Goal: Task Accomplishment & Management: Use online tool/utility

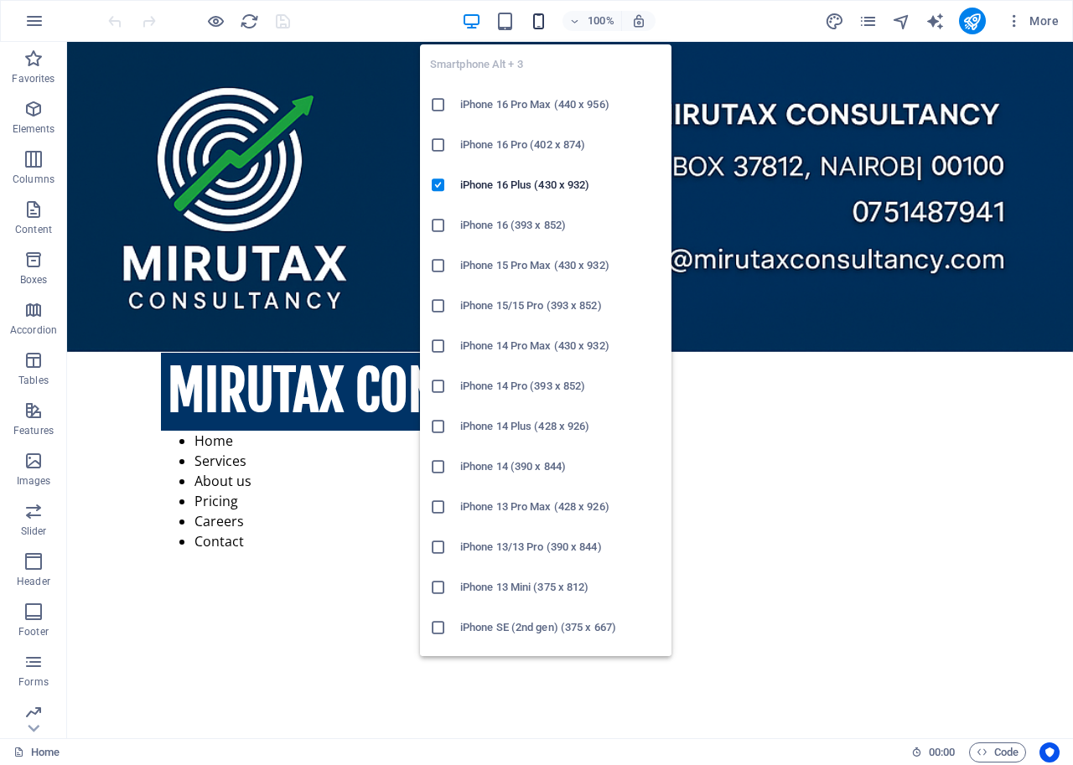
click at [538, 21] on icon "button" at bounding box center [538, 21] width 19 height 19
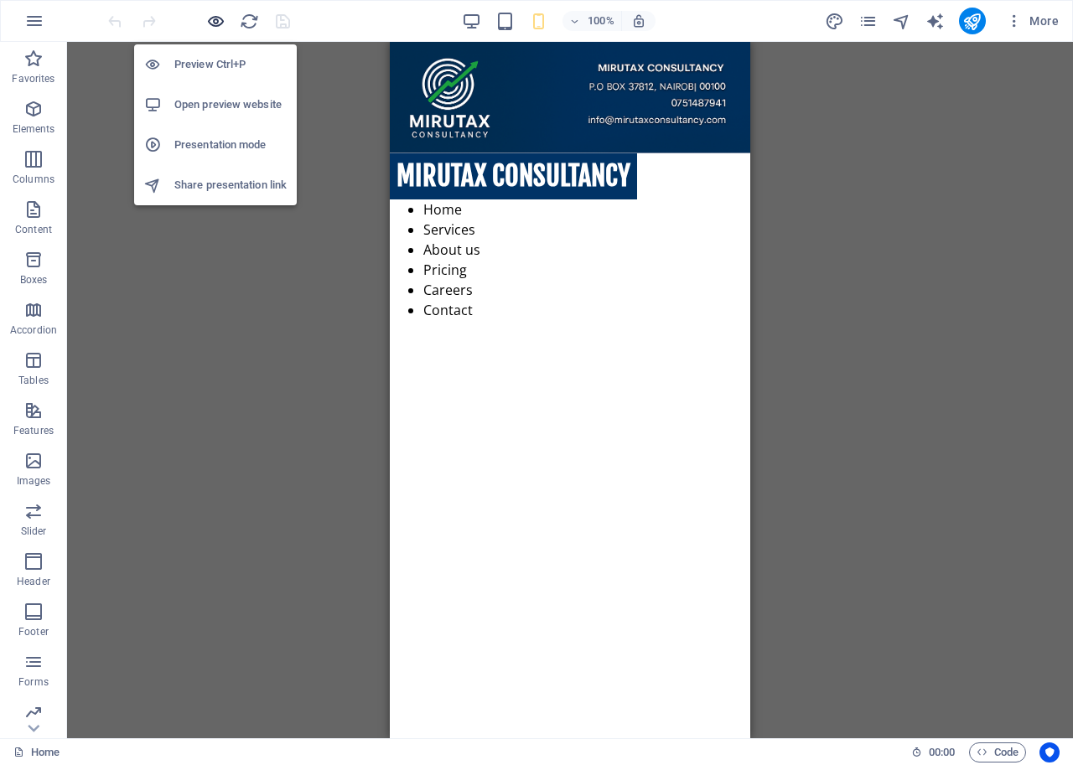
click at [215, 19] on icon "button" at bounding box center [215, 21] width 19 height 19
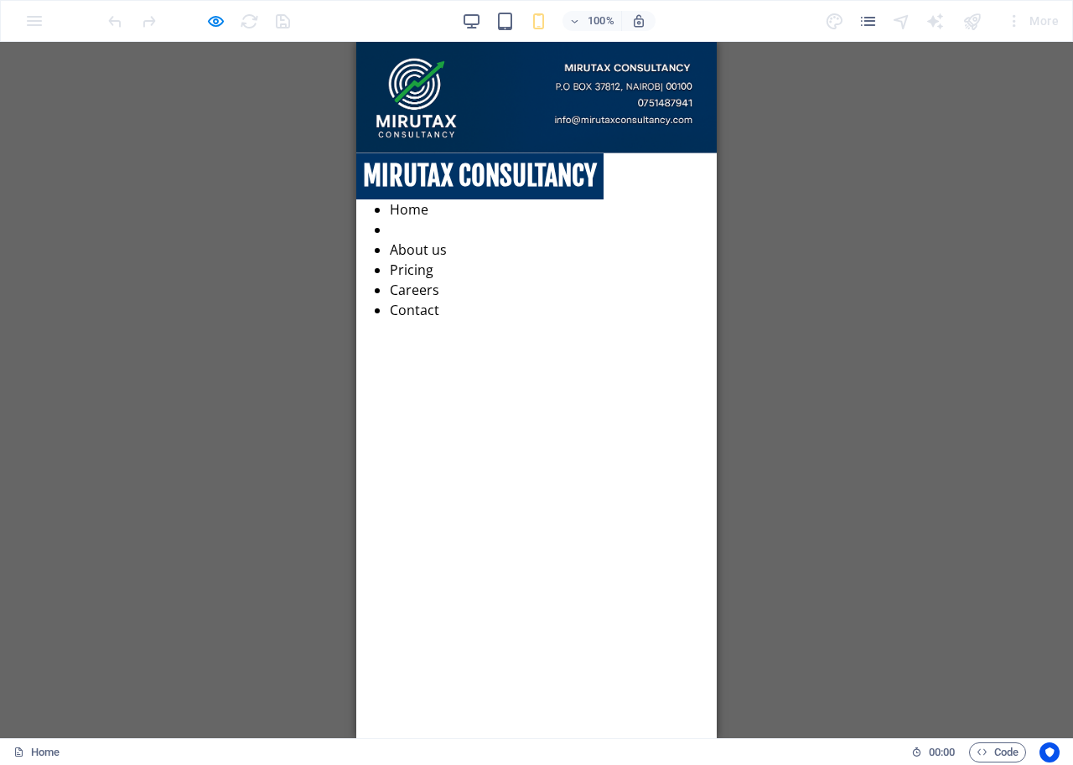
click at [442, 220] on link "Services" at bounding box center [416, 229] width 52 height 18
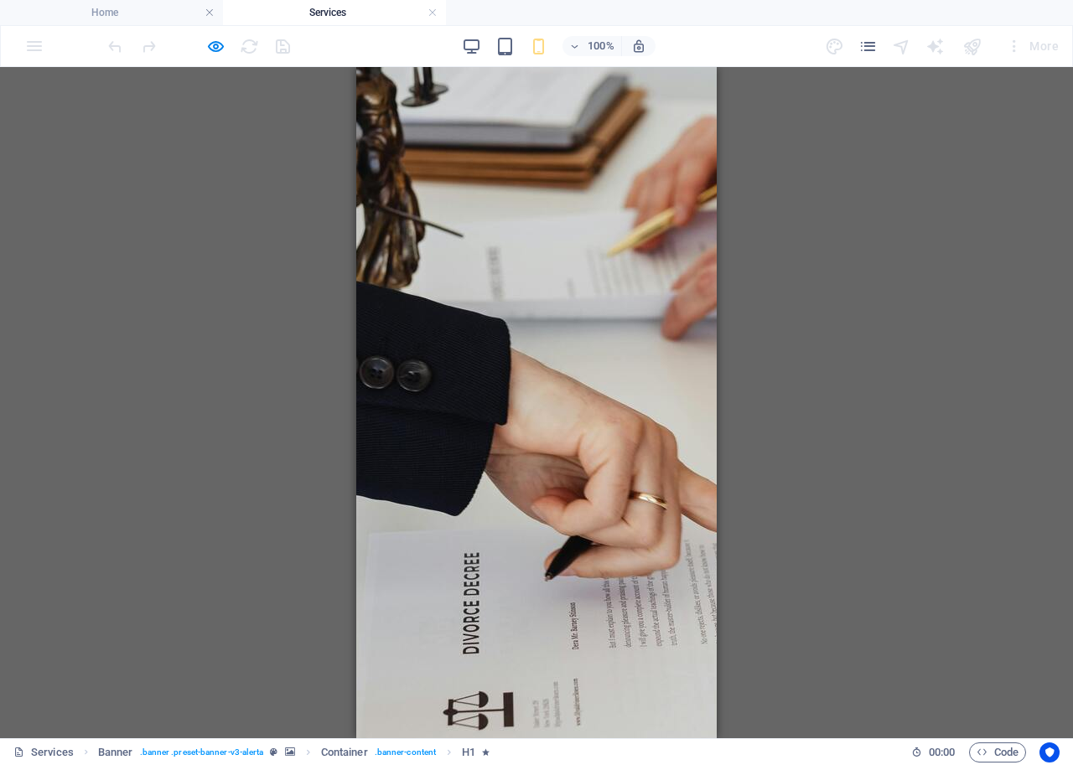
scroll to position [1593, 0]
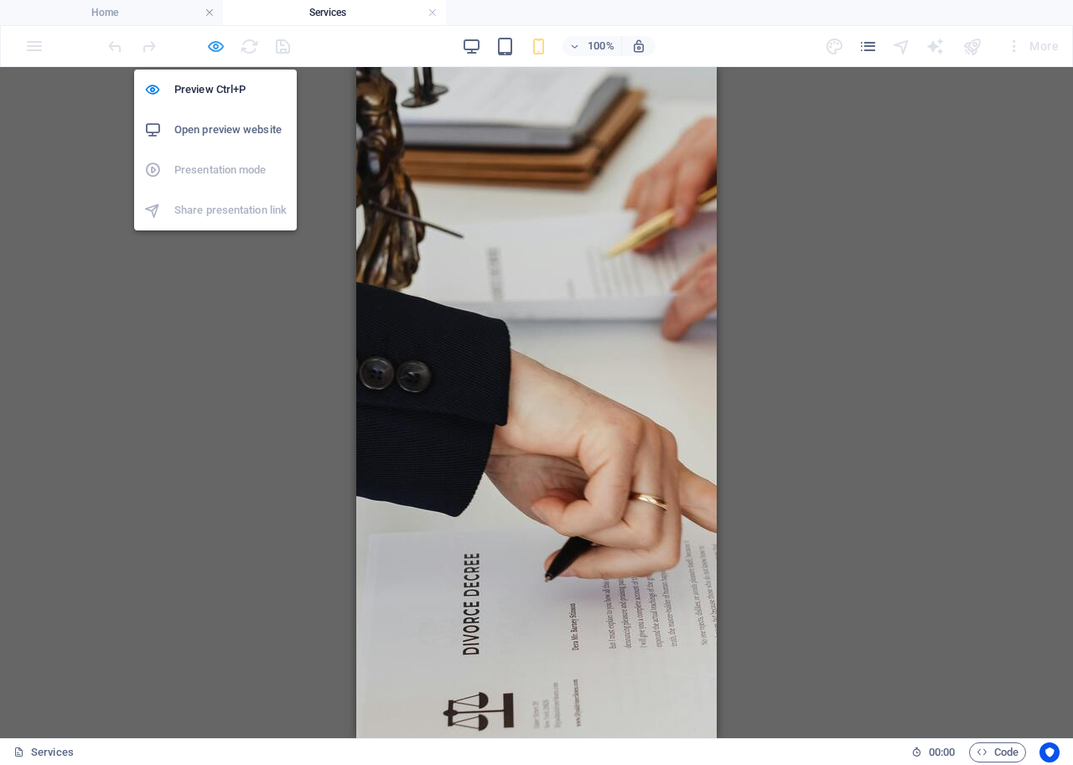
click at [215, 47] on icon "button" at bounding box center [215, 46] width 19 height 19
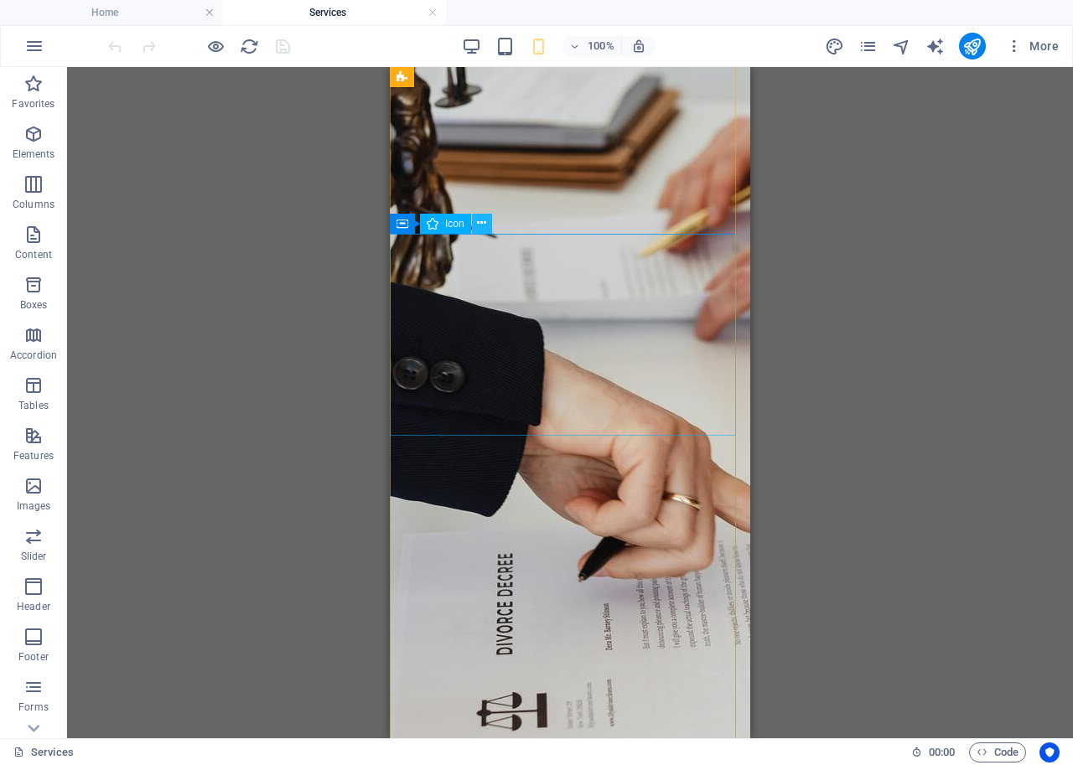
click at [479, 222] on icon at bounding box center [481, 224] width 9 height 18
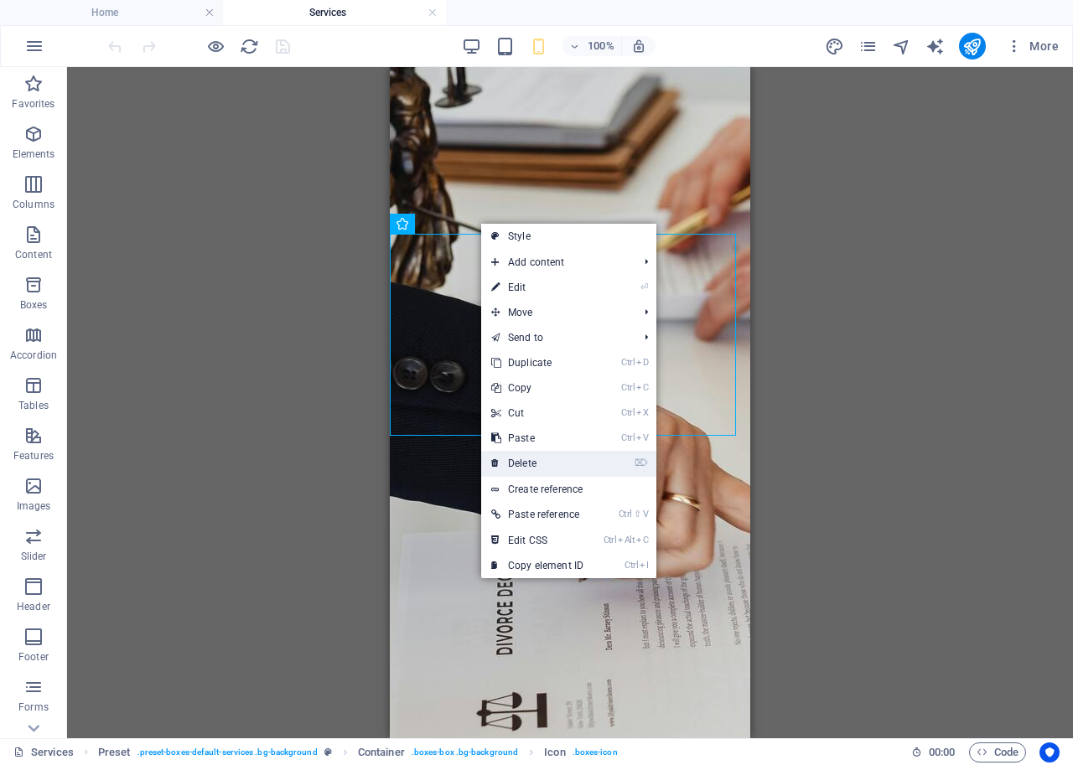
click at [535, 460] on link "⌦ Delete" at bounding box center [537, 463] width 112 height 25
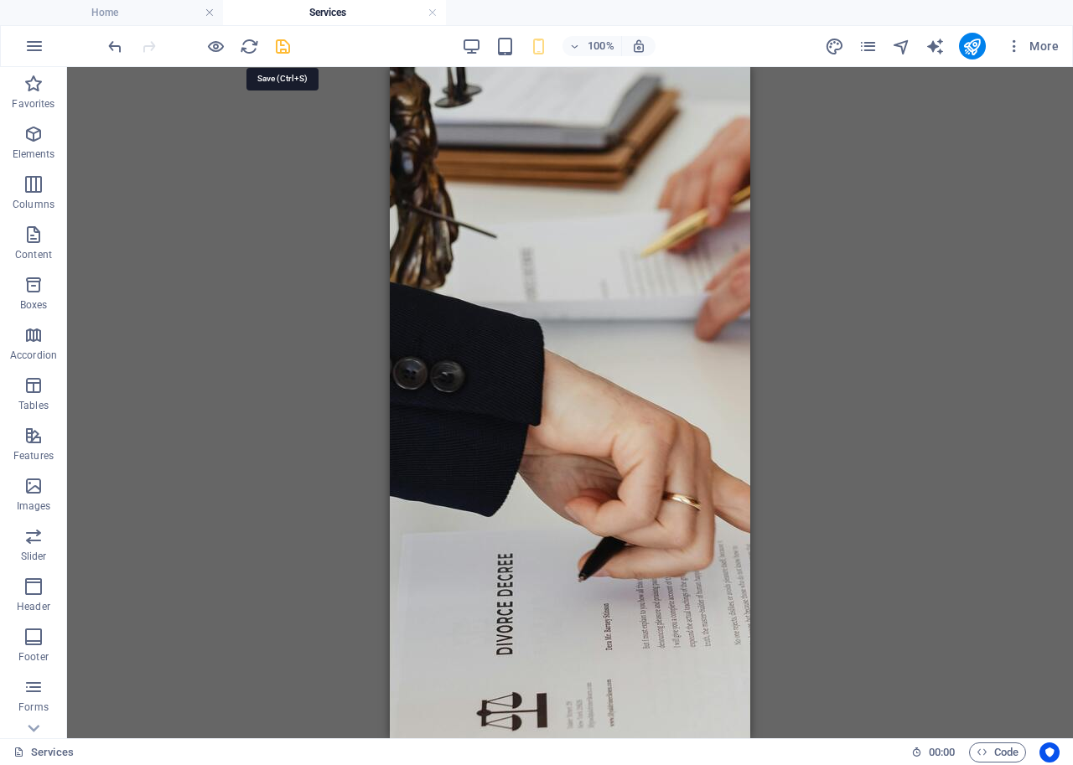
click at [287, 44] on icon "save" at bounding box center [282, 46] width 19 height 19
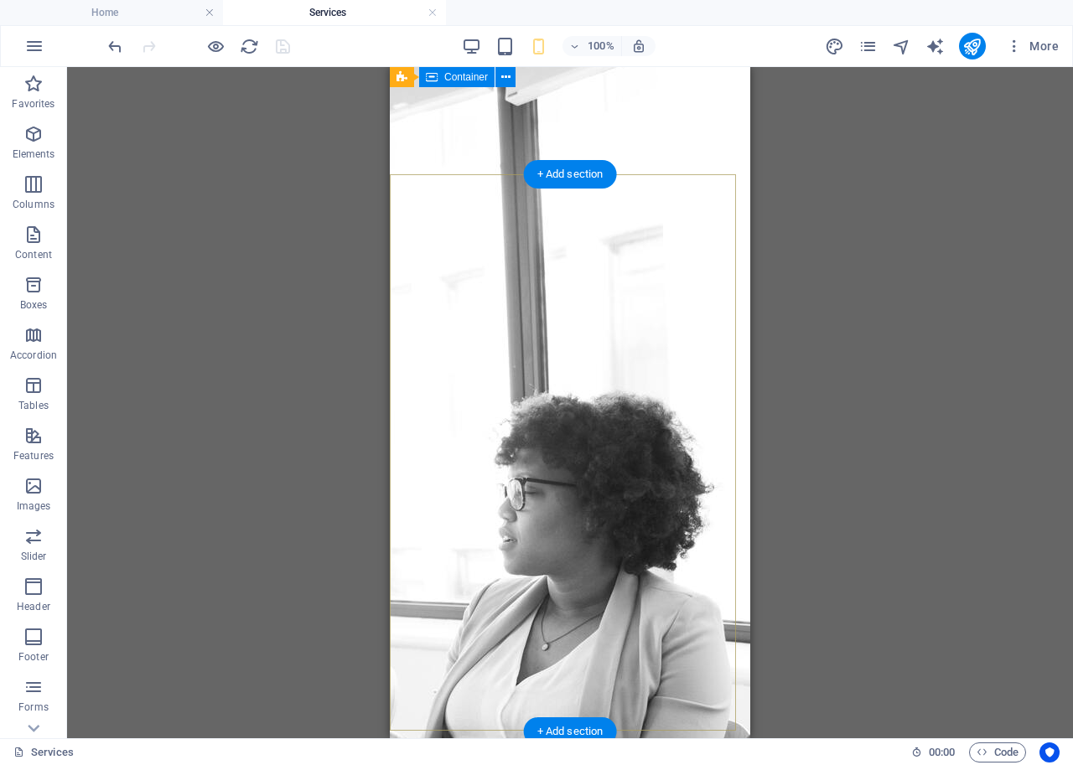
scroll to position [0, 0]
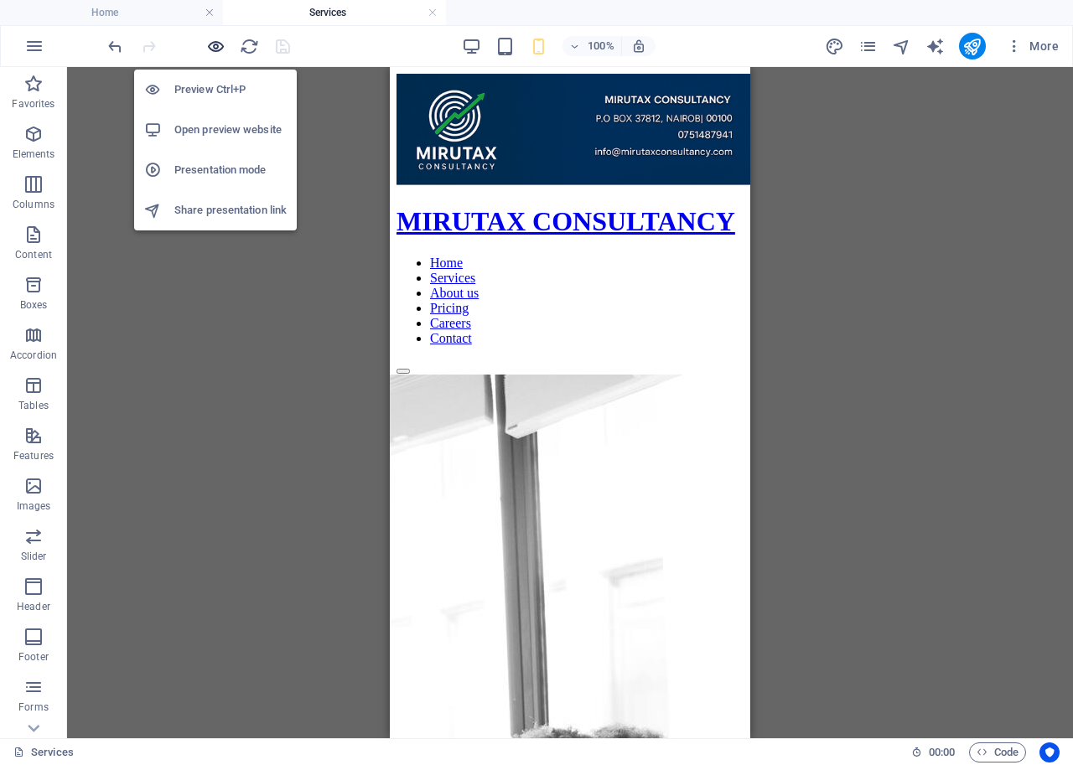
click at [219, 47] on icon "button" at bounding box center [215, 46] width 19 height 19
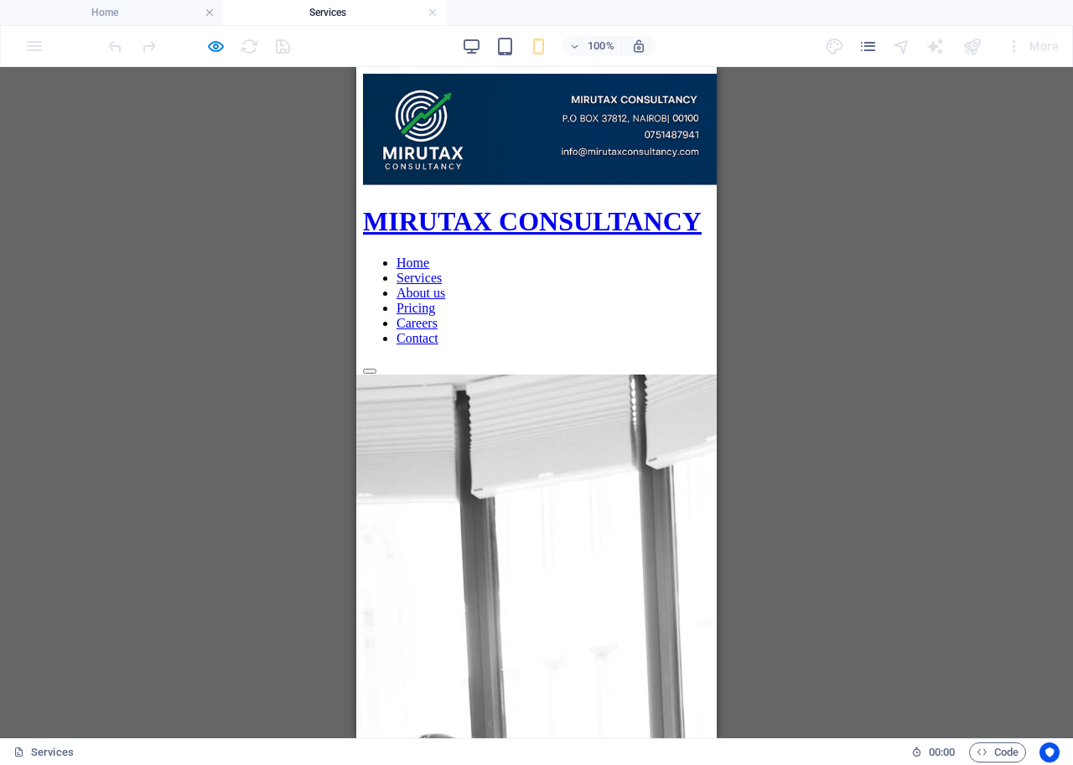
click at [435, 301] on link "Pricing" at bounding box center [415, 308] width 39 height 14
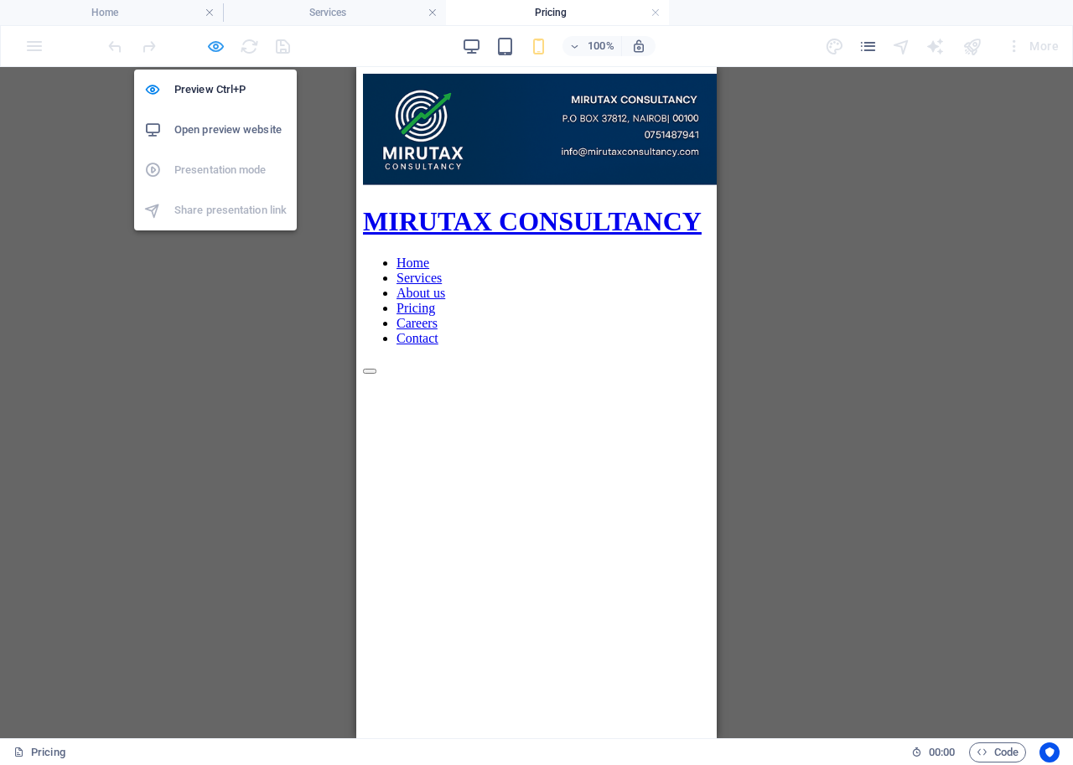
click at [213, 44] on icon "button" at bounding box center [215, 46] width 19 height 19
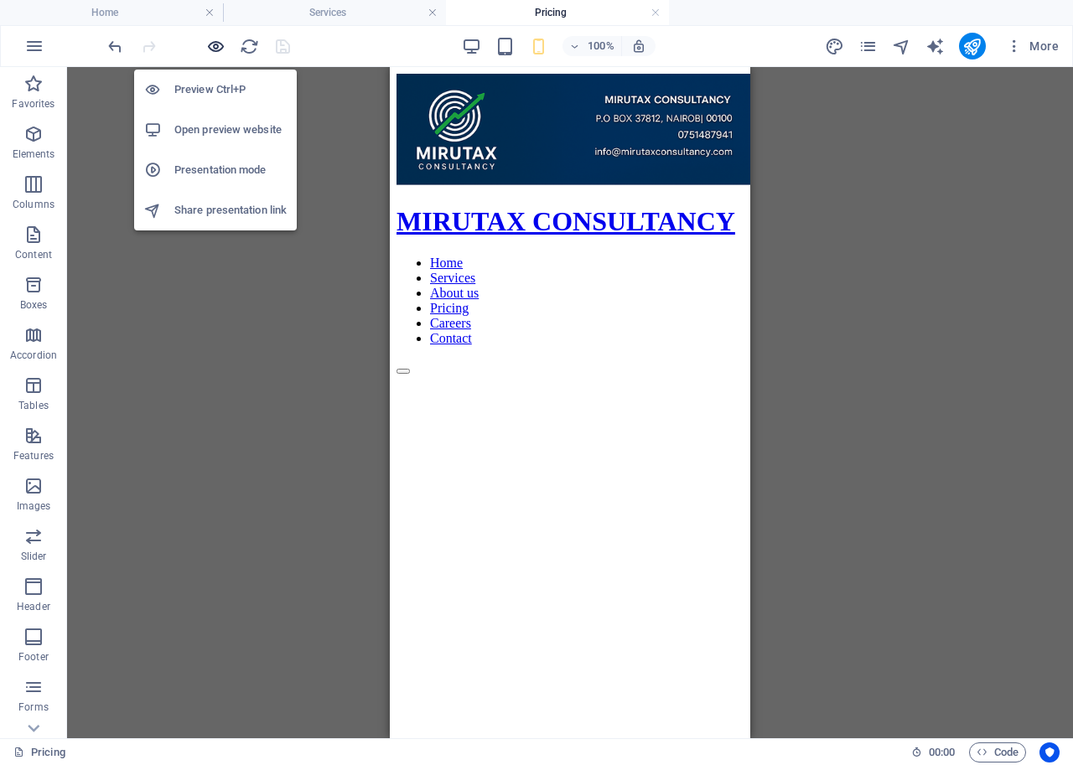
click at [219, 44] on icon "button" at bounding box center [215, 46] width 19 height 19
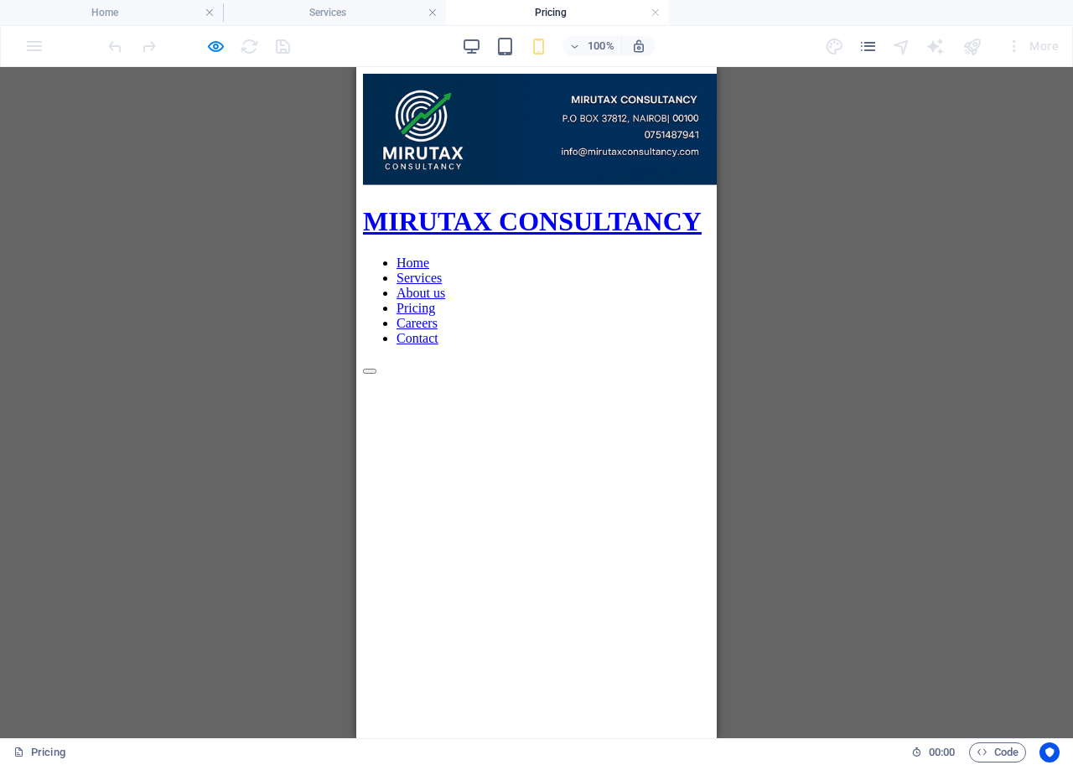
click at [438, 316] on link "Careers" at bounding box center [416, 323] width 41 height 14
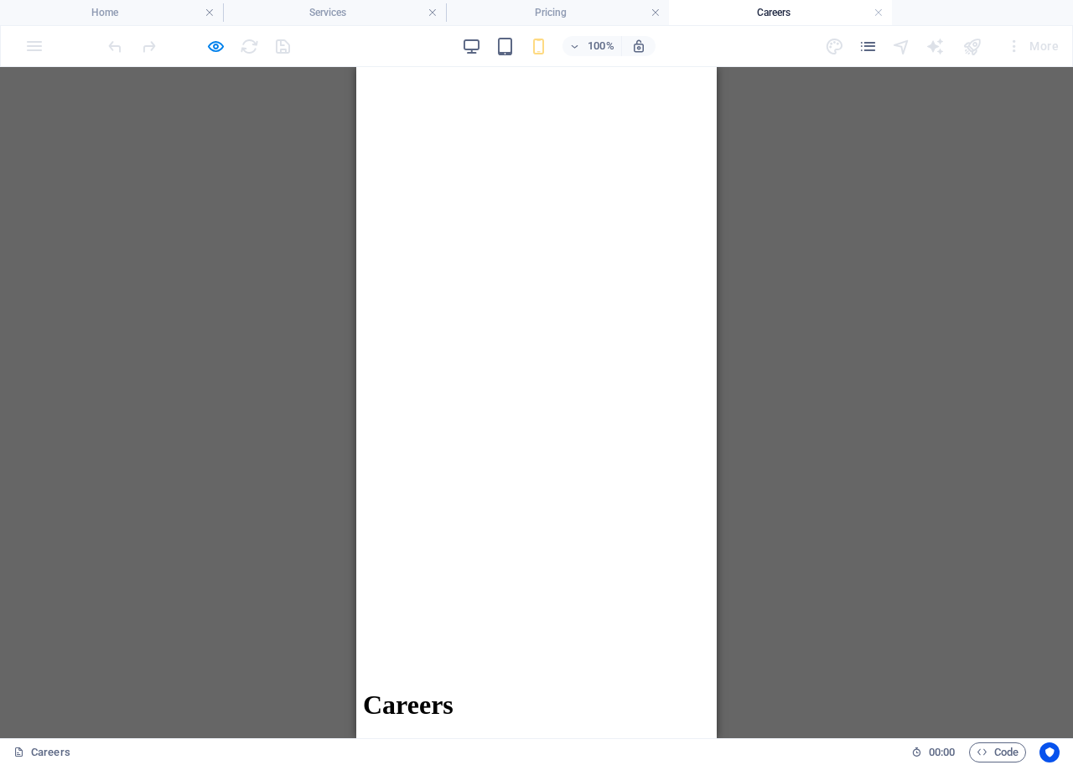
scroll to position [331, 0]
click at [551, 9] on h4 "Pricing" at bounding box center [557, 12] width 223 height 18
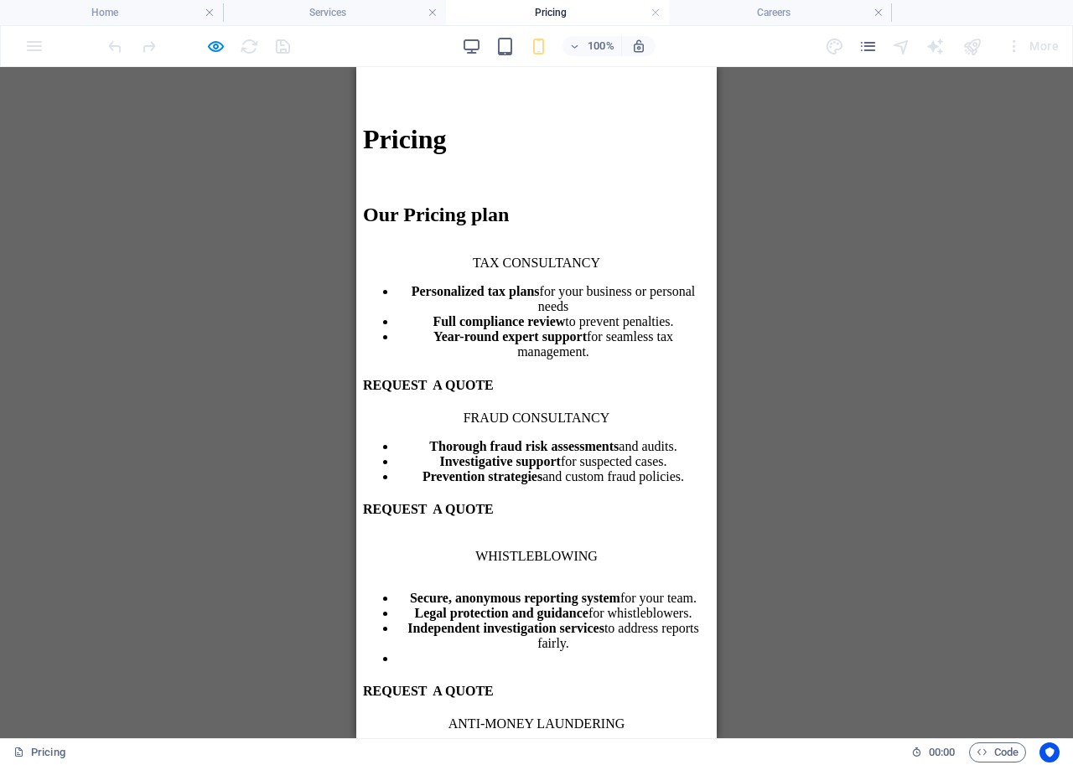
scroll to position [818, 0]
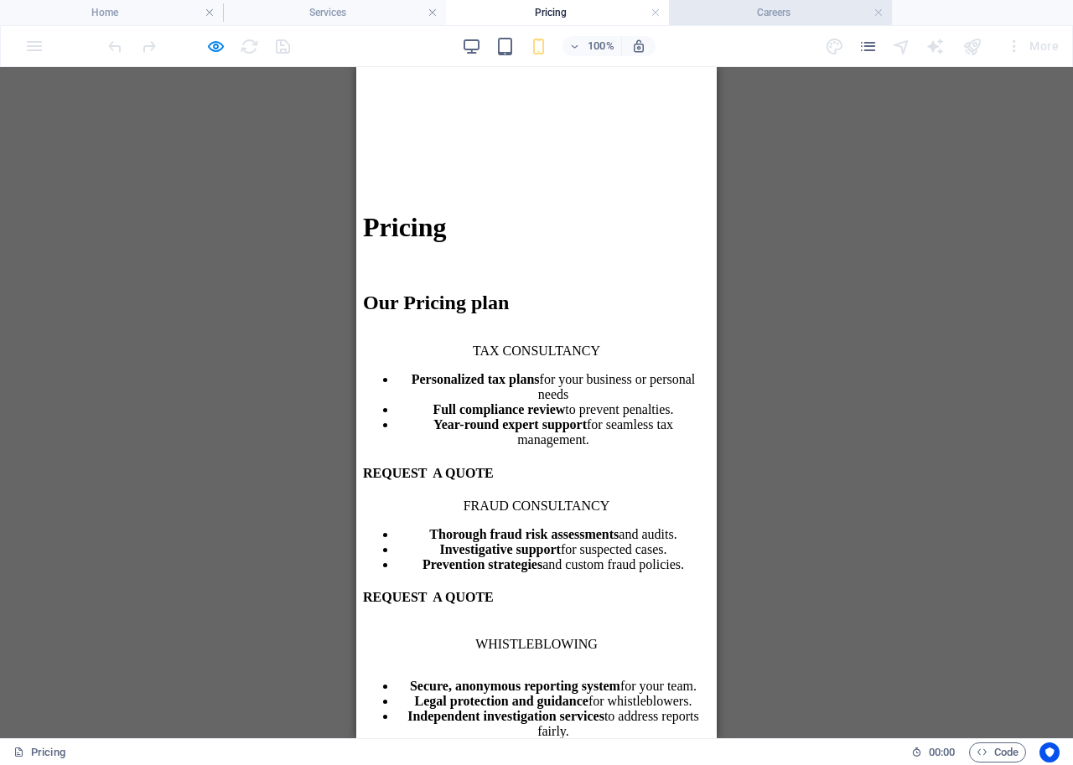
click at [768, 7] on h4 "Careers" at bounding box center [780, 12] width 223 height 18
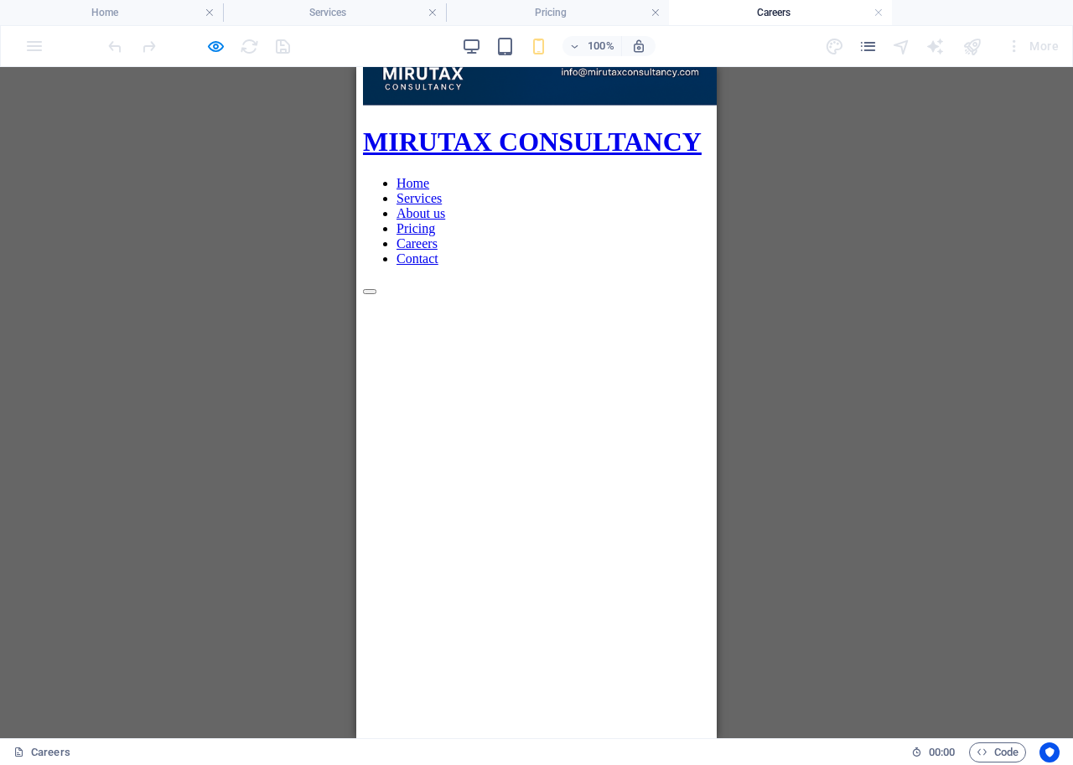
scroll to position [0, 0]
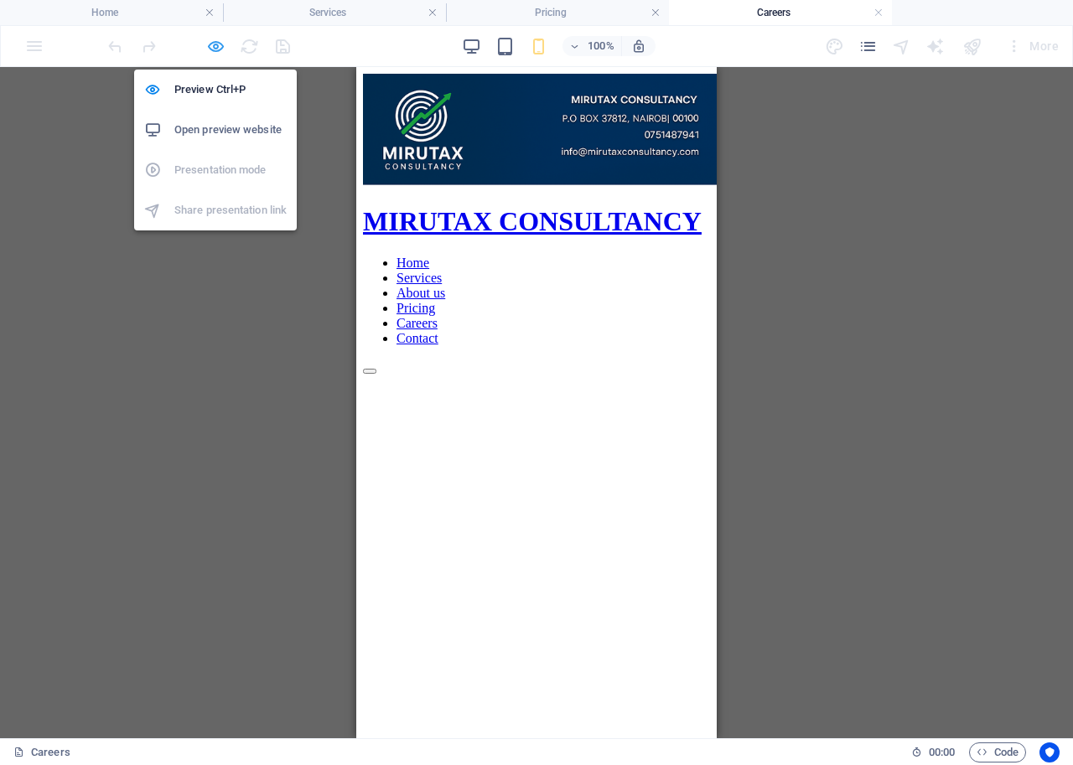
click at [208, 42] on icon "button" at bounding box center [215, 46] width 19 height 19
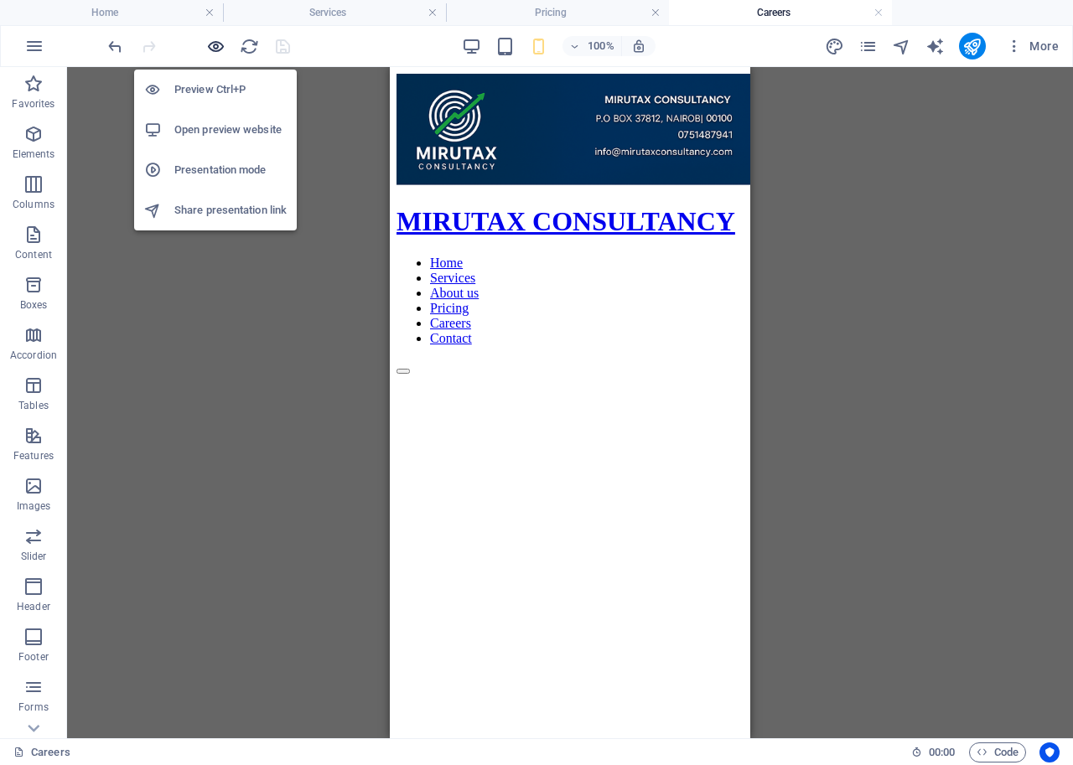
click at [217, 42] on icon "button" at bounding box center [215, 46] width 19 height 19
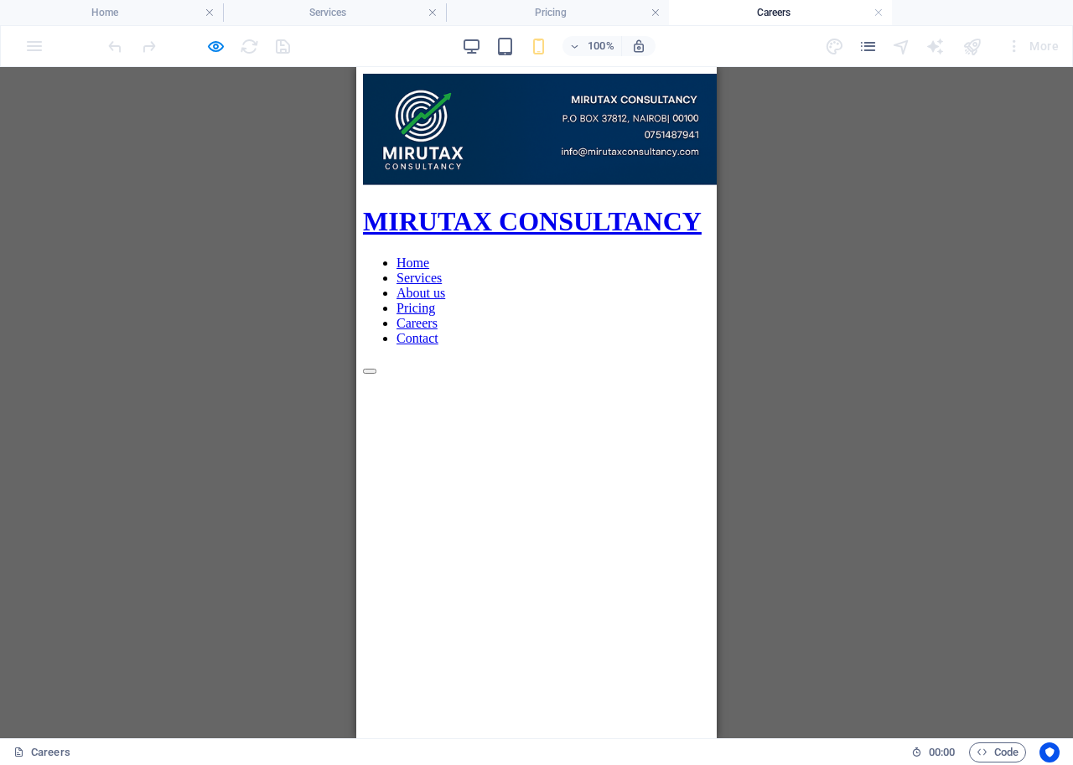
click at [438, 331] on link "Contact" at bounding box center [417, 338] width 42 height 14
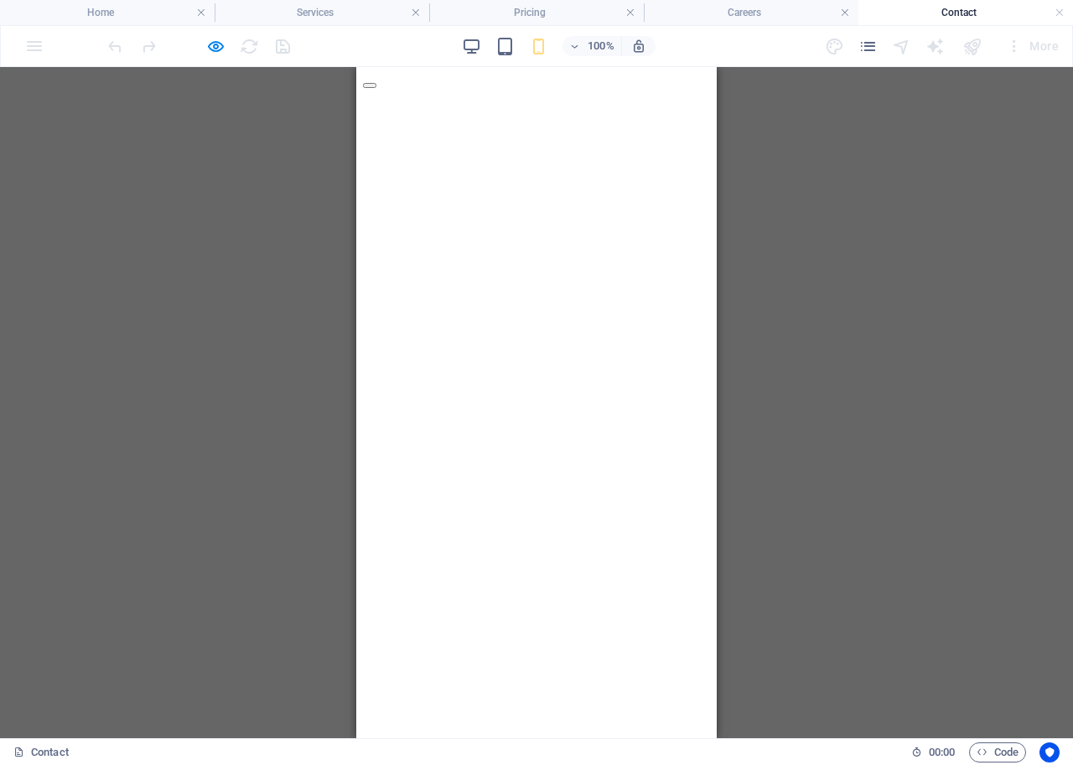
scroll to position [13, 0]
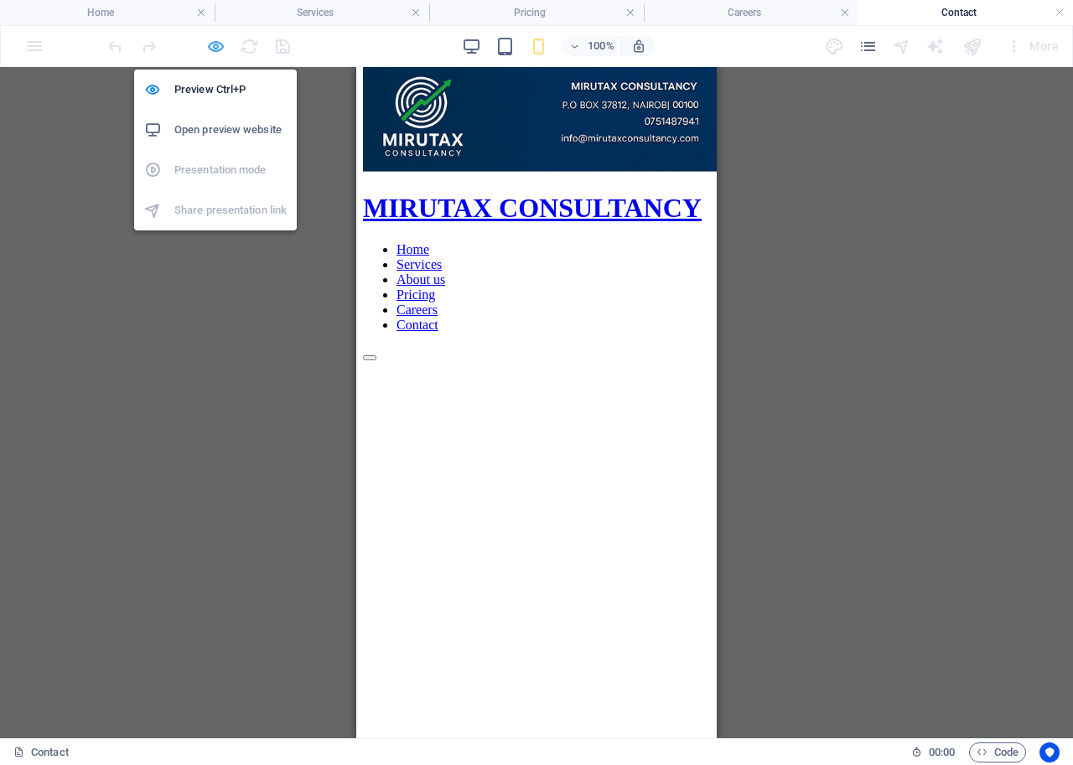
click at [216, 44] on icon "button" at bounding box center [215, 46] width 19 height 19
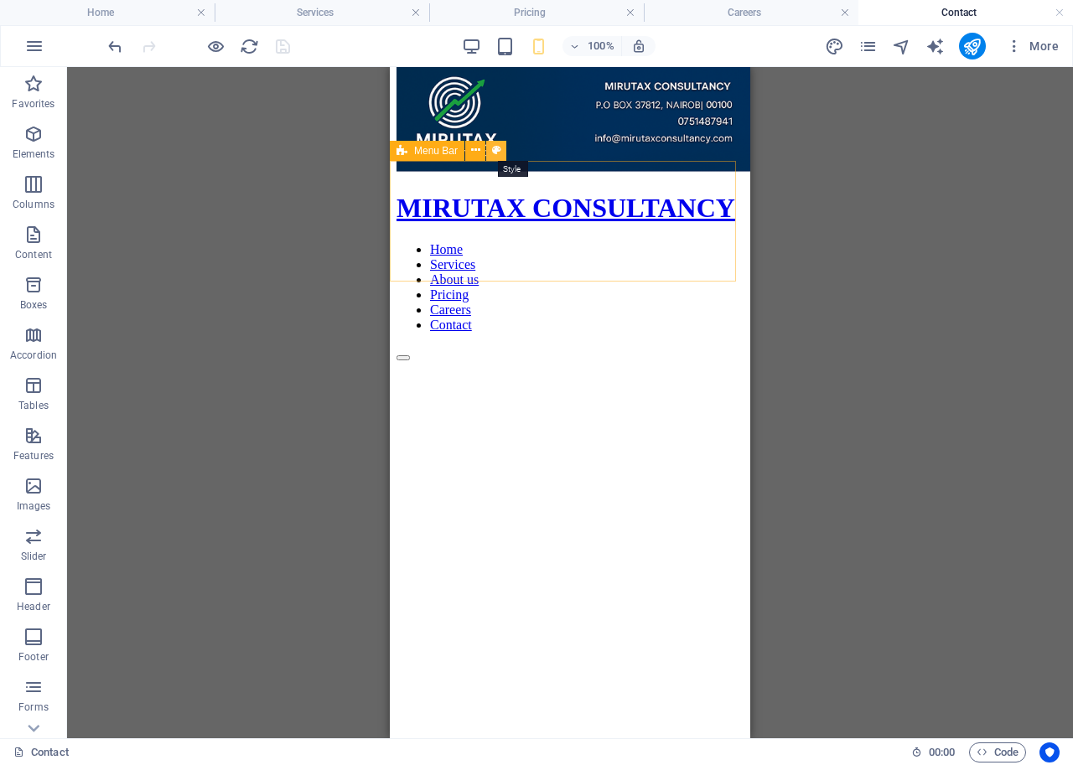
click at [497, 150] on icon at bounding box center [496, 151] width 9 height 18
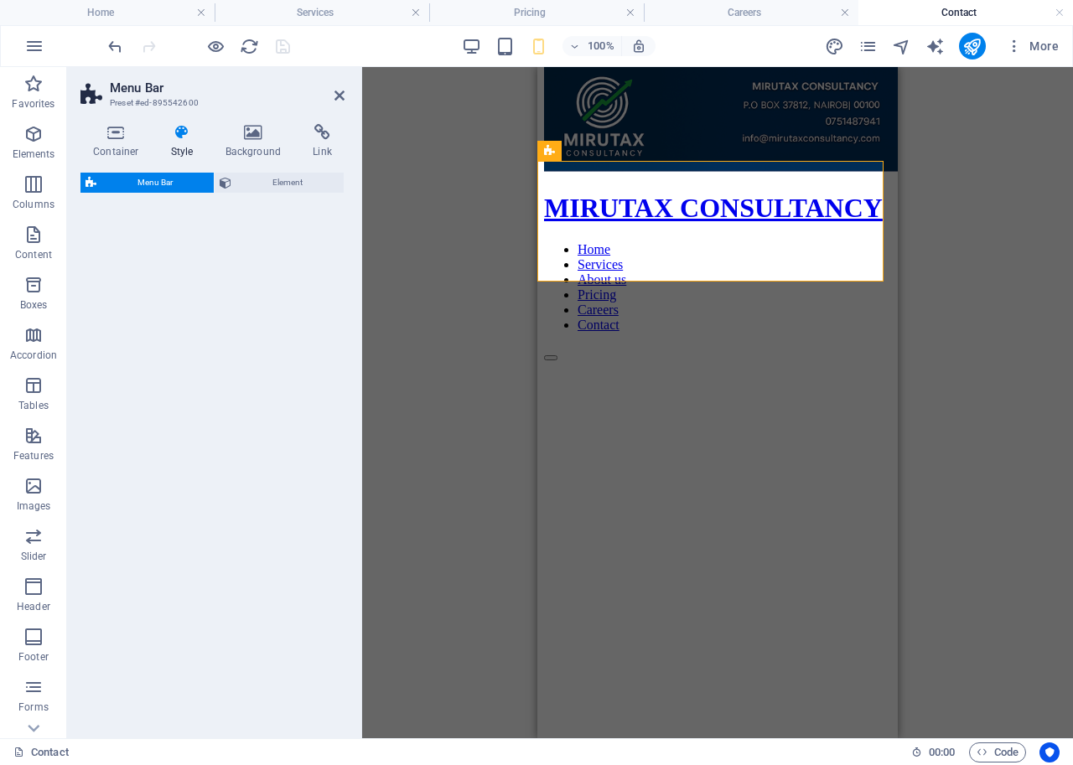
click at [257, 137] on icon at bounding box center [253, 132] width 81 height 17
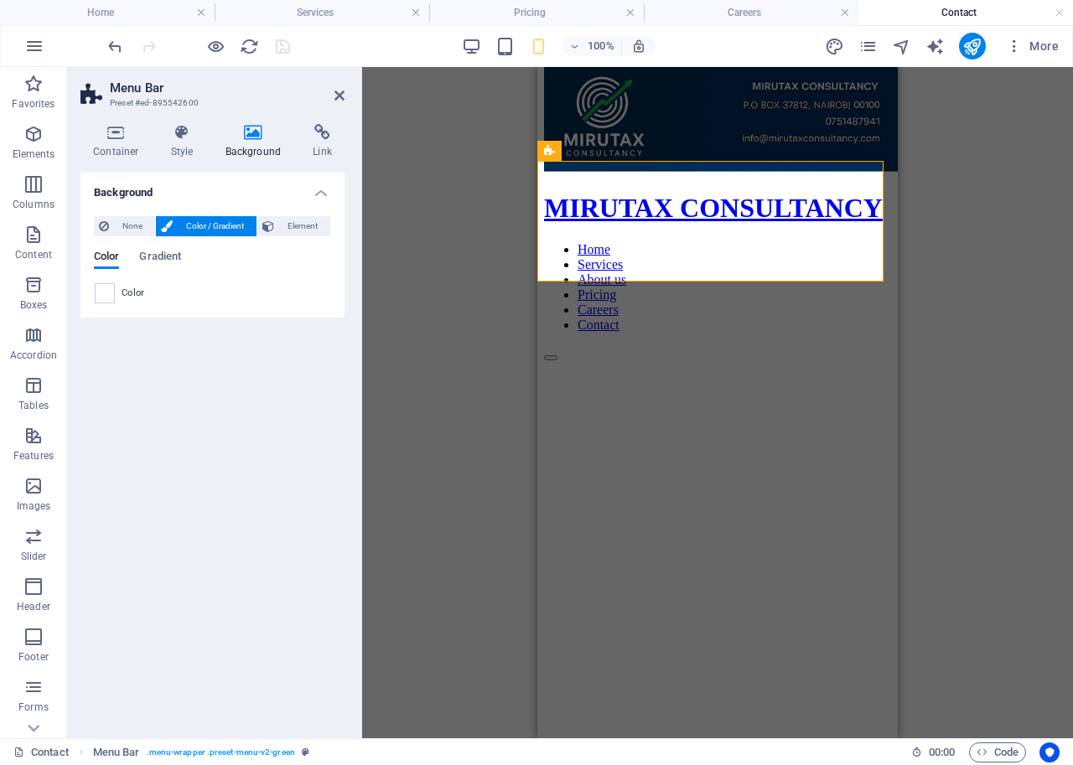
click at [270, 352] on div "Background None Color / Gradient Element Stretch background to full-width Color…" at bounding box center [212, 449] width 264 height 552
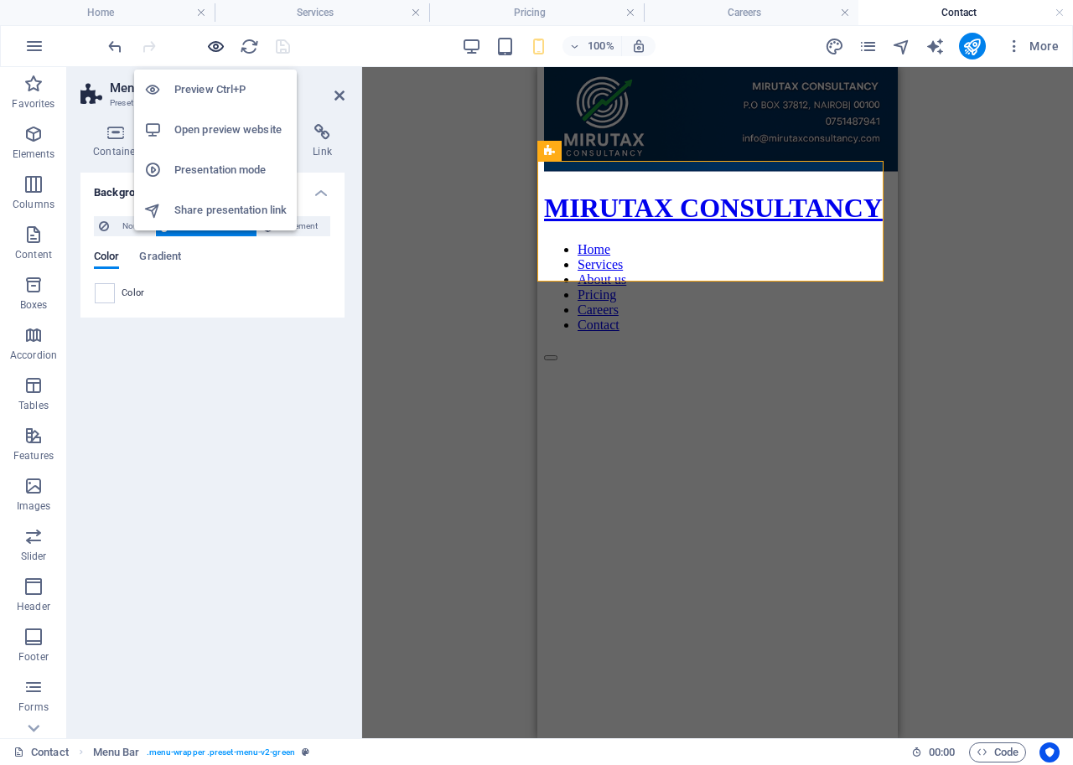
click at [216, 43] on icon "button" at bounding box center [215, 46] width 19 height 19
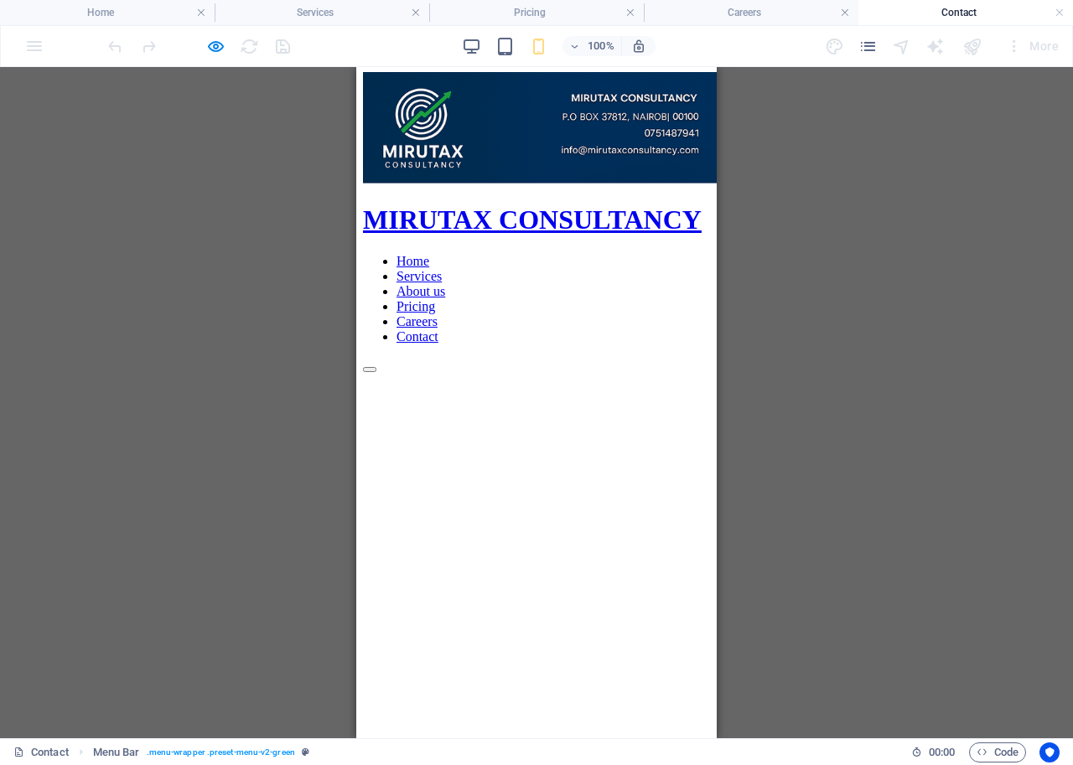
scroll to position [0, 0]
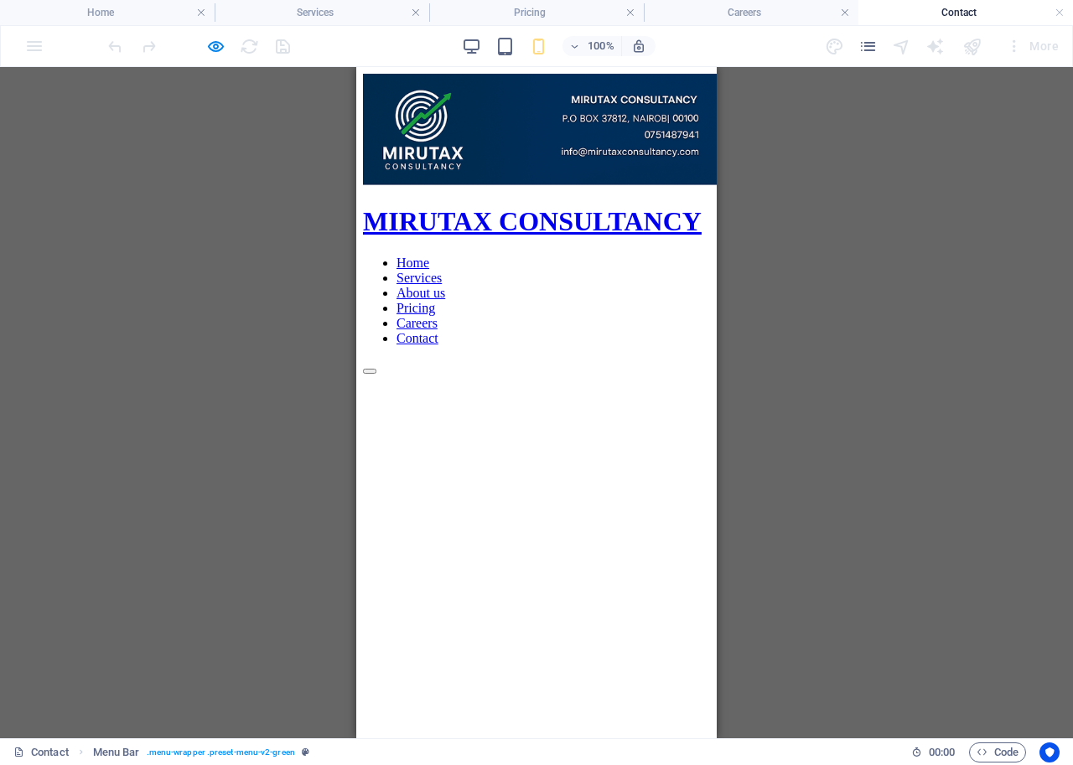
click at [962, 7] on h4 "Contact" at bounding box center [965, 12] width 215 height 18
click at [301, 13] on h4 "Services" at bounding box center [322, 12] width 215 height 18
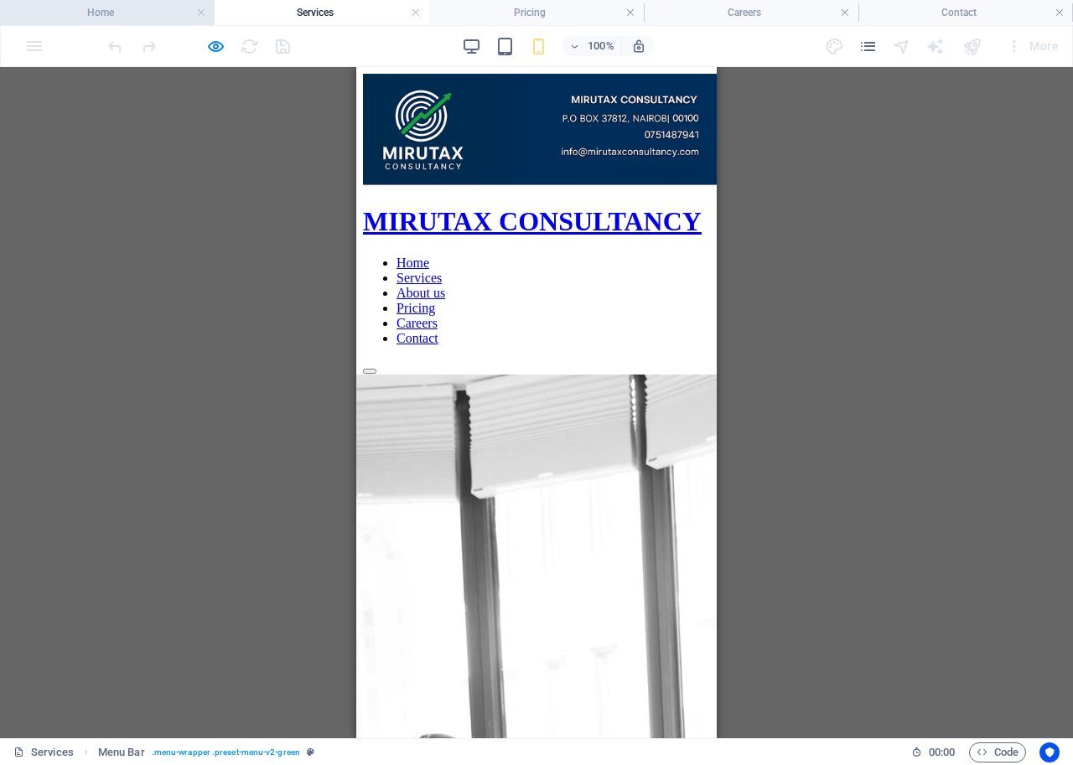
click at [114, 6] on h4 "Home" at bounding box center [107, 12] width 215 height 18
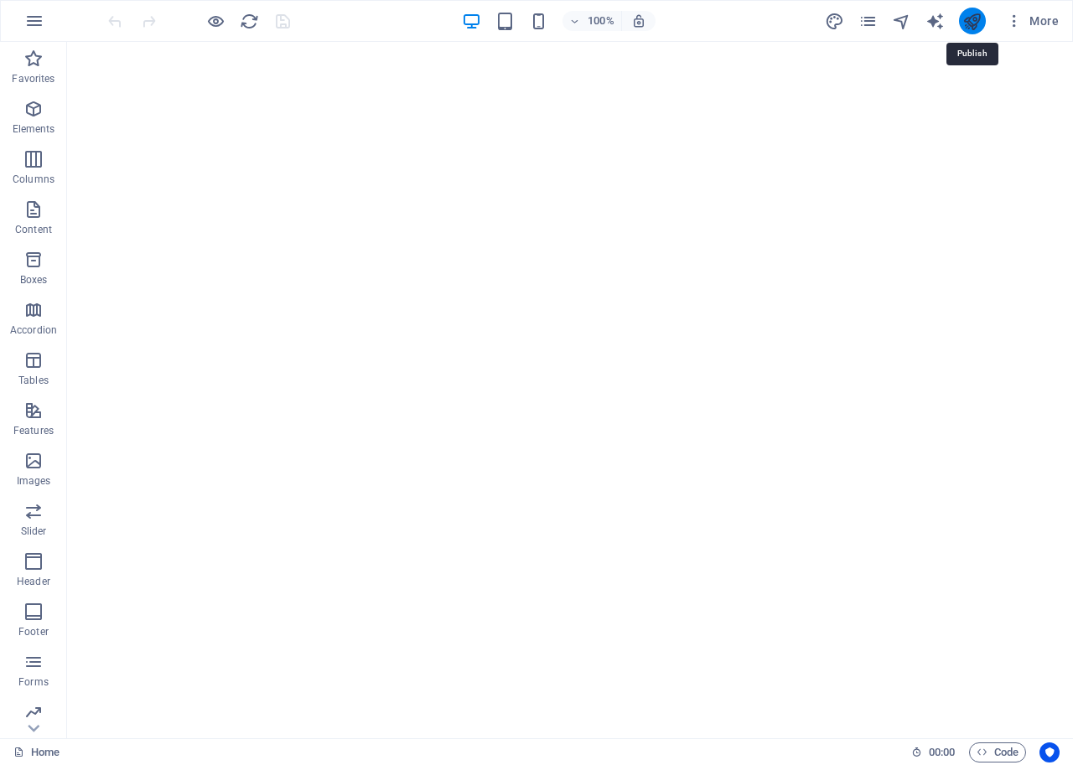
click at [969, 13] on icon "publish" at bounding box center [971, 21] width 19 height 19
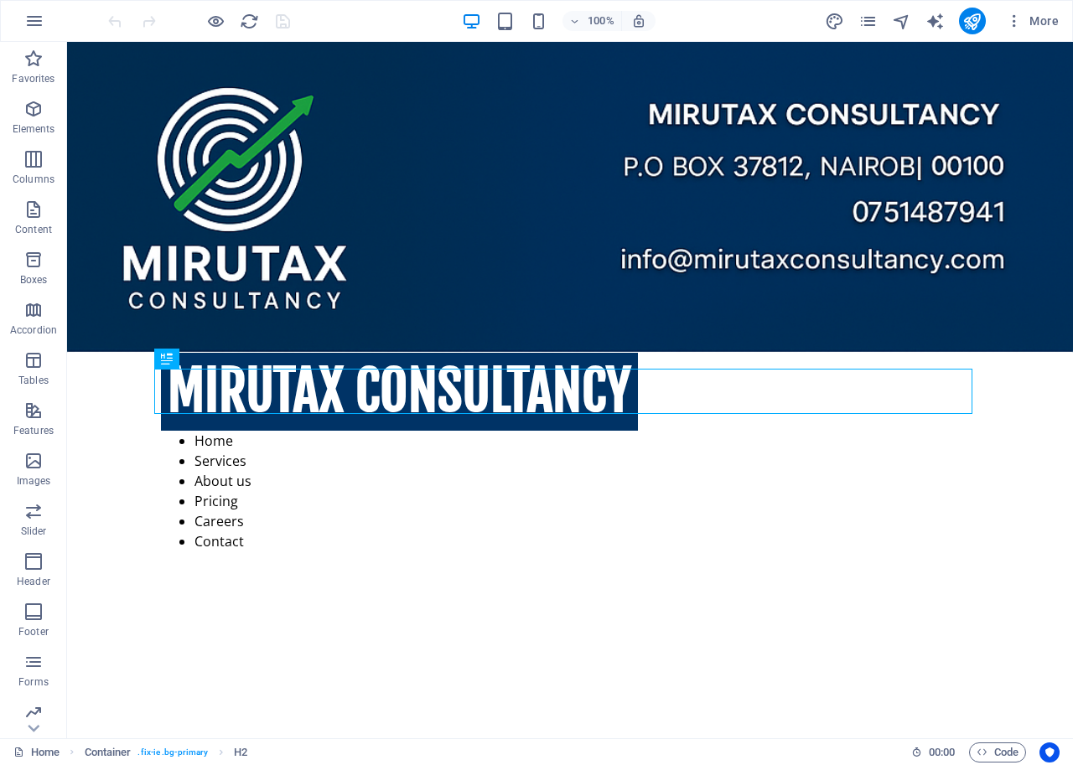
scroll to position [746, 0]
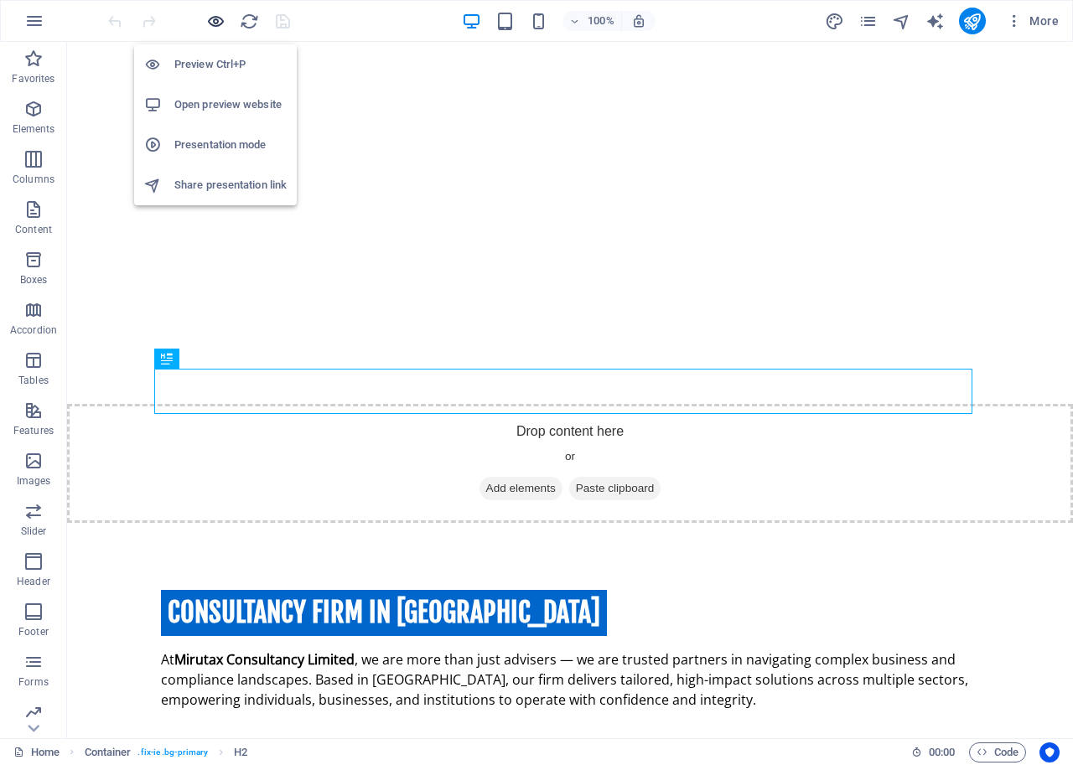
click at [212, 19] on icon "button" at bounding box center [215, 21] width 19 height 19
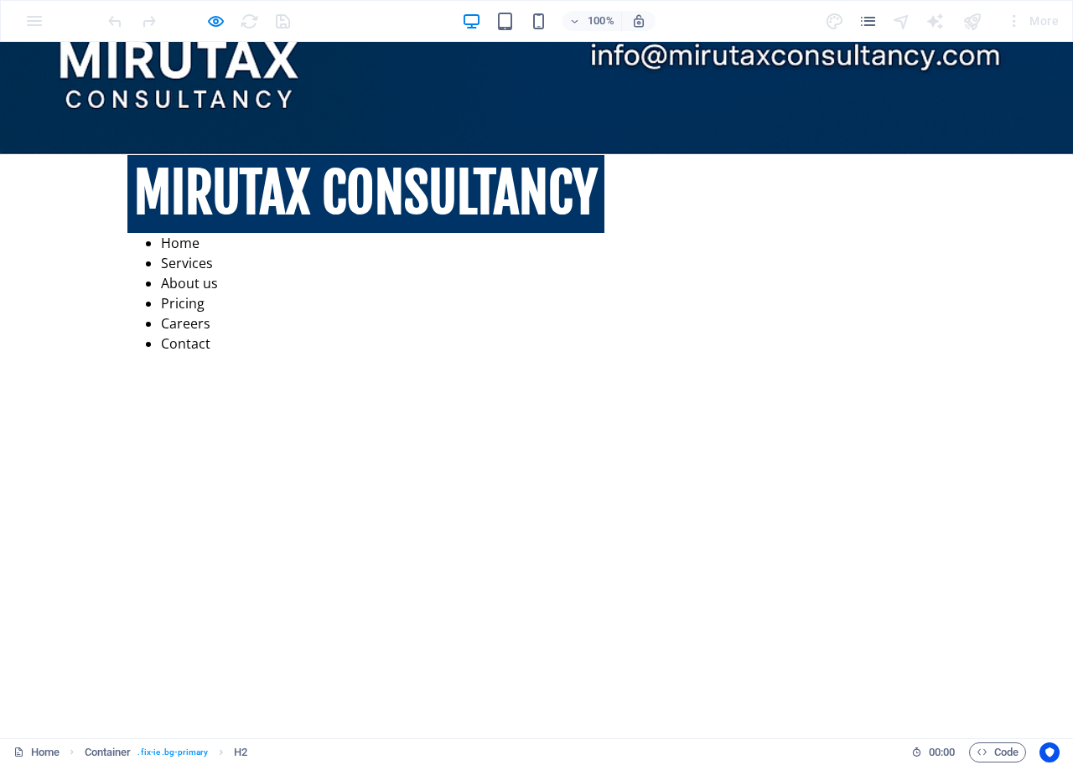
scroll to position [0, 0]
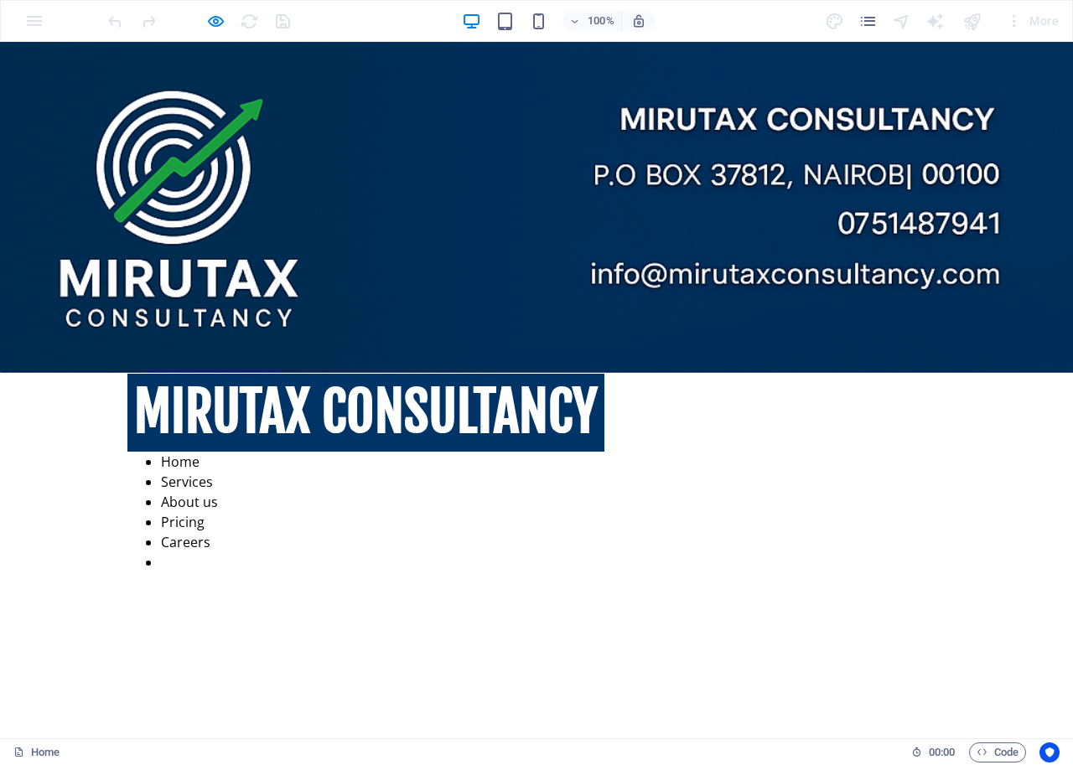
click at [210, 553] on link "Contact" at bounding box center [185, 562] width 49 height 18
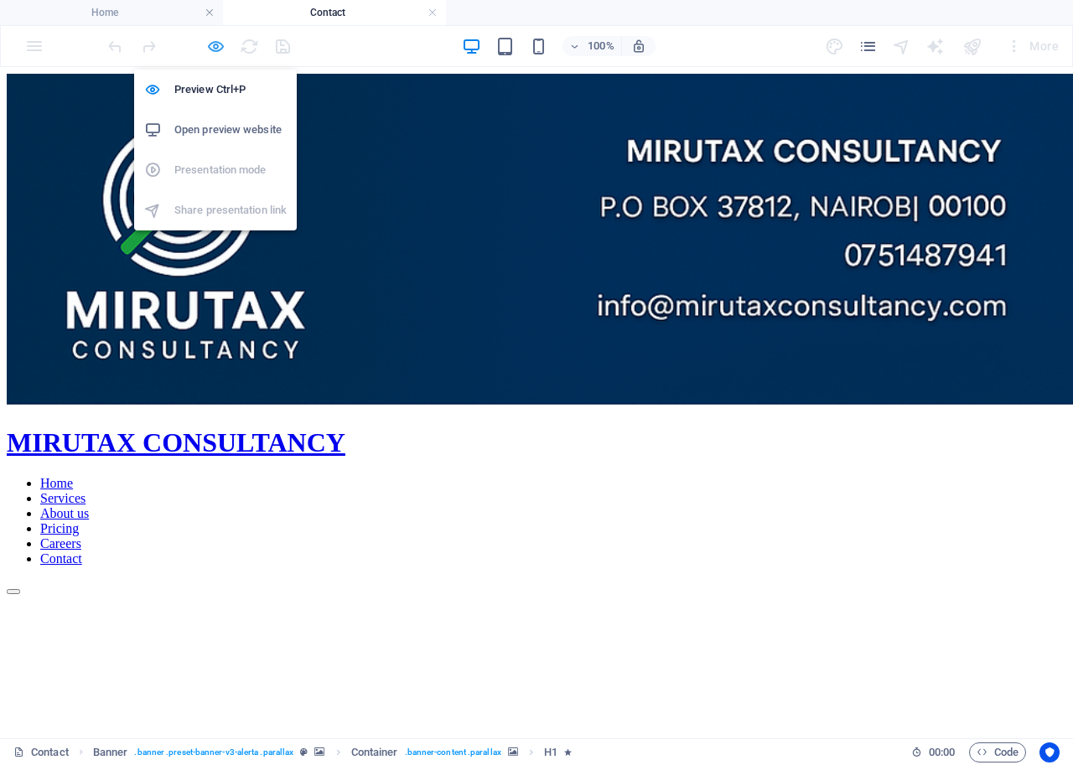
click at [215, 46] on icon "button" at bounding box center [215, 46] width 19 height 19
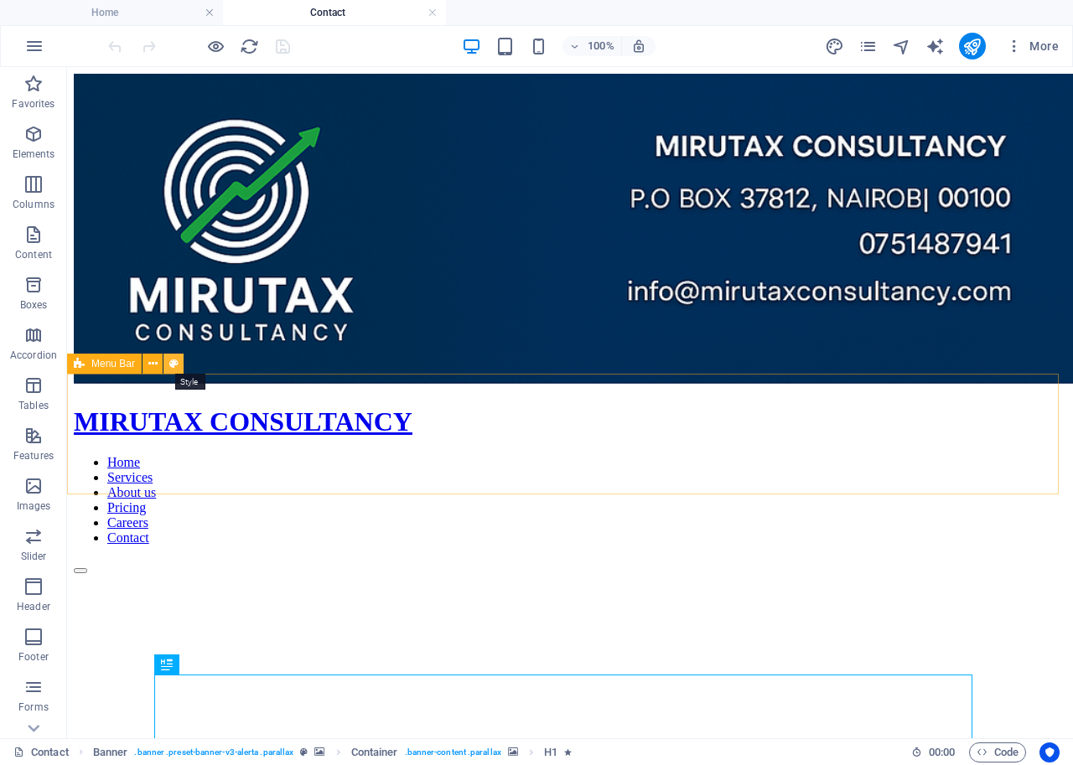
click at [169, 360] on icon at bounding box center [173, 364] width 9 height 18
select select "rem"
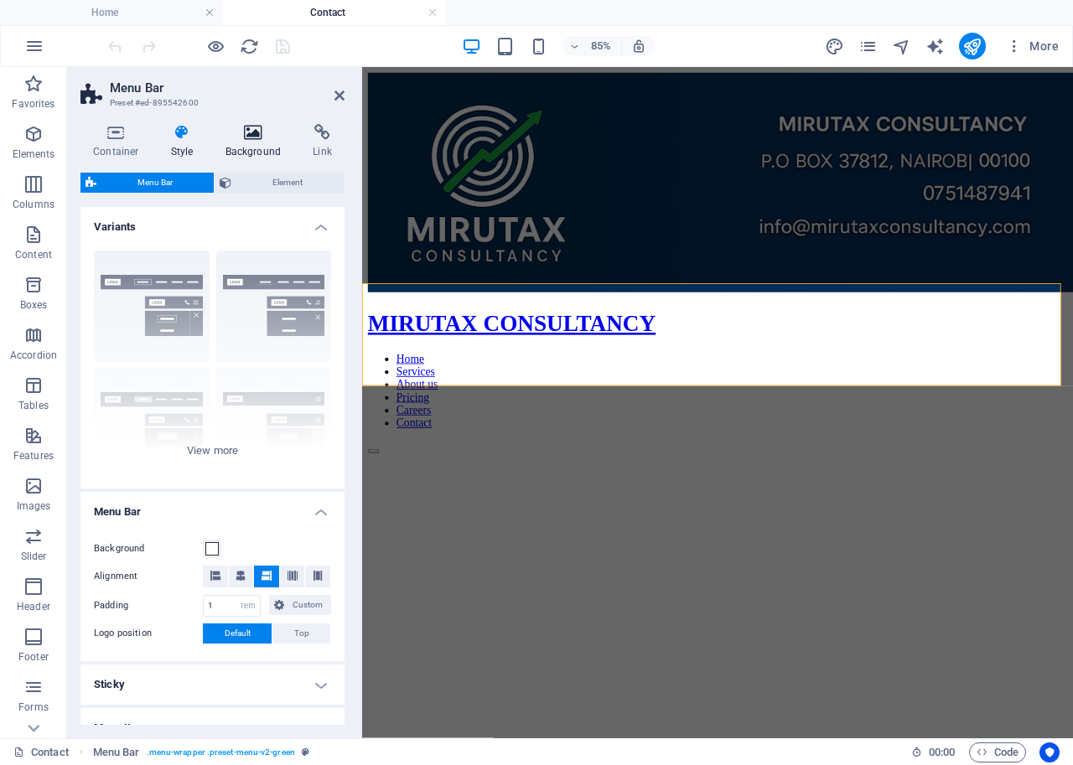
click at [246, 147] on h4 "Background" at bounding box center [257, 141] width 88 height 35
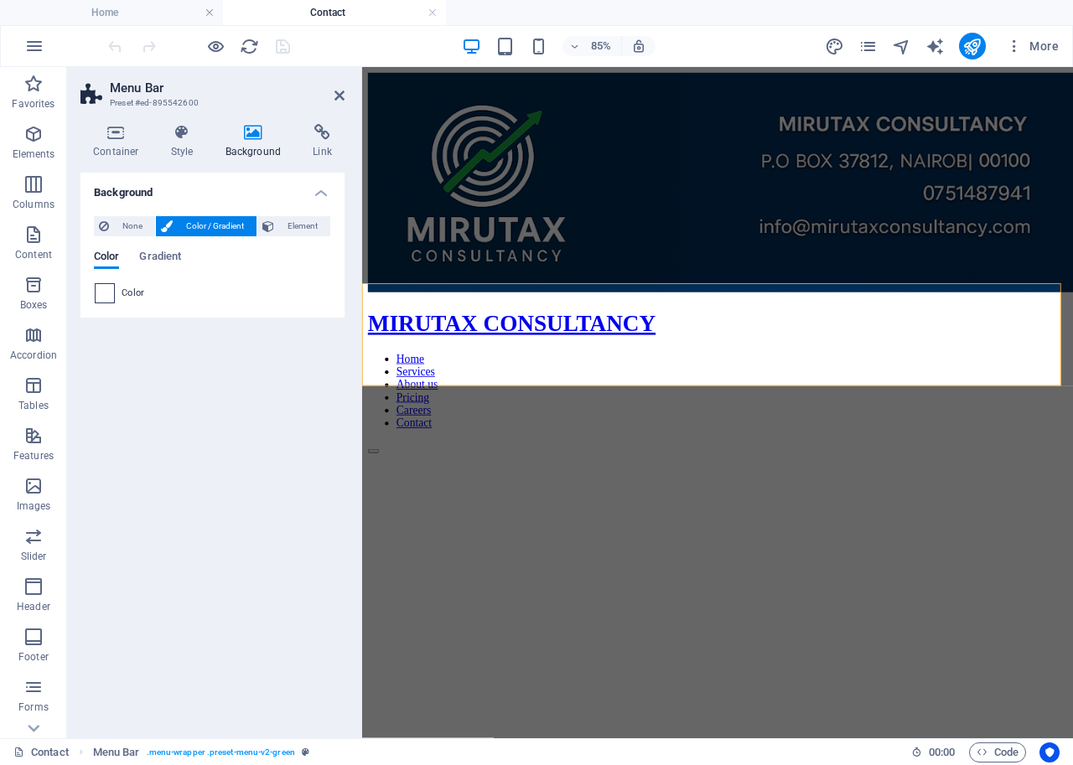
click at [106, 290] on span at bounding box center [105, 293] width 18 height 18
type input "#ffffff"
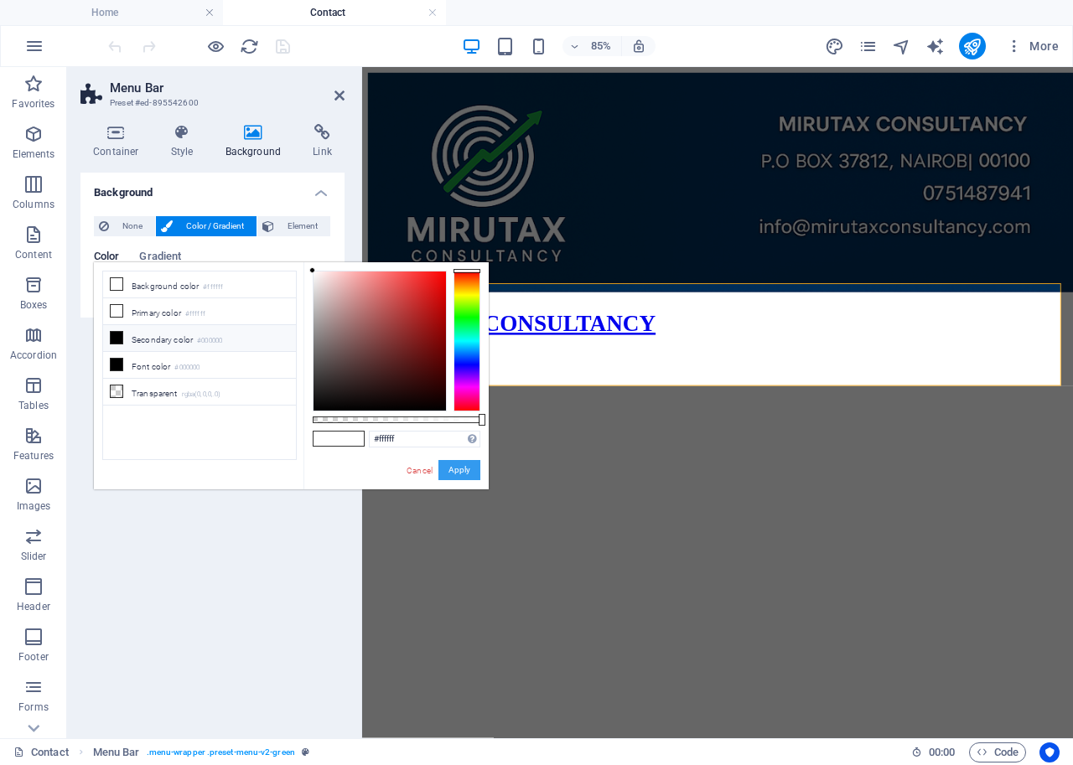
click at [459, 472] on button "Apply" at bounding box center [459, 470] width 42 height 20
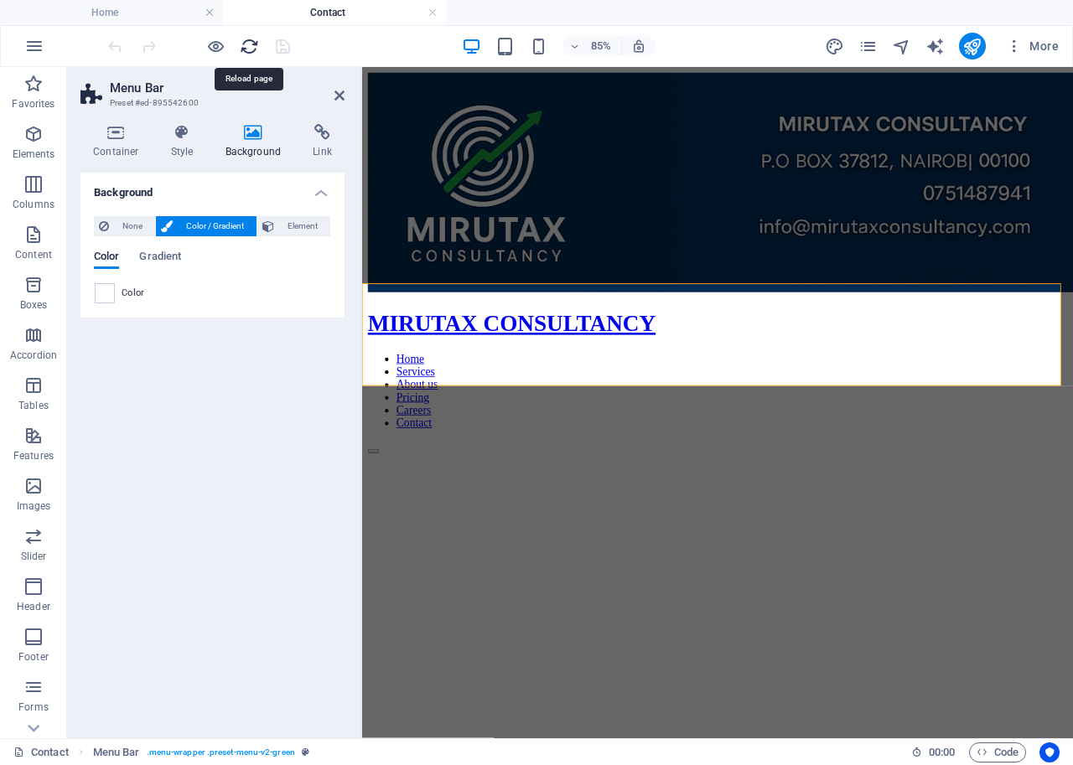
click at [243, 54] on icon "reload" at bounding box center [249, 46] width 19 height 19
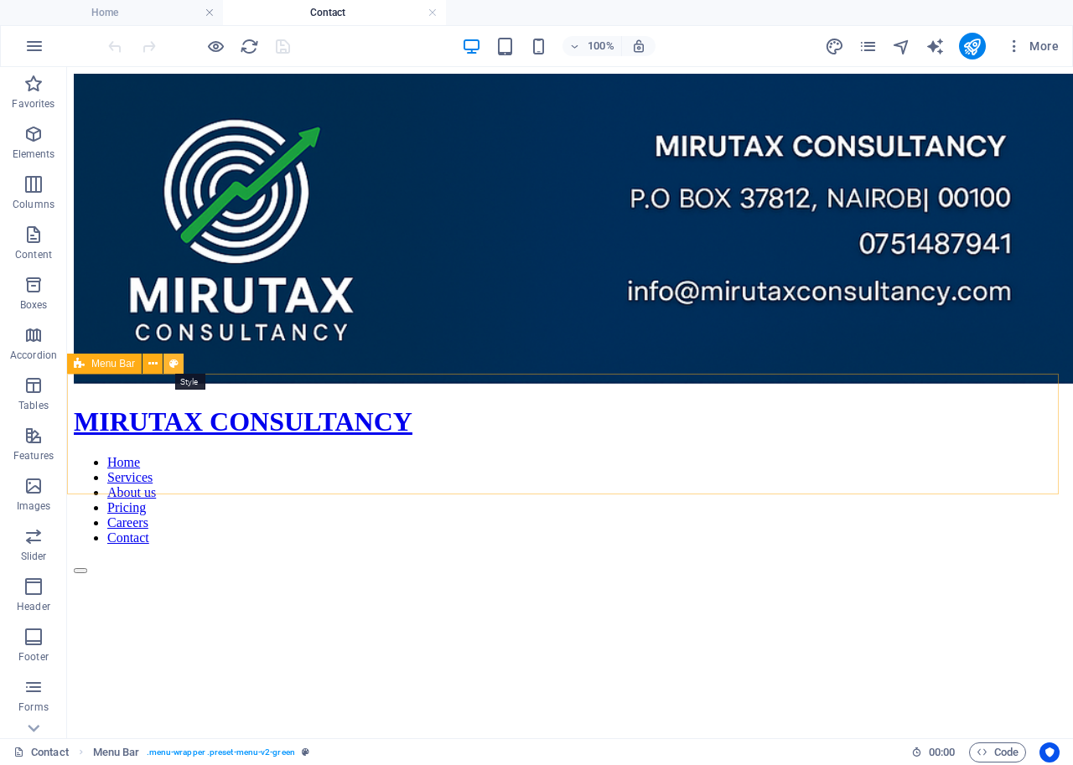
click at [173, 360] on icon at bounding box center [173, 364] width 9 height 18
select select "rem"
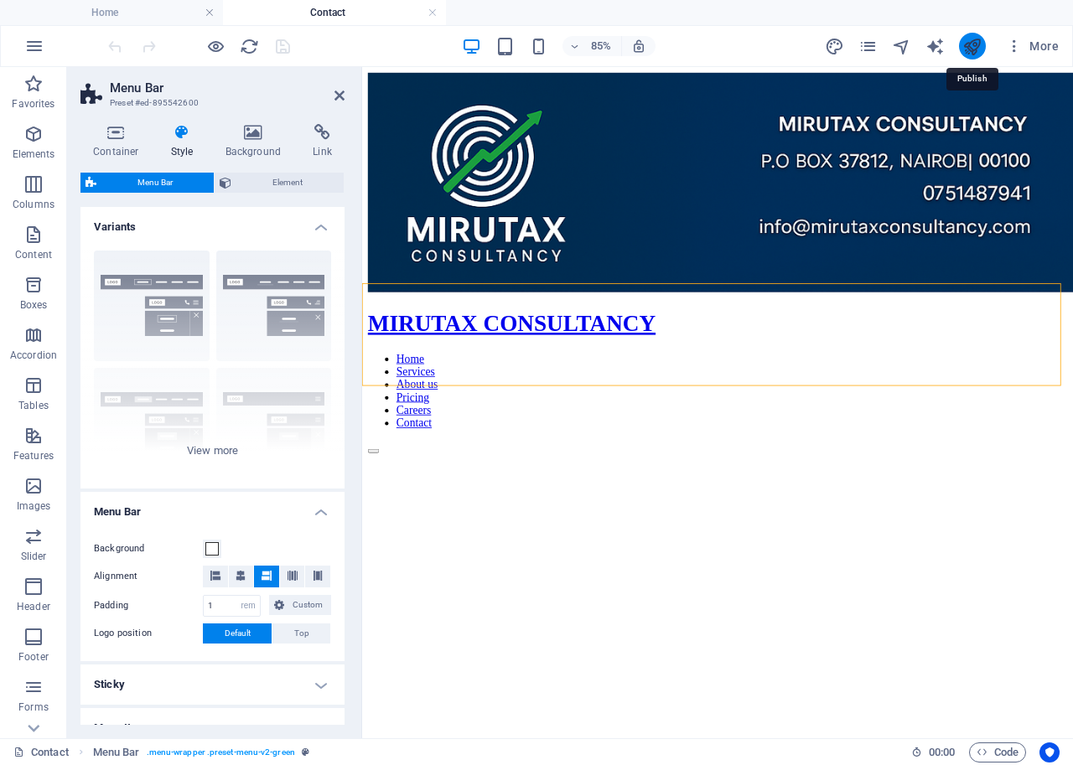
click at [974, 48] on icon "publish" at bounding box center [971, 46] width 19 height 19
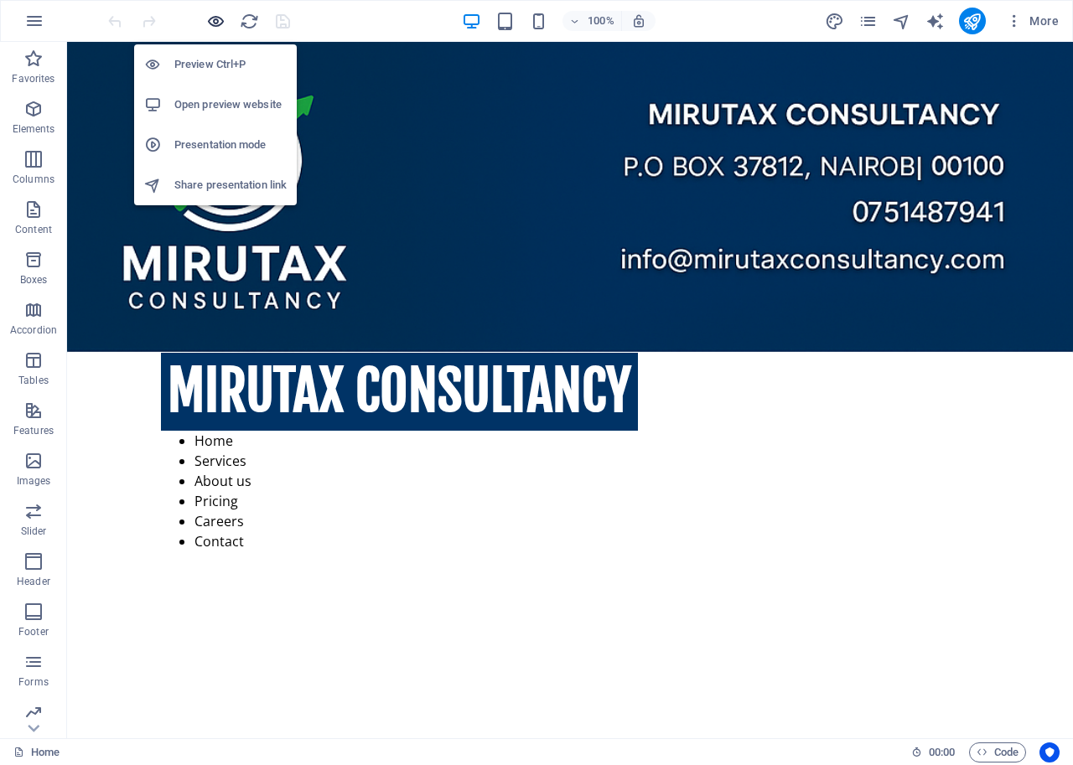
click at [210, 15] on icon "button" at bounding box center [215, 21] width 19 height 19
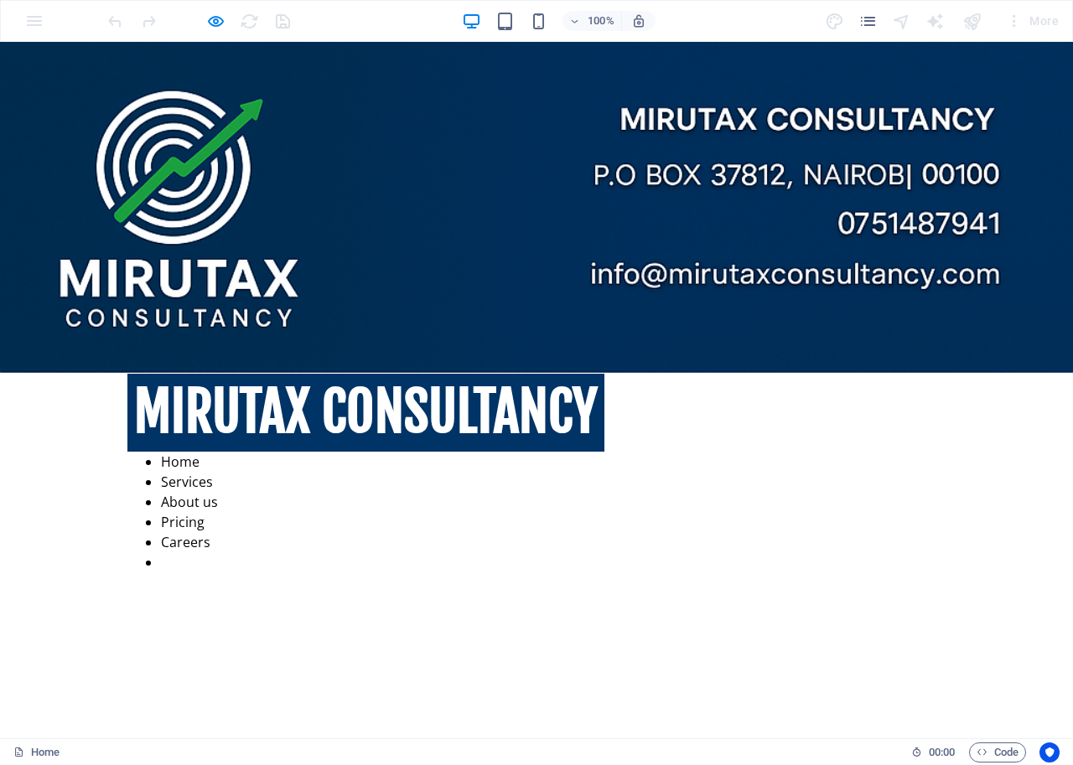
click at [210, 553] on link "Contact" at bounding box center [185, 562] width 49 height 18
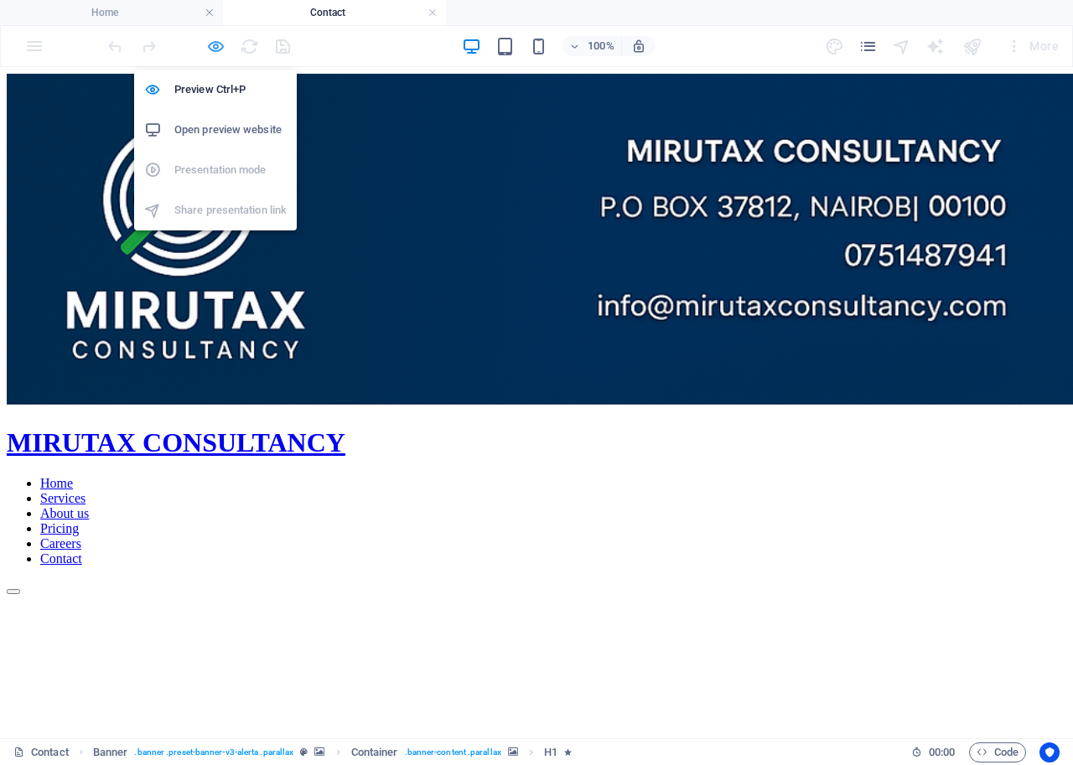
click at [212, 44] on icon "button" at bounding box center [215, 46] width 19 height 19
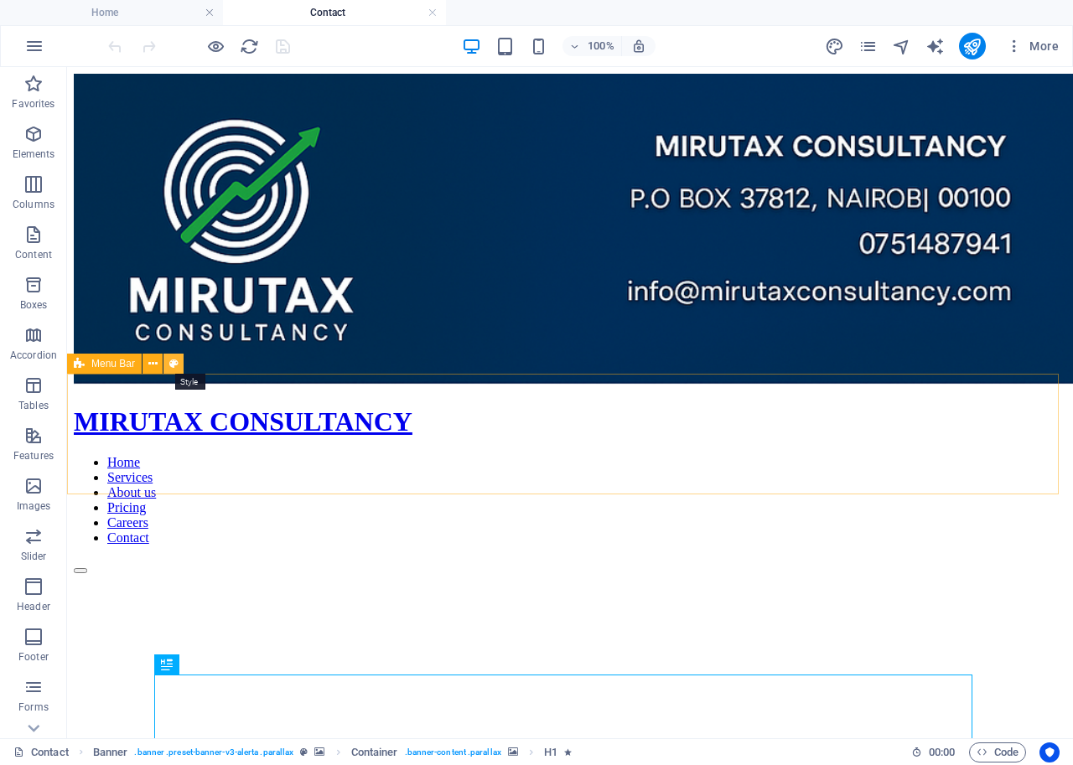
click at [174, 365] on icon at bounding box center [173, 364] width 9 height 18
select select "rem"
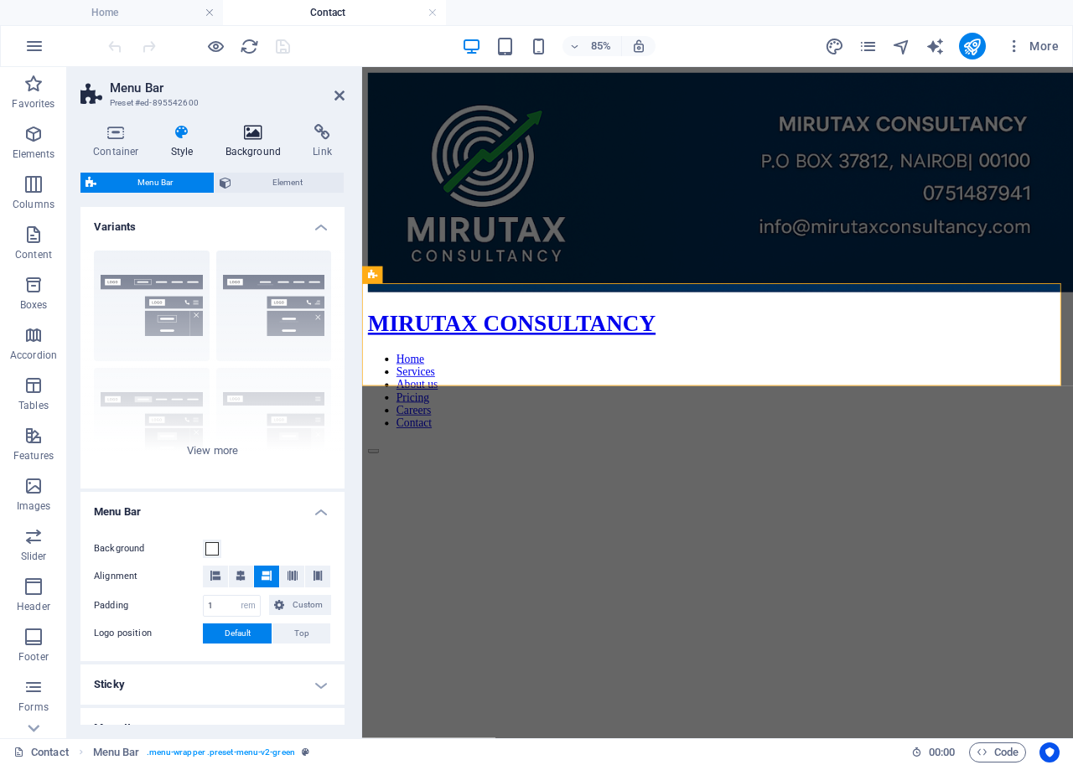
click at [244, 141] on h4 "Background" at bounding box center [257, 141] width 88 height 35
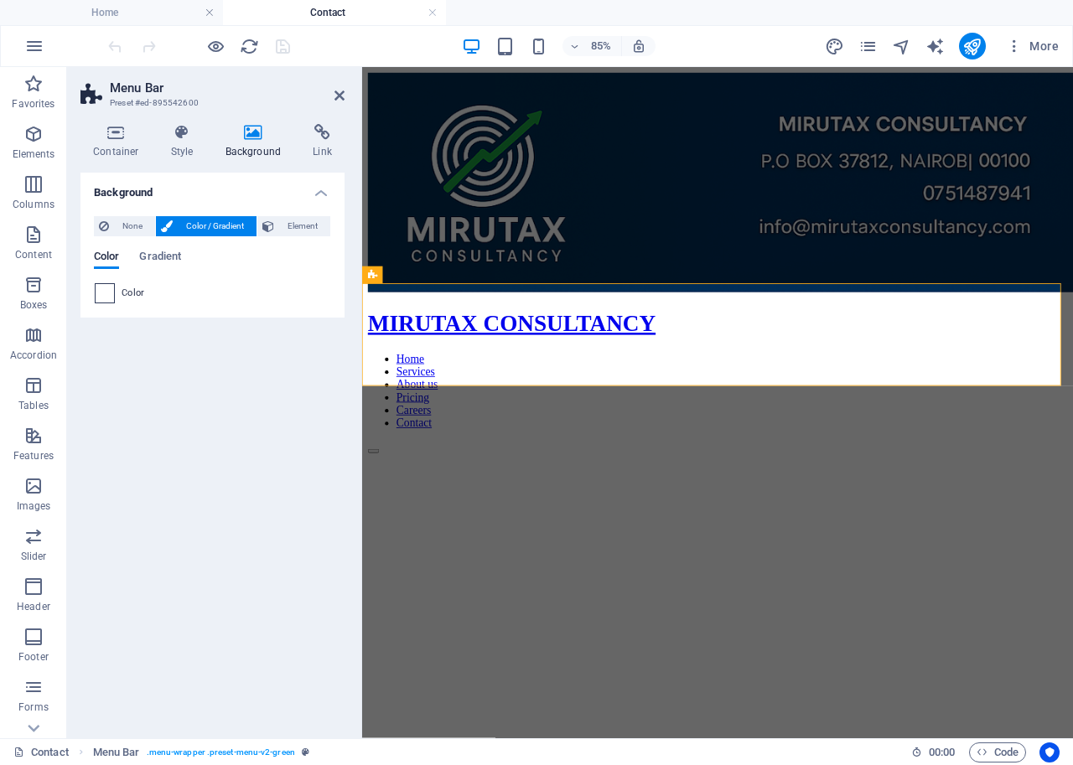
click at [103, 297] on span at bounding box center [105, 293] width 18 height 18
type input "#ffffff"
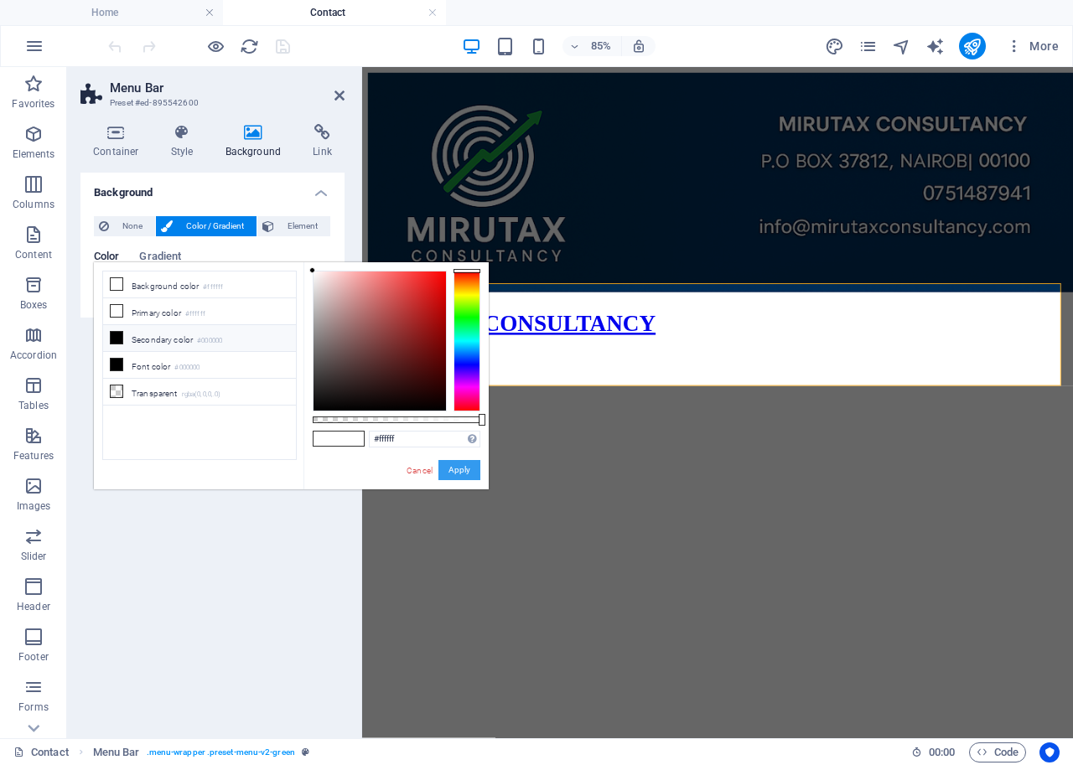
click at [467, 468] on button "Apply" at bounding box center [459, 470] width 42 height 20
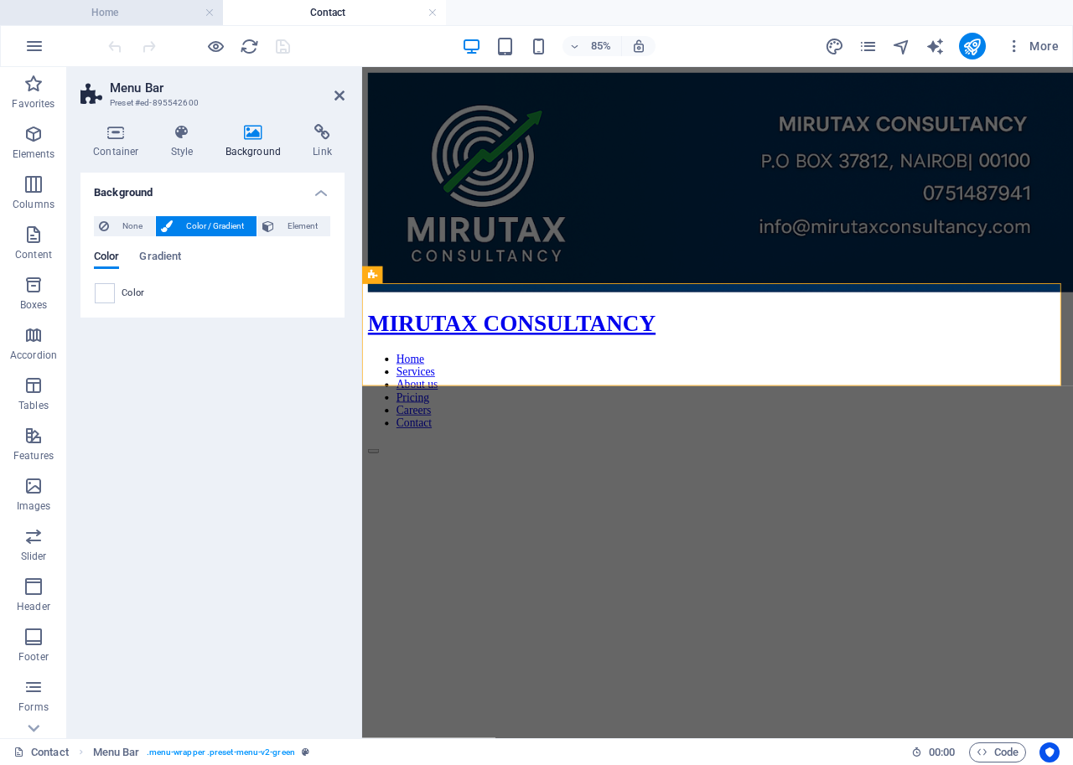
click at [111, 14] on h4 "Home" at bounding box center [111, 12] width 223 height 18
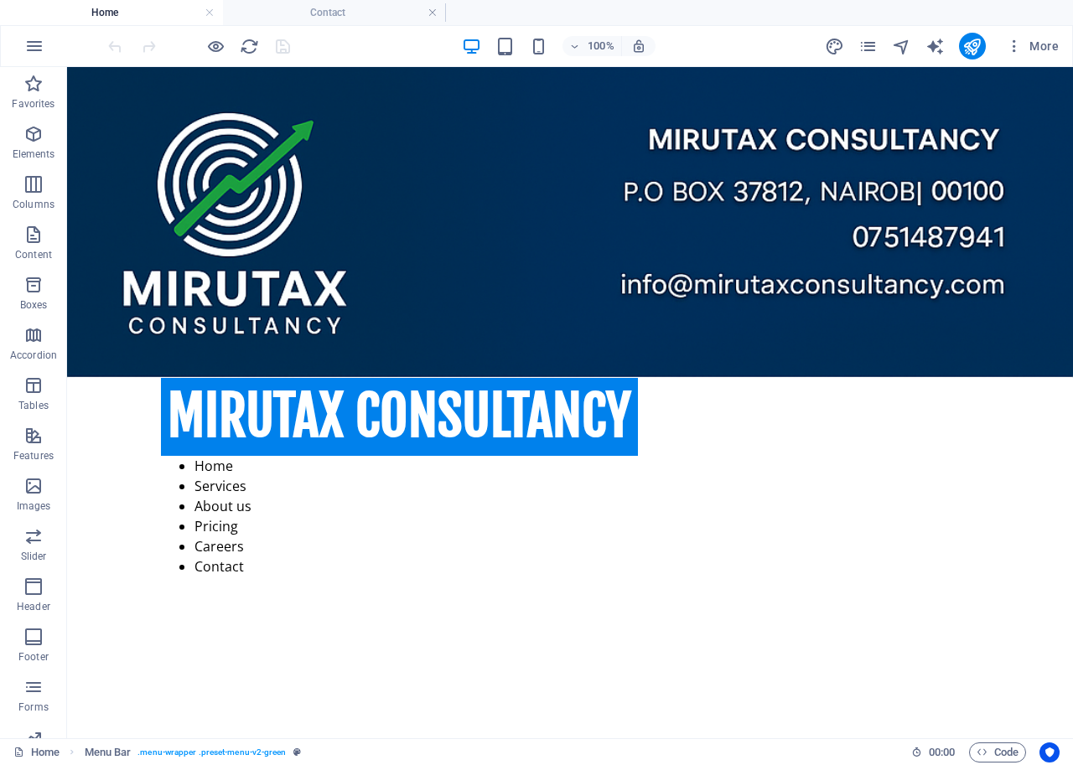
click at [111, 14] on h4 "Home" at bounding box center [111, 12] width 223 height 18
click at [310, 5] on h4 "Contact" at bounding box center [334, 12] width 223 height 18
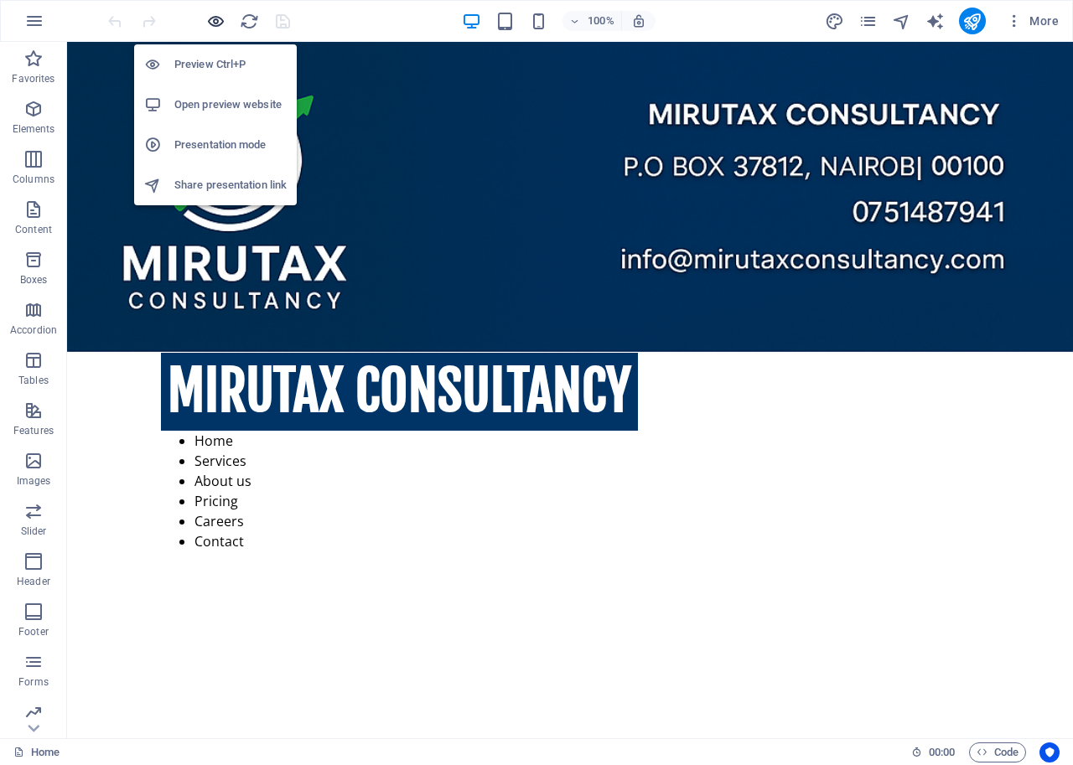
click at [209, 18] on icon "button" at bounding box center [215, 21] width 19 height 19
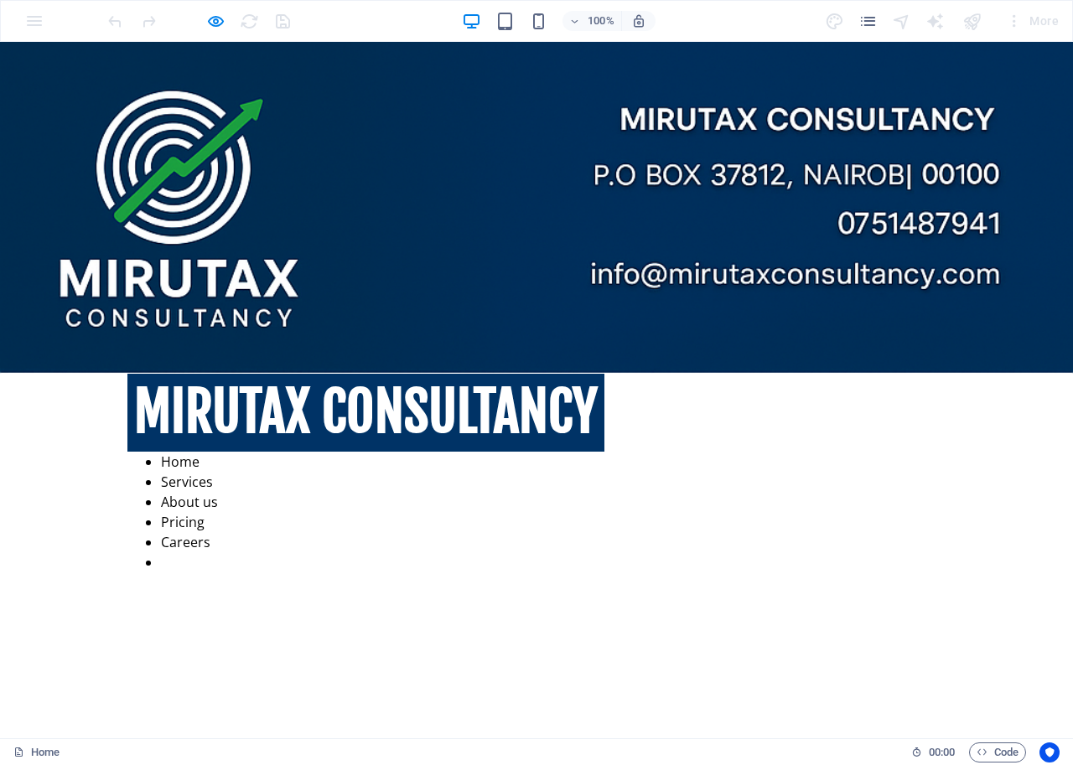
click at [210, 553] on link "Contact" at bounding box center [185, 562] width 49 height 18
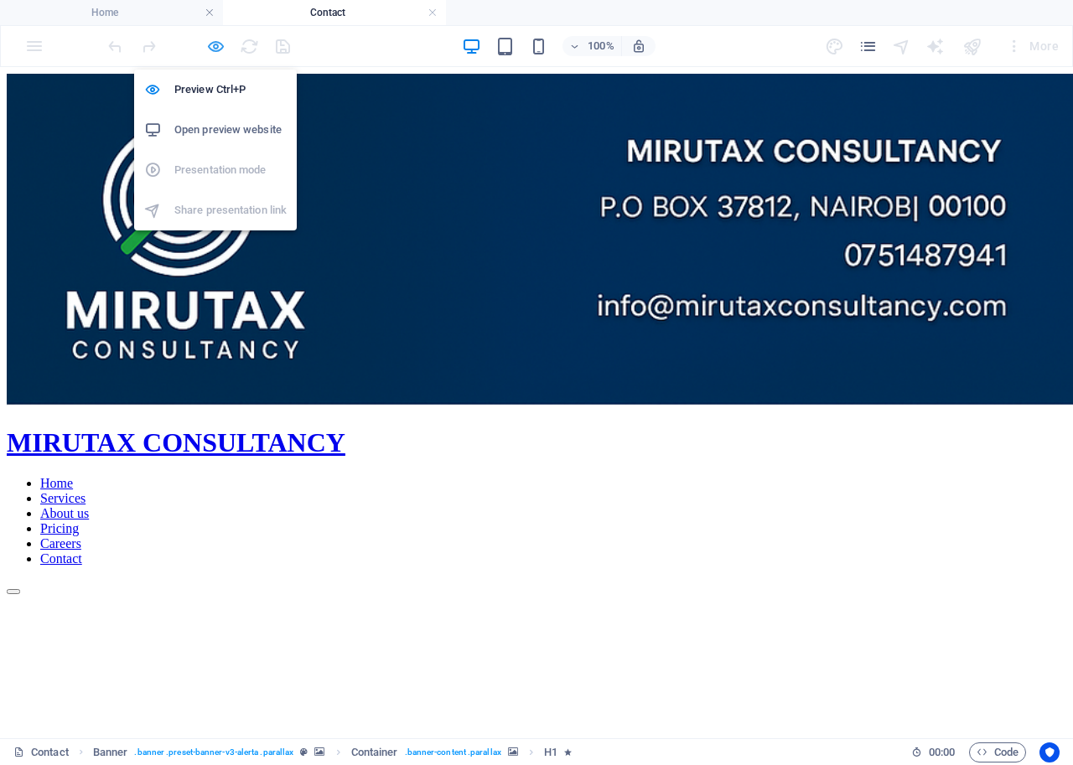
click at [210, 43] on icon "button" at bounding box center [215, 46] width 19 height 19
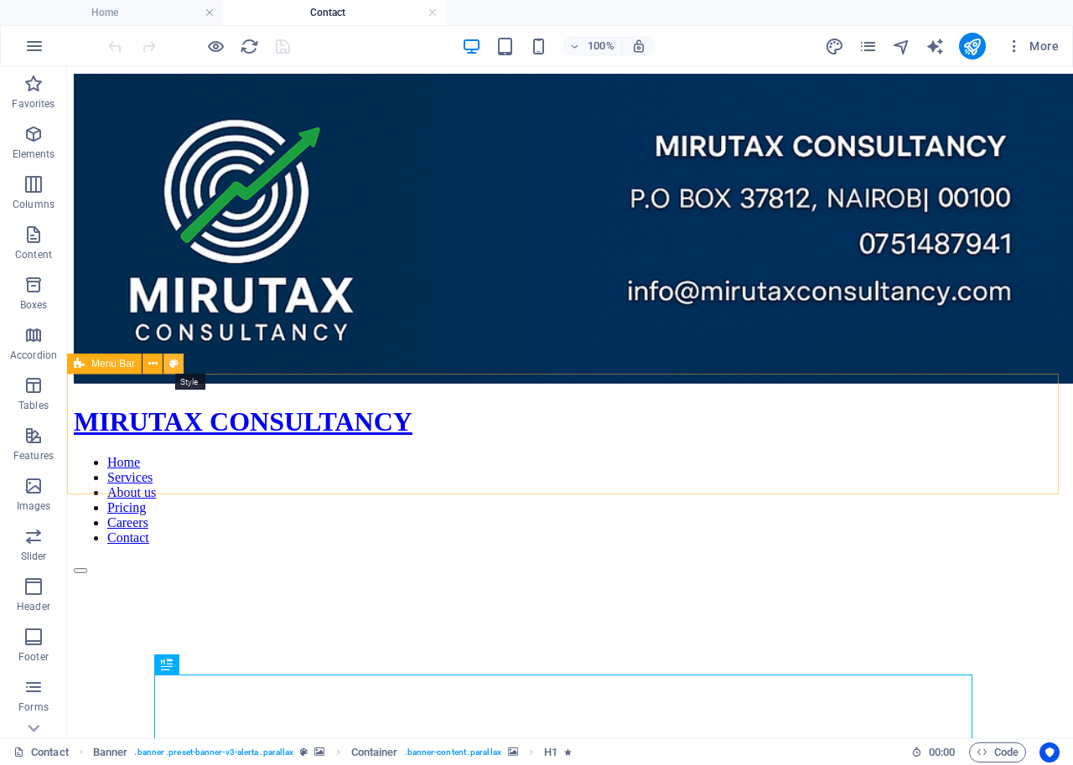
click at [172, 362] on icon at bounding box center [173, 364] width 9 height 18
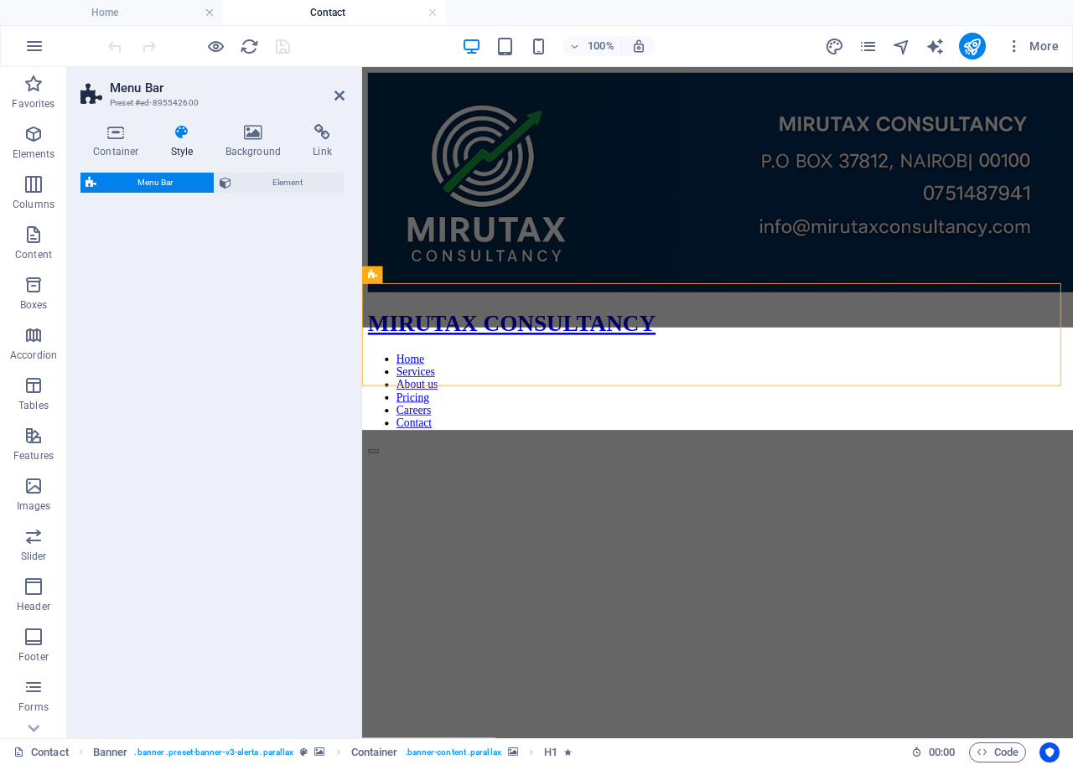
select select "rem"
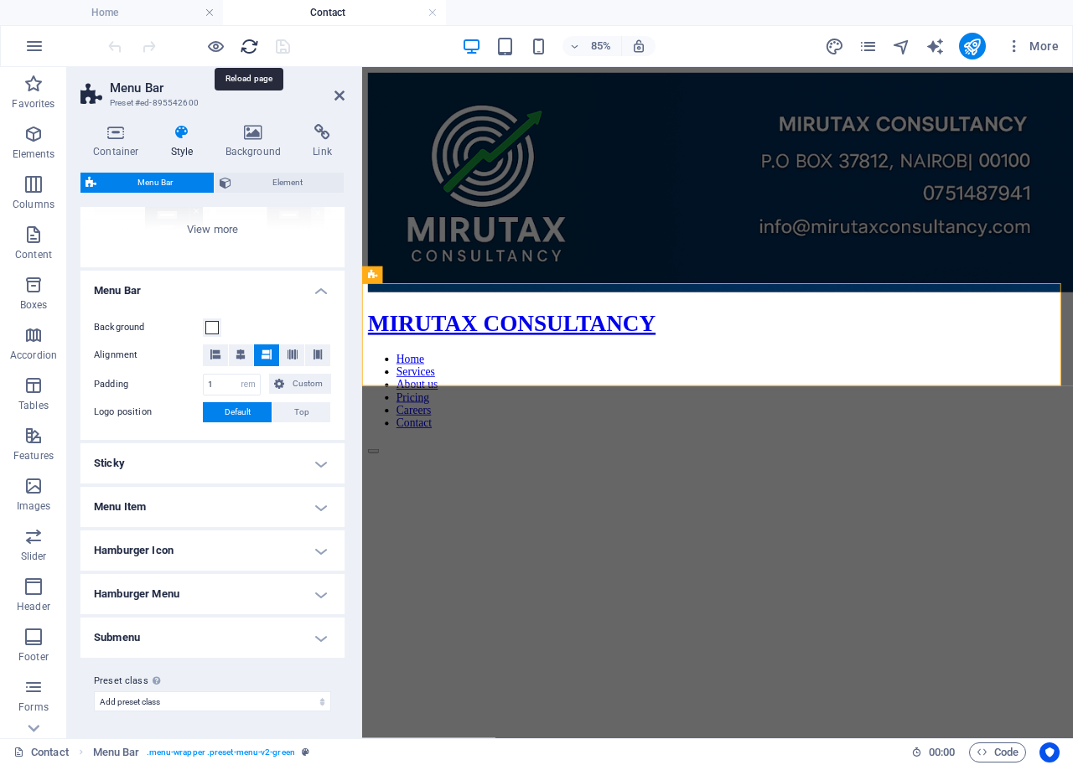
click at [249, 52] on icon "reload" at bounding box center [249, 46] width 19 height 19
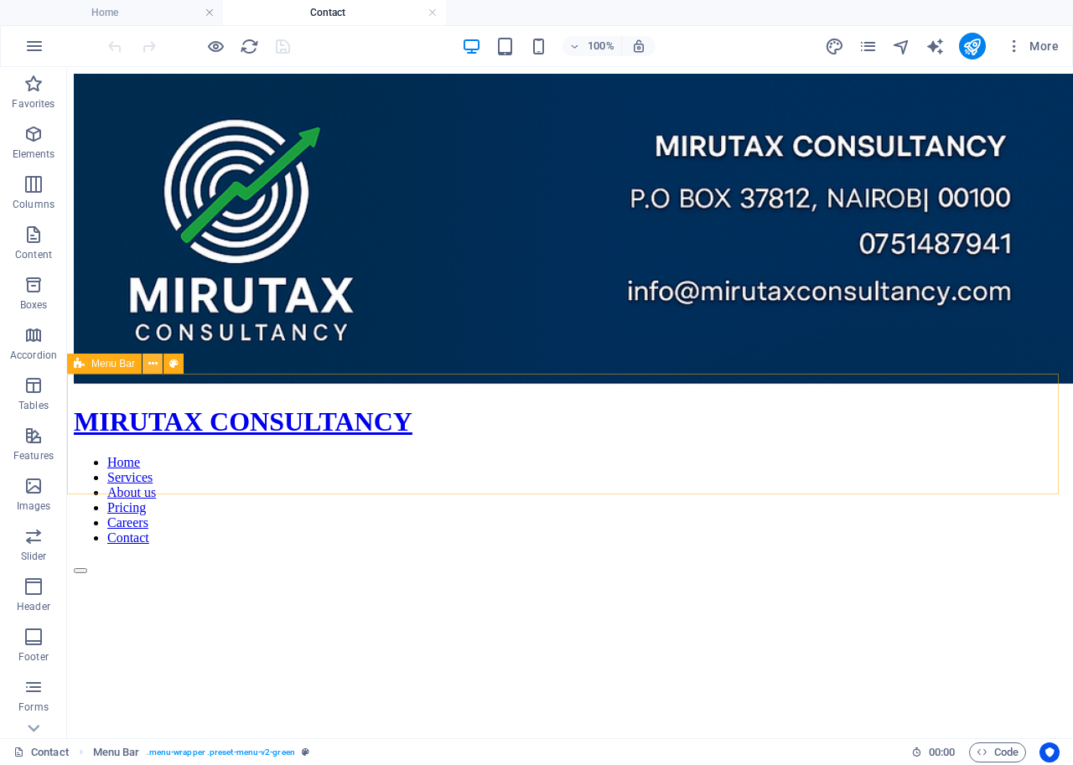
click at [150, 363] on icon at bounding box center [152, 364] width 9 height 18
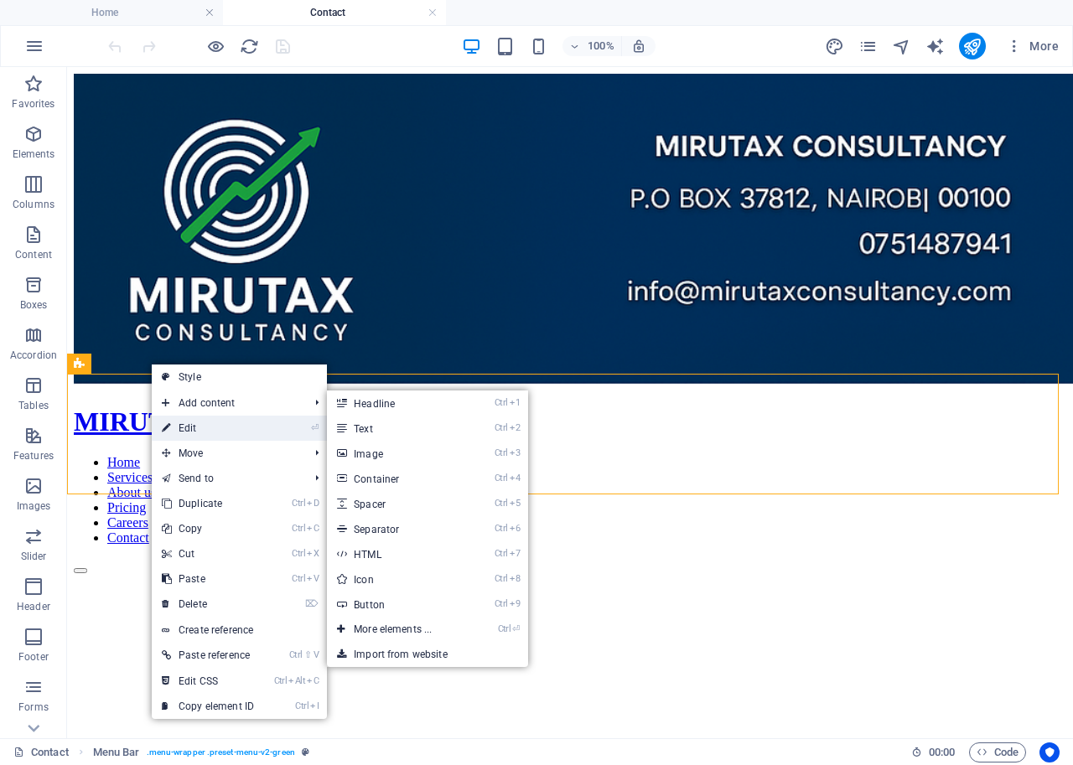
click at [194, 424] on link "⏎ Edit" at bounding box center [208, 428] width 112 height 25
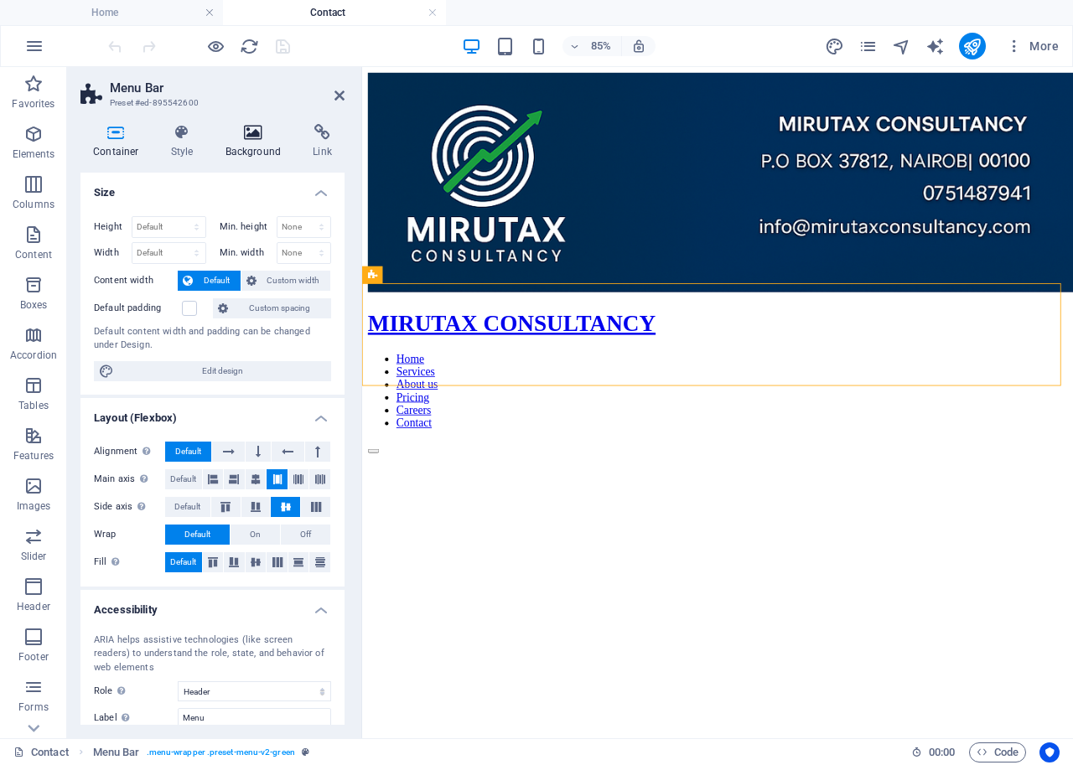
click at [240, 142] on h4 "Background" at bounding box center [257, 141] width 88 height 35
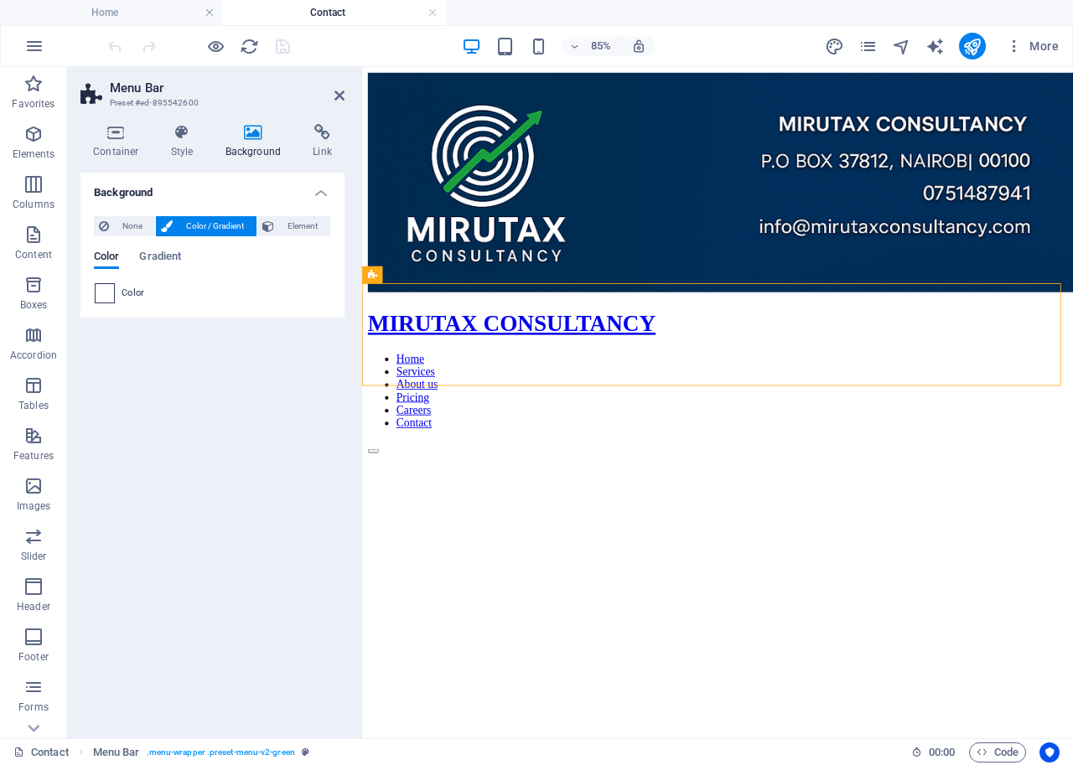
click at [108, 293] on span at bounding box center [105, 293] width 18 height 18
type input "#ffffff"
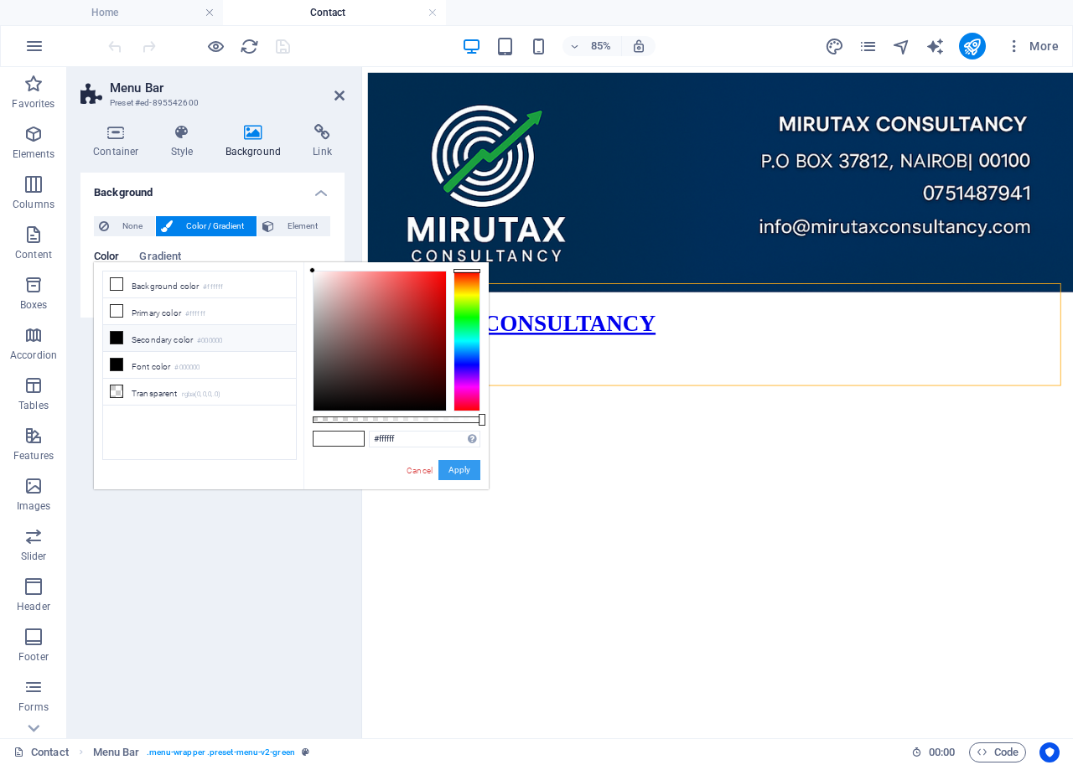
click at [453, 467] on button "Apply" at bounding box center [459, 470] width 42 height 20
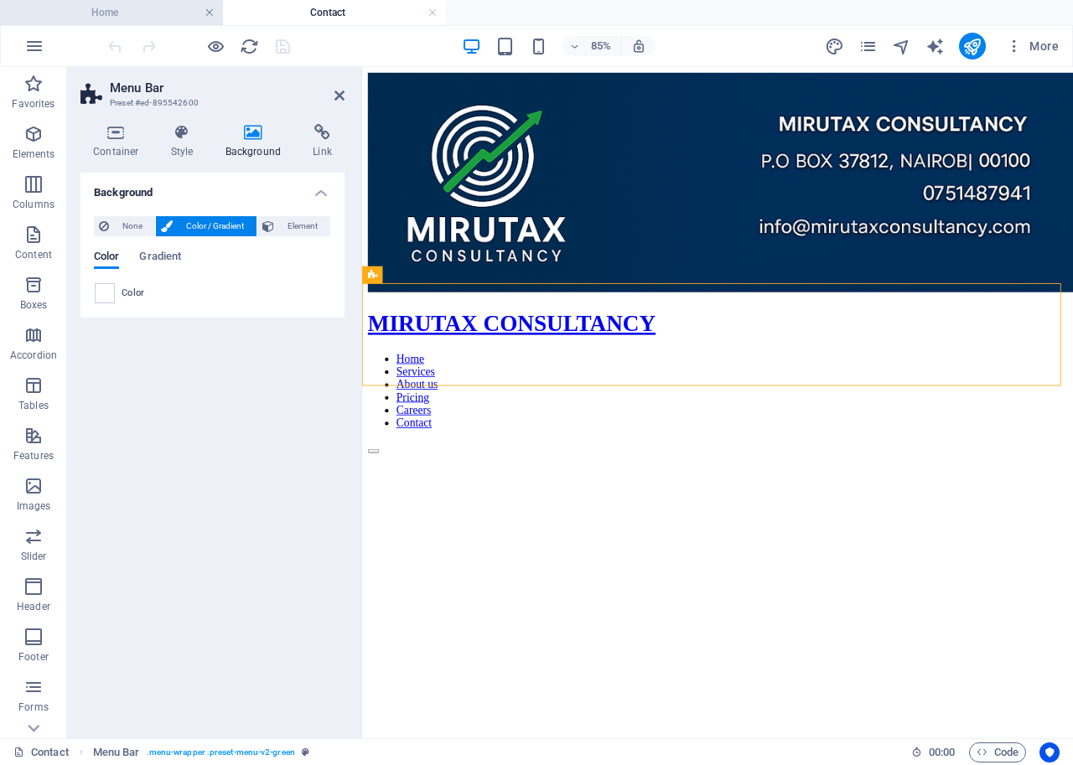
click at [205, 13] on link at bounding box center [210, 13] width 10 height 16
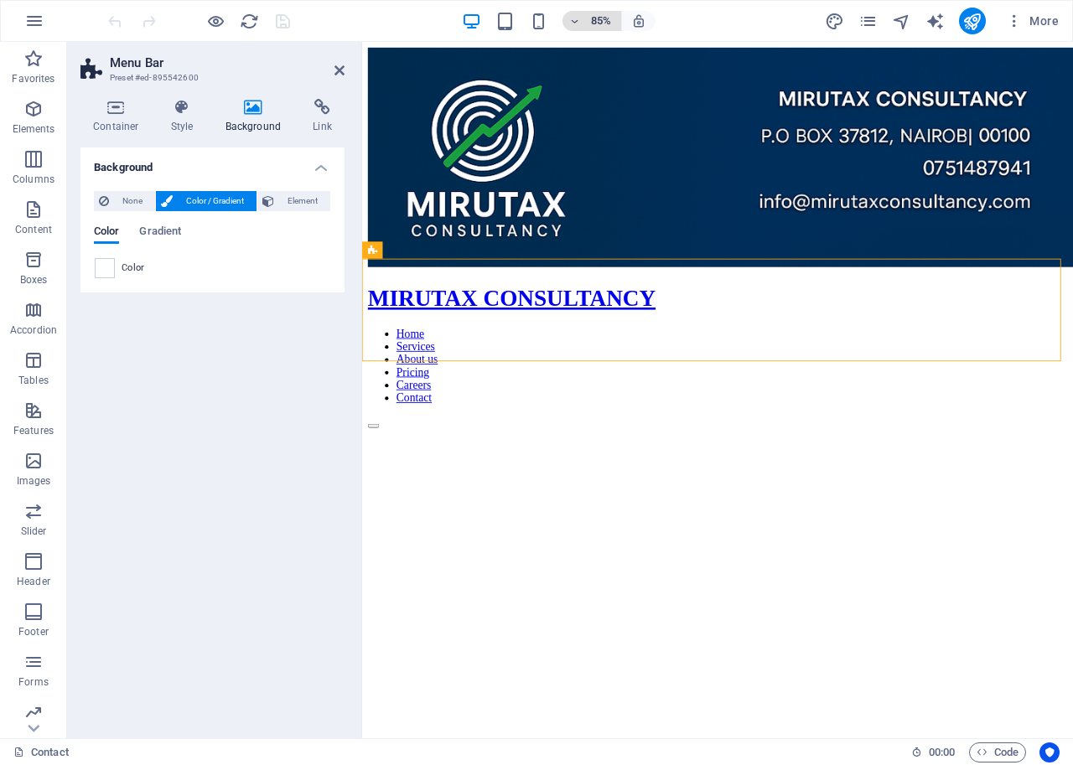
click at [571, 22] on icon "button" at bounding box center [575, 21] width 12 height 11
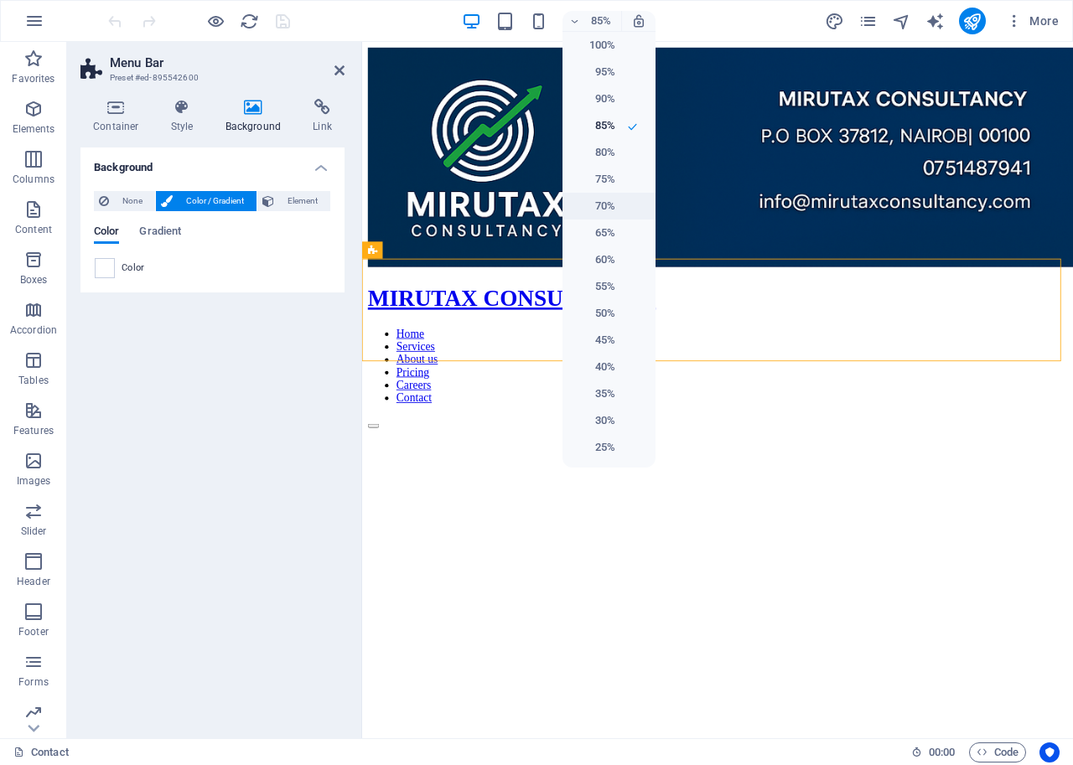
click at [604, 200] on h6 "70%" at bounding box center [593, 206] width 43 height 20
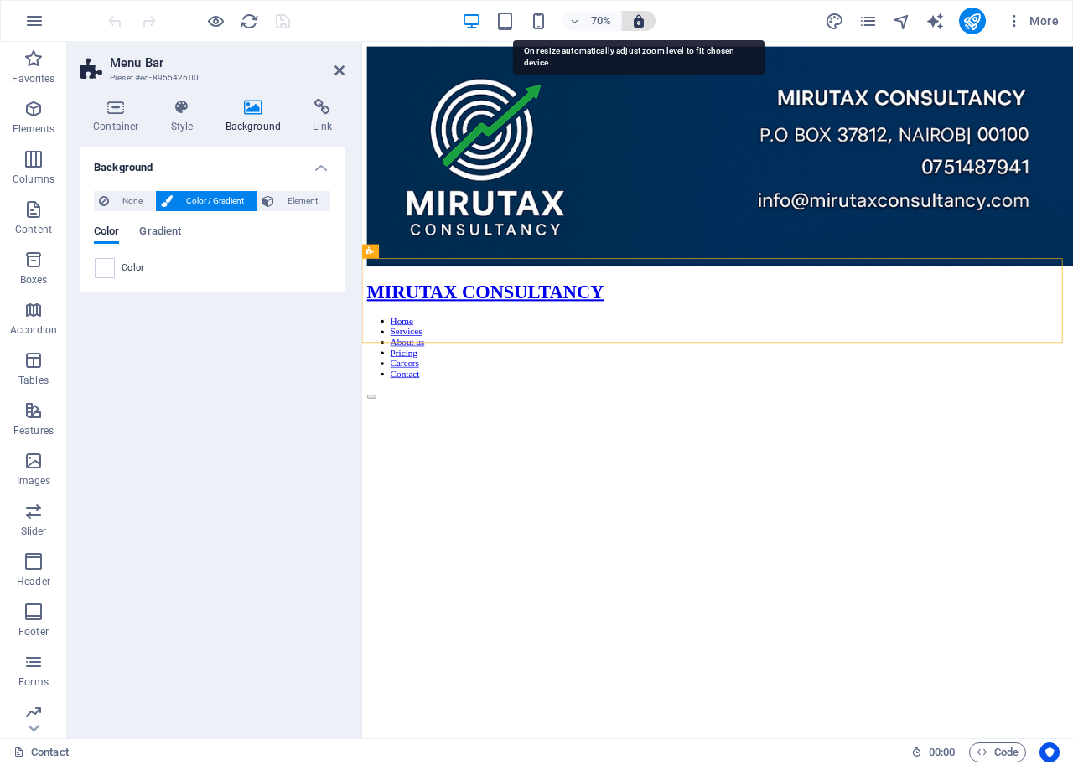
click at [638, 22] on icon "button" at bounding box center [638, 20] width 15 height 15
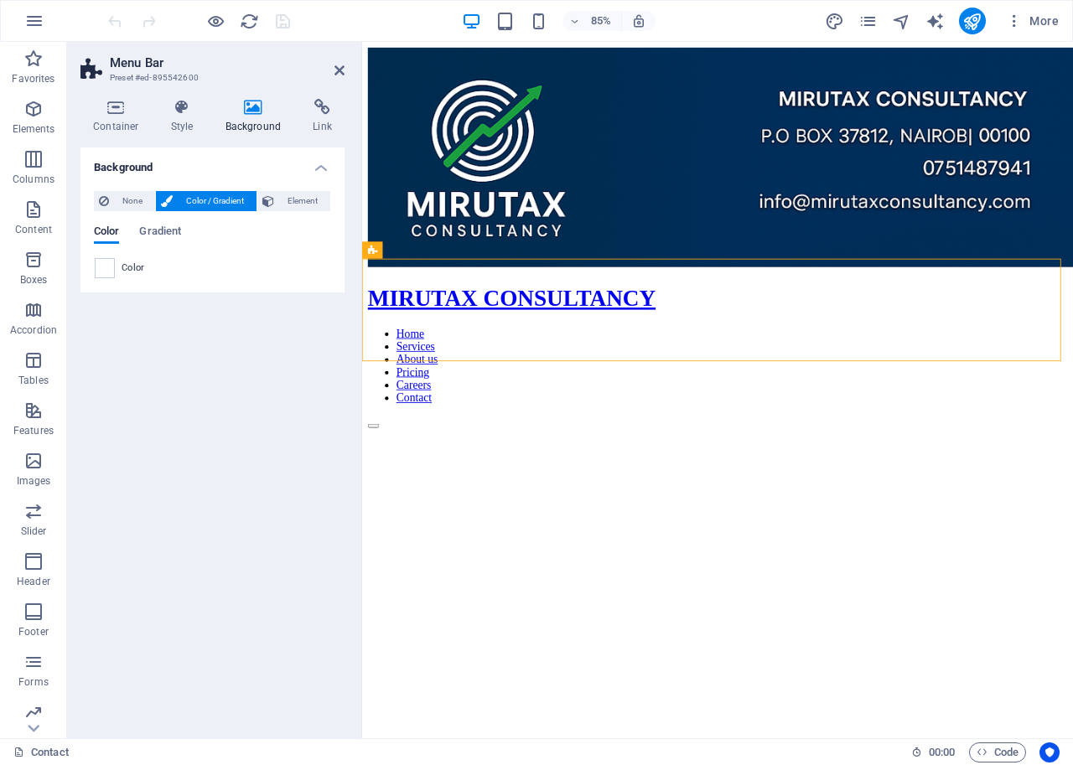
click at [240, 598] on div "Background None Color / Gradient Element Stretch background to full-width Color…" at bounding box center [212, 437] width 264 height 578
click at [300, 278] on div "Color" at bounding box center [212, 268] width 237 height 22
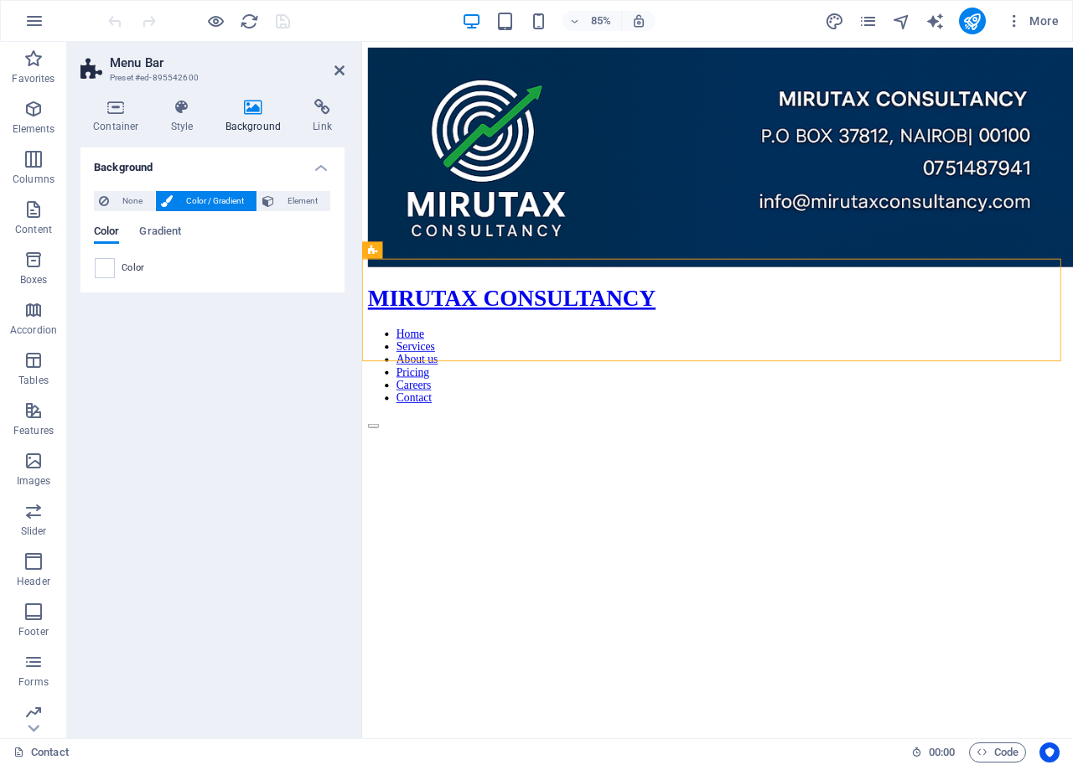
click at [287, 323] on div "Background None Color / Gradient Element Stretch background to full-width Color…" at bounding box center [212, 437] width 264 height 578
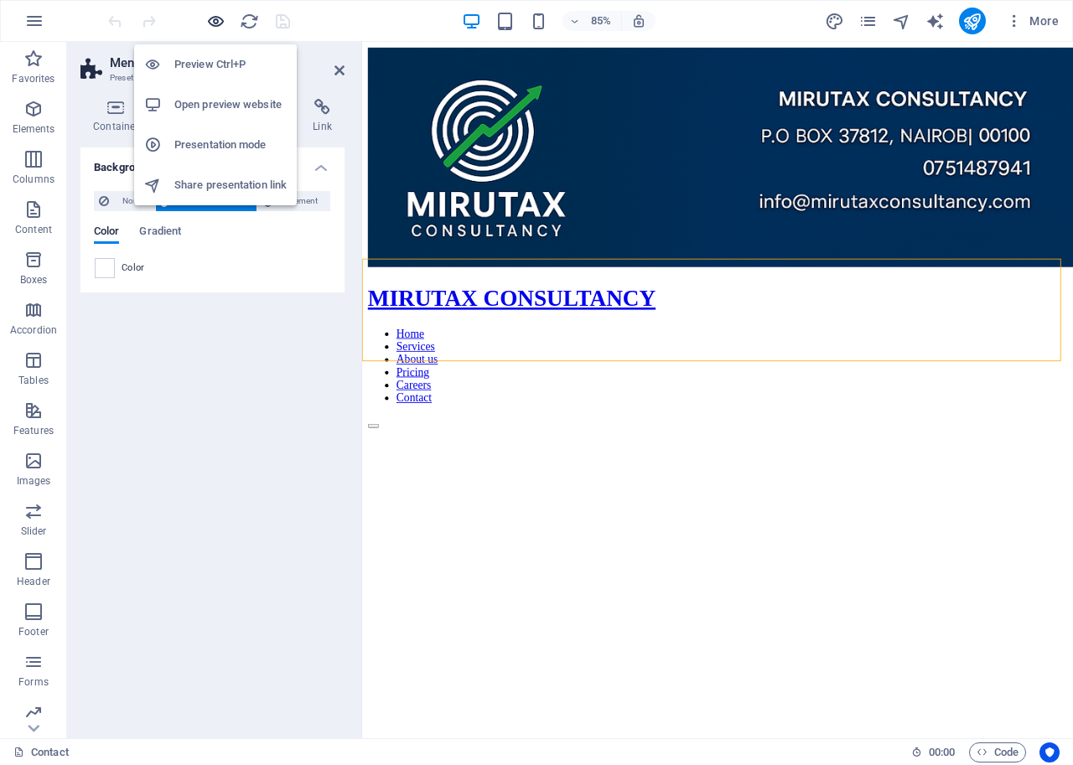
click at [215, 27] on icon "button" at bounding box center [215, 21] width 19 height 19
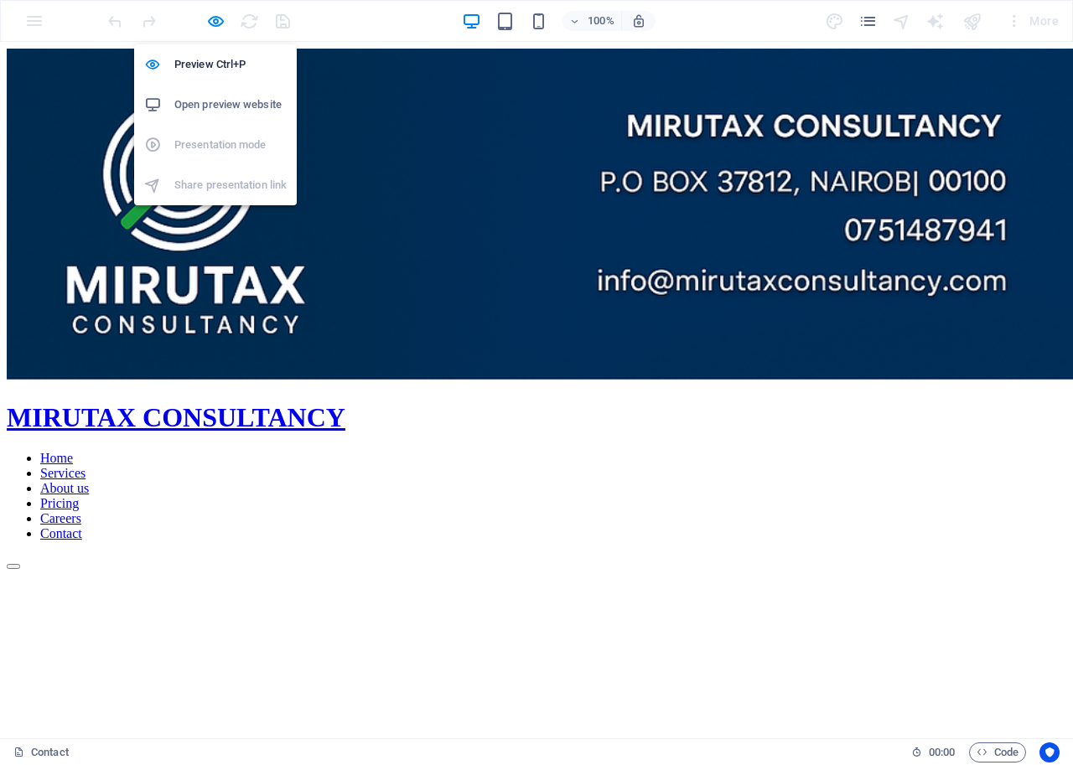
click at [197, 106] on h6 "Open preview website" at bounding box center [230, 105] width 112 height 20
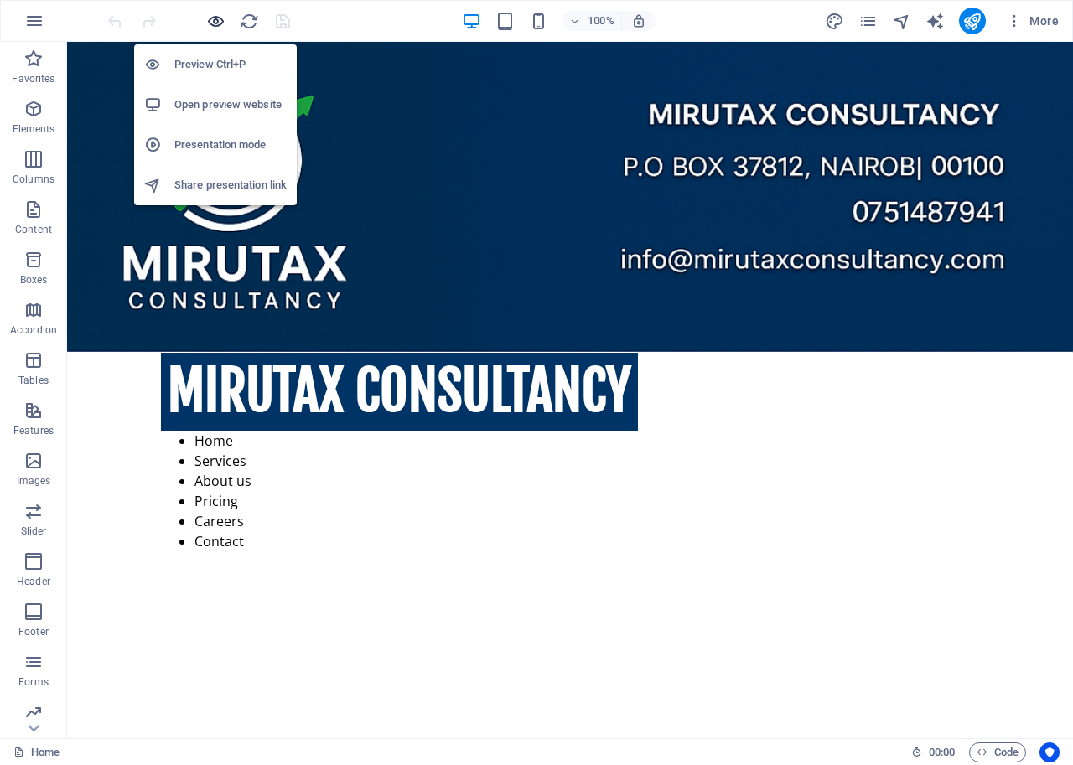
click at [210, 12] on icon "button" at bounding box center [215, 21] width 19 height 19
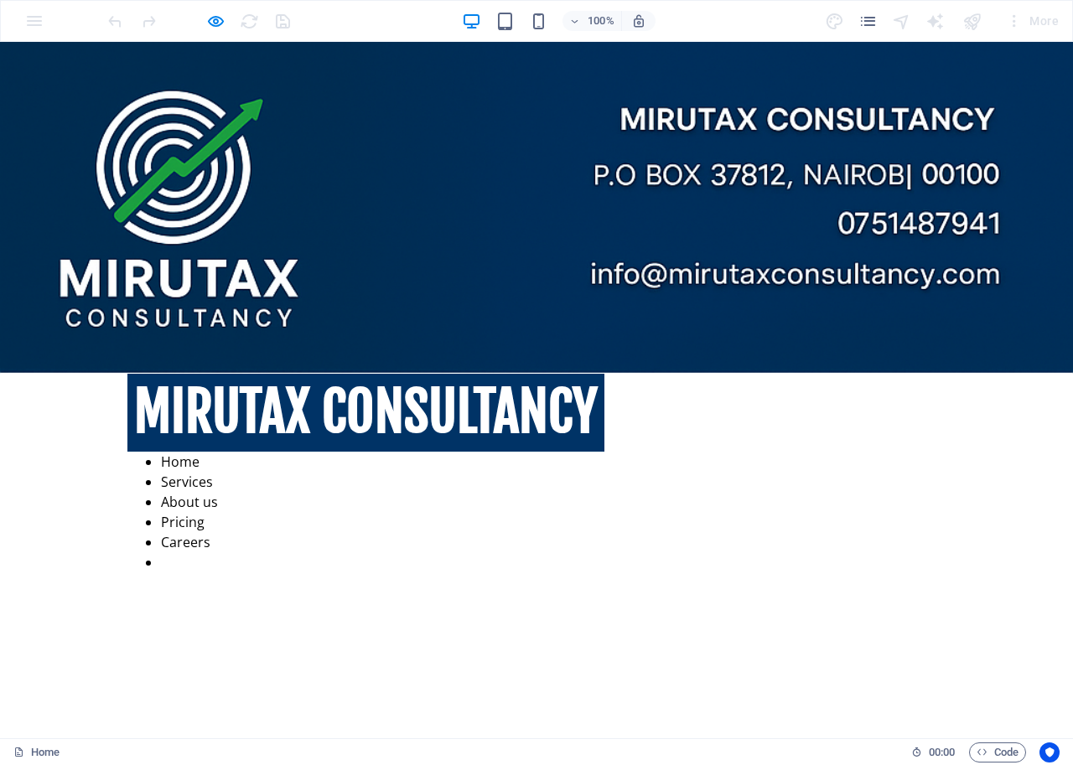
click at [210, 553] on link "Contact" at bounding box center [185, 562] width 49 height 18
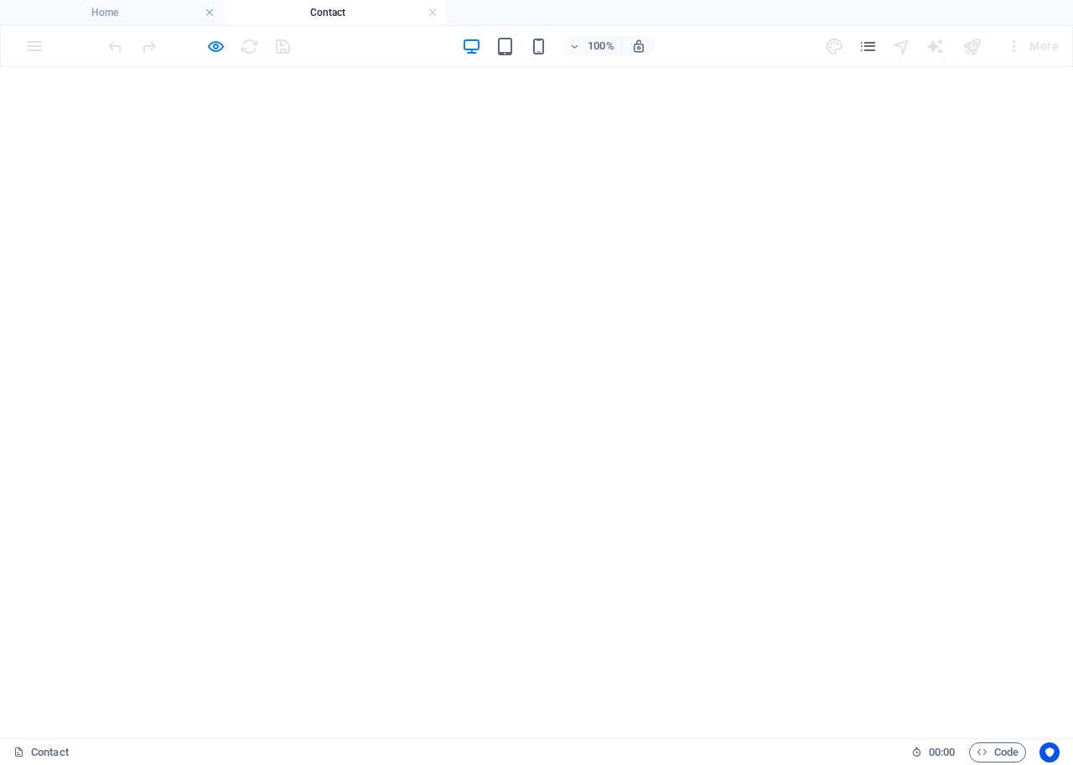
scroll to position [833, 0]
click at [211, 44] on icon "button" at bounding box center [215, 46] width 19 height 19
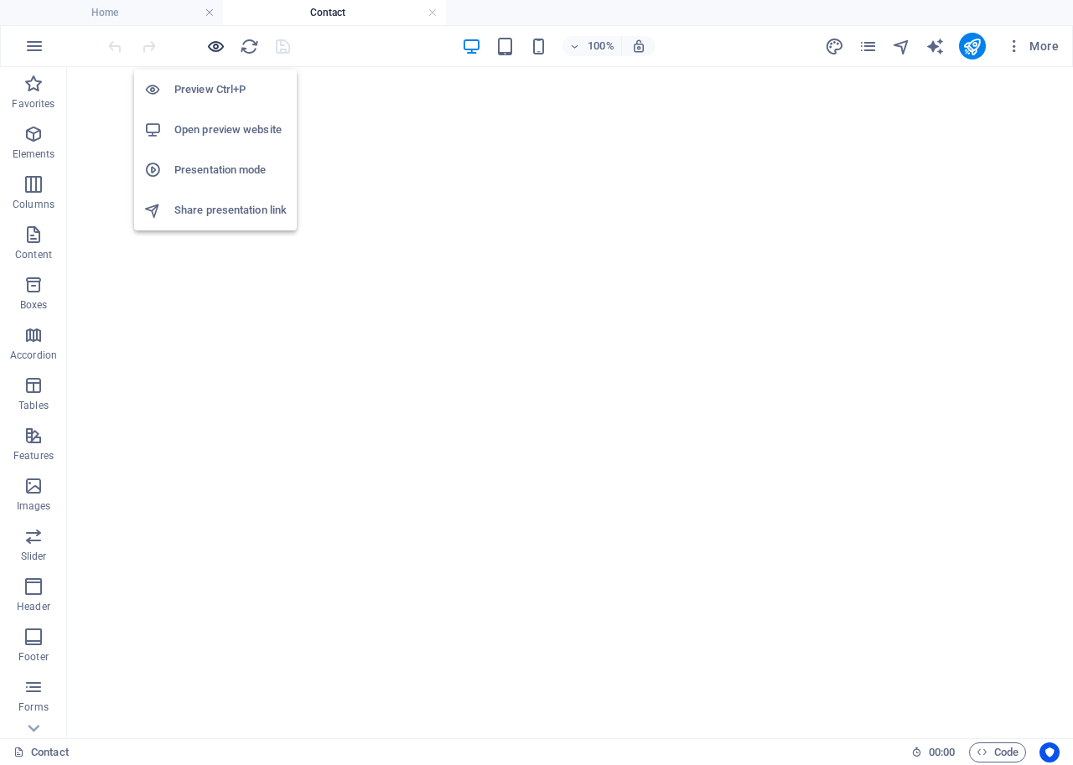
scroll to position [812, 0]
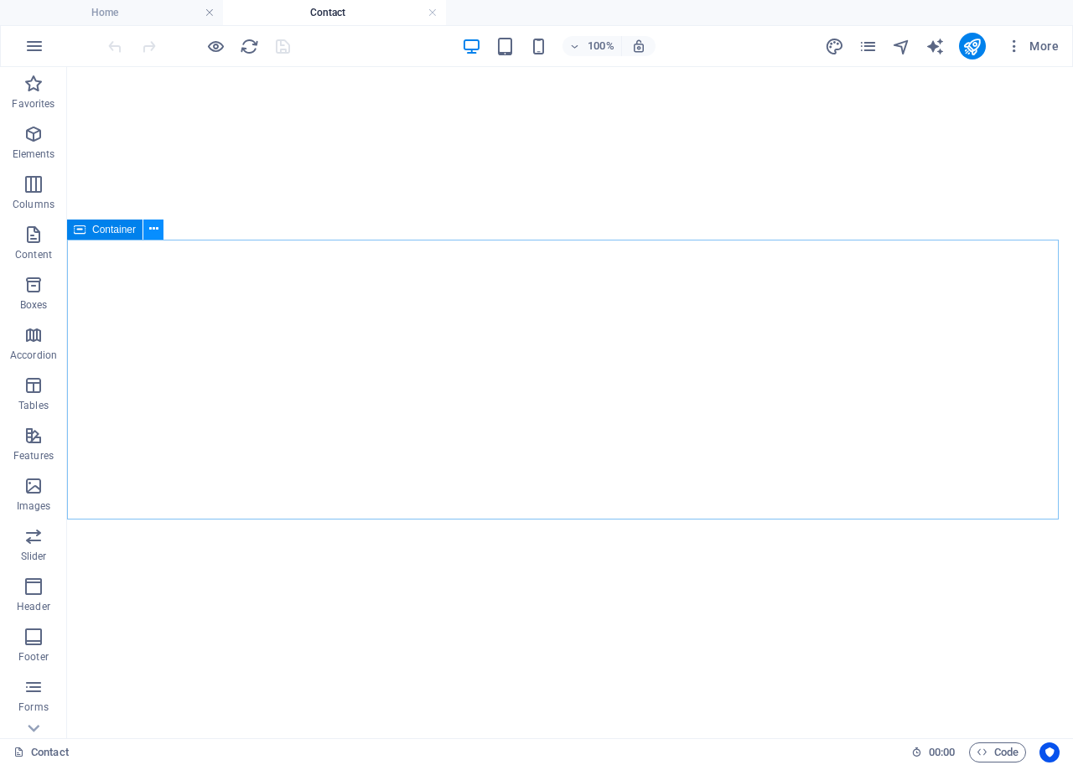
click at [149, 226] on icon at bounding box center [153, 229] width 9 height 18
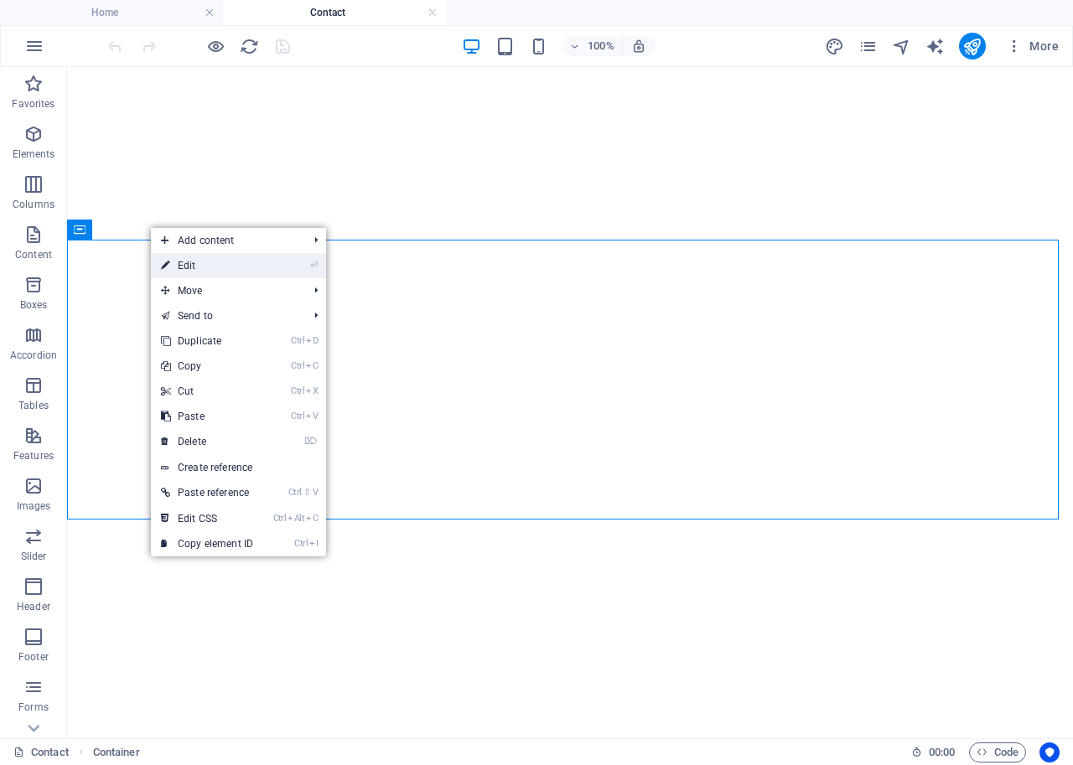
click at [200, 266] on link "⏎ Edit" at bounding box center [207, 265] width 112 height 25
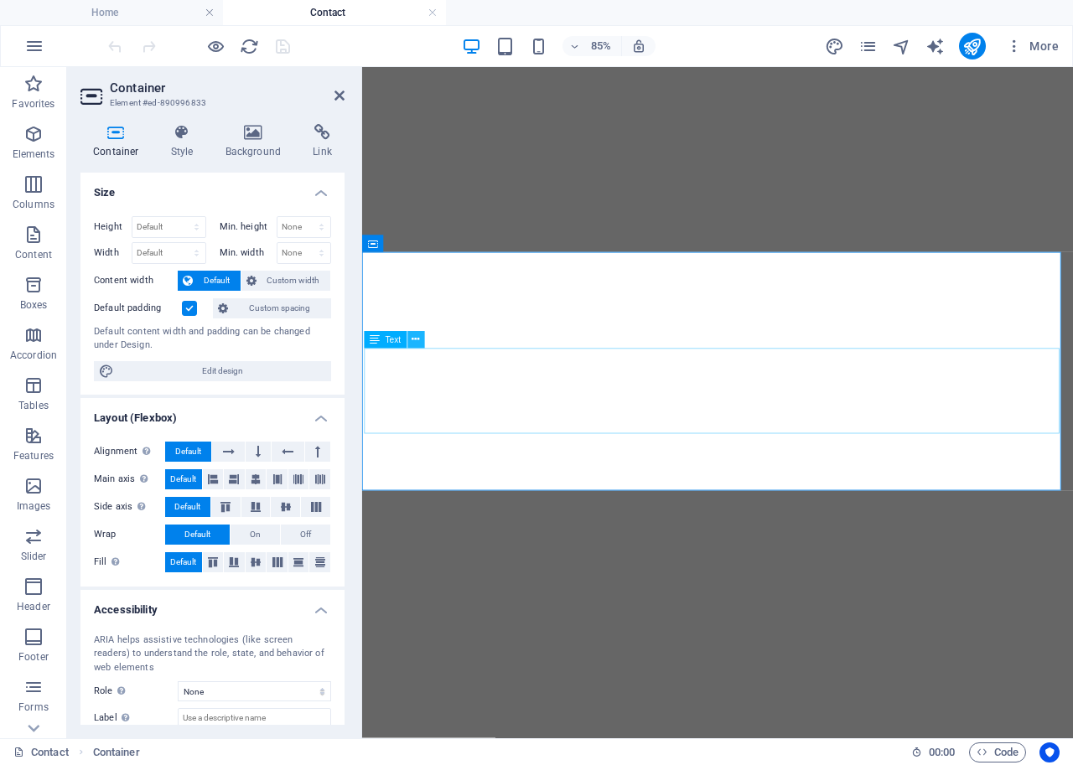
click at [413, 337] on icon at bounding box center [416, 339] width 8 height 15
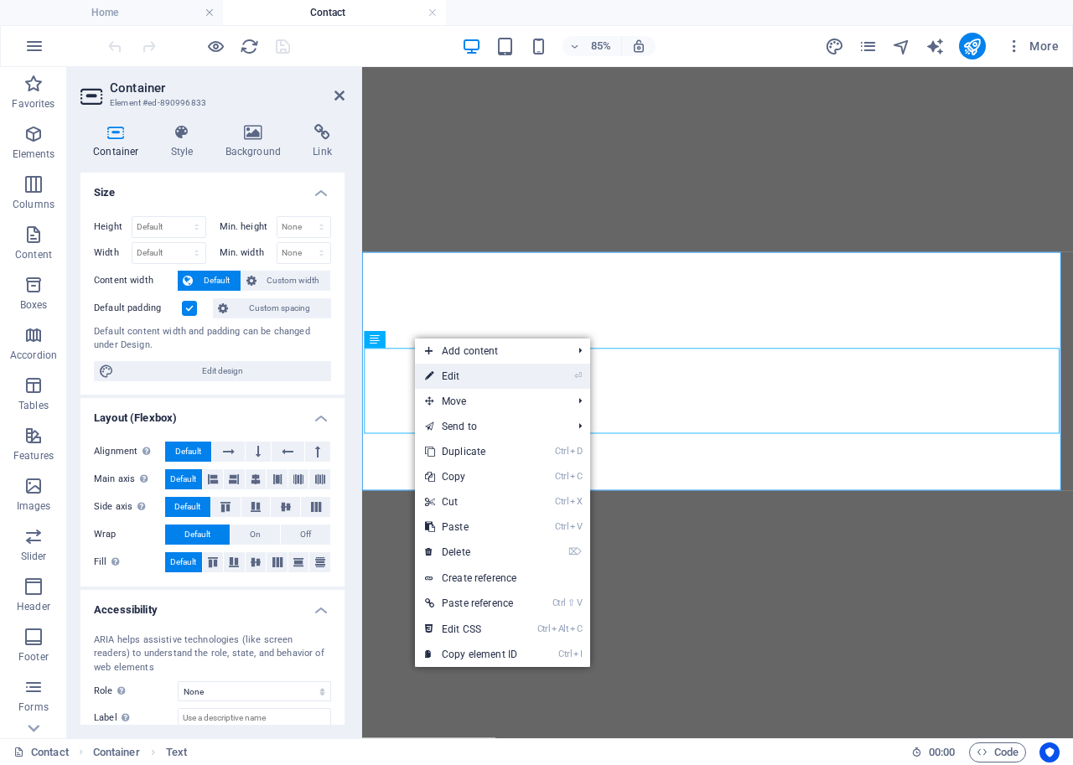
click at [454, 376] on link "⏎ Edit" at bounding box center [471, 376] width 112 height 25
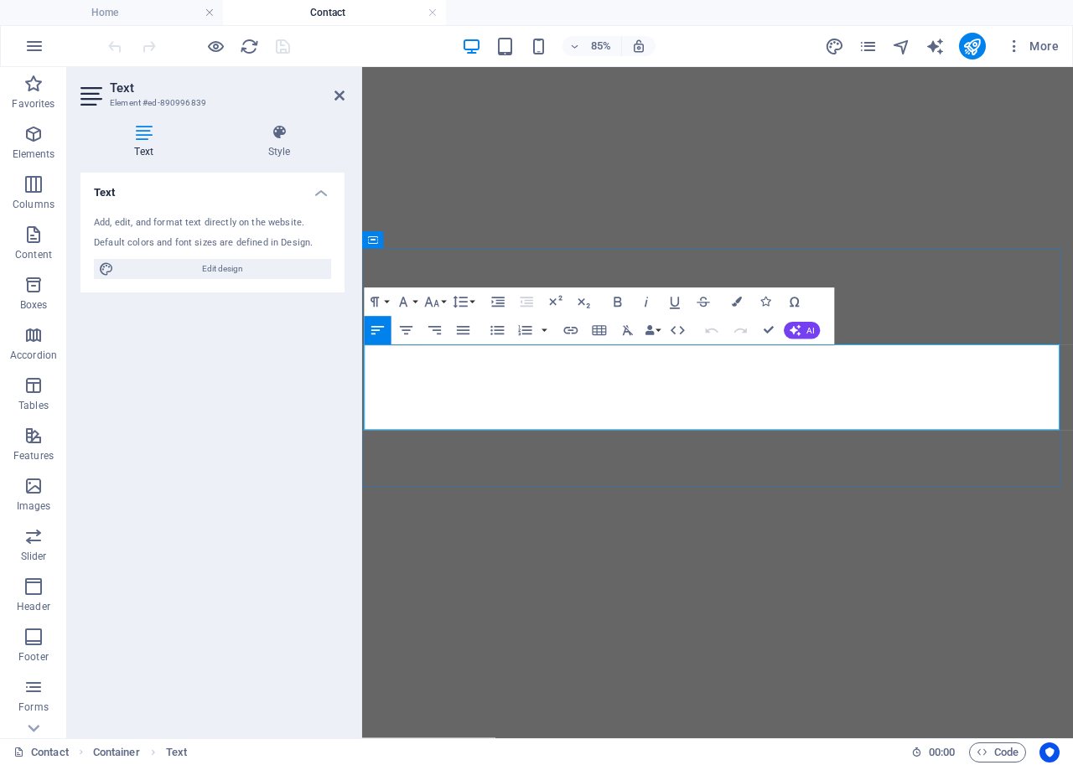
scroll to position [816, 0]
click at [803, 329] on button "AI" at bounding box center [802, 330] width 36 height 17
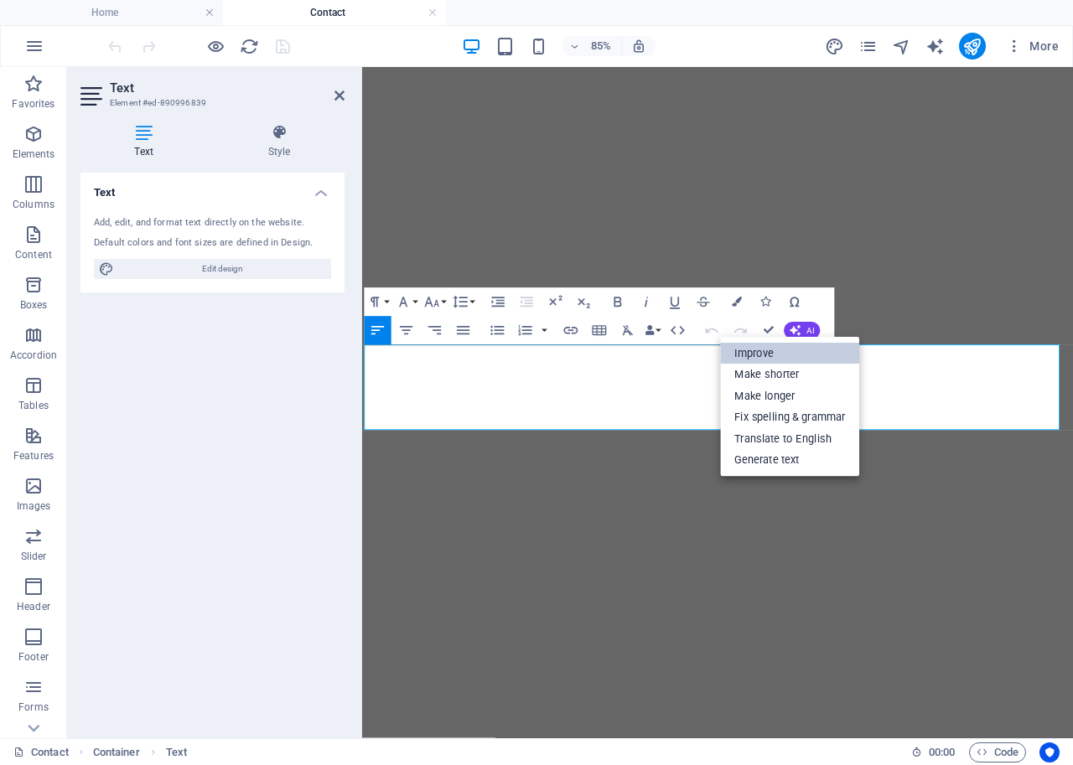
click at [774, 349] on link "Improve" at bounding box center [790, 354] width 139 height 22
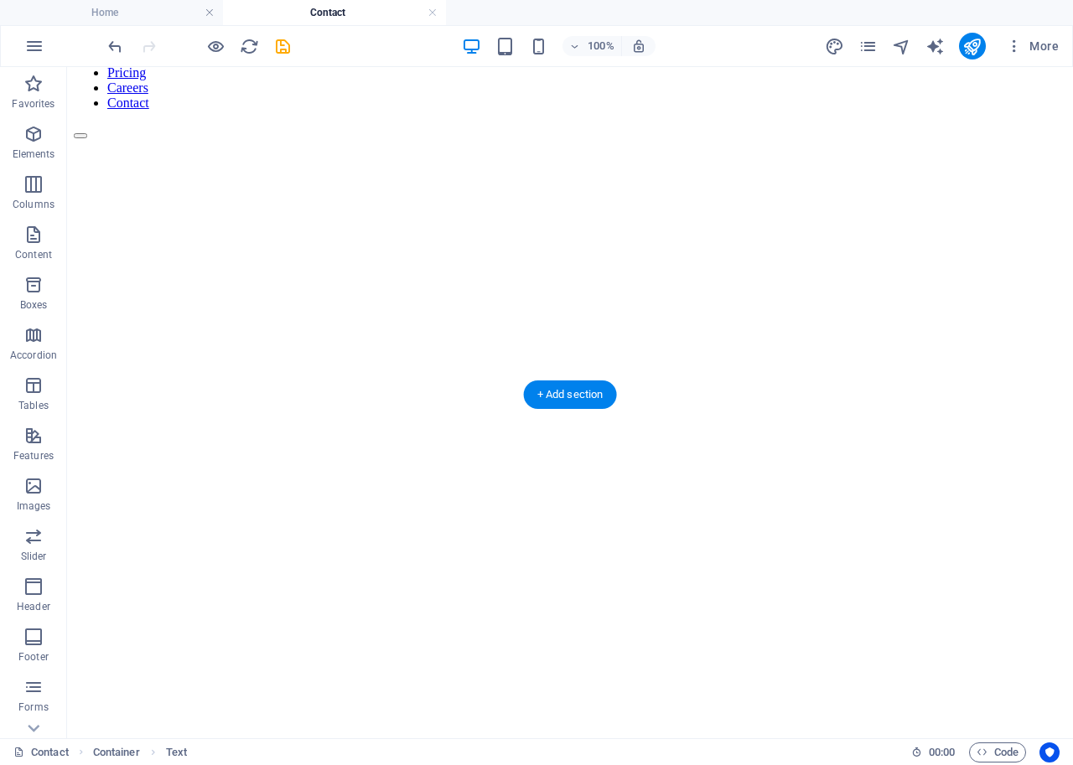
scroll to position [100, 0]
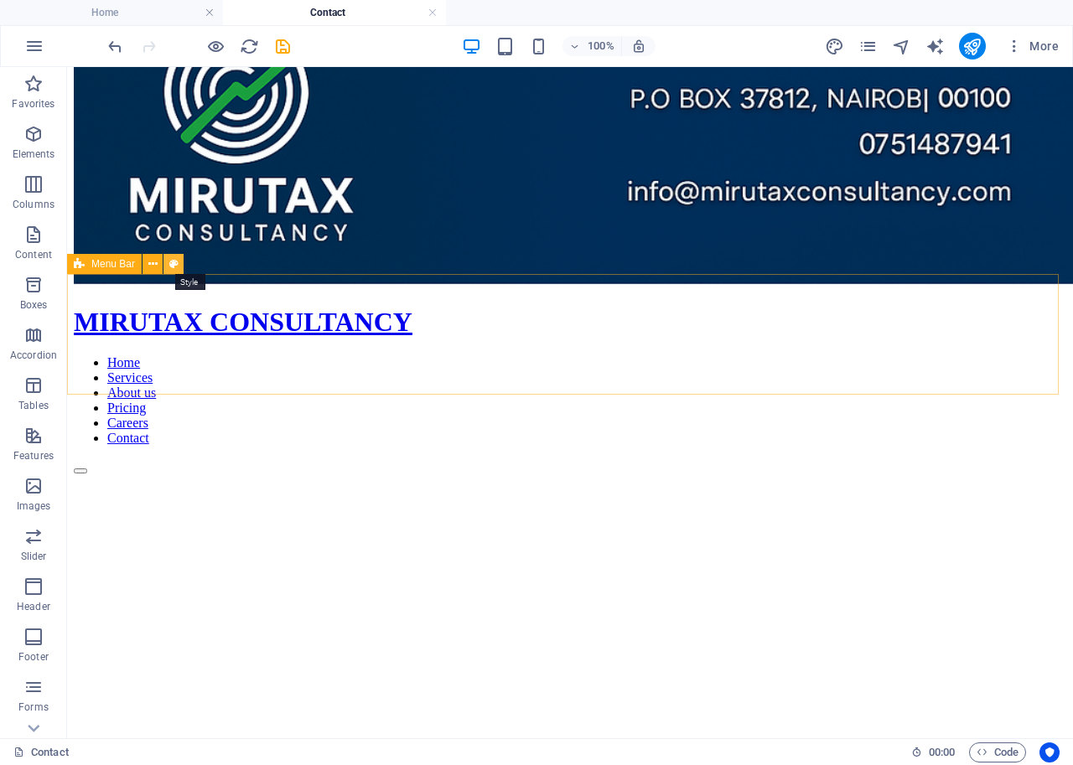
click at [169, 262] on icon at bounding box center [173, 265] width 9 height 18
select select "rem"
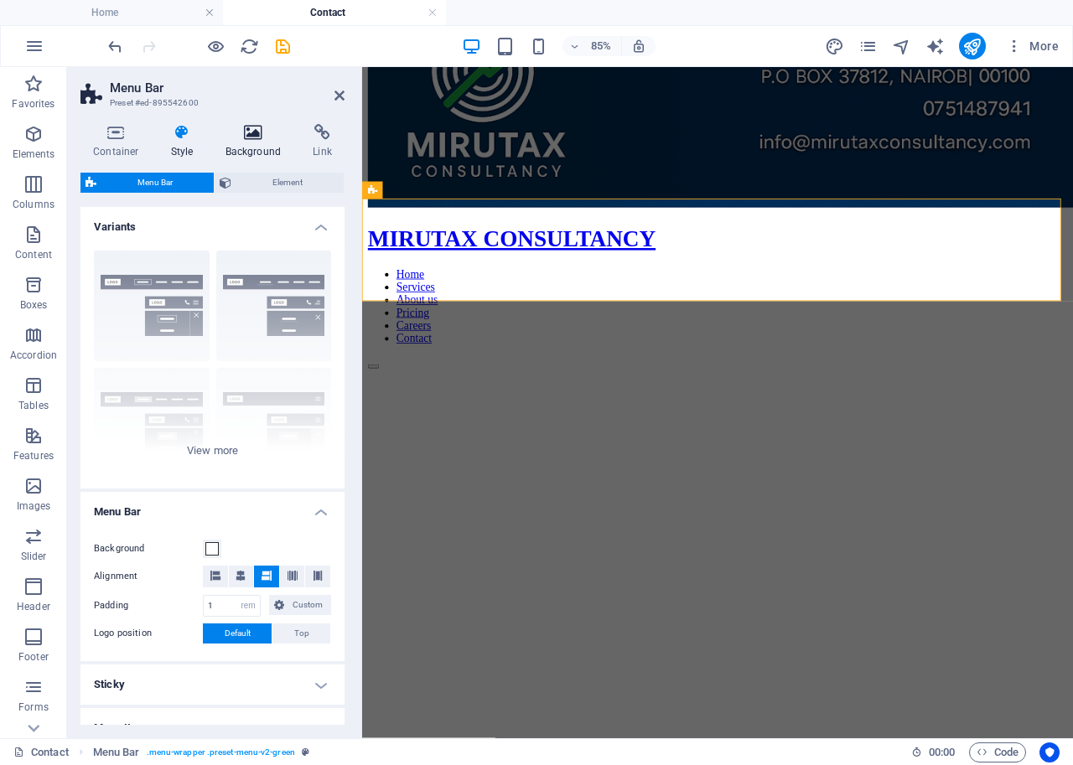
click at [247, 139] on icon at bounding box center [253, 132] width 81 height 17
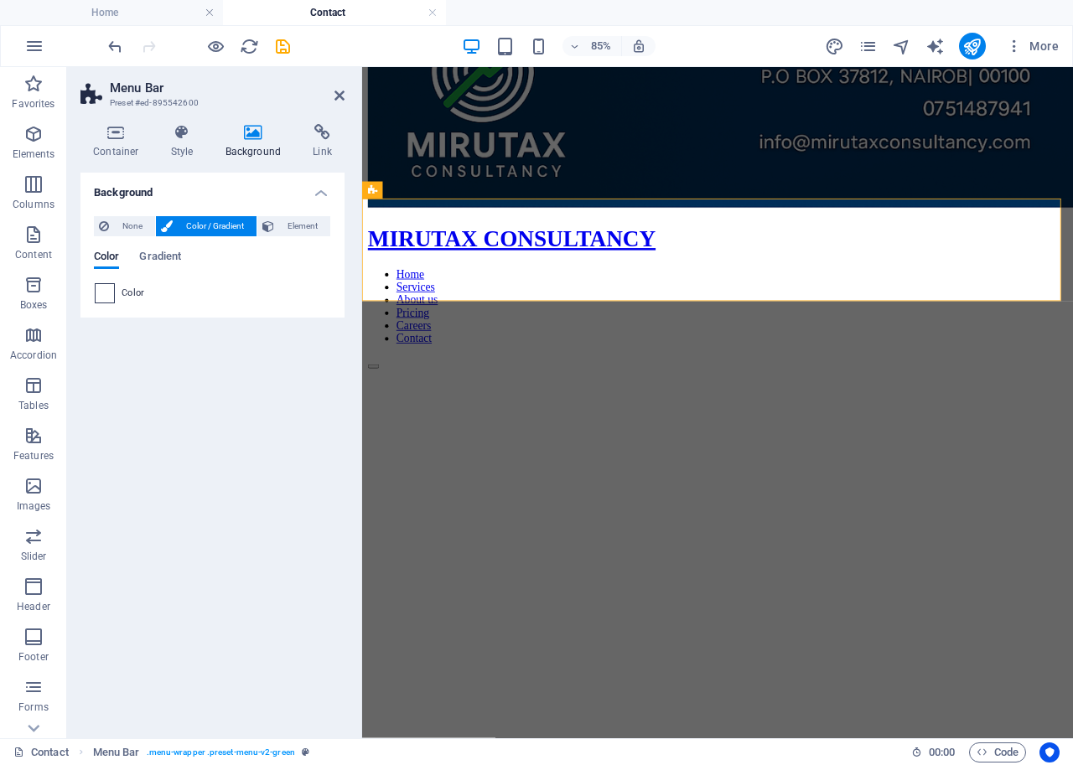
click at [104, 287] on span at bounding box center [105, 293] width 18 height 18
type input "#ffffff"
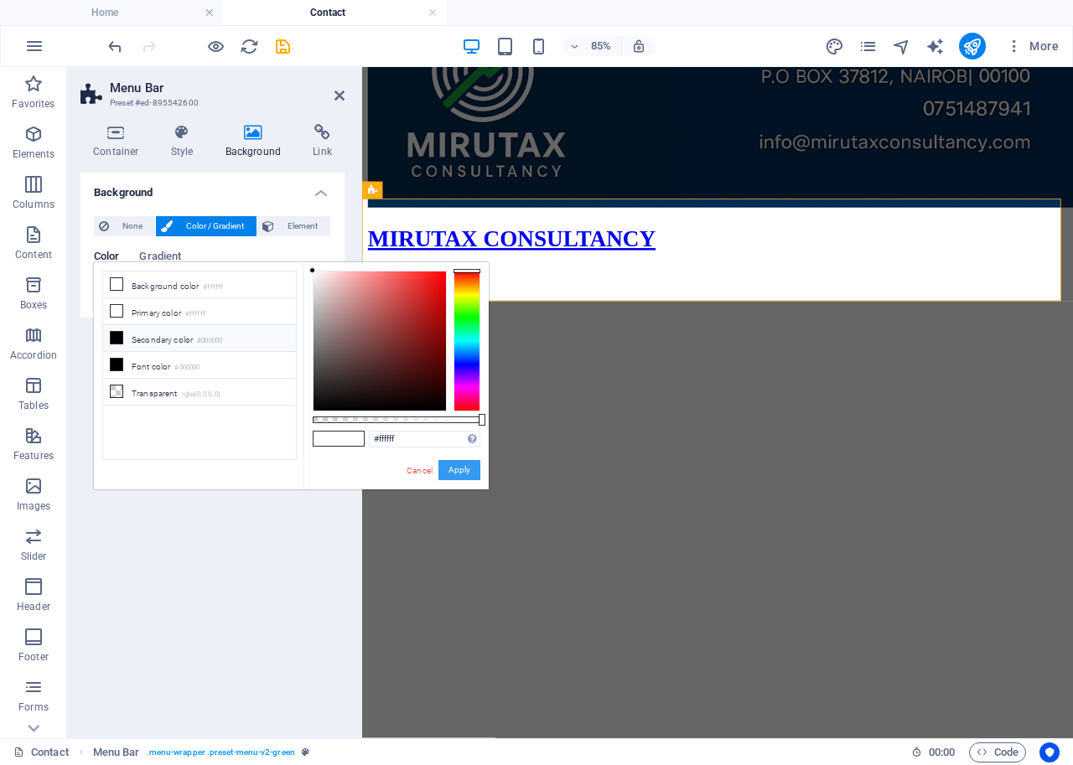
click at [457, 465] on button "Apply" at bounding box center [459, 470] width 42 height 20
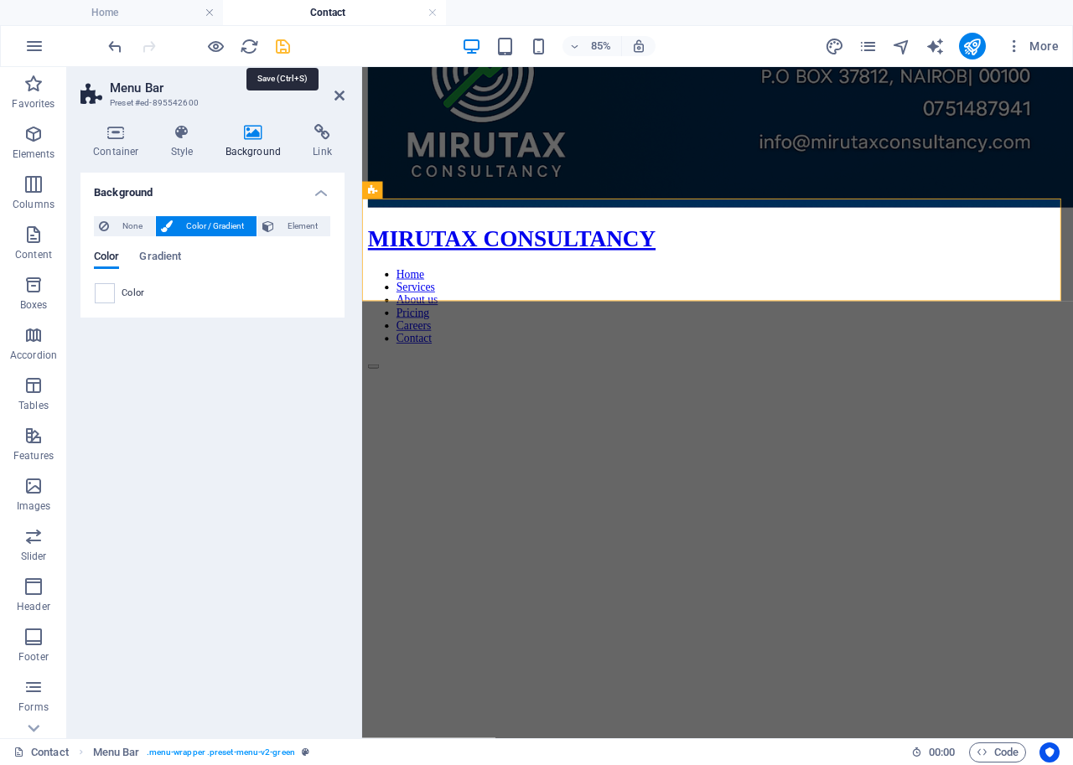
click at [279, 46] on icon "save" at bounding box center [282, 46] width 19 height 19
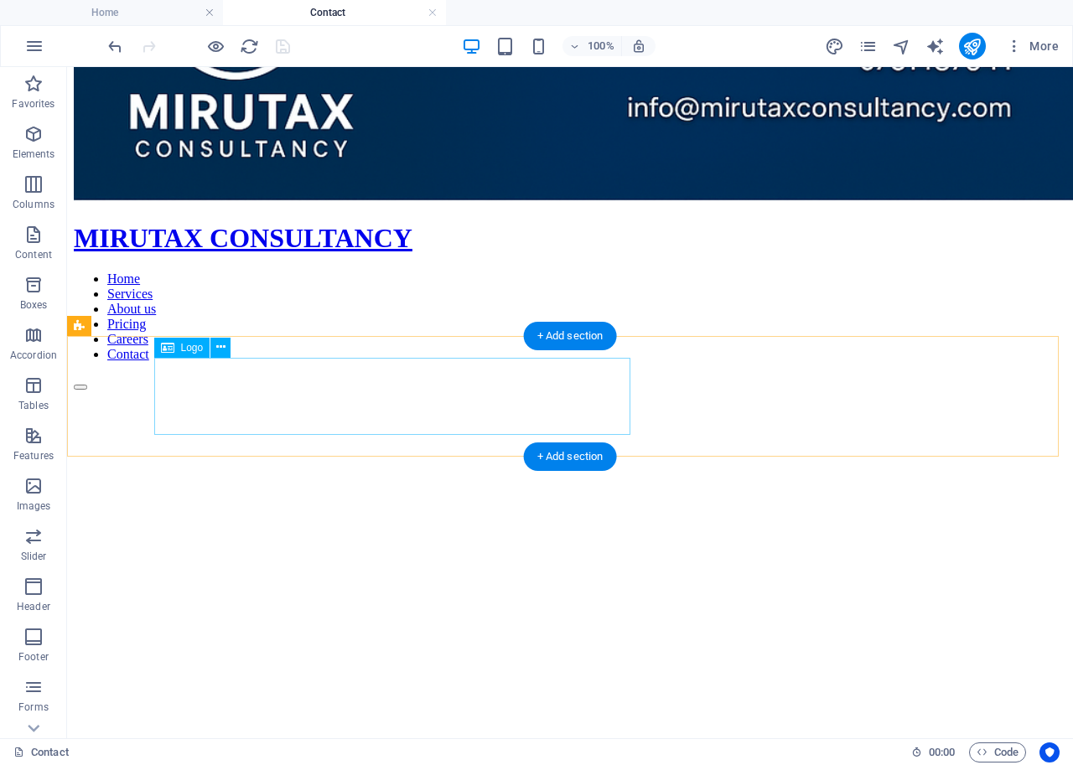
scroll to position [0, 0]
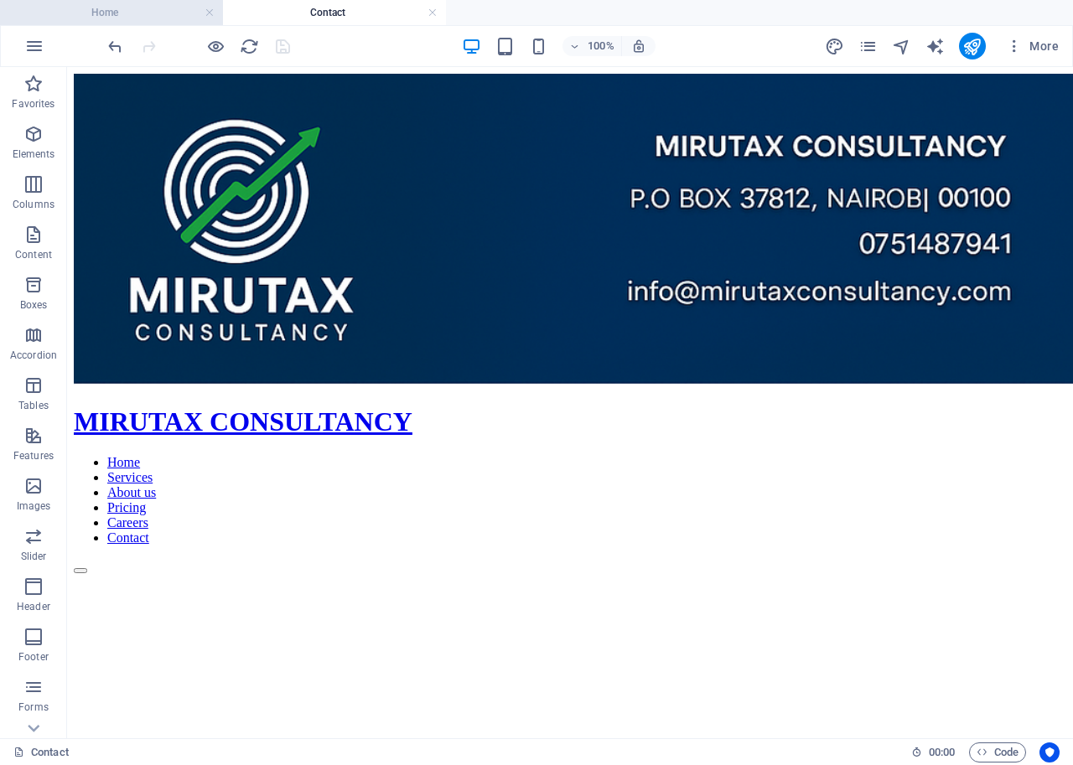
click at [96, 14] on h4 "Home" at bounding box center [111, 12] width 223 height 18
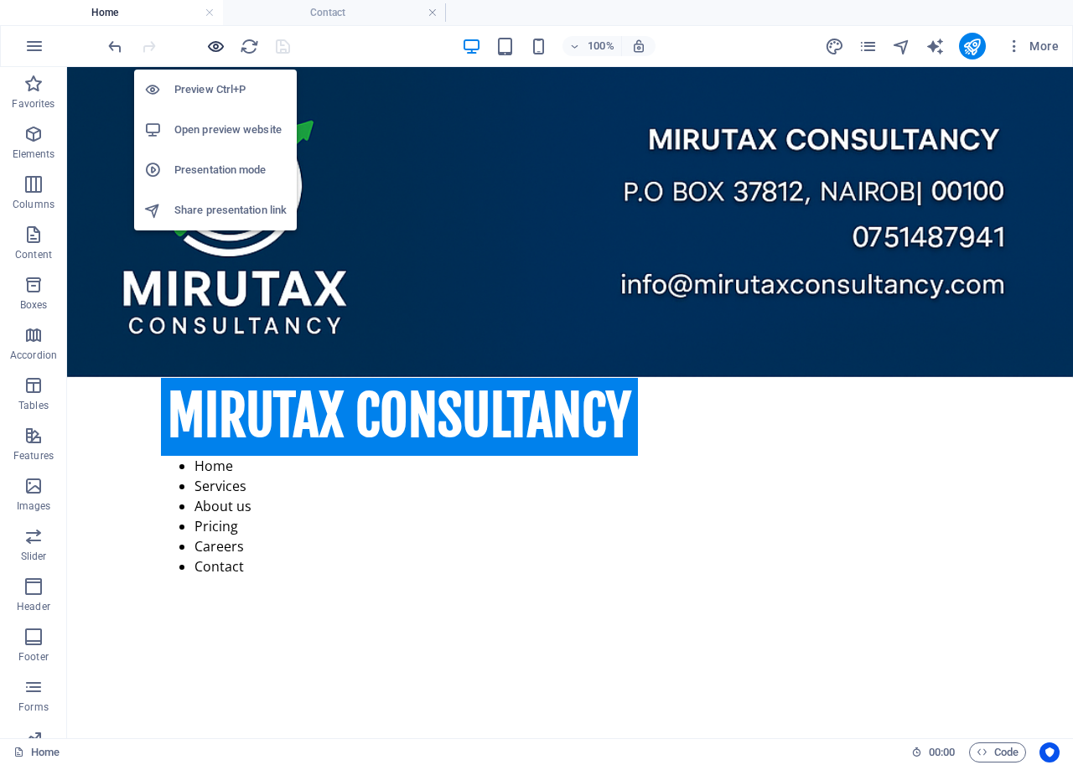
click at [215, 44] on icon "button" at bounding box center [215, 46] width 19 height 19
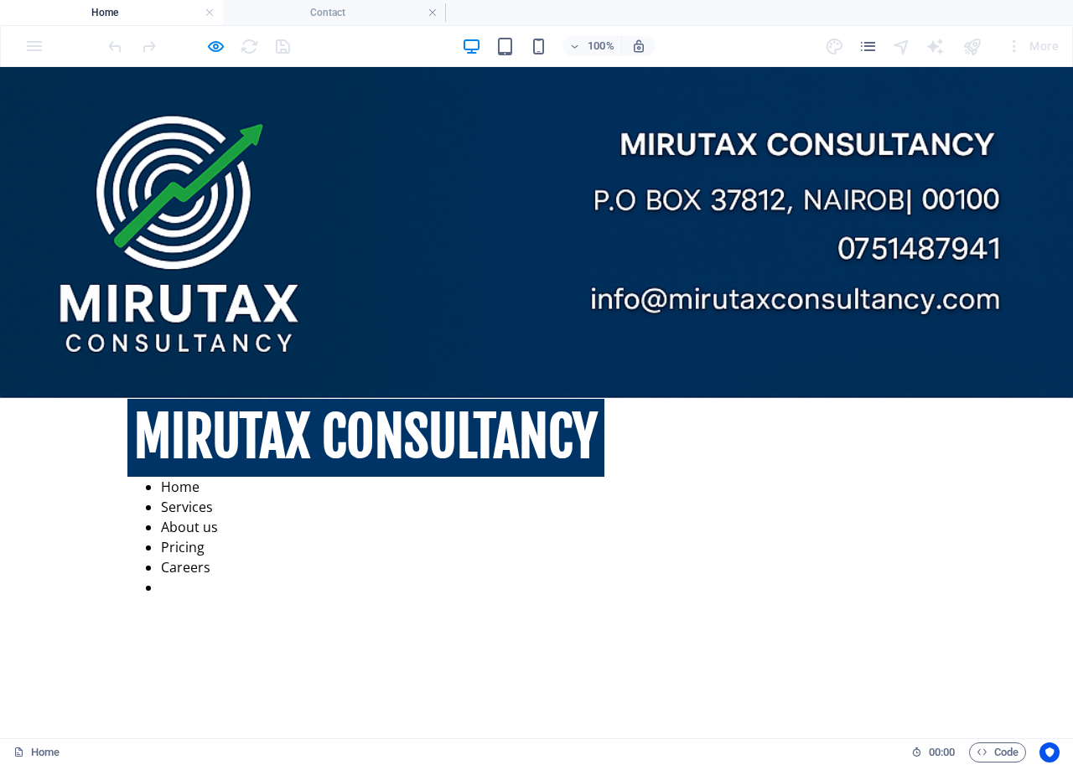
click at [210, 578] on link "Contact" at bounding box center [185, 587] width 49 height 18
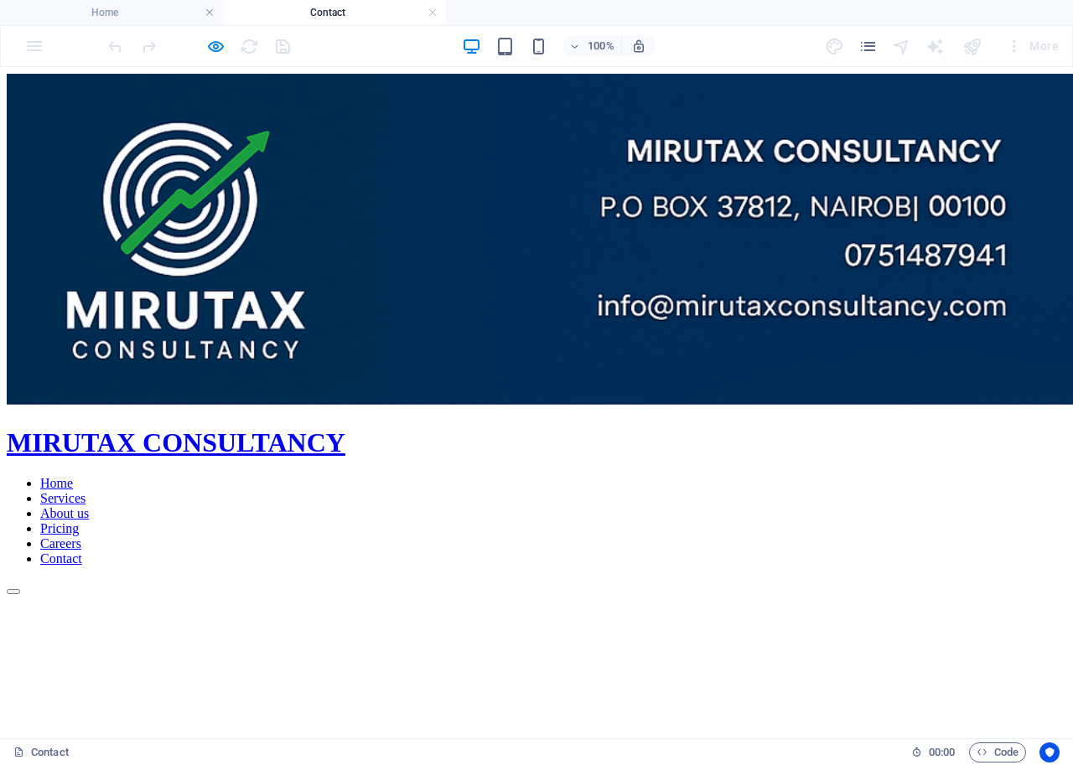
click at [332, 11] on h4 "Contact" at bounding box center [334, 12] width 223 height 18
click at [113, 10] on h4 "Home" at bounding box center [111, 12] width 223 height 18
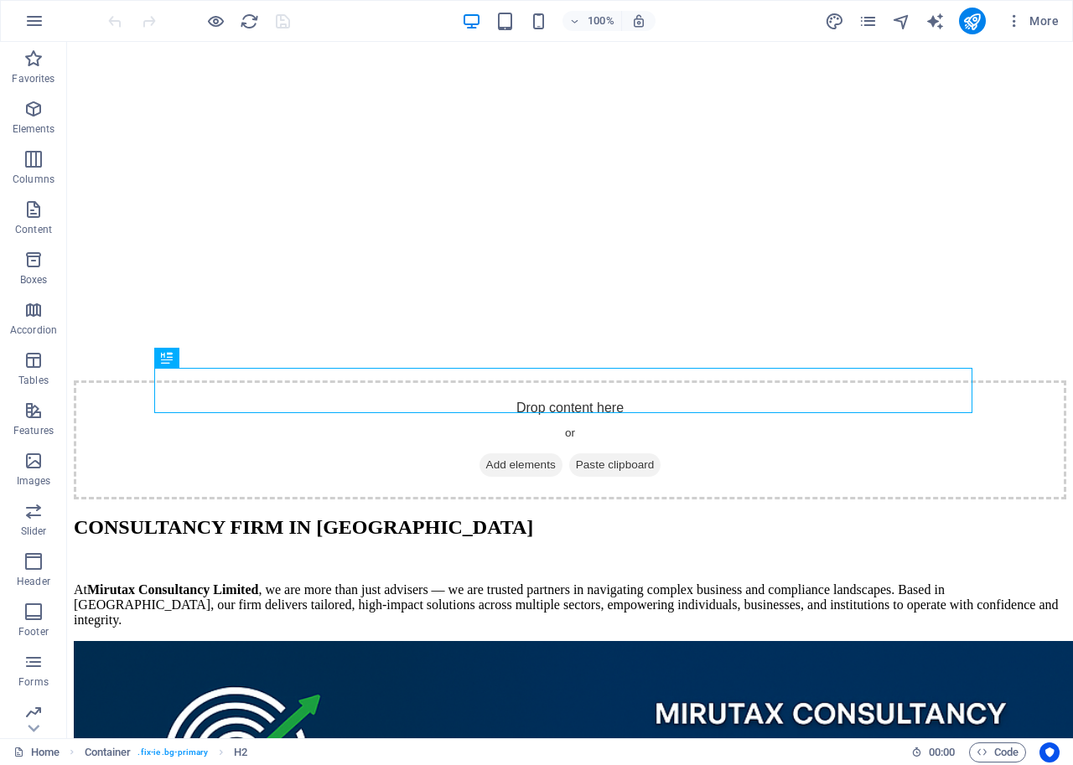
scroll to position [747, 0]
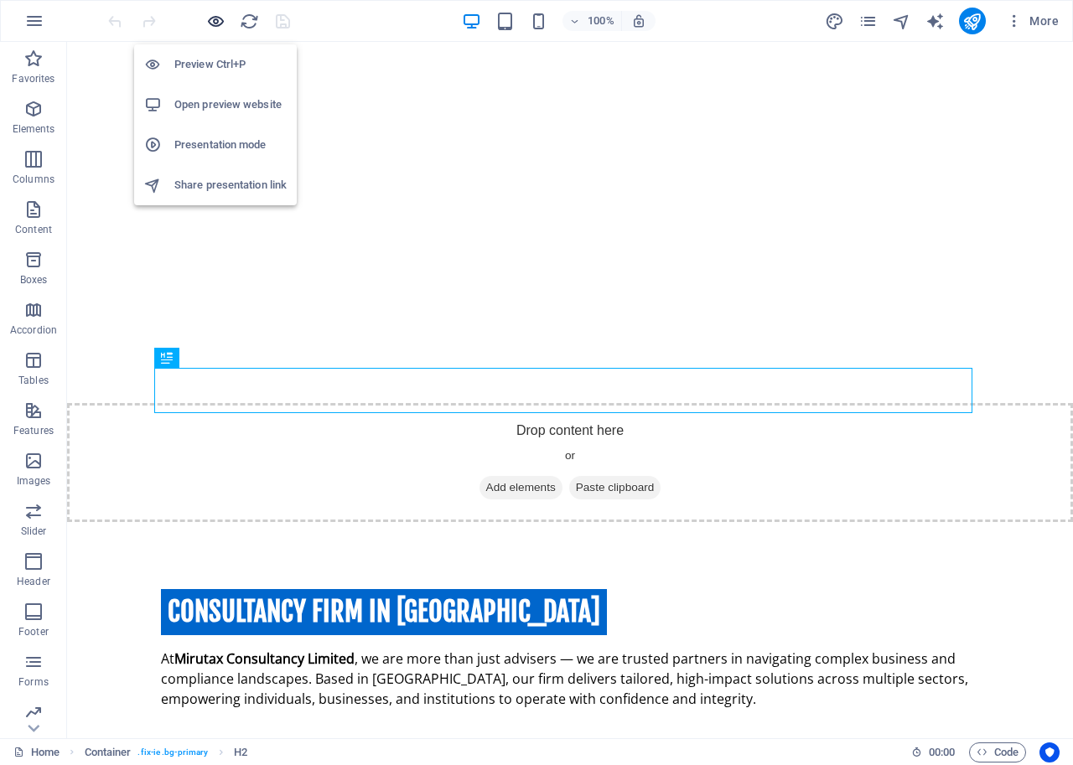
click at [214, 13] on icon "button" at bounding box center [215, 21] width 19 height 19
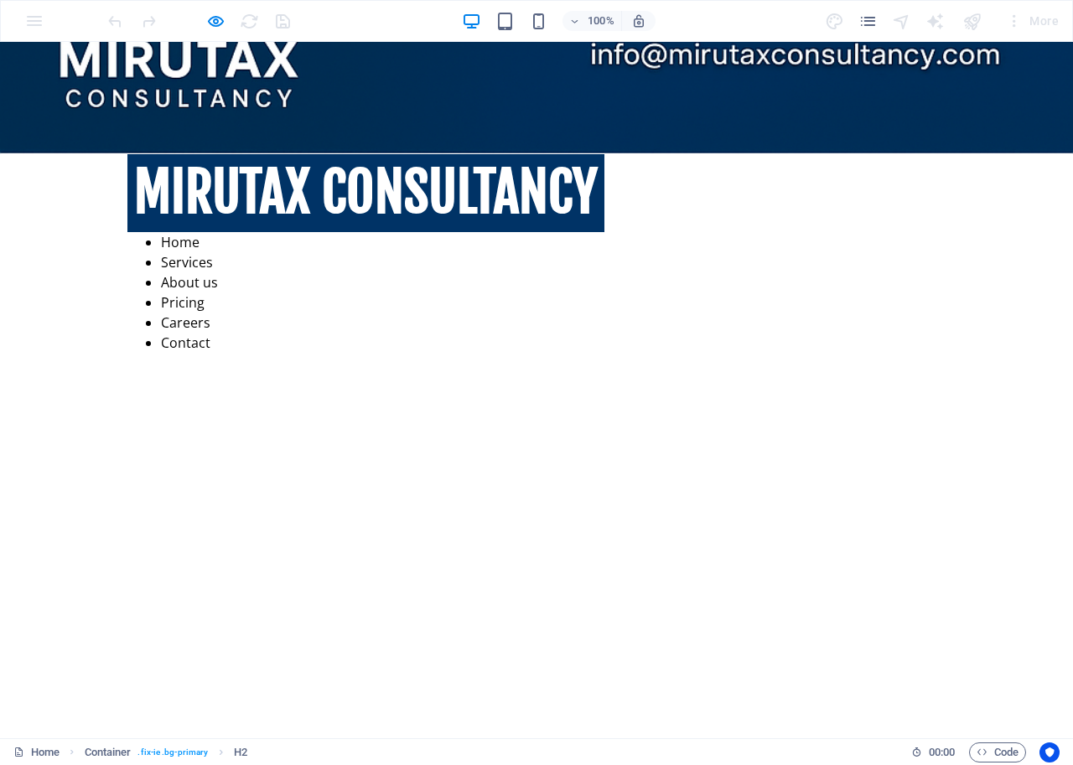
scroll to position [0, 0]
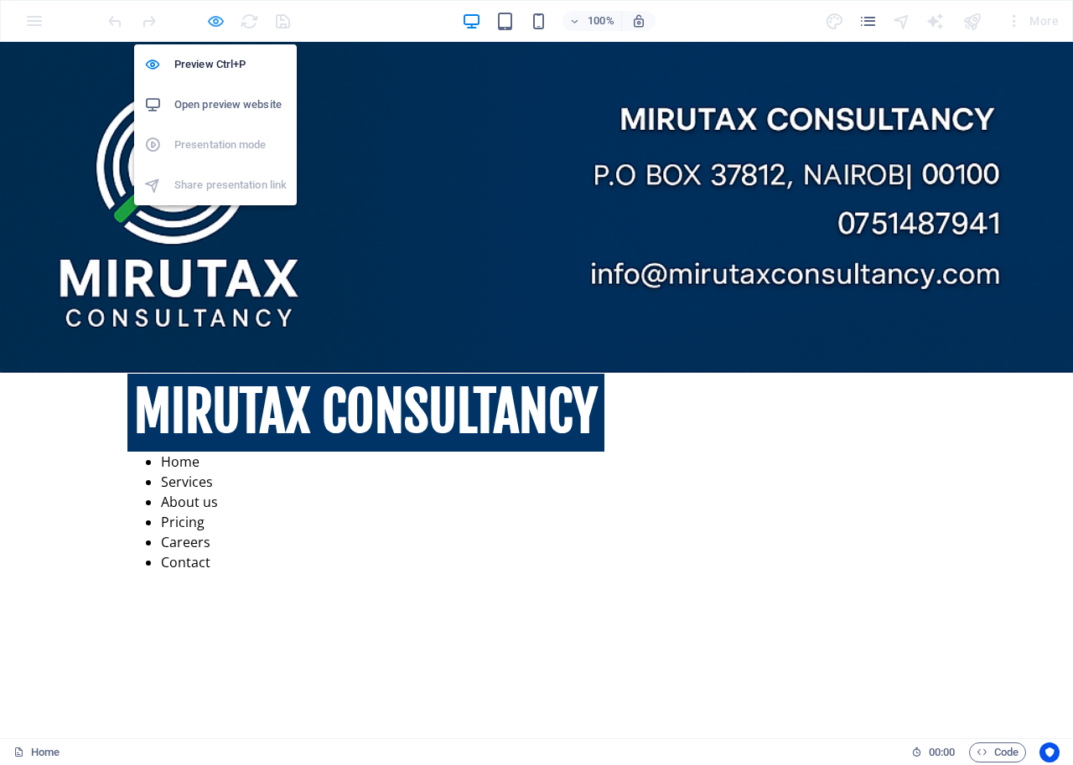
click at [211, 15] on icon "button" at bounding box center [215, 21] width 19 height 19
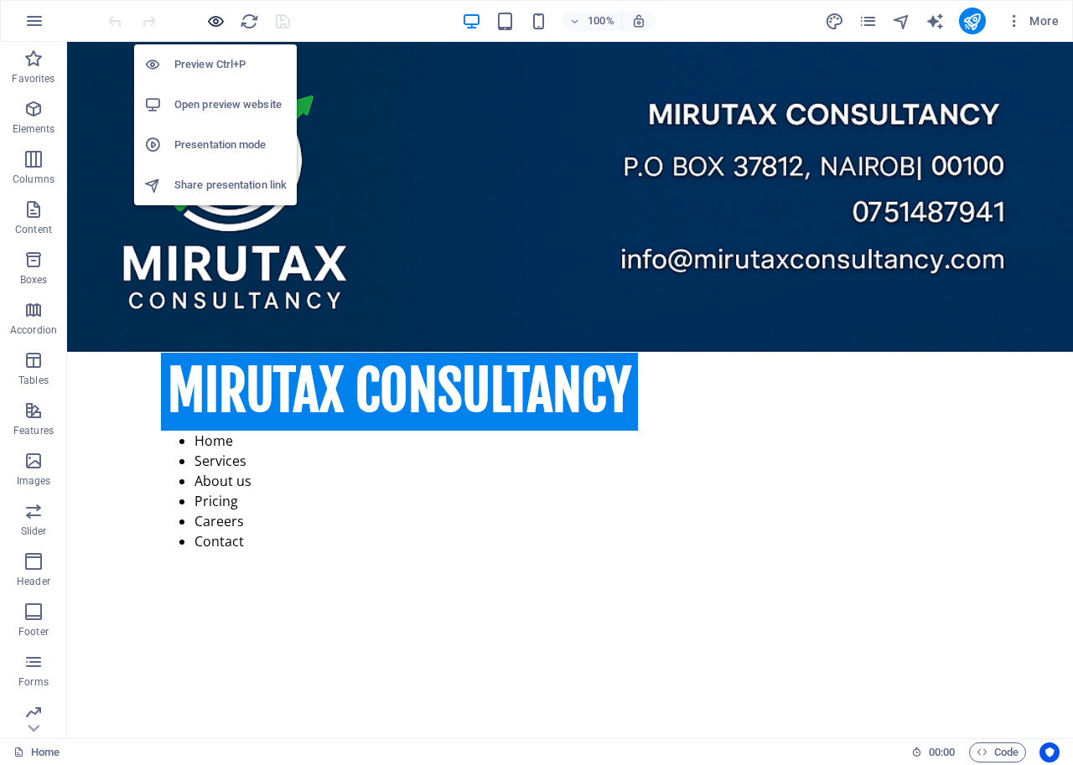
click at [215, 18] on icon "button" at bounding box center [215, 21] width 19 height 19
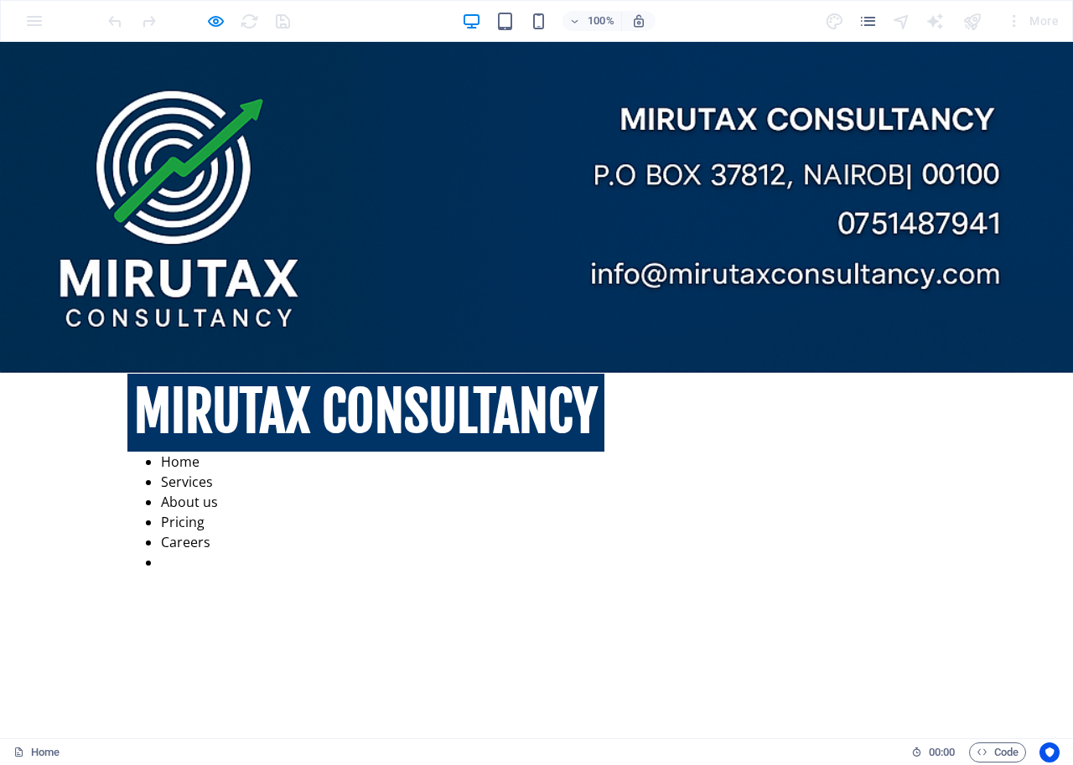
click at [210, 553] on link "Contact" at bounding box center [185, 562] width 49 height 18
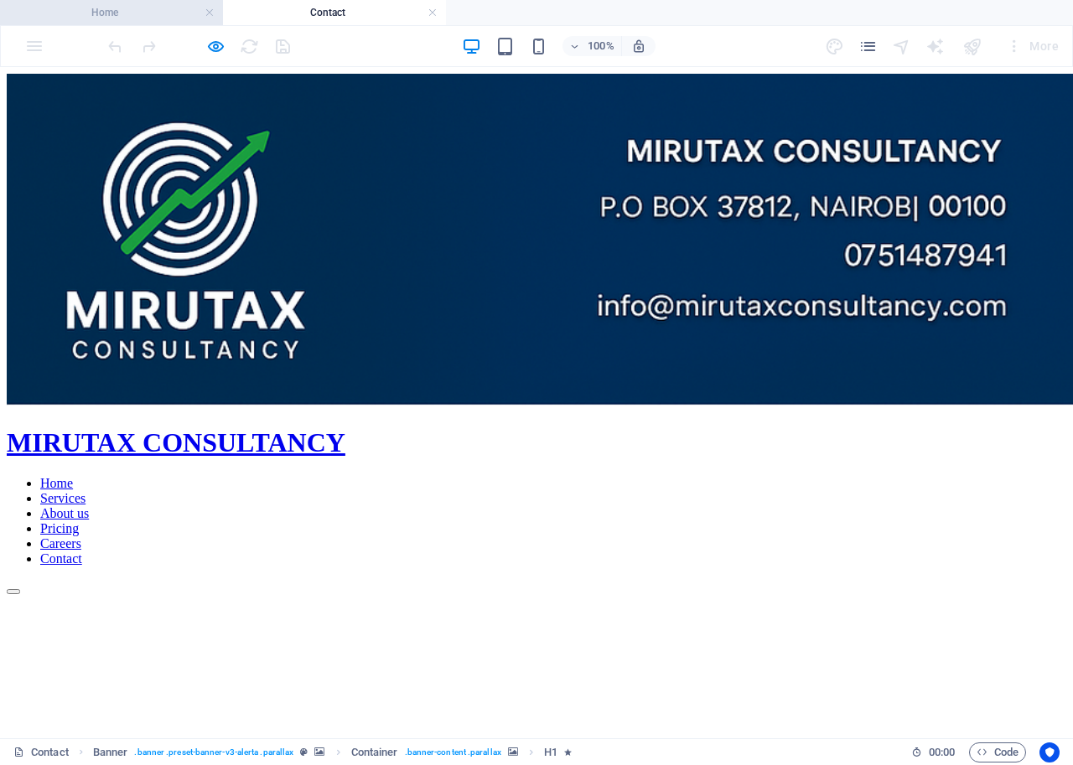
click at [100, 11] on h4 "Home" at bounding box center [111, 12] width 223 height 18
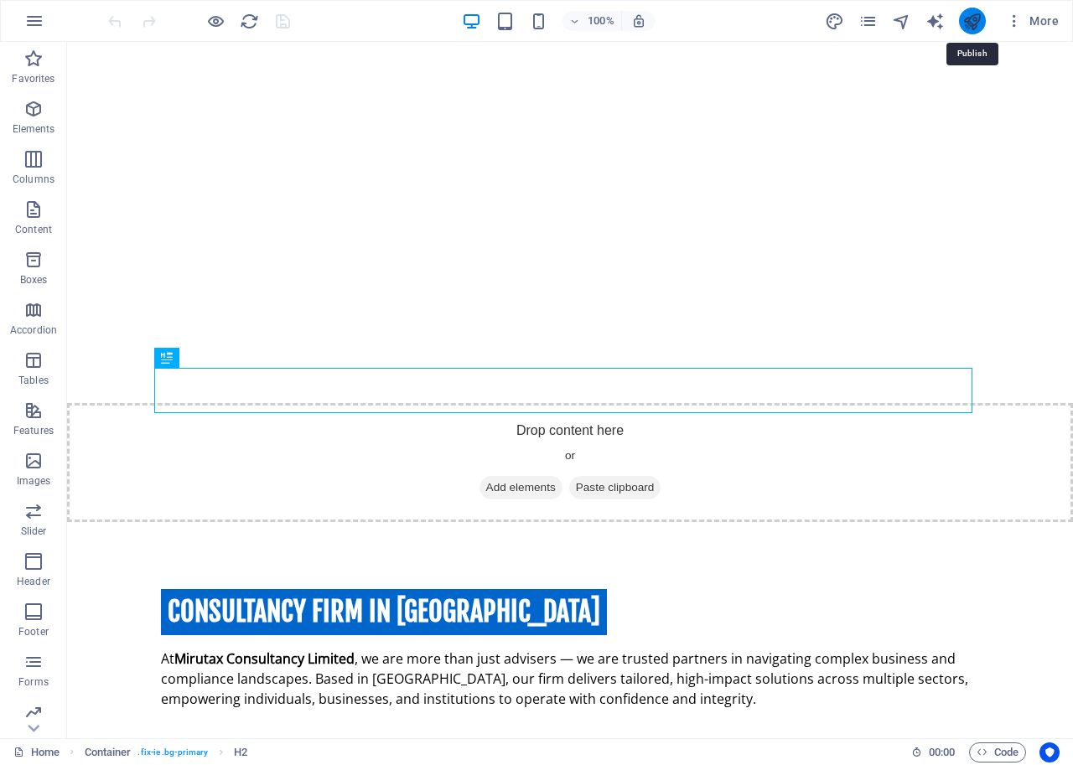
click at [971, 23] on icon "publish" at bounding box center [971, 21] width 19 height 19
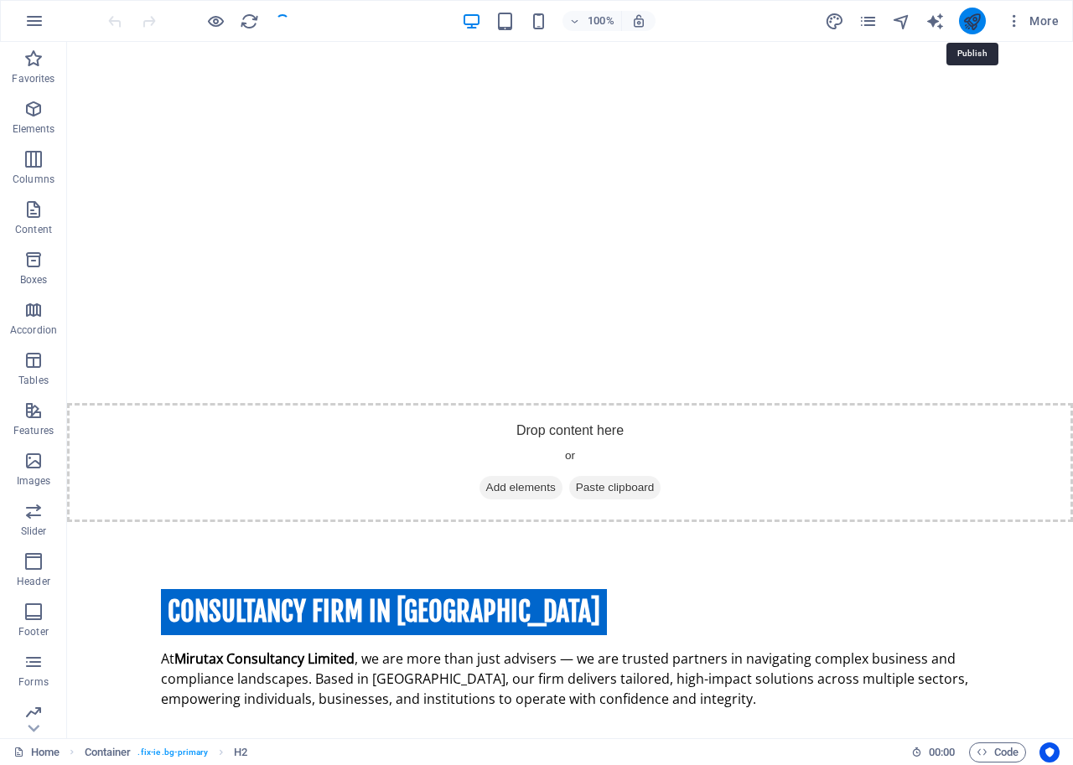
scroll to position [747, 0]
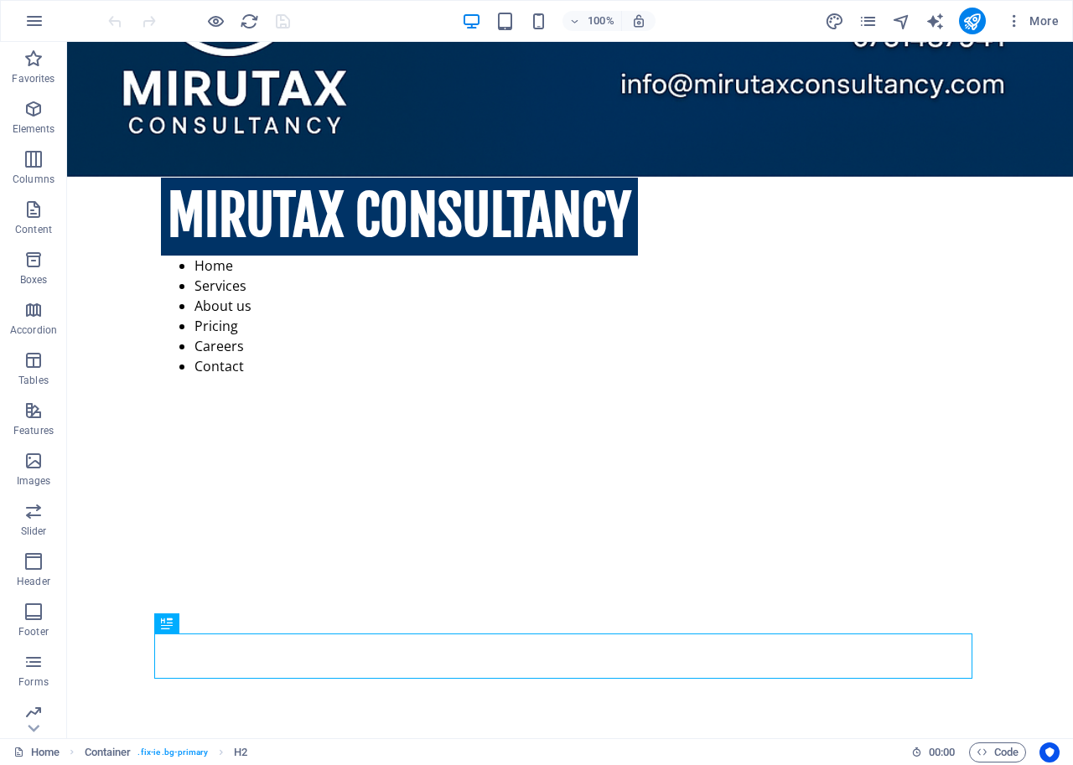
scroll to position [75, 0]
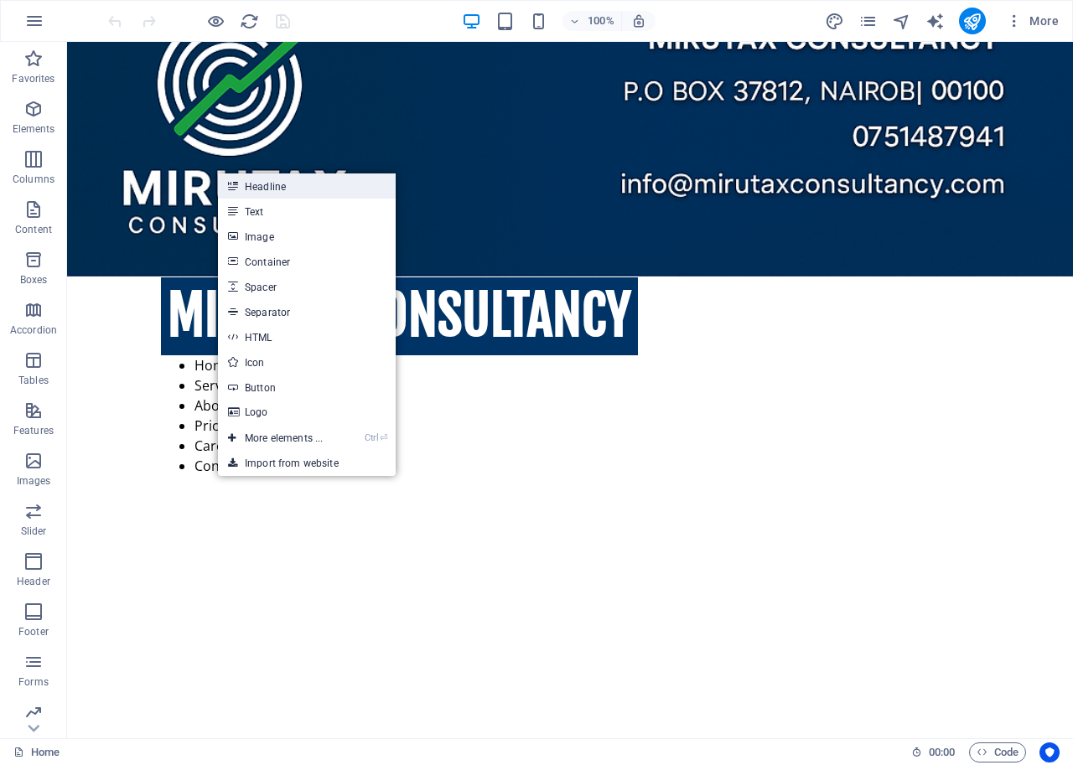
click at [287, 179] on link "Headline" at bounding box center [307, 186] width 178 height 25
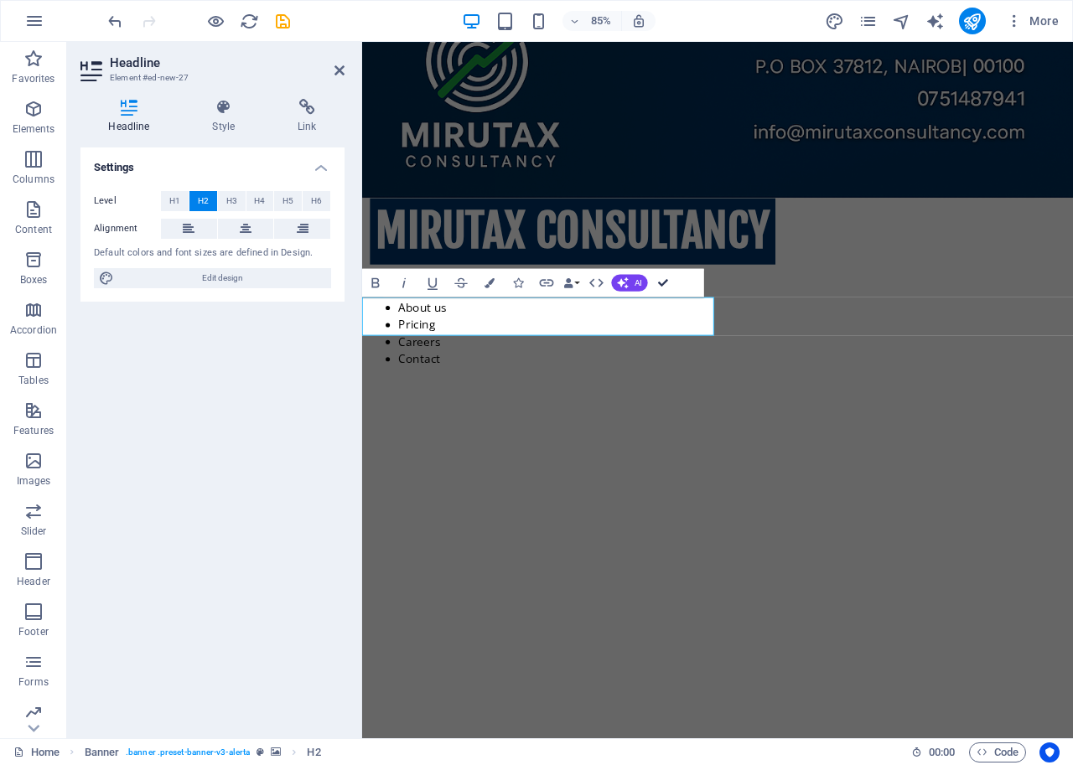
drag, startPoint x: 662, startPoint y: 282, endPoint x: 594, endPoint y: 239, distance: 80.2
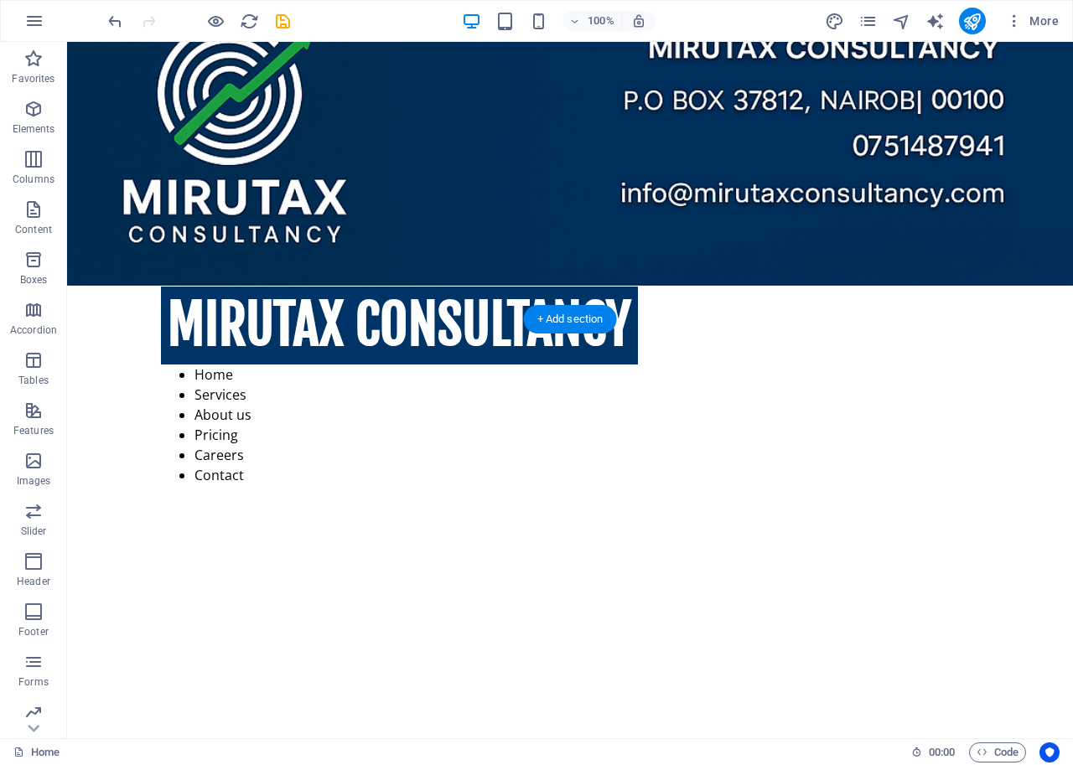
scroll to position [0, 0]
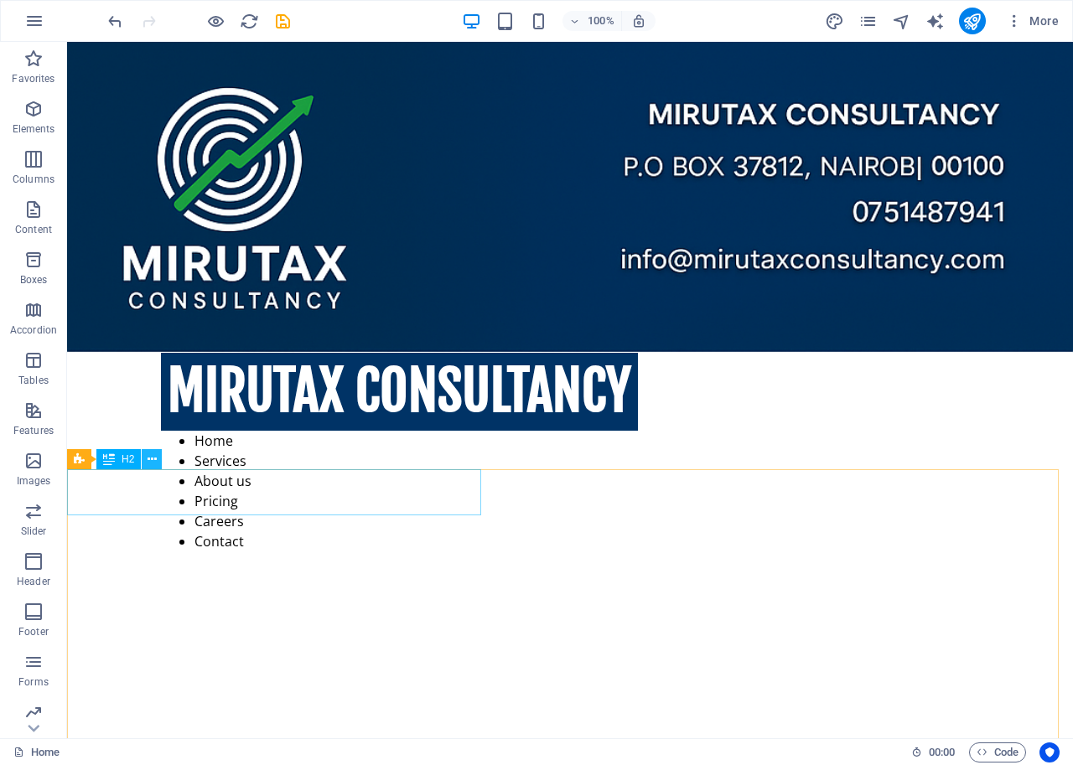
click at [149, 457] on icon at bounding box center [152, 460] width 9 height 18
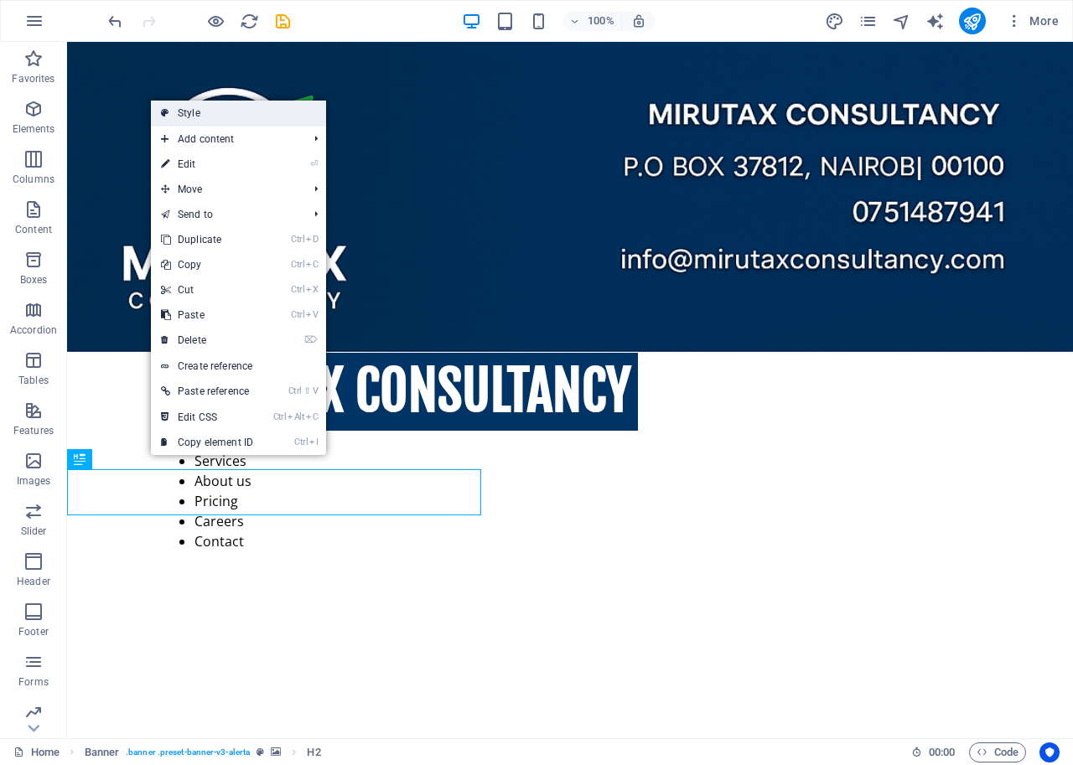
click at [194, 108] on link "Style" at bounding box center [238, 113] width 175 height 25
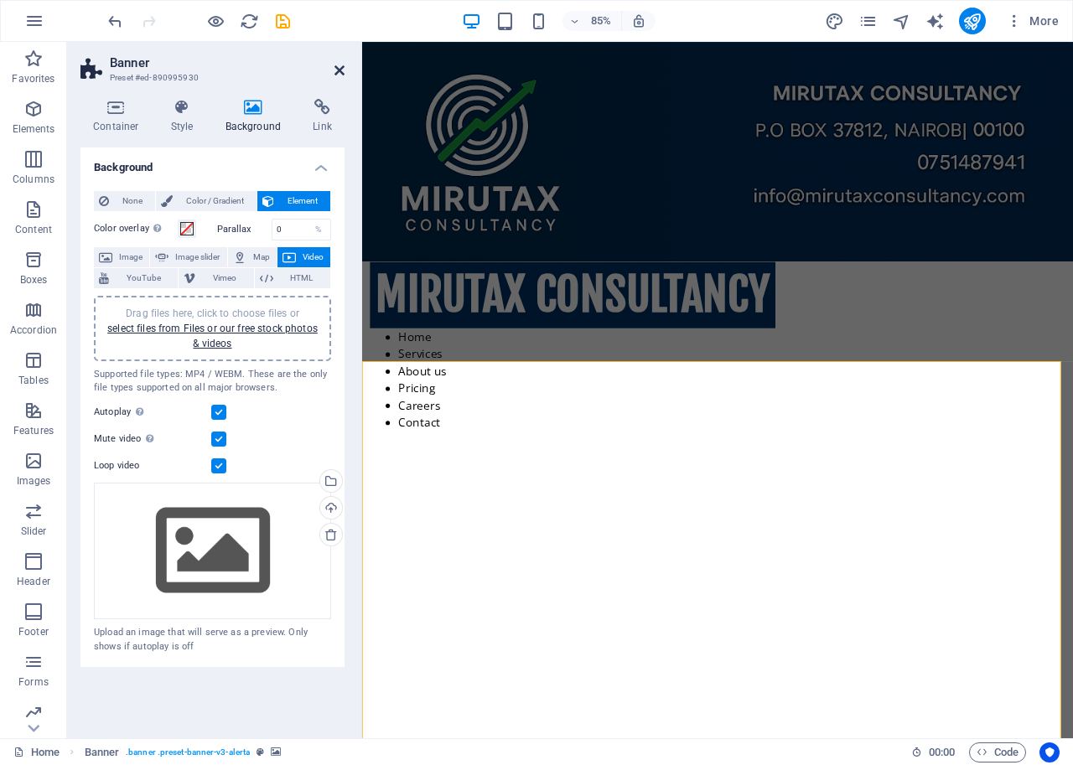
click at [335, 72] on icon at bounding box center [339, 70] width 10 height 13
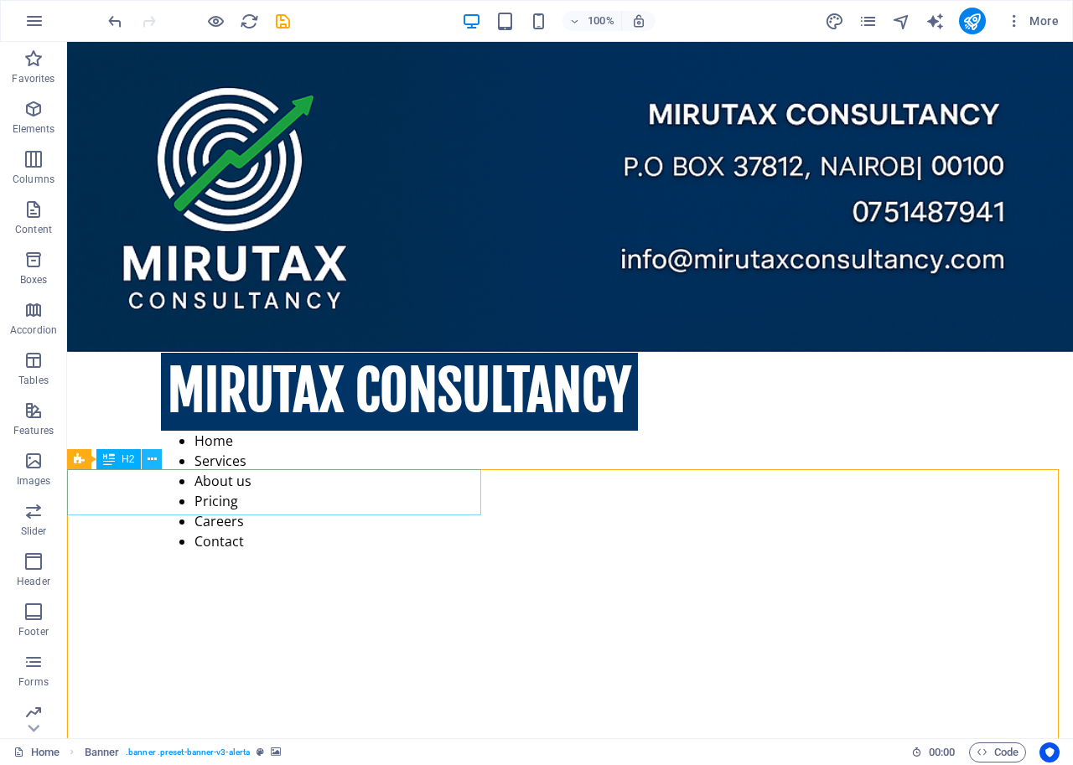
click at [148, 457] on icon at bounding box center [152, 460] width 9 height 18
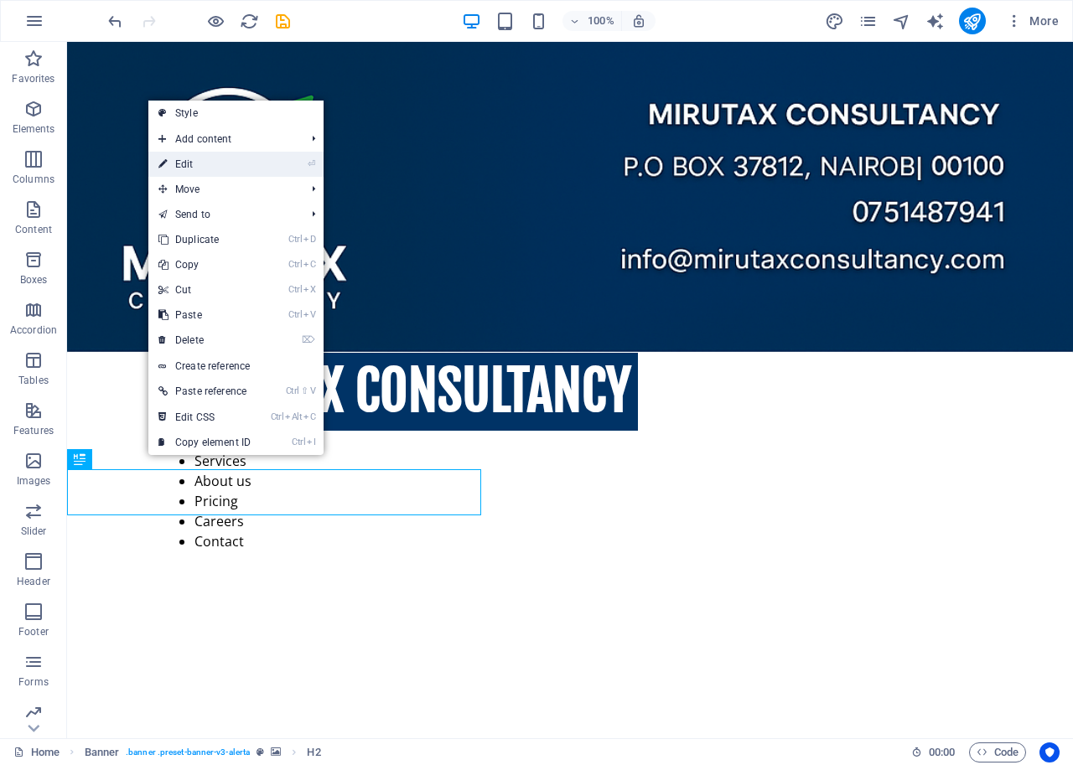
click at [198, 163] on link "⏎ Edit" at bounding box center [204, 164] width 112 height 25
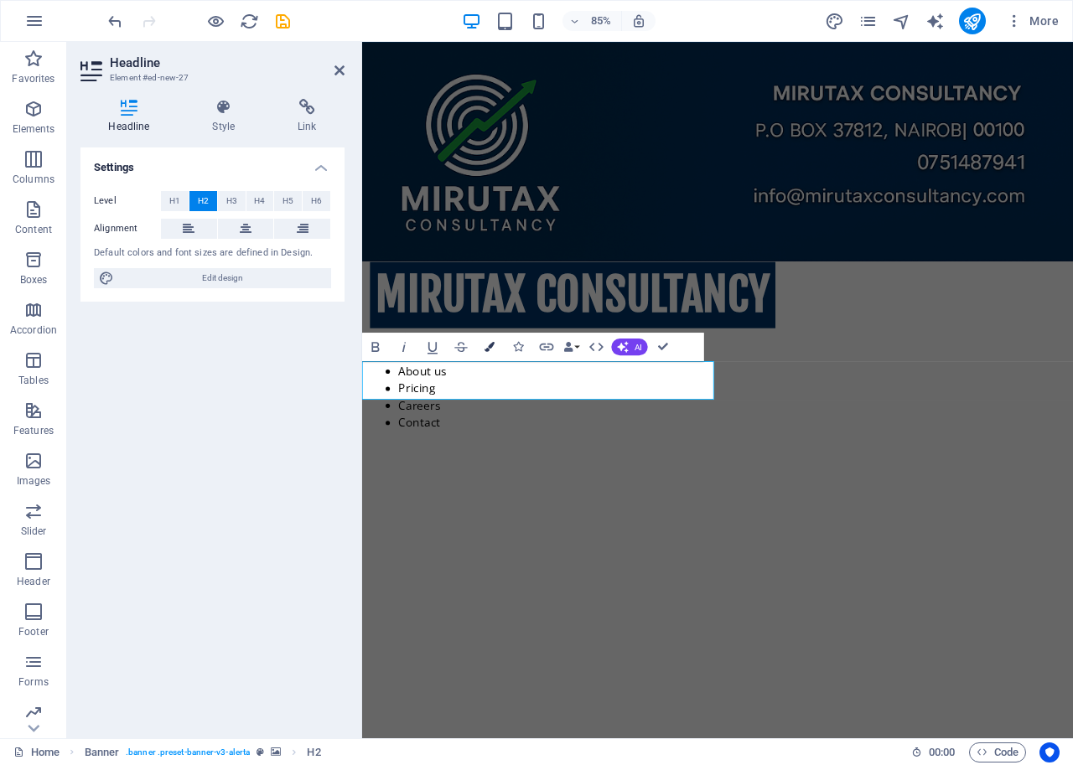
click at [485, 344] on icon "button" at bounding box center [489, 347] width 10 height 10
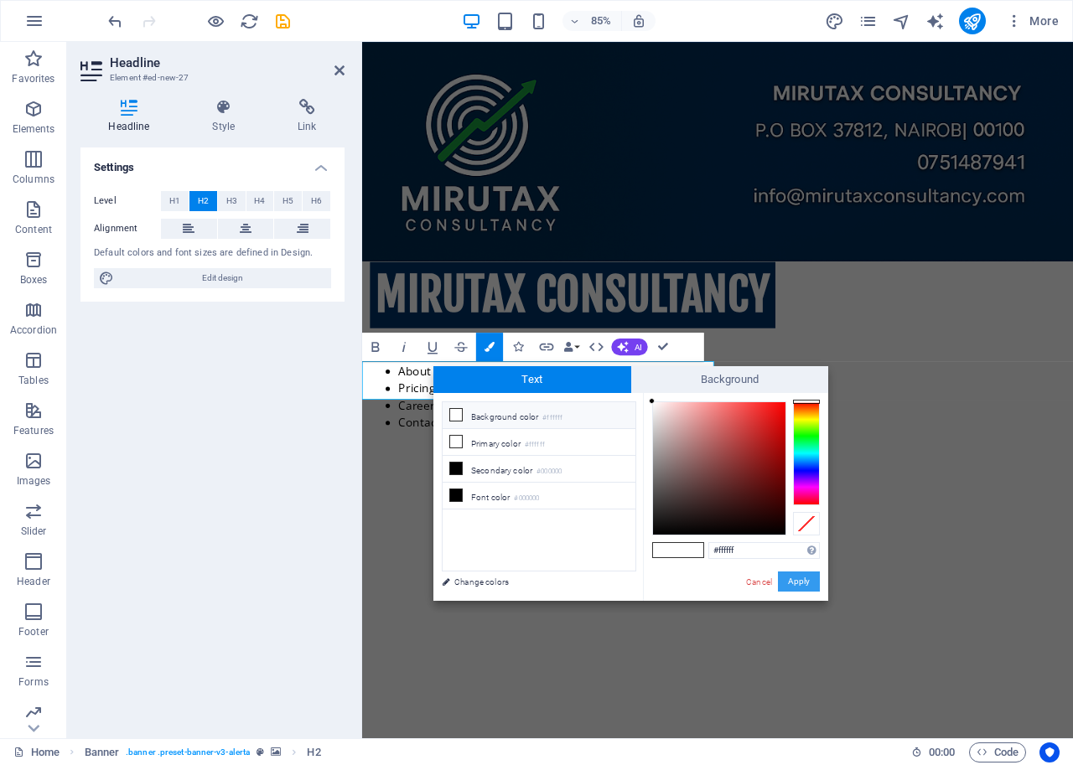
click at [795, 576] on button "Apply" at bounding box center [799, 582] width 42 height 20
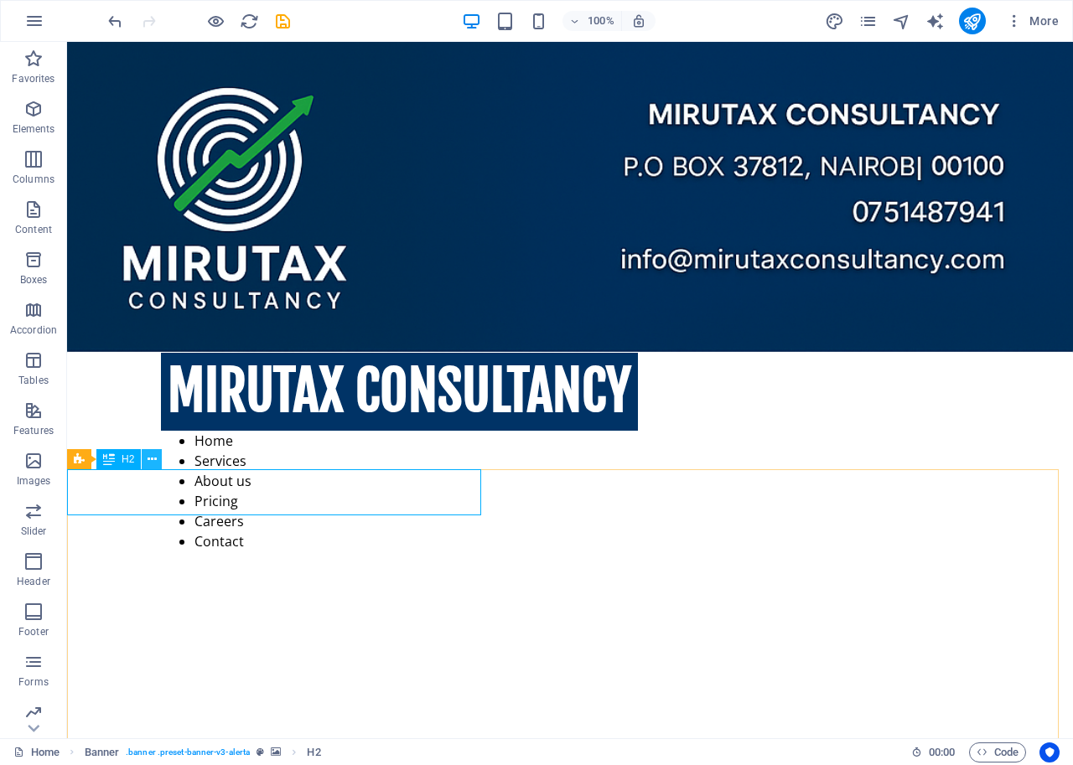
click at [144, 455] on button at bounding box center [152, 459] width 20 height 20
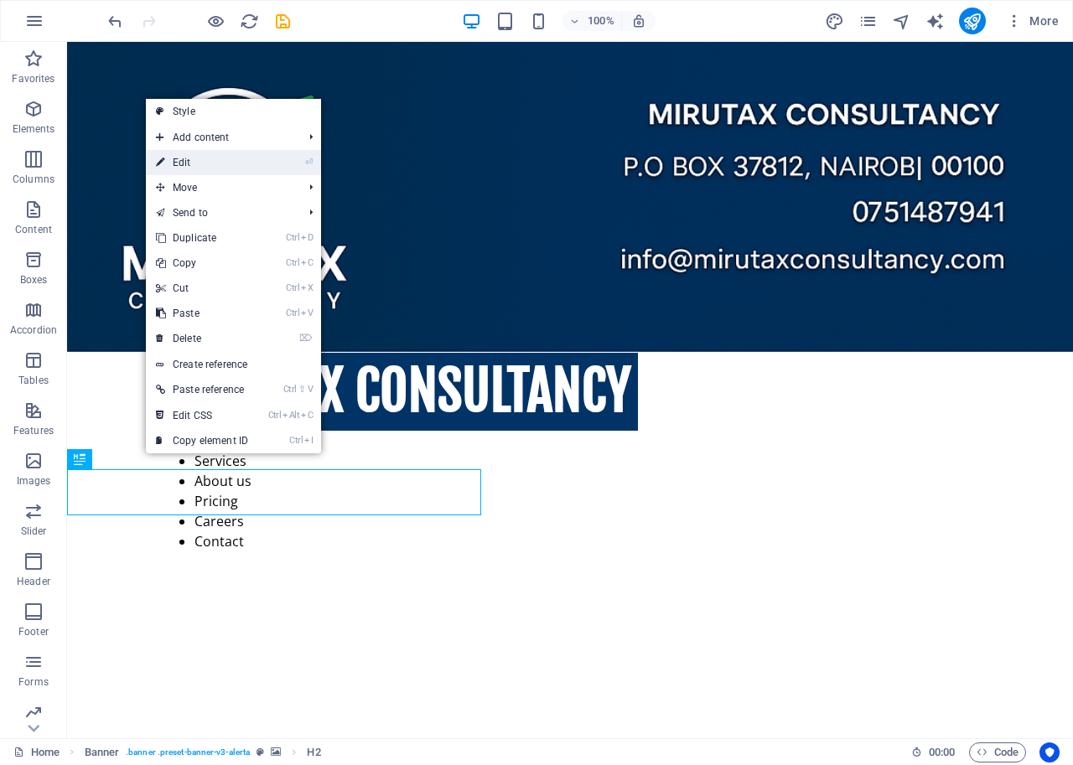
click at [189, 158] on link "⏎ Edit" at bounding box center [202, 162] width 112 height 25
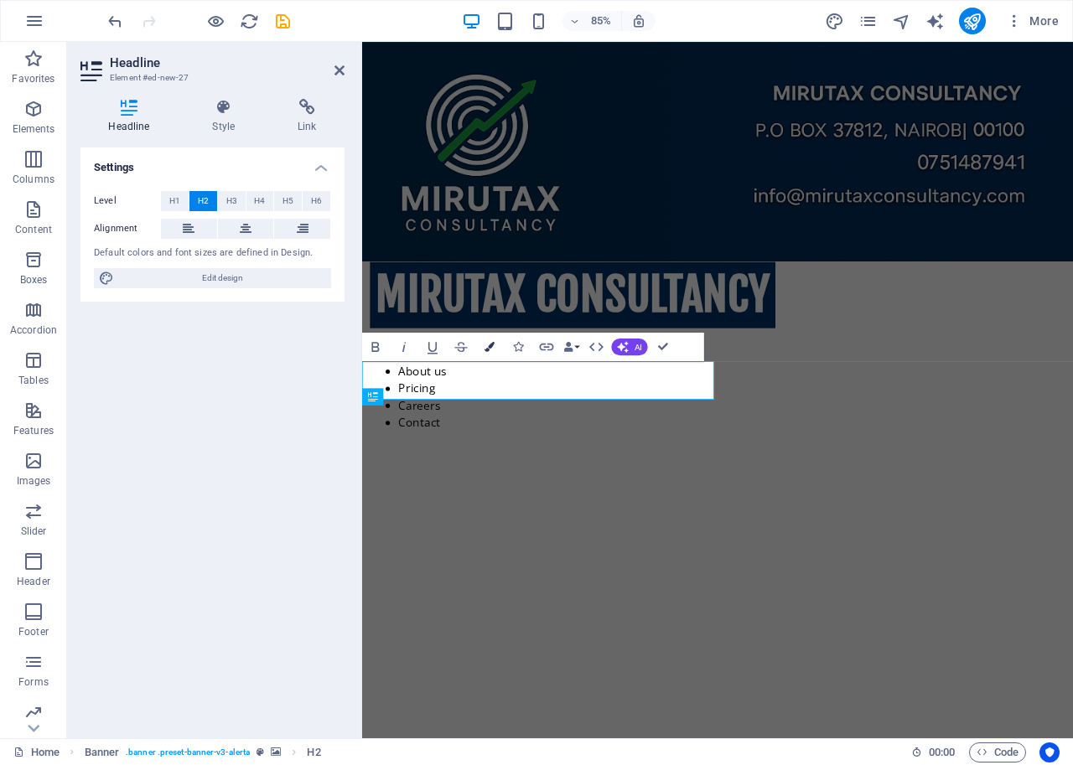
click at [489, 346] on icon "button" at bounding box center [489, 347] width 10 height 10
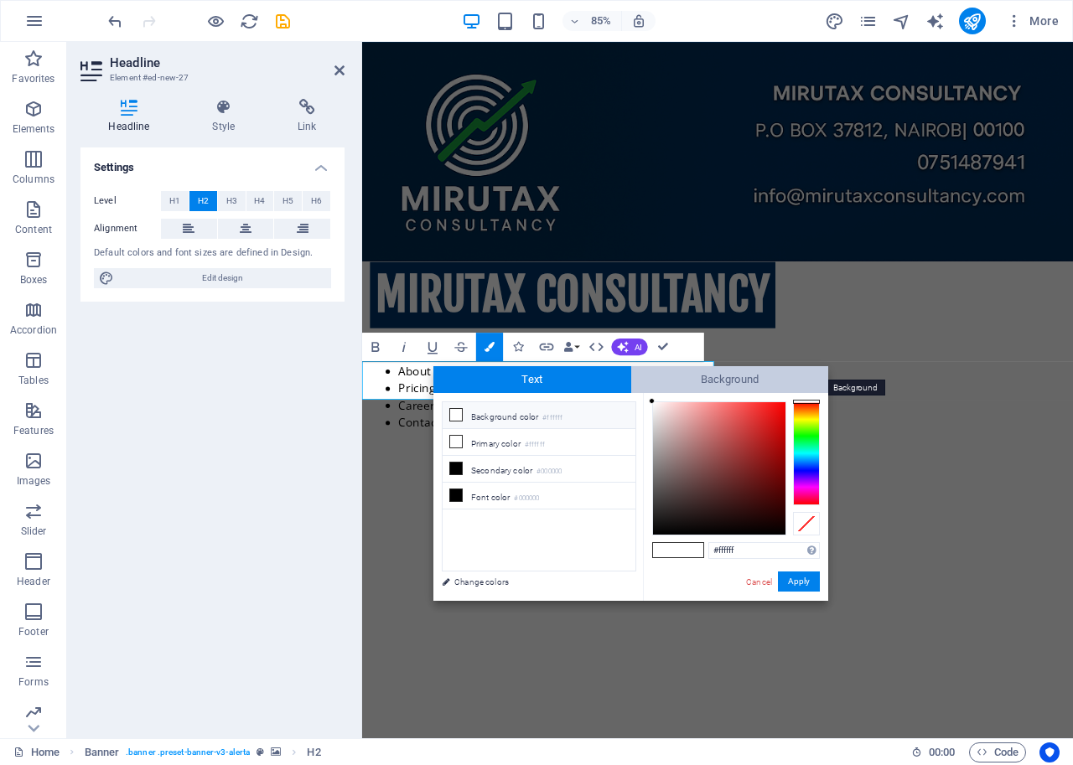
click at [712, 381] on span "Background" at bounding box center [730, 379] width 198 height 27
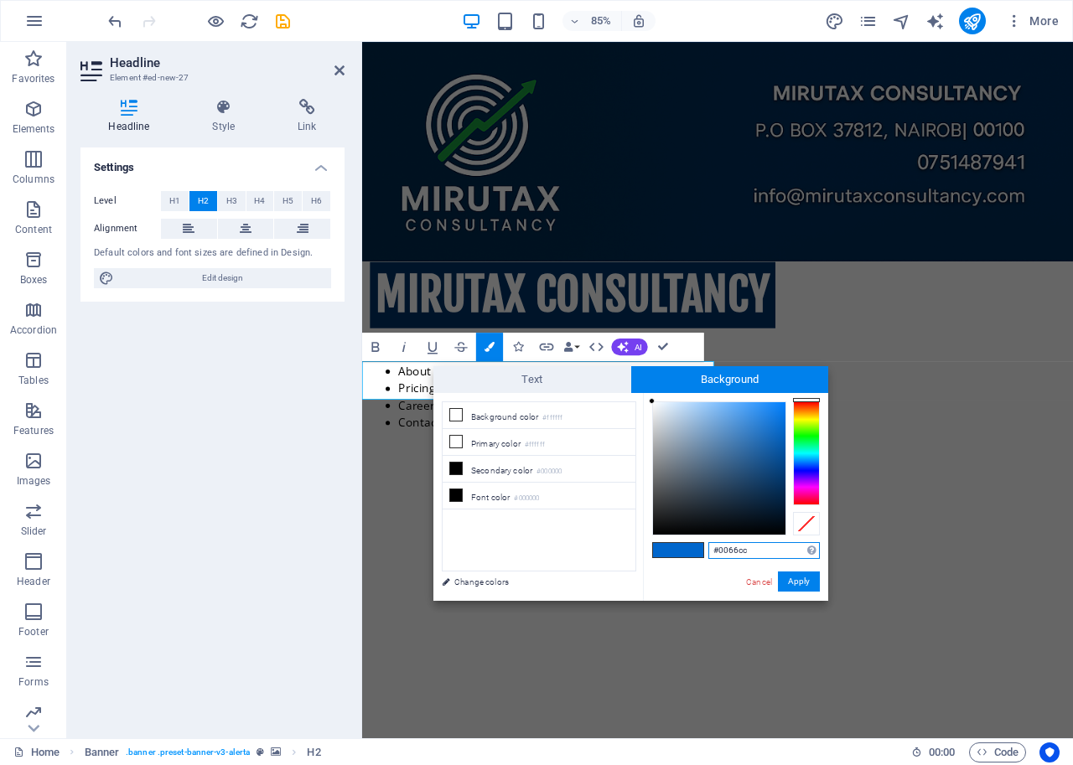
click at [768, 550] on input "#0066cc" at bounding box center [763, 550] width 111 height 17
type input "#"
click at [802, 583] on button "Apply" at bounding box center [799, 582] width 42 height 20
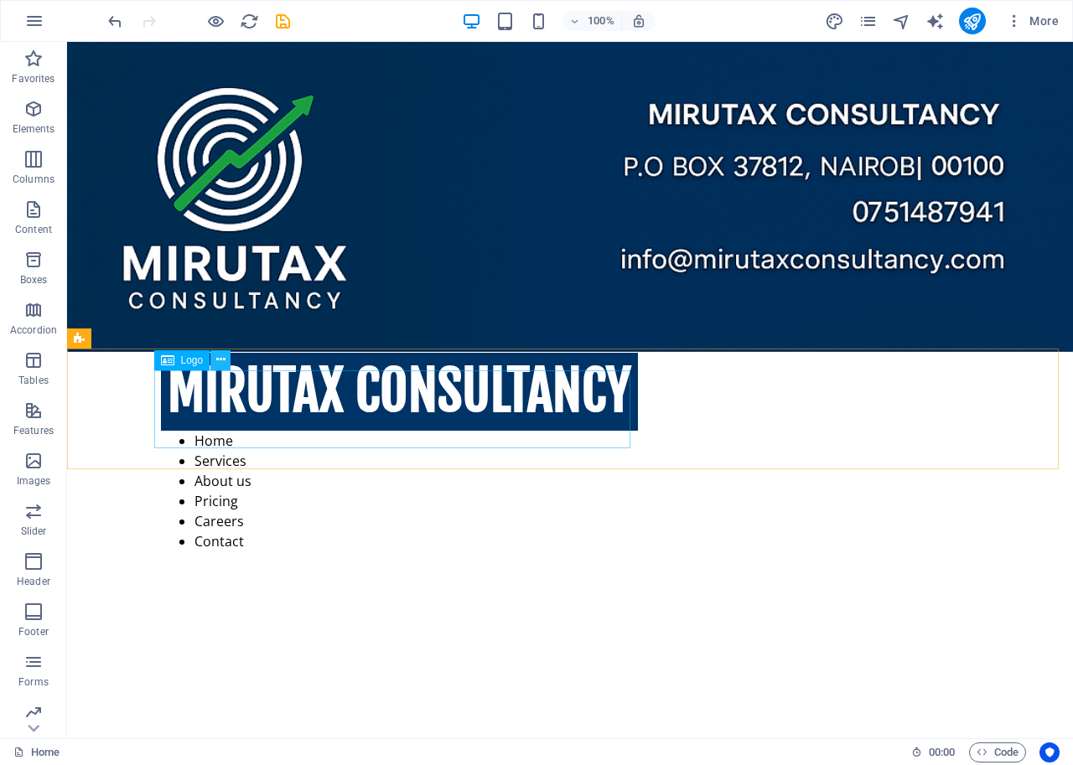
click at [216, 357] on icon at bounding box center [220, 360] width 9 height 18
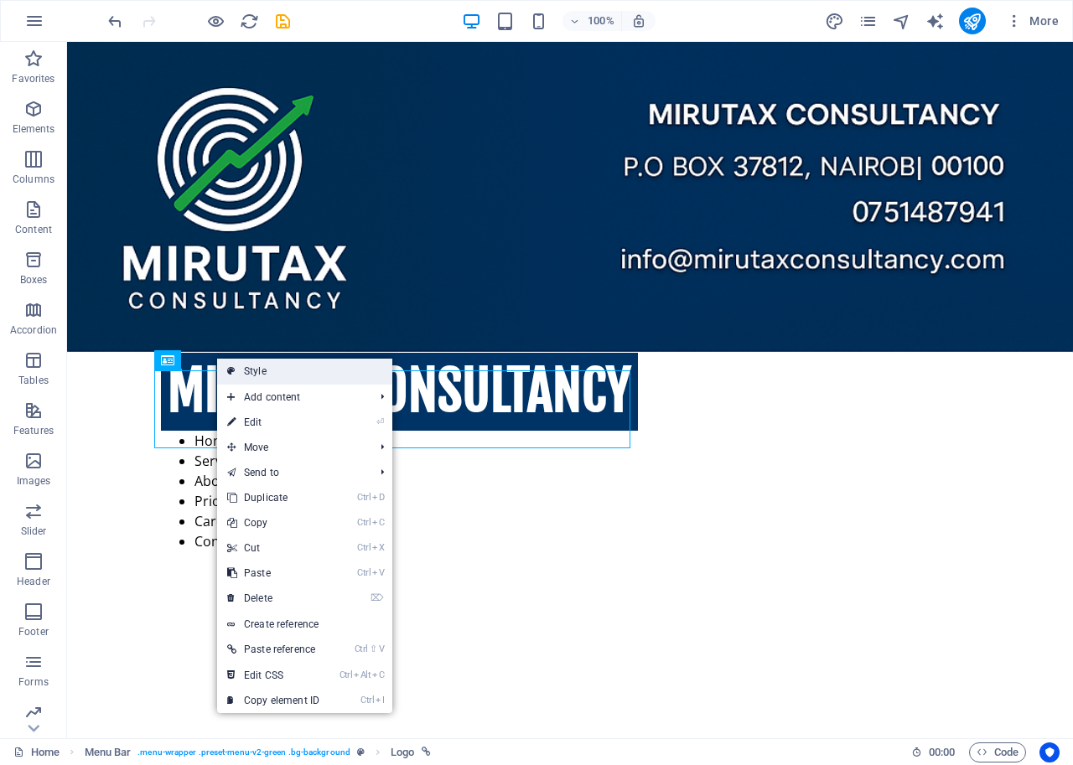
click at [260, 370] on link "Style" at bounding box center [304, 371] width 175 height 25
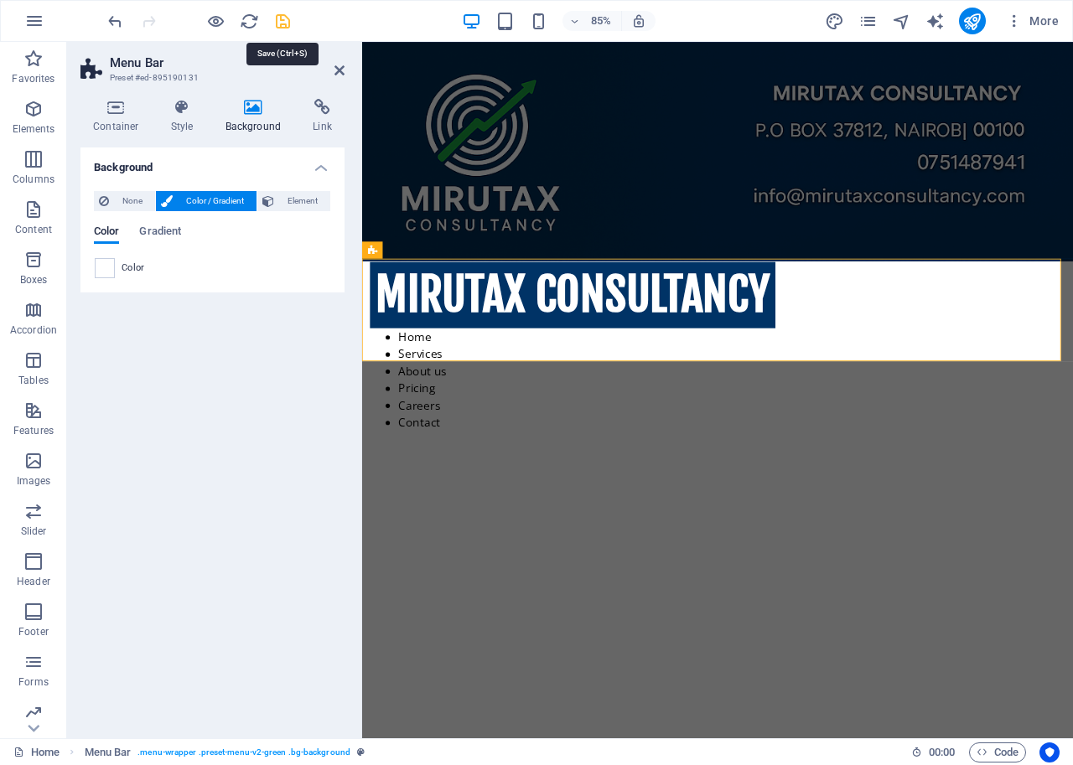
click at [281, 23] on icon "save" at bounding box center [282, 21] width 19 height 19
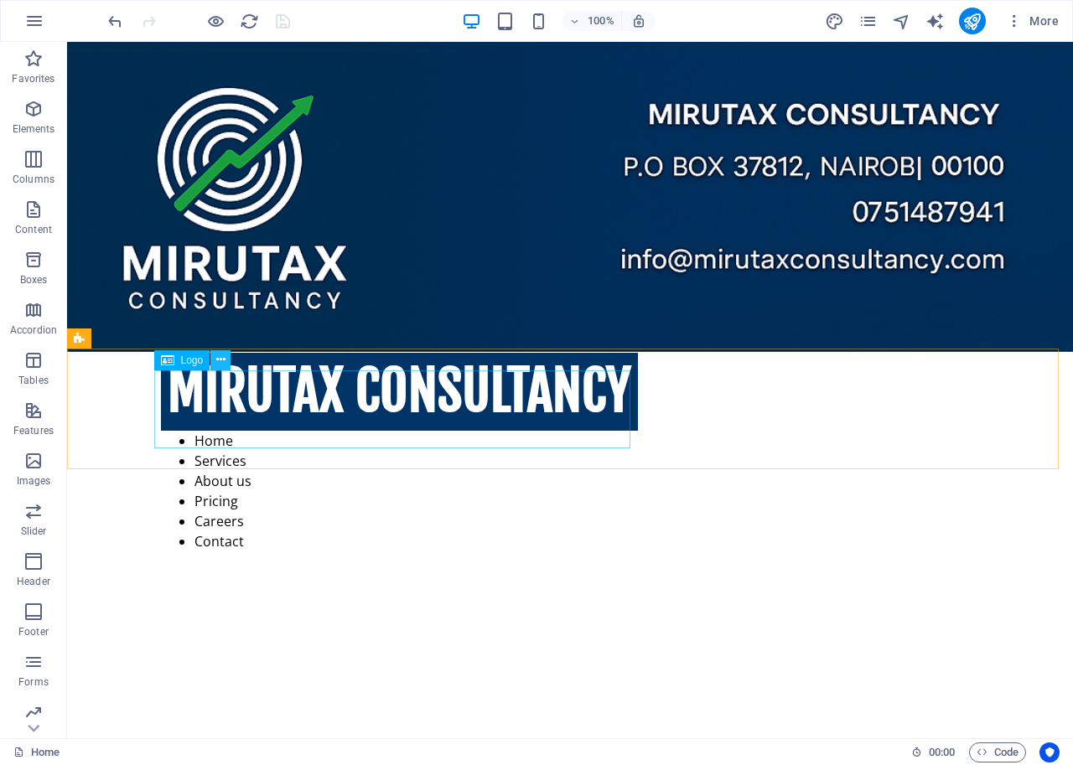
click at [219, 355] on icon at bounding box center [220, 360] width 9 height 18
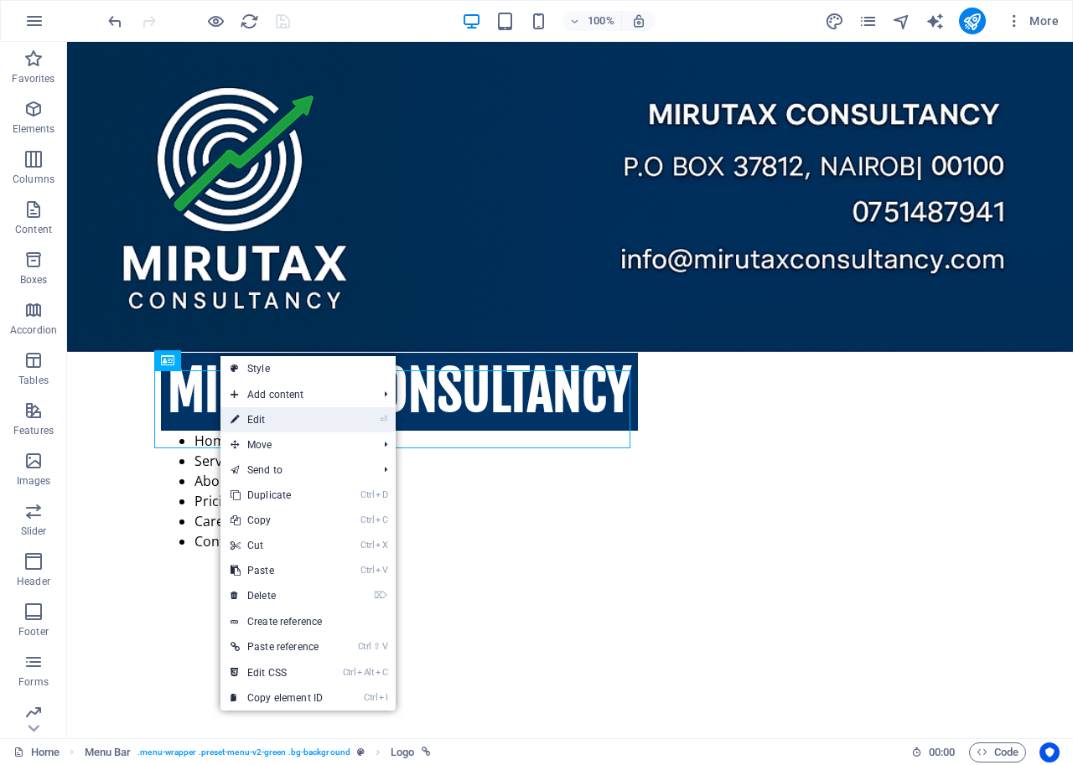
click at [261, 415] on link "⏎ Edit" at bounding box center [276, 419] width 112 height 25
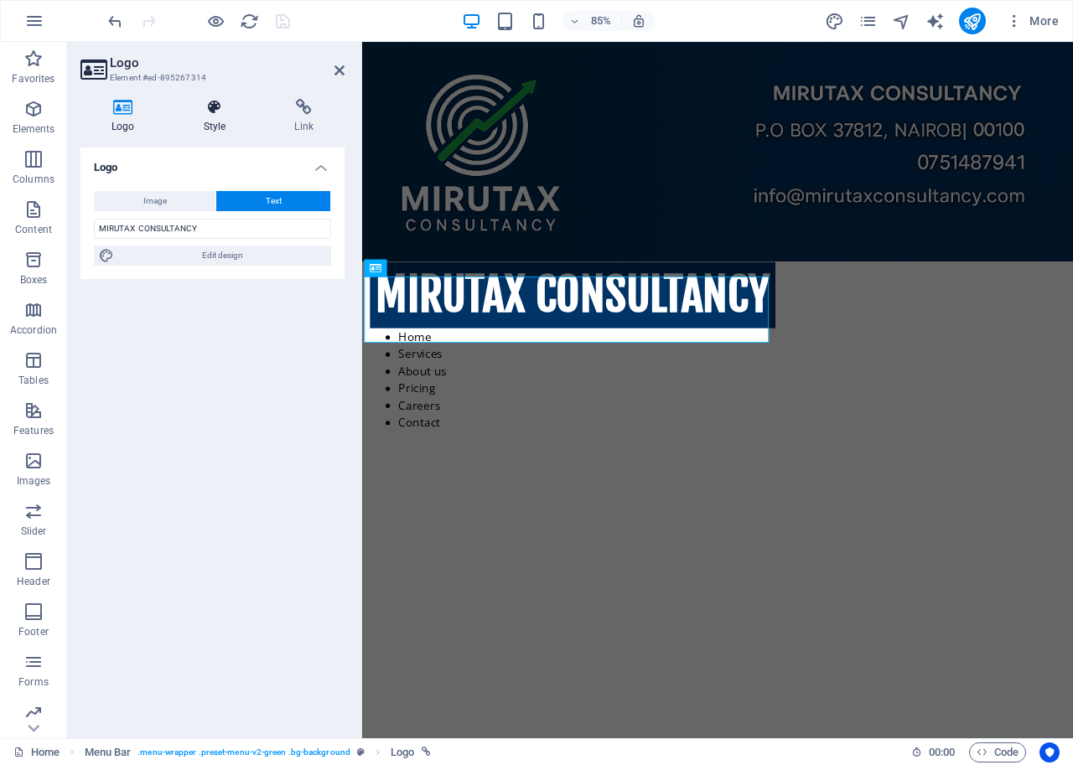
click at [209, 118] on h4 "Style" at bounding box center [218, 116] width 91 height 35
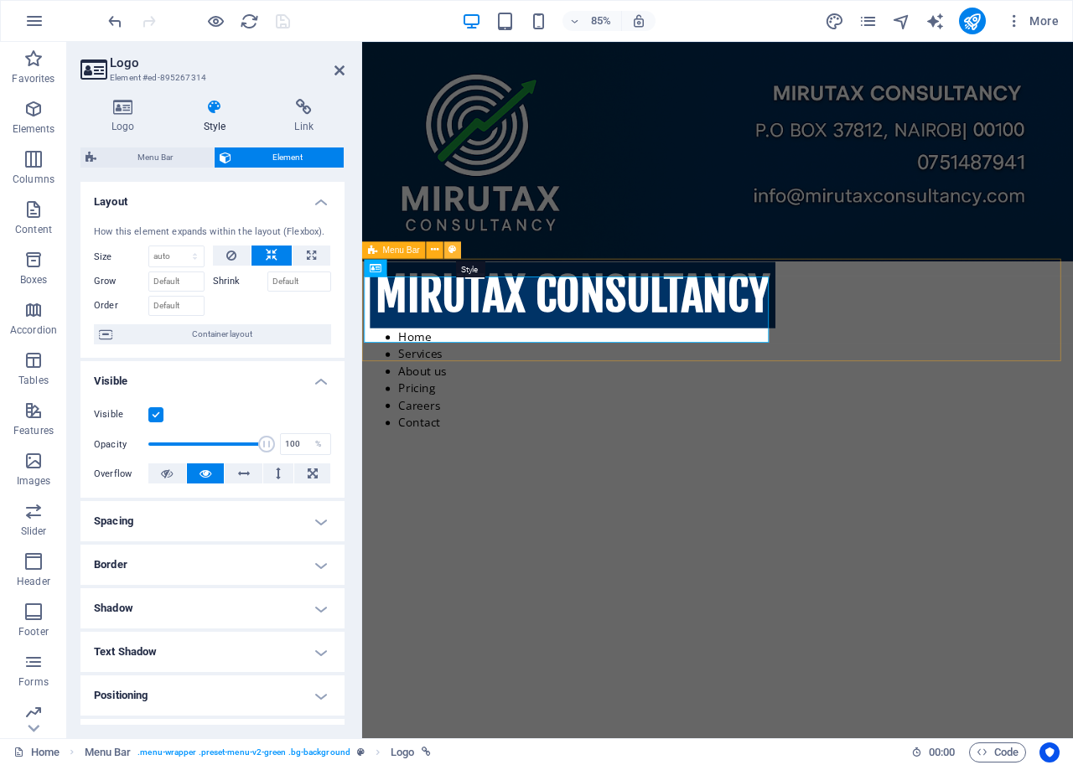
click at [453, 249] on icon at bounding box center [452, 249] width 8 height 15
select select "rem"
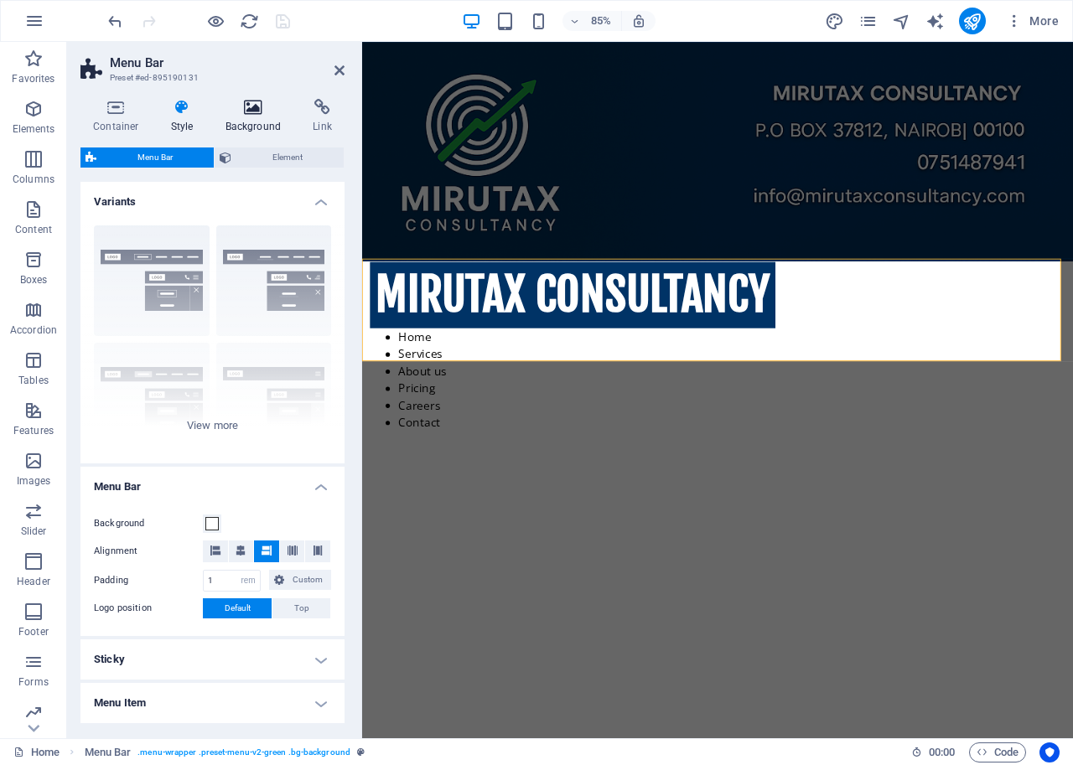
click at [262, 115] on icon at bounding box center [253, 107] width 81 height 17
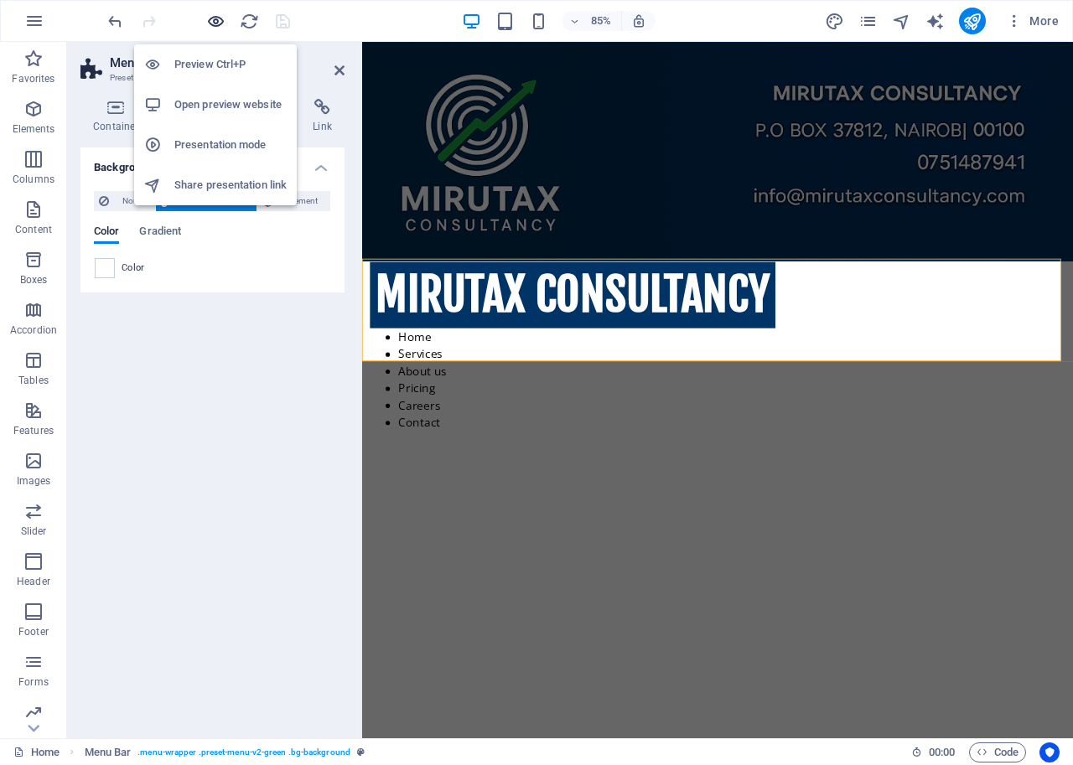
click at [213, 23] on icon "button" at bounding box center [215, 21] width 19 height 19
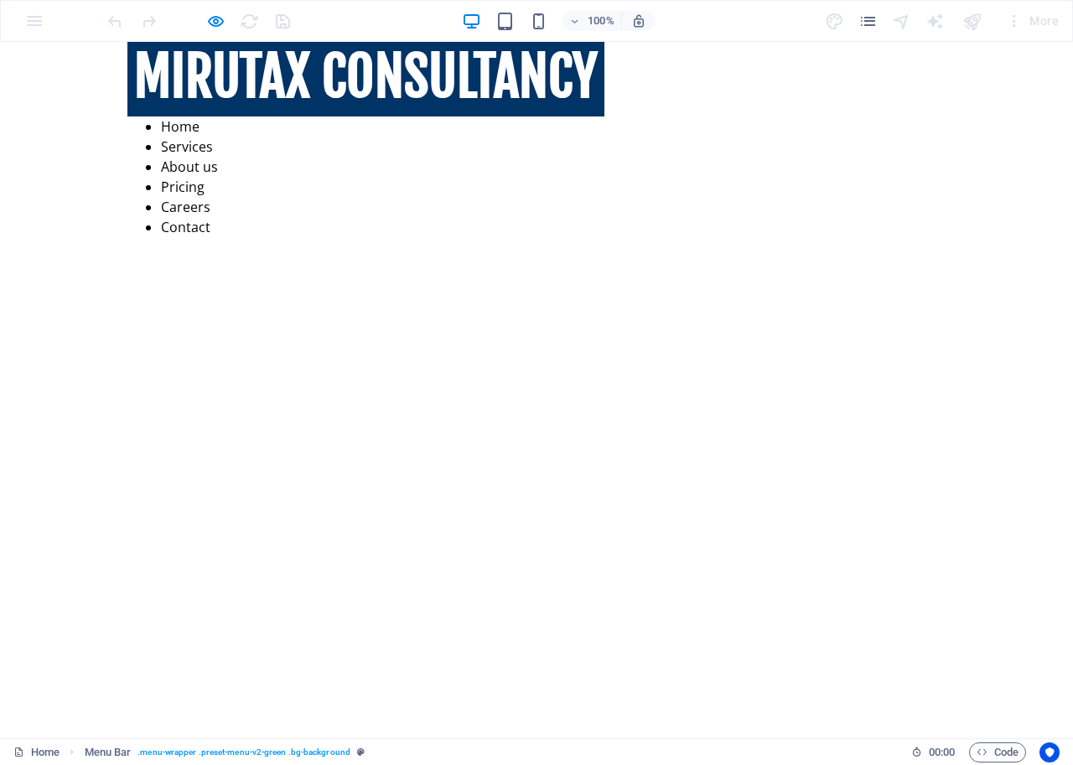
scroll to position [168, 0]
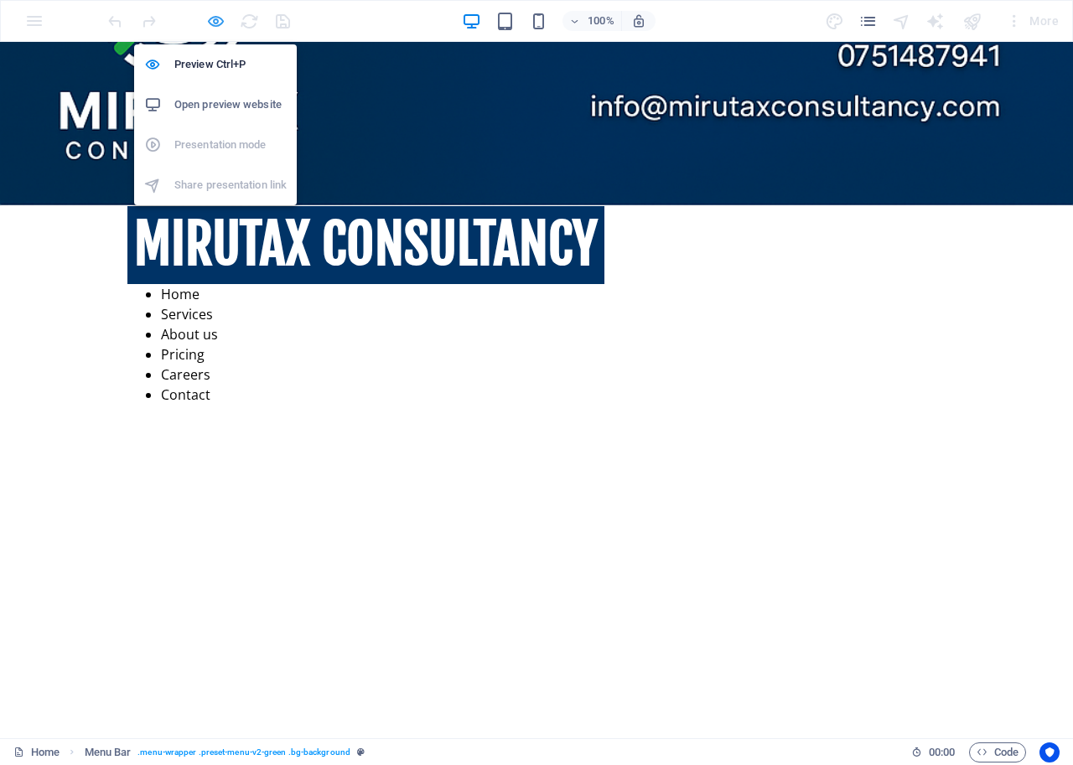
click at [212, 18] on icon "button" at bounding box center [215, 21] width 19 height 19
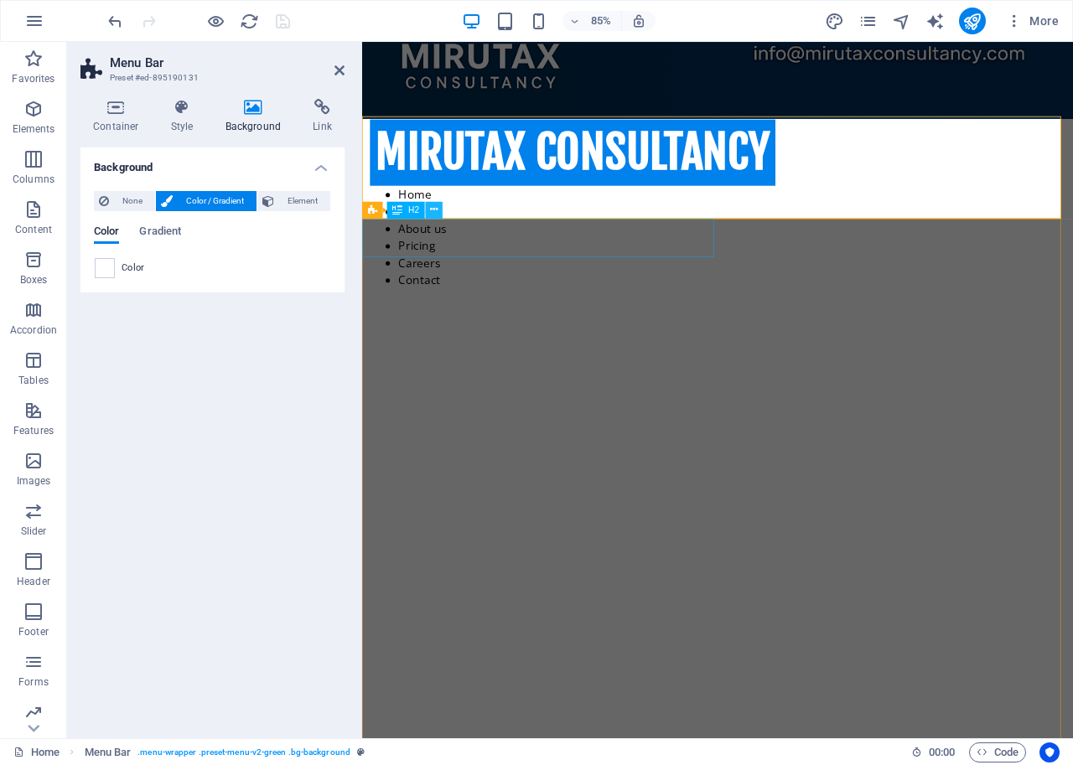
click at [432, 207] on icon at bounding box center [434, 209] width 8 height 15
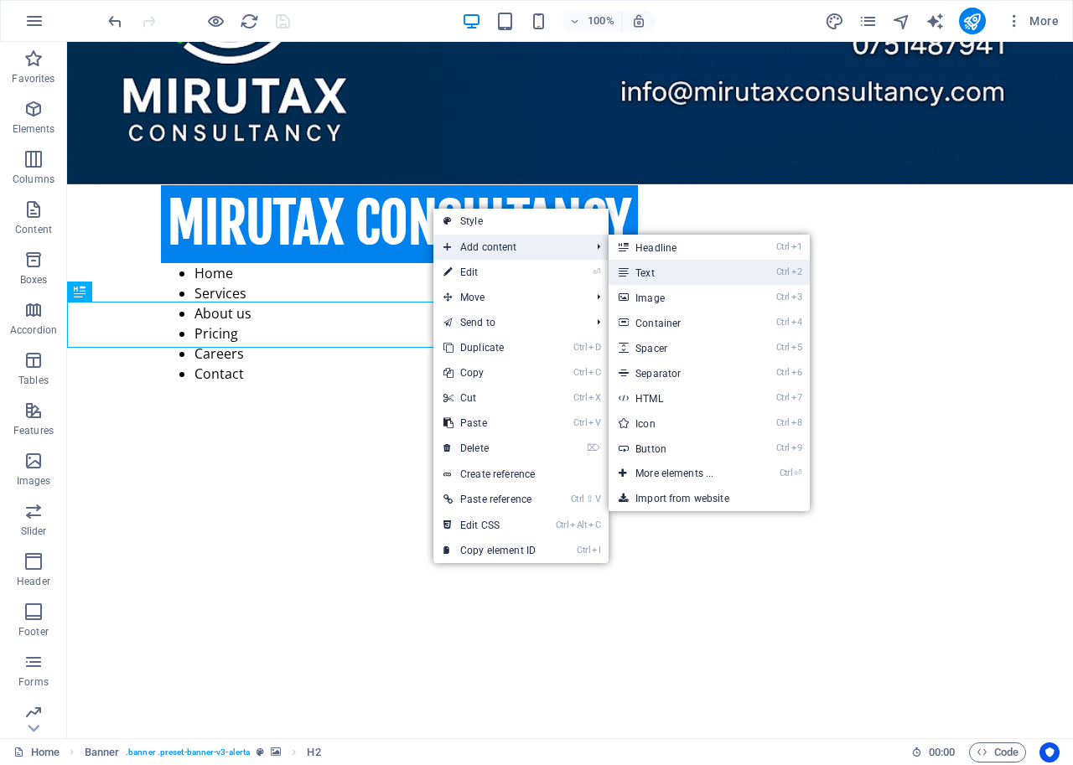
click at [648, 272] on link "Ctrl 2 Text" at bounding box center [678, 272] width 138 height 25
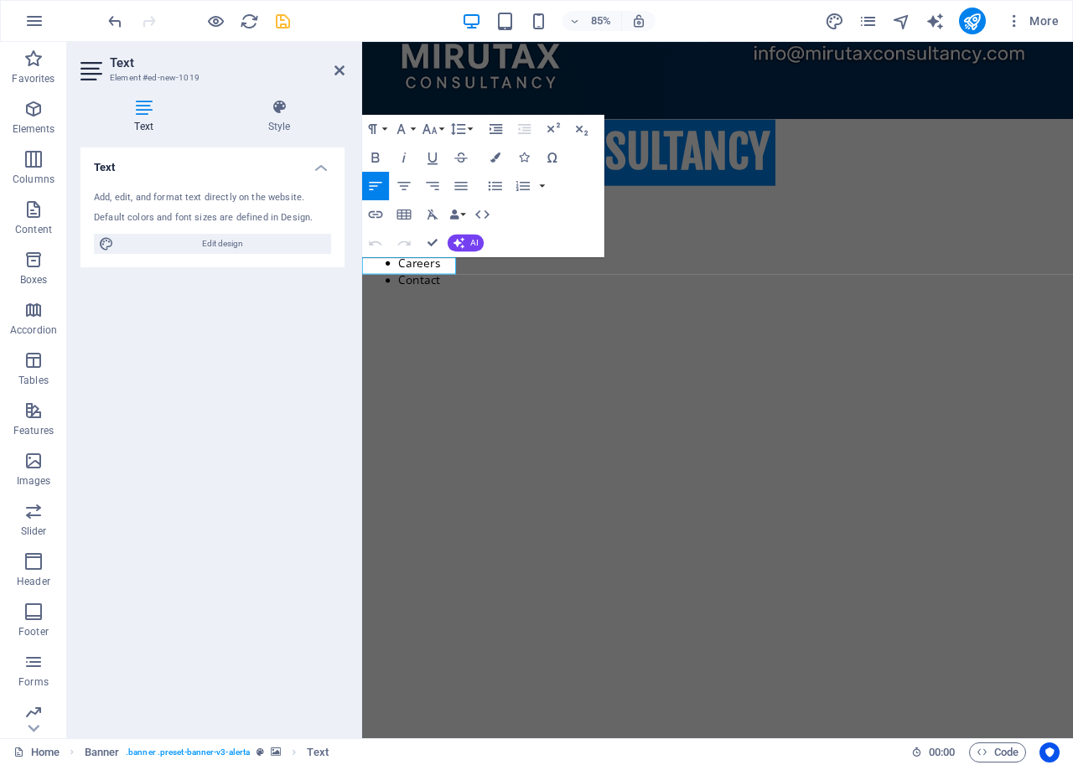
click at [495, 352] on figure at bounding box center [780, 692] width 837 height 681
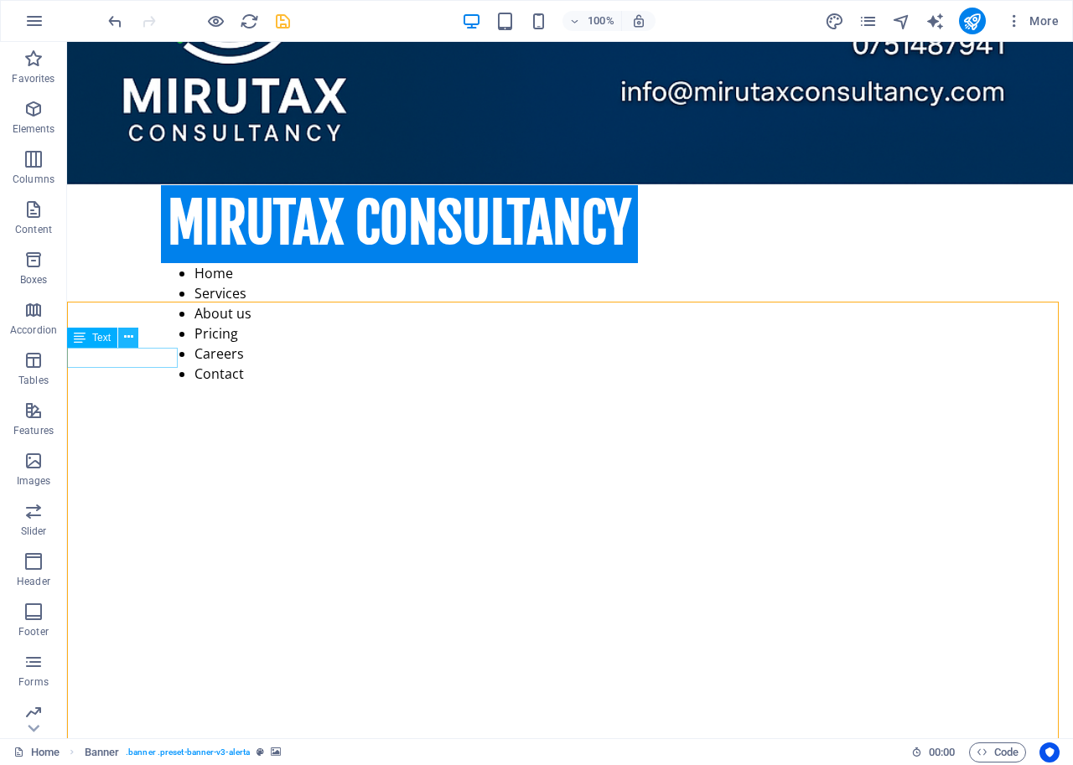
click at [127, 335] on icon at bounding box center [128, 338] width 9 height 18
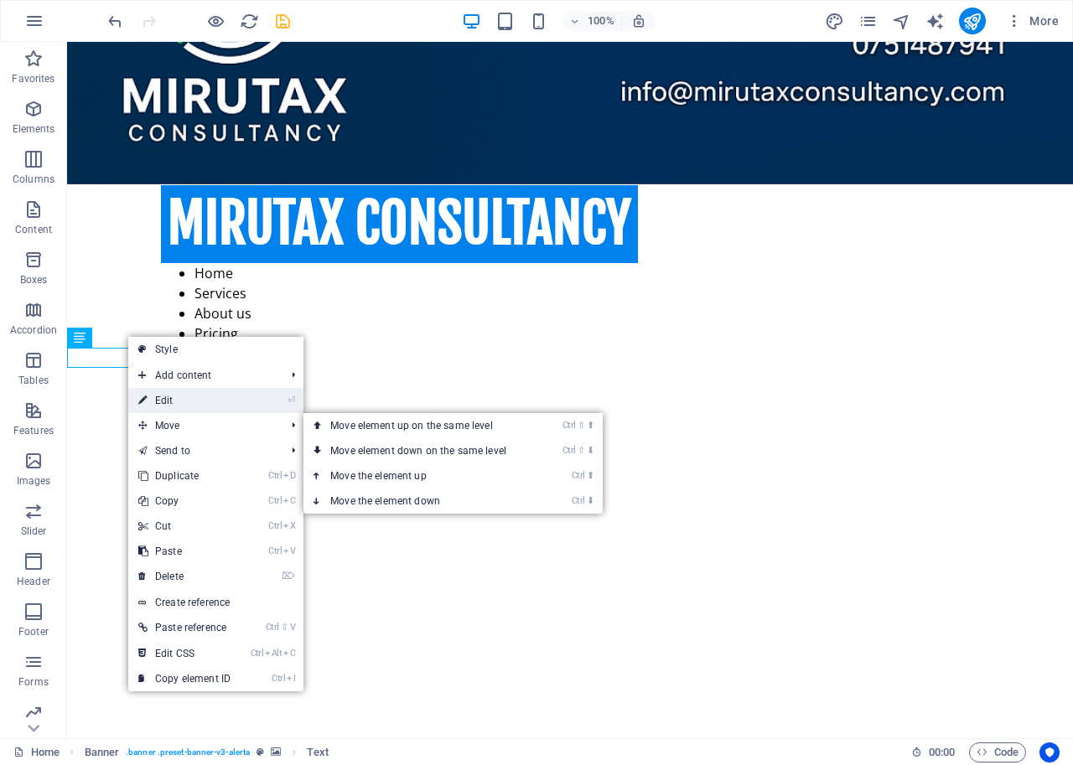
click at [181, 397] on link "⏎ Edit" at bounding box center [184, 400] width 112 height 25
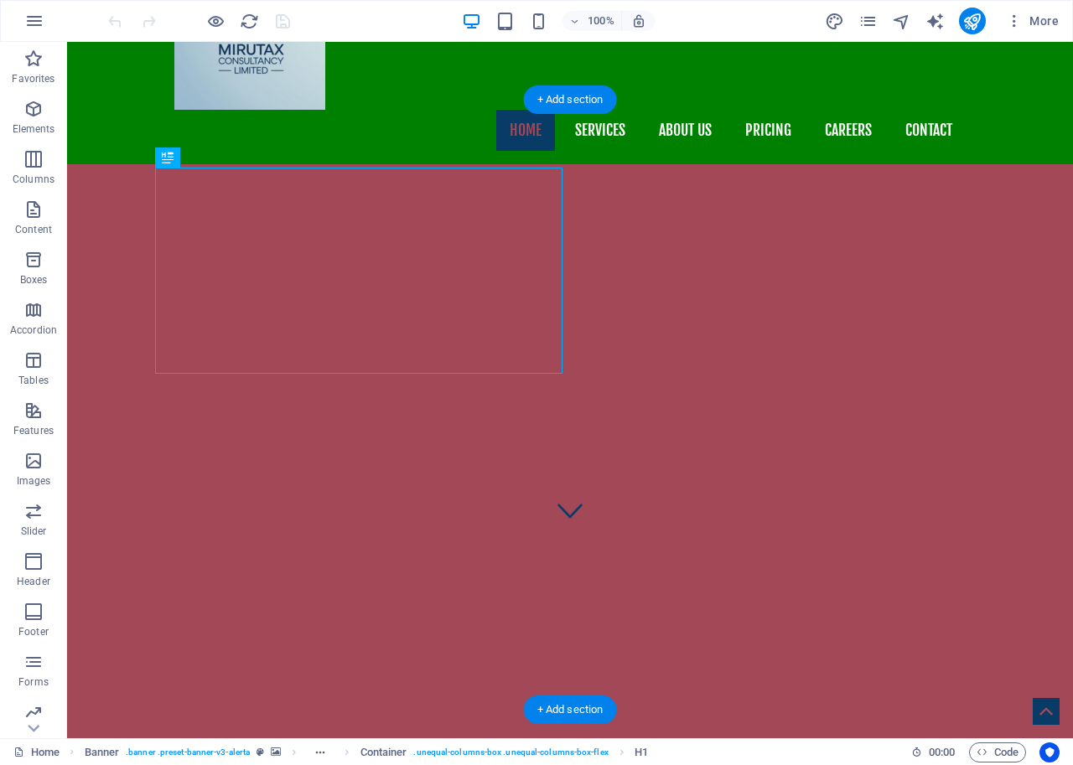
scroll to position [84, 0]
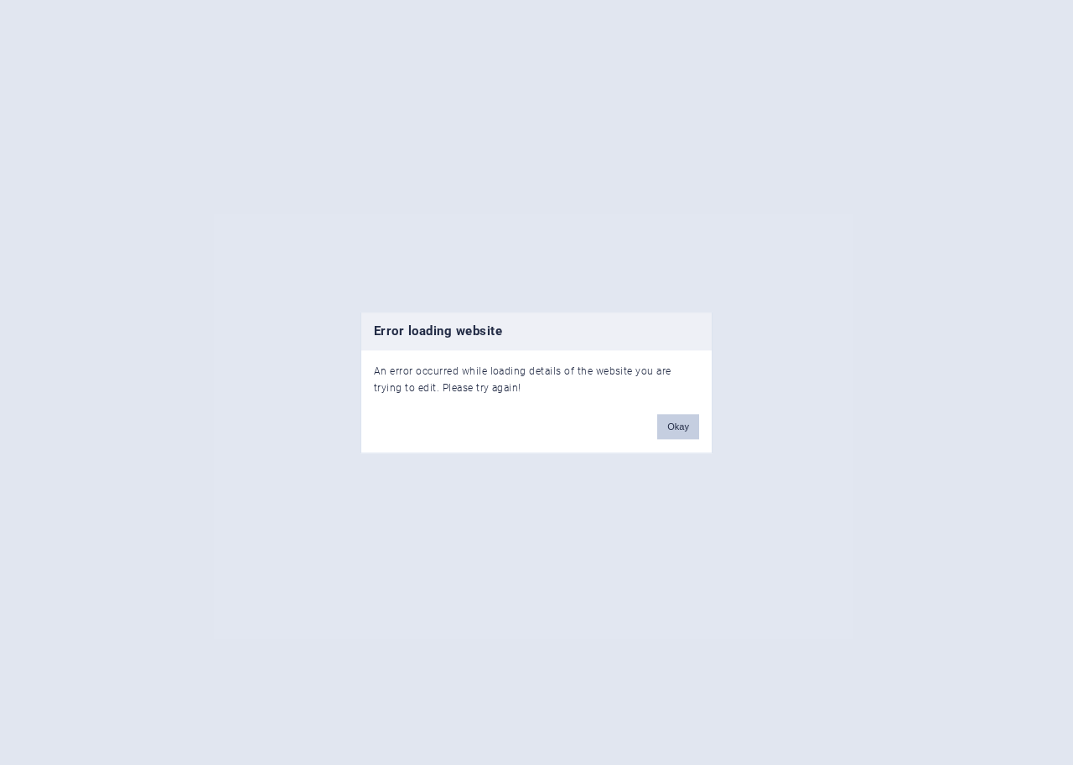
click at [670, 426] on button "Okay" at bounding box center [678, 426] width 42 height 25
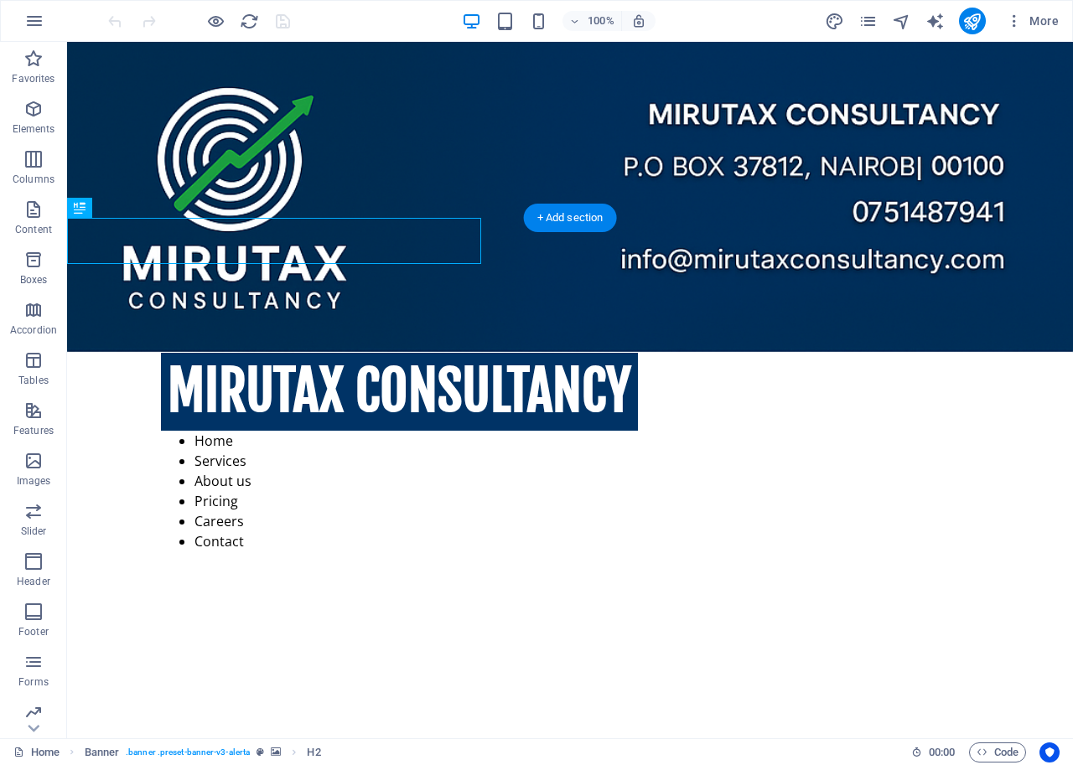
scroll to position [251, 0]
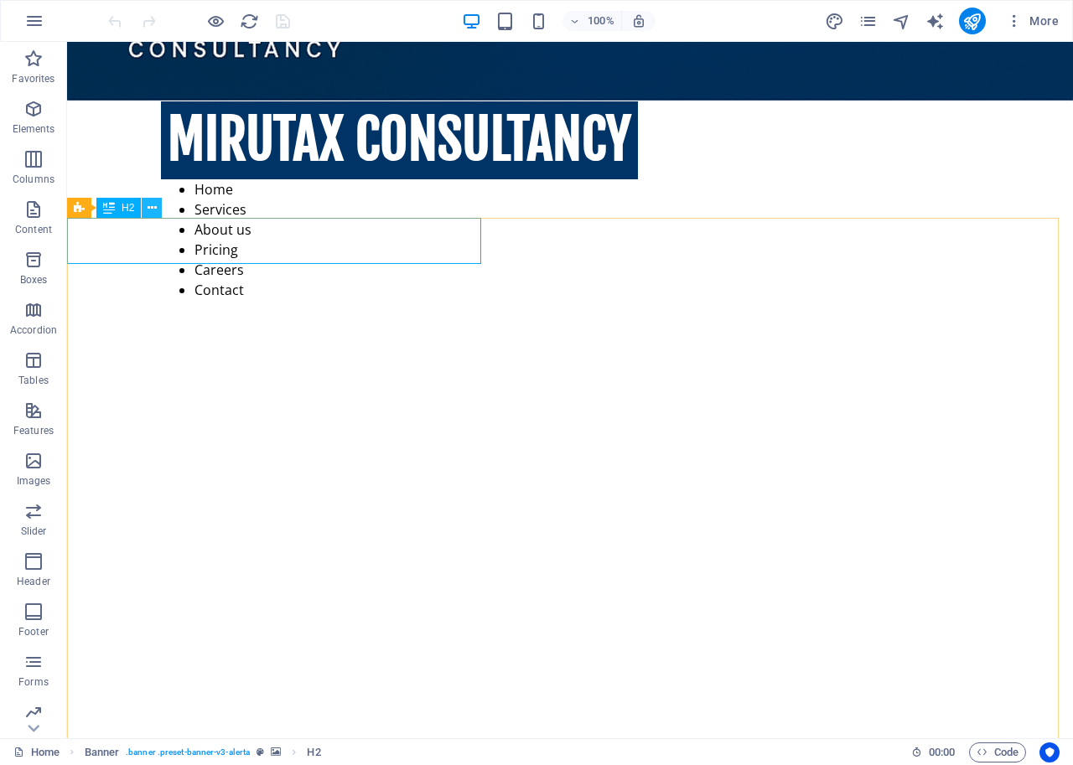
click at [151, 205] on icon at bounding box center [152, 208] width 9 height 18
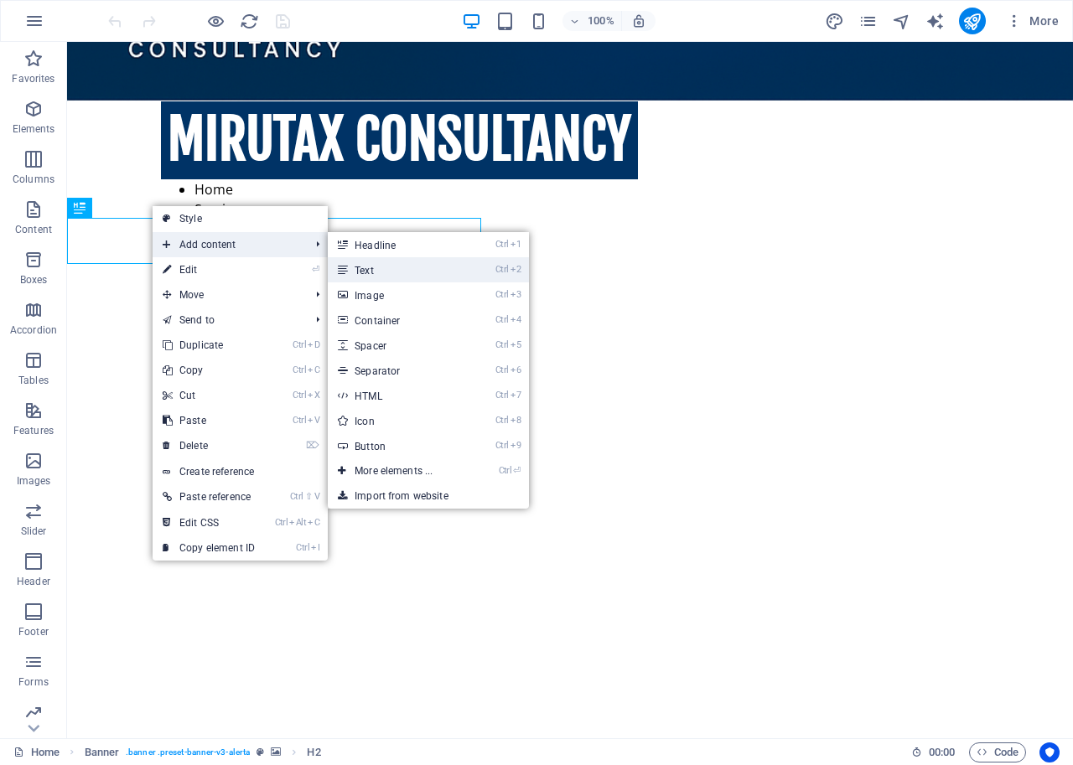
click at [373, 267] on link "Ctrl 2 Text" at bounding box center [397, 269] width 138 height 25
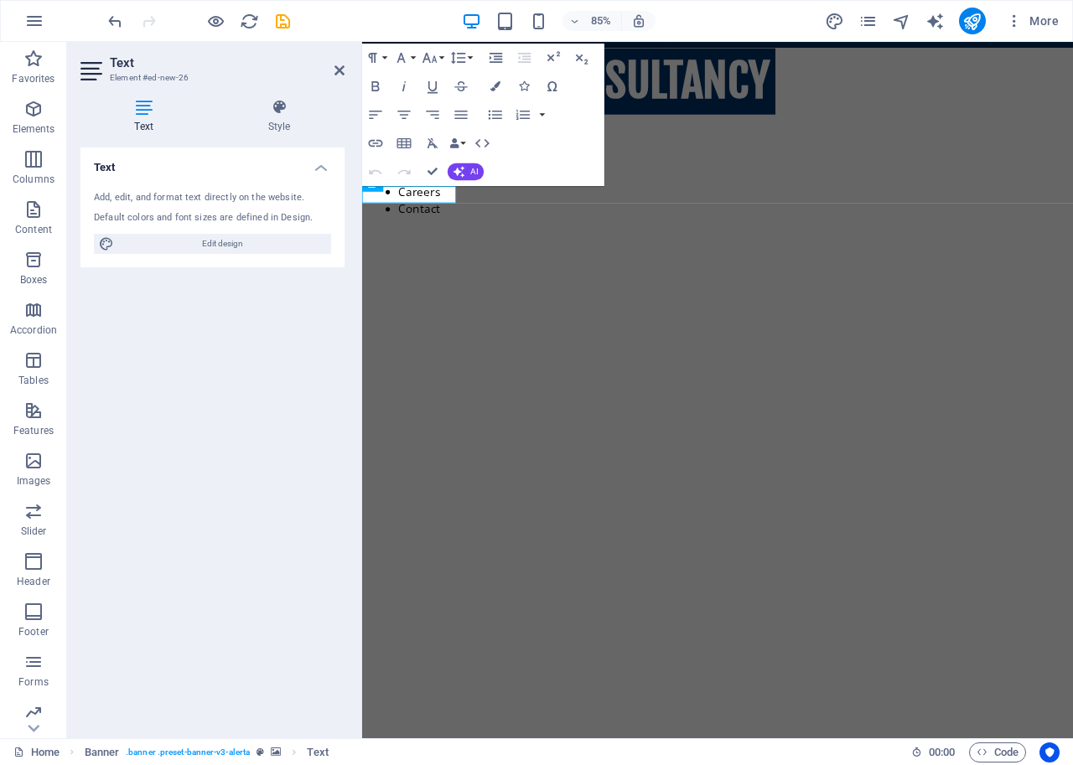
click at [474, 268] on figure at bounding box center [780, 608] width 837 height 681
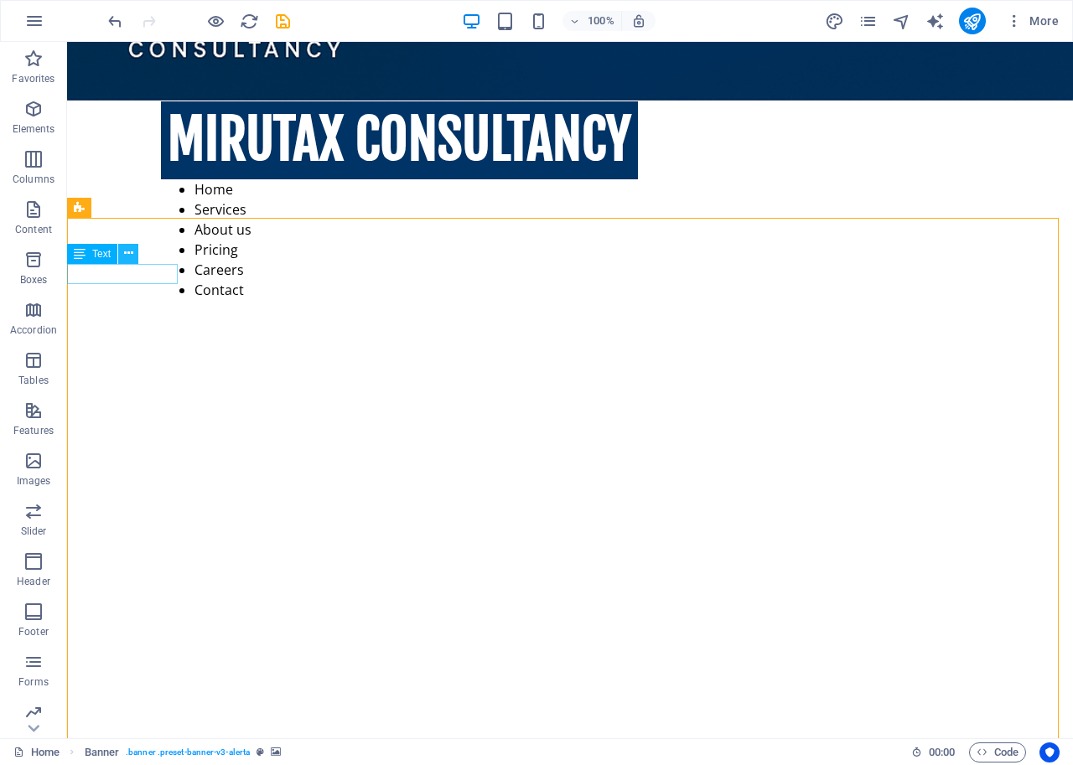
click at [124, 251] on icon at bounding box center [128, 254] width 9 height 18
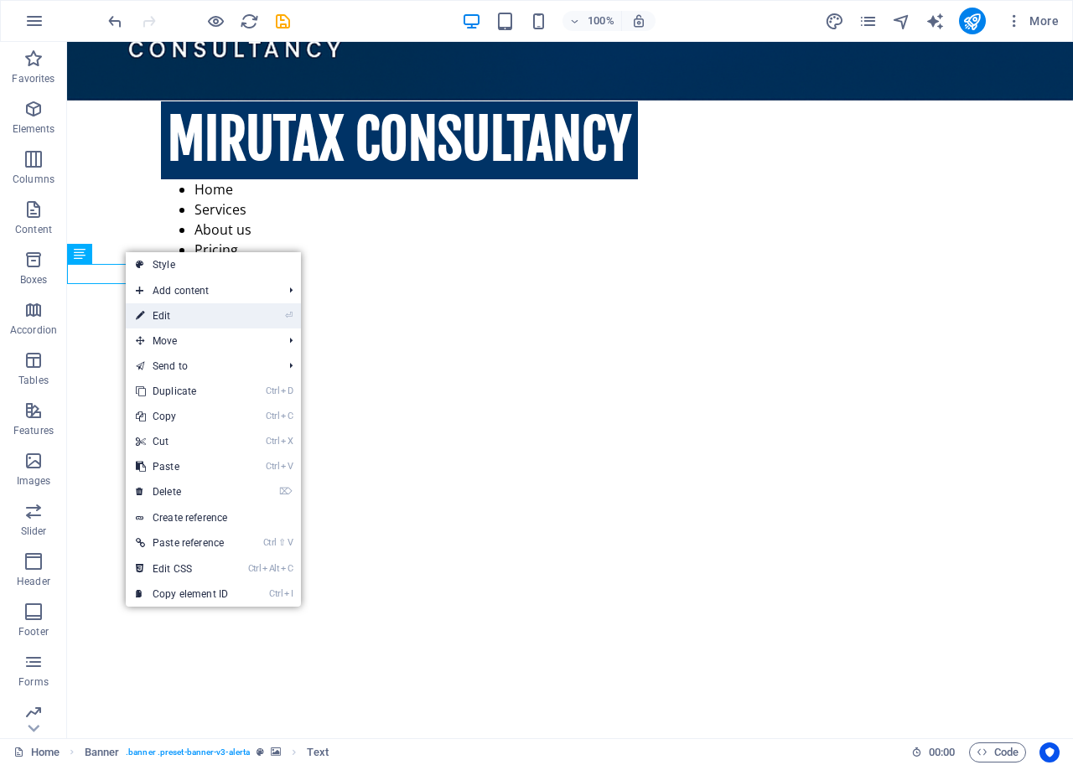
click at [175, 312] on link "⏎ Edit" at bounding box center [182, 315] width 112 height 25
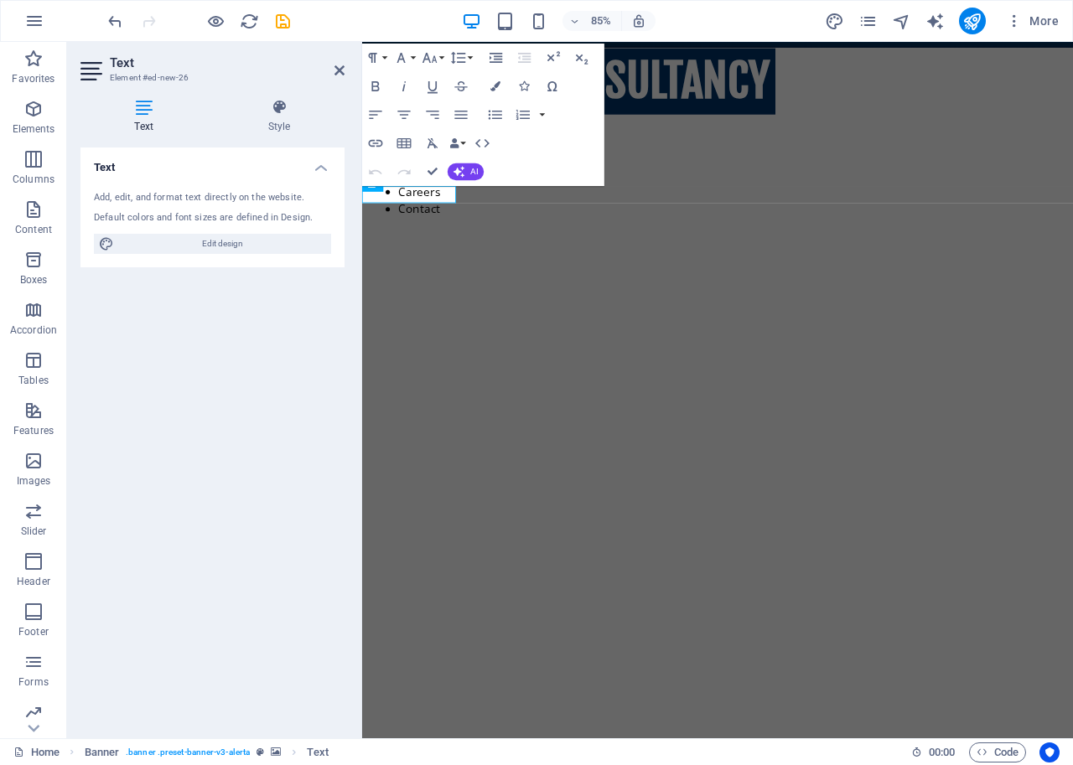
click at [473, 268] on figure at bounding box center [780, 608] width 837 height 681
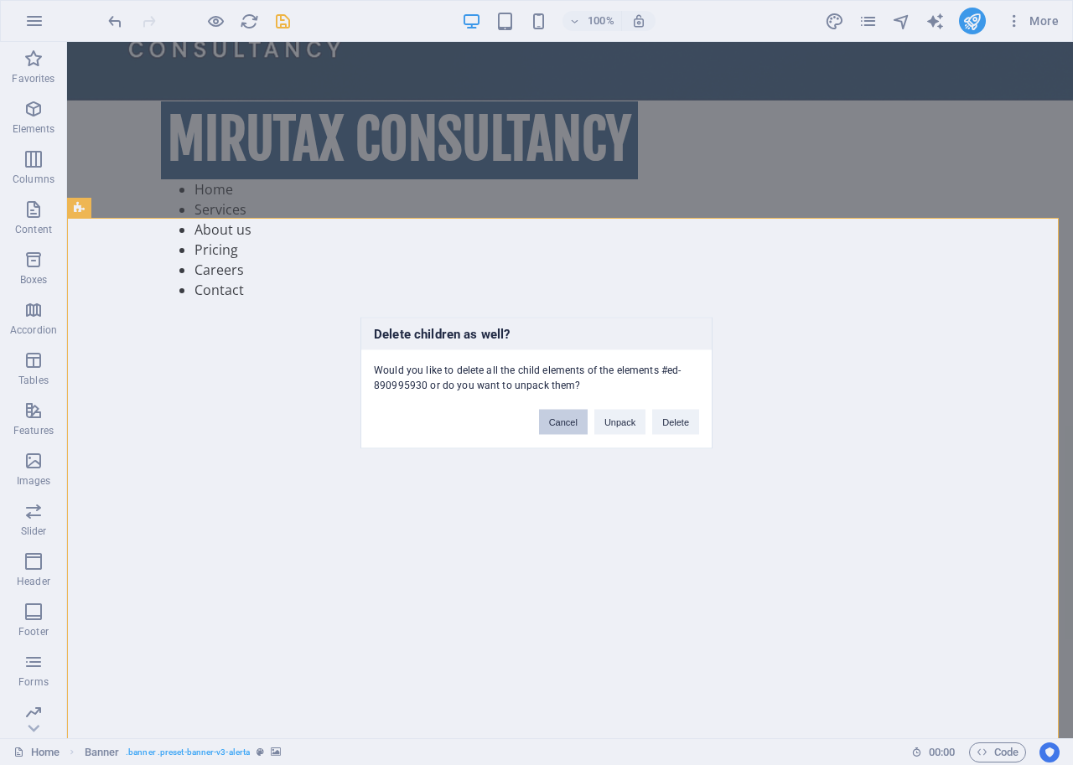
click at [567, 423] on button "Cancel" at bounding box center [563, 421] width 49 height 25
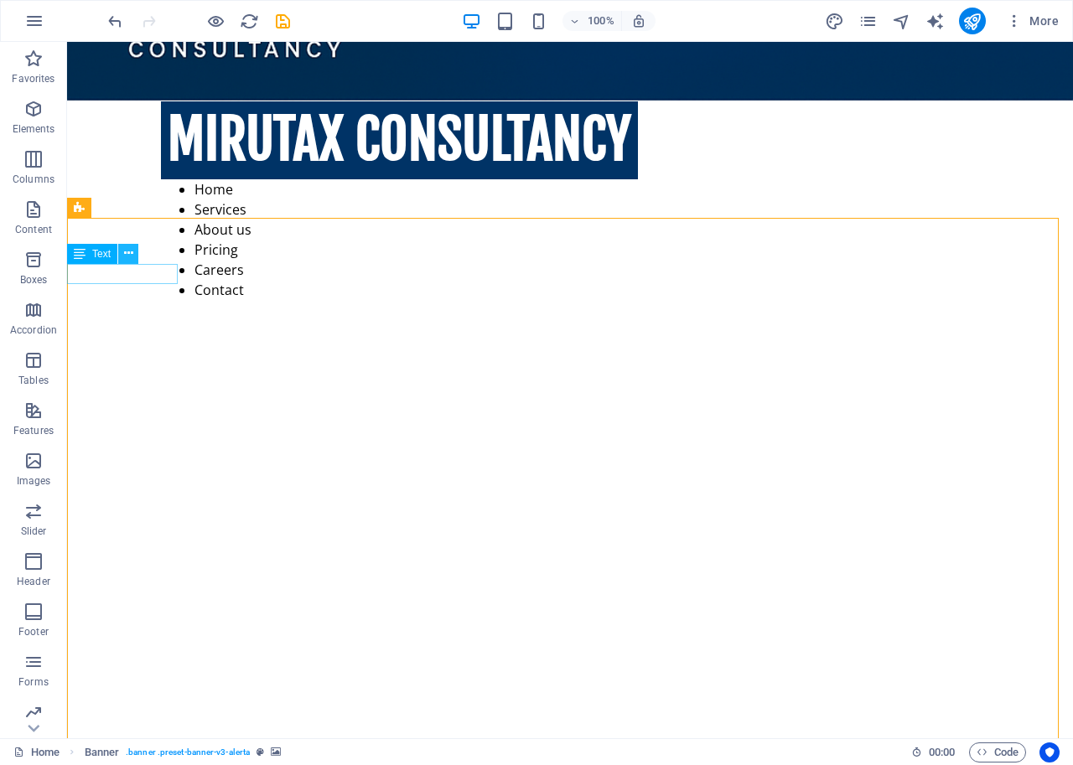
click at [127, 251] on icon at bounding box center [128, 254] width 9 height 18
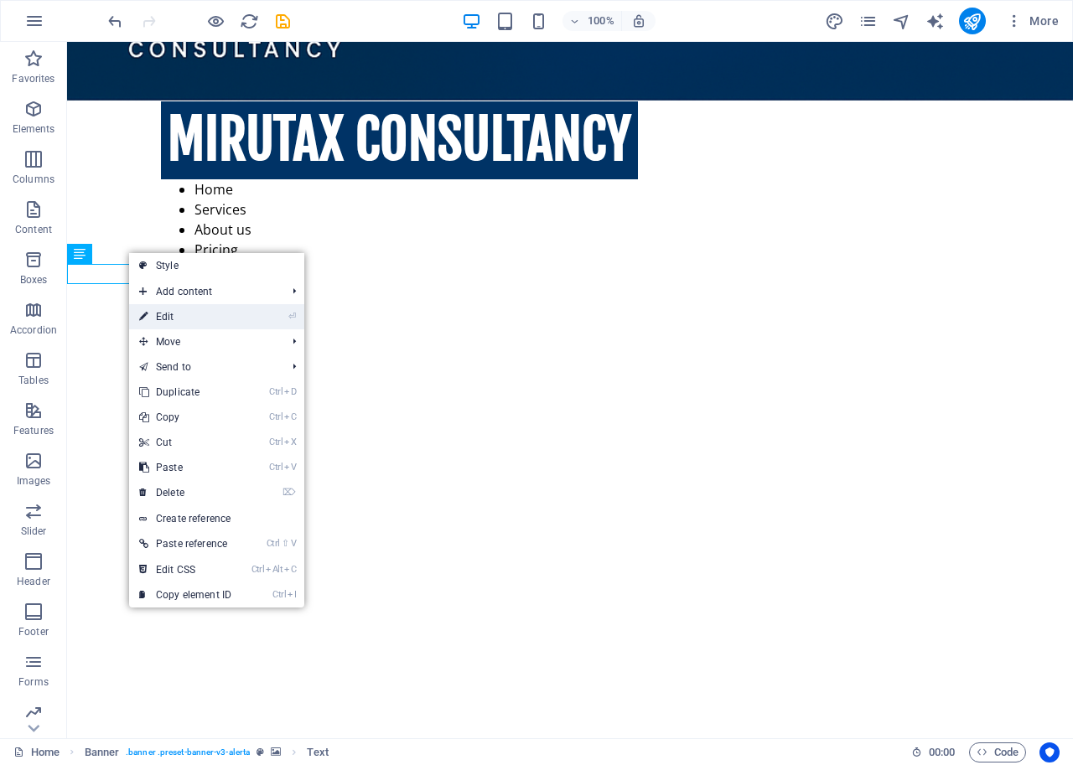
click at [169, 314] on link "⏎ Edit" at bounding box center [185, 316] width 112 height 25
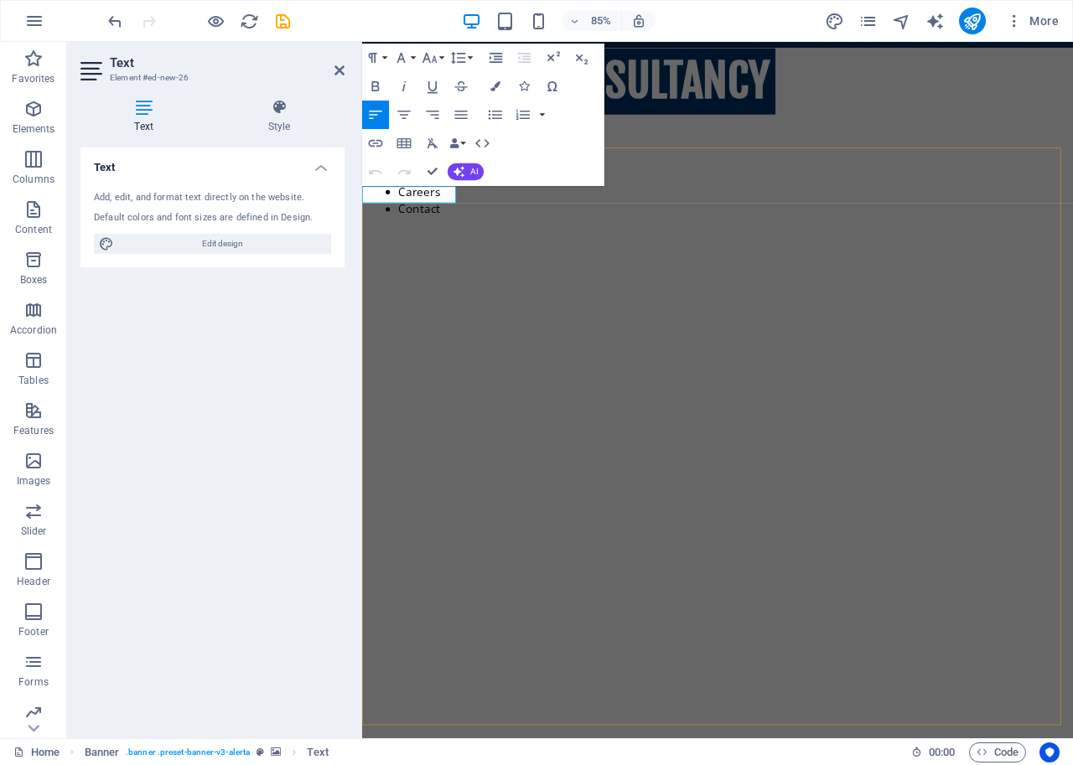
click at [369, 268] on figure at bounding box center [780, 608] width 837 height 681
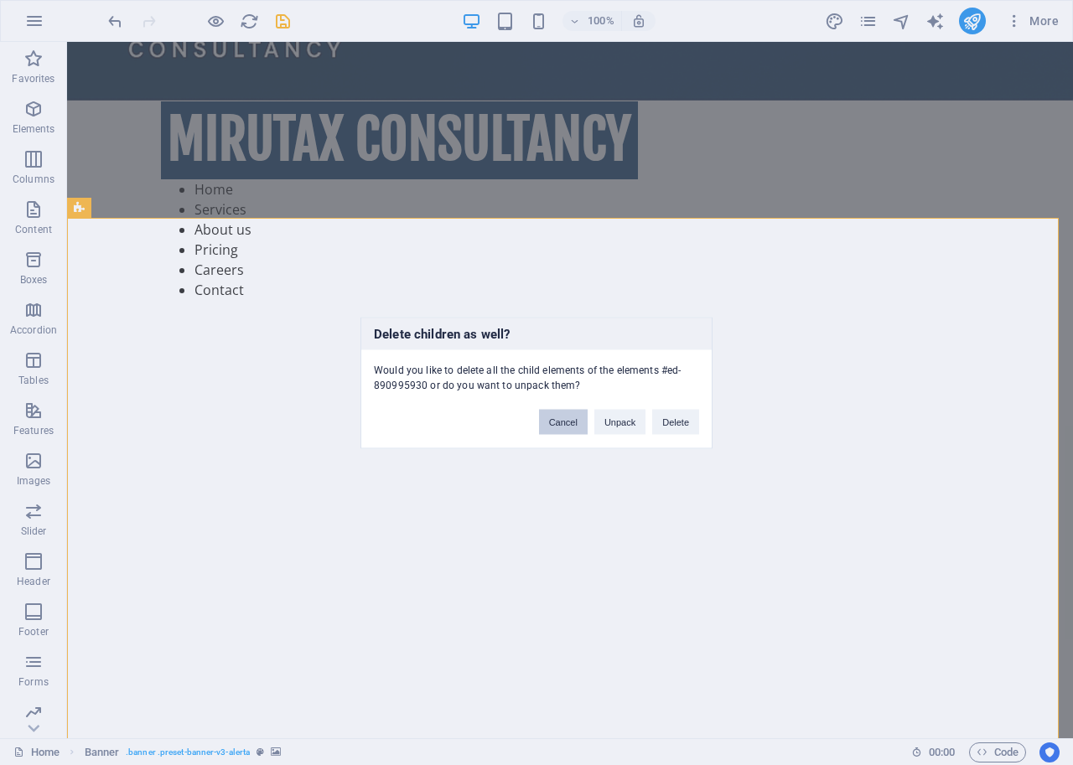
click at [564, 421] on button "Cancel" at bounding box center [563, 421] width 49 height 25
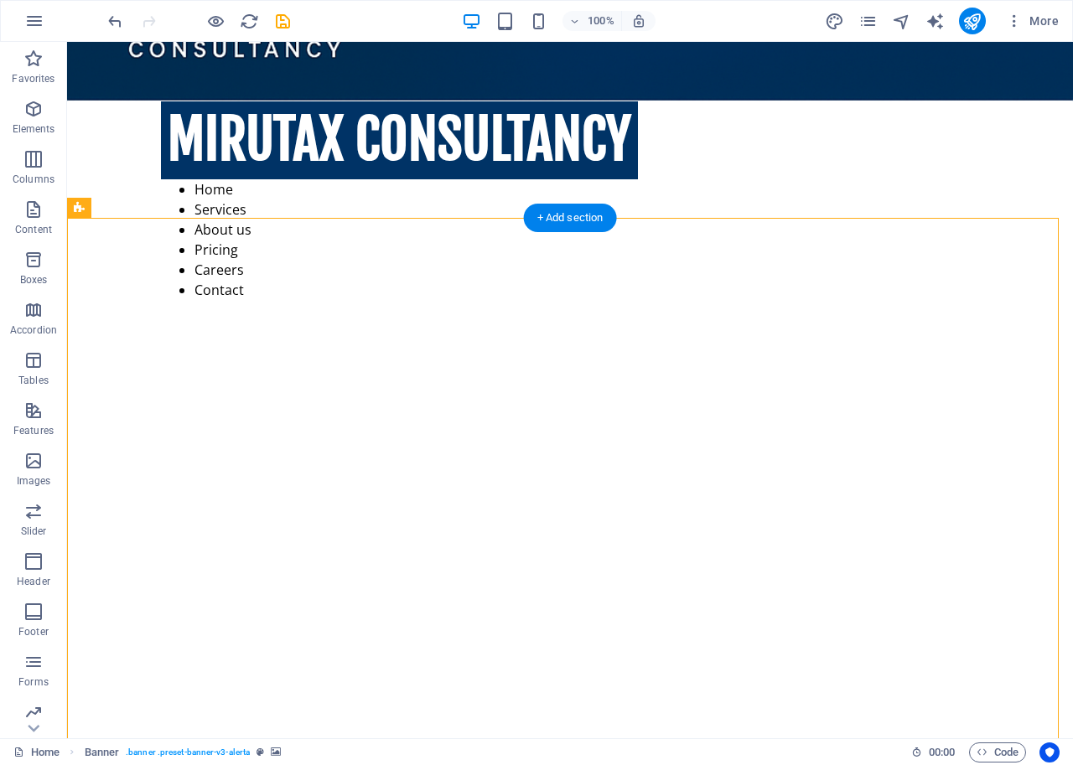
click at [72, 320] on figure at bounding box center [570, 609] width 1006 height 578
click at [79, 320] on figure at bounding box center [570, 609] width 1006 height 578
click at [107, 20] on icon "undo" at bounding box center [115, 21] width 19 height 19
click at [122, 253] on button at bounding box center [128, 254] width 20 height 20
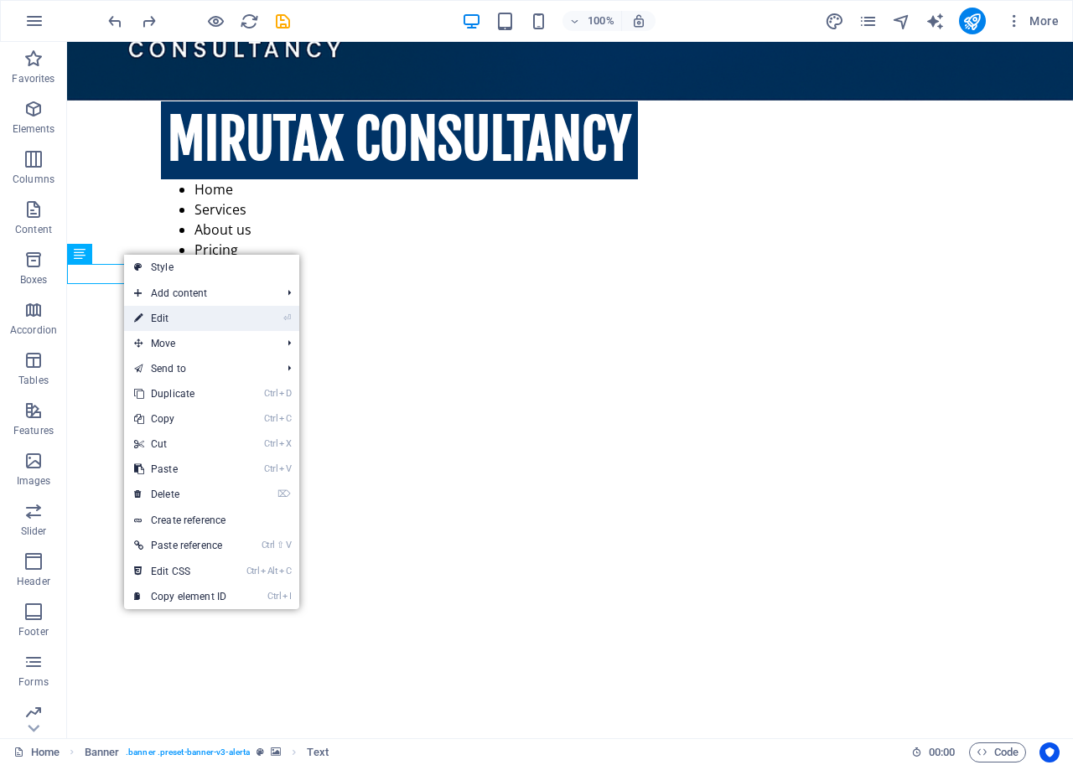
click at [172, 313] on link "⏎ Edit" at bounding box center [180, 318] width 112 height 25
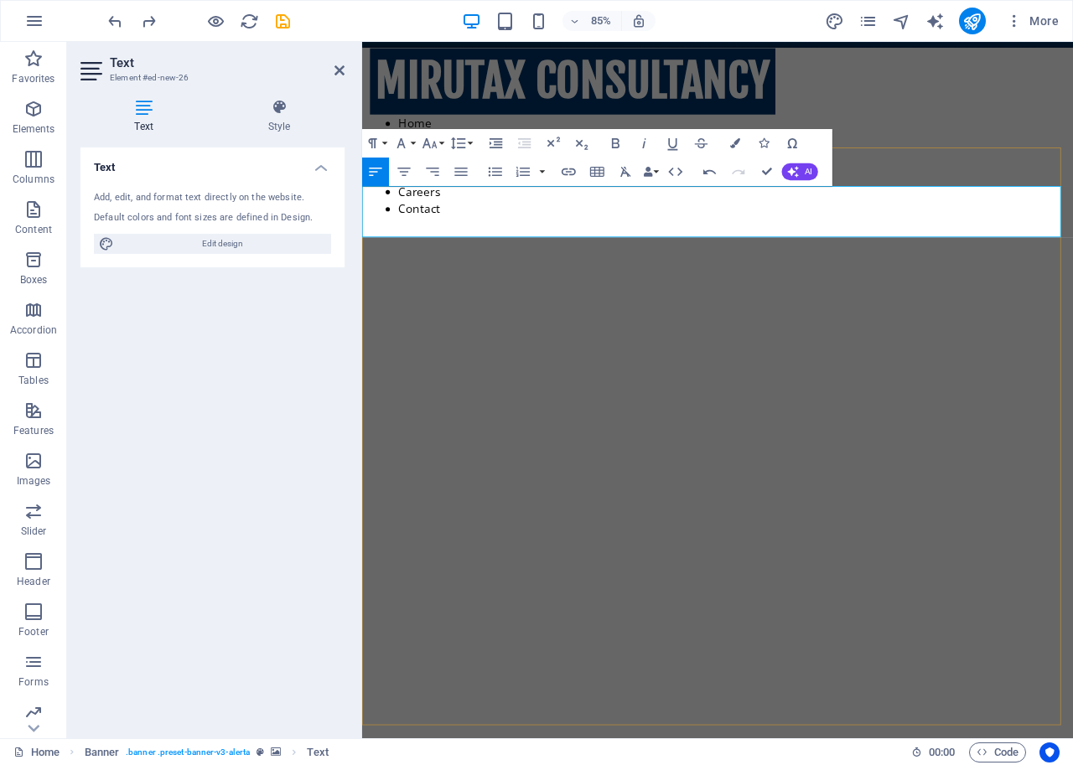
click span "At Mirutax Consultancy Limited, we offer global solutions in tax consultancy, f…"
click at [795, 168] on icon "button" at bounding box center [793, 172] width 12 height 12
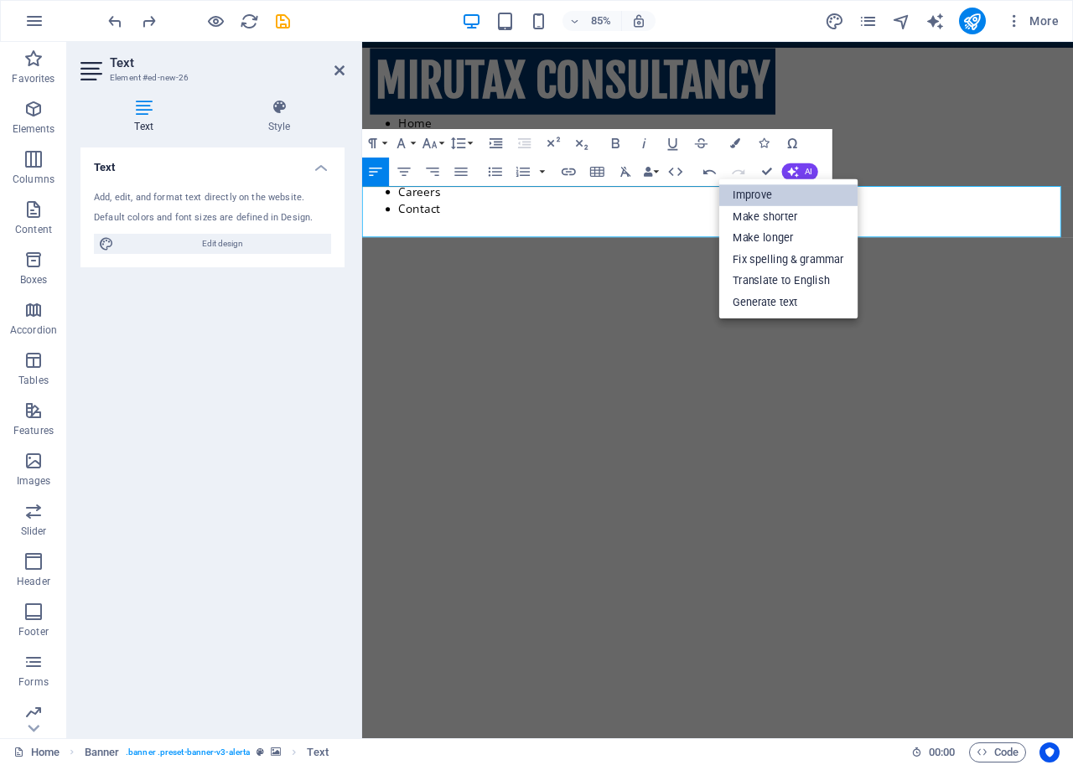
click at [764, 197] on link "Improve" at bounding box center [788, 195] width 139 height 22
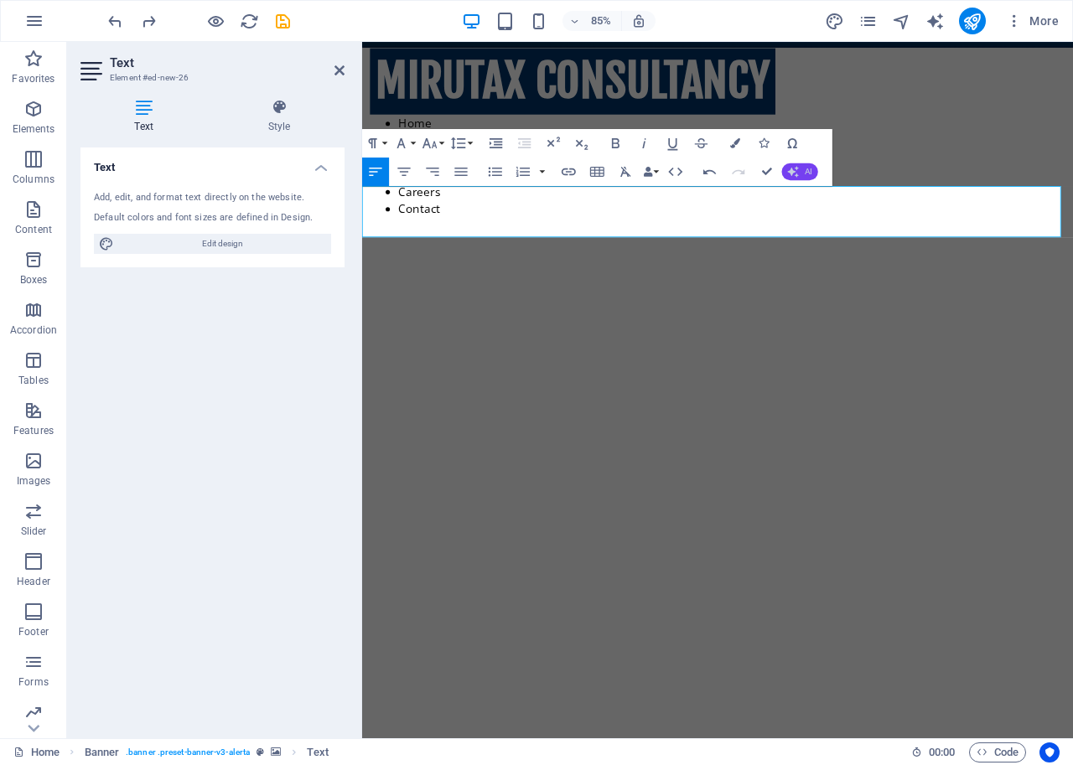
click at [801, 171] on button "AI" at bounding box center [800, 171] width 36 height 17
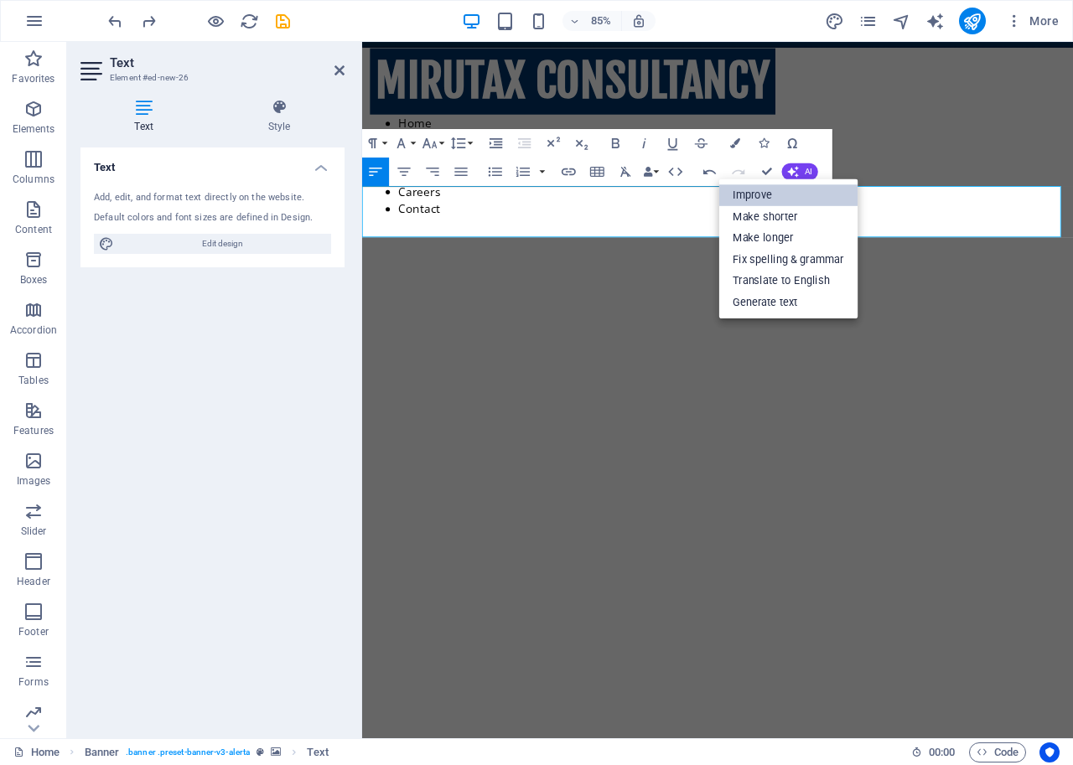
click at [758, 195] on link "Improve" at bounding box center [788, 195] width 139 height 22
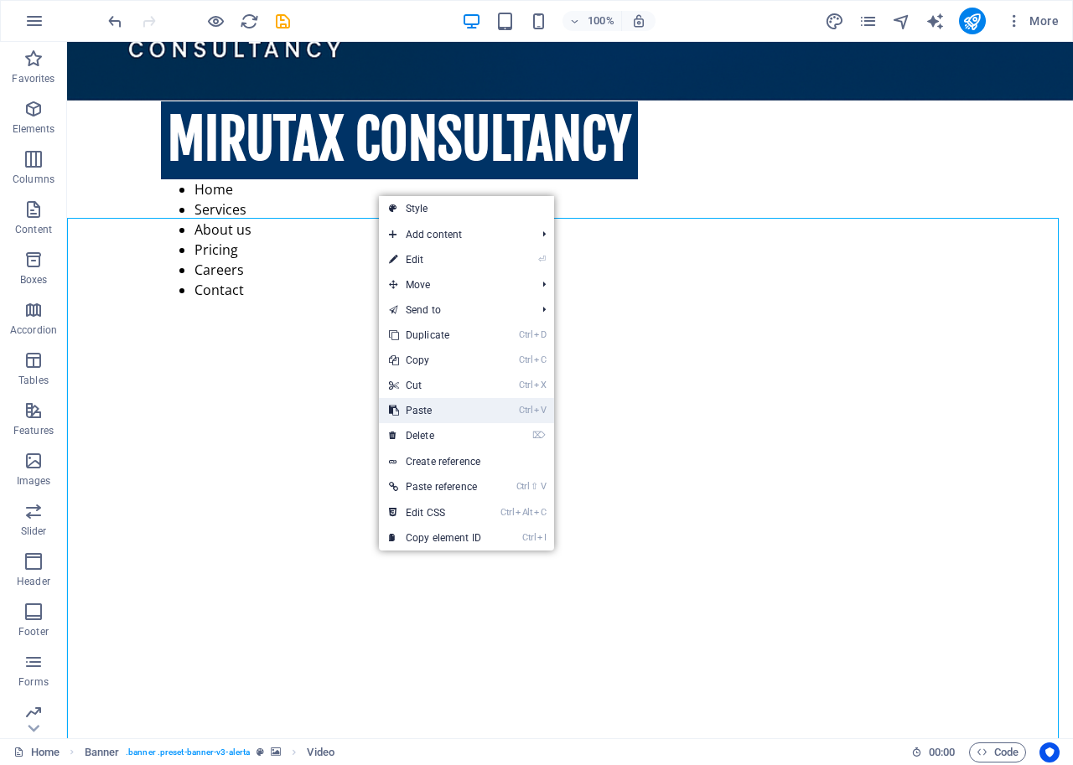
click at [429, 409] on link "Ctrl V Paste" at bounding box center [435, 410] width 112 height 25
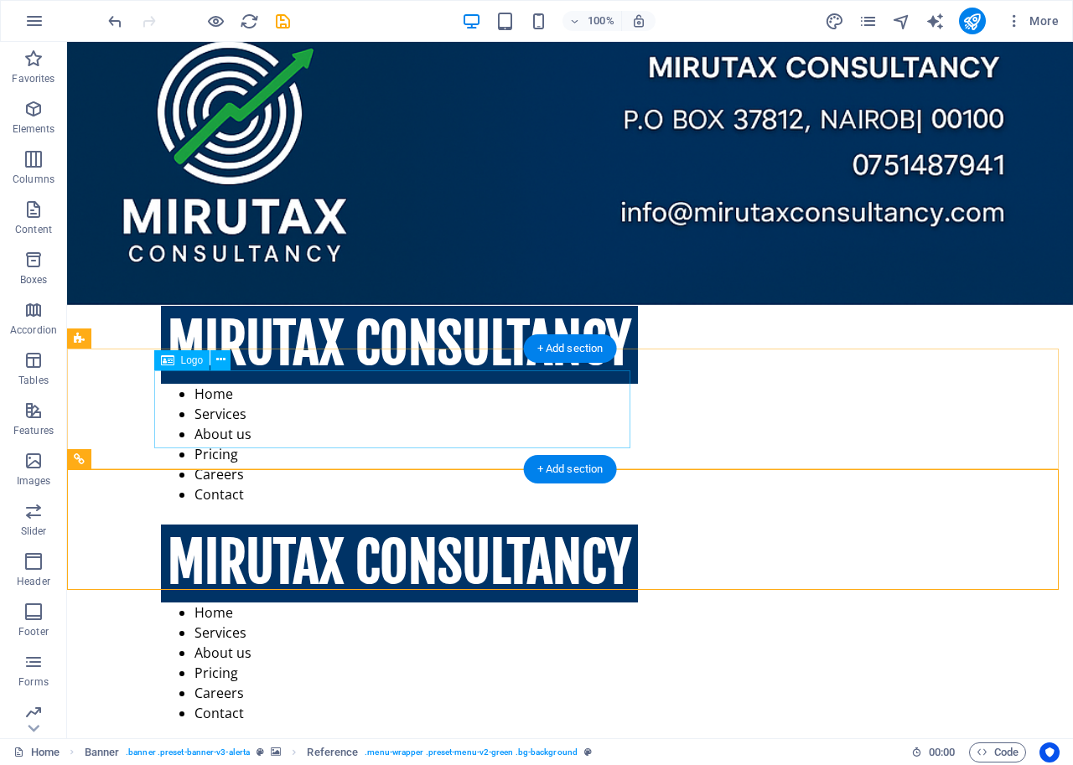
scroll to position [0, 0]
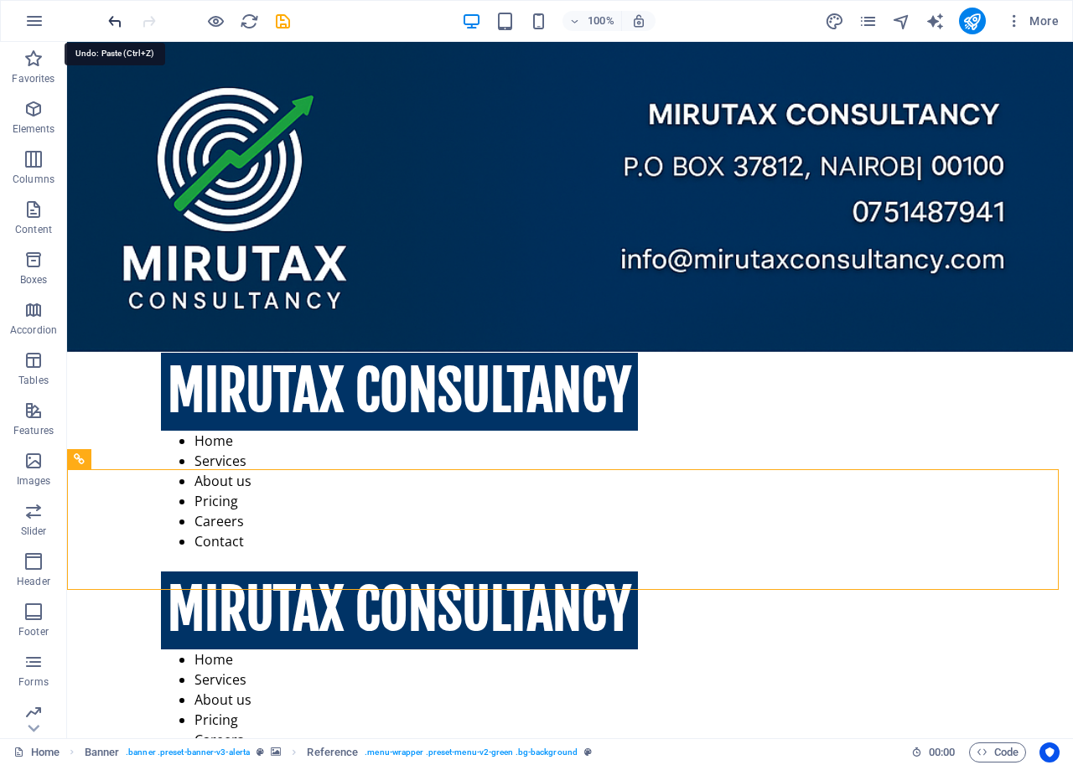
click at [120, 20] on icon "undo" at bounding box center [115, 21] width 19 height 19
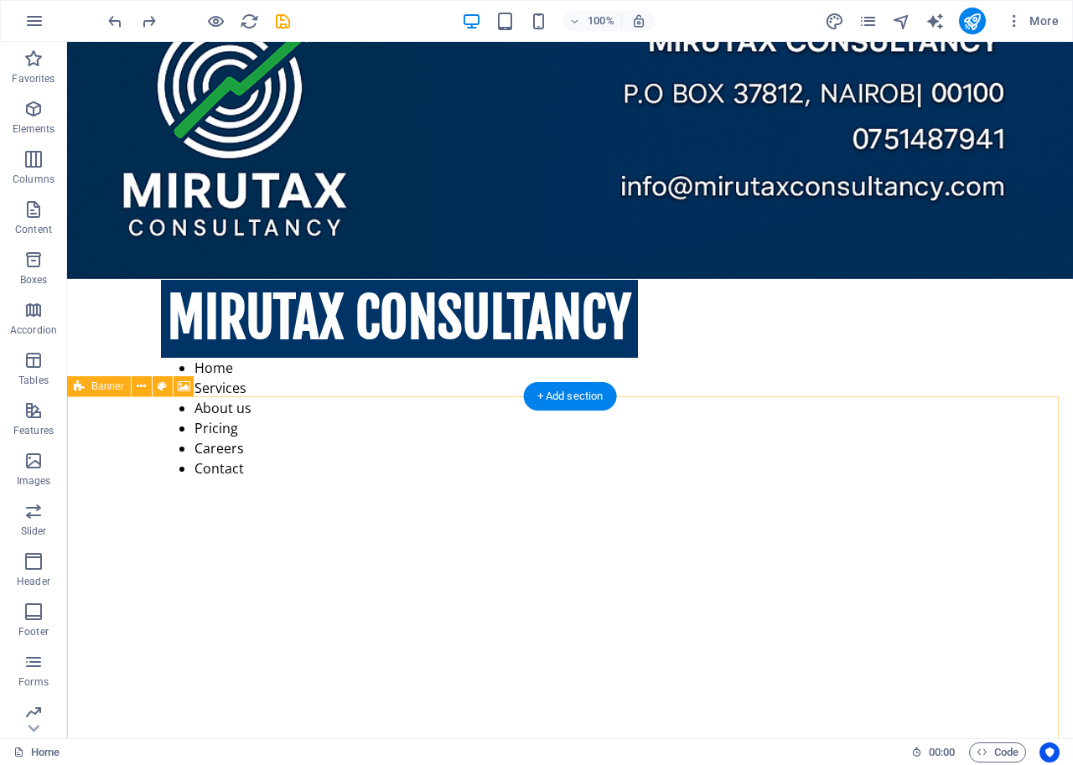
scroll to position [84, 0]
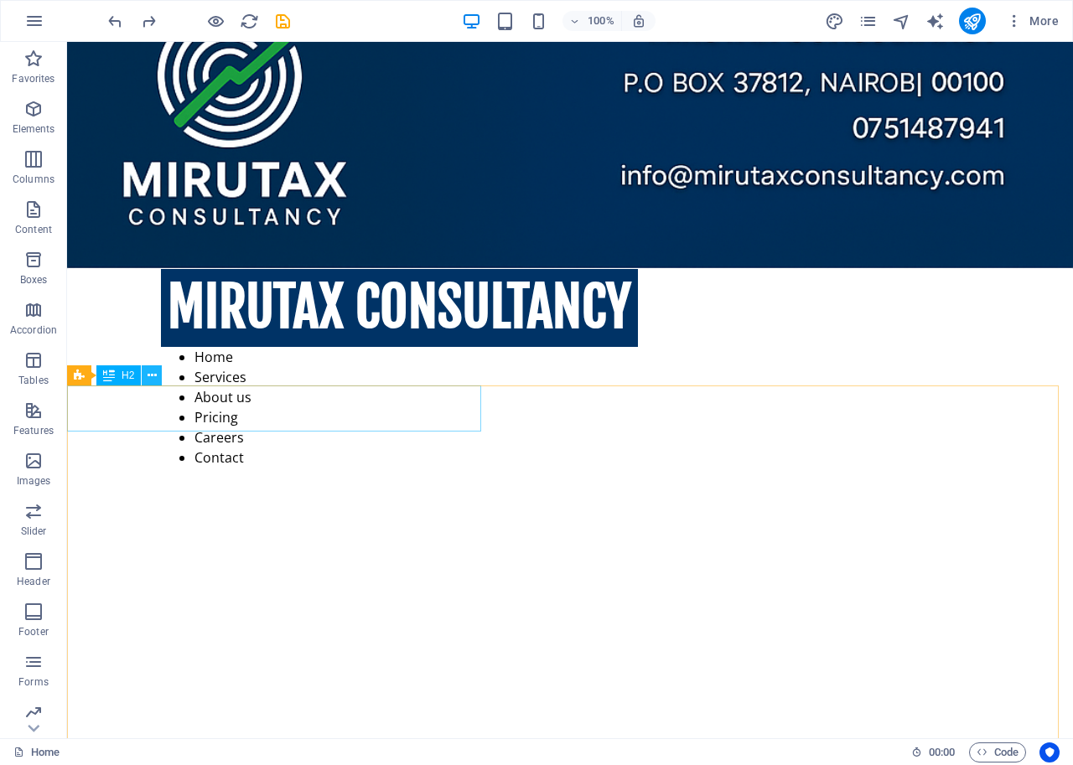
click at [152, 373] on icon at bounding box center [152, 376] width 9 height 18
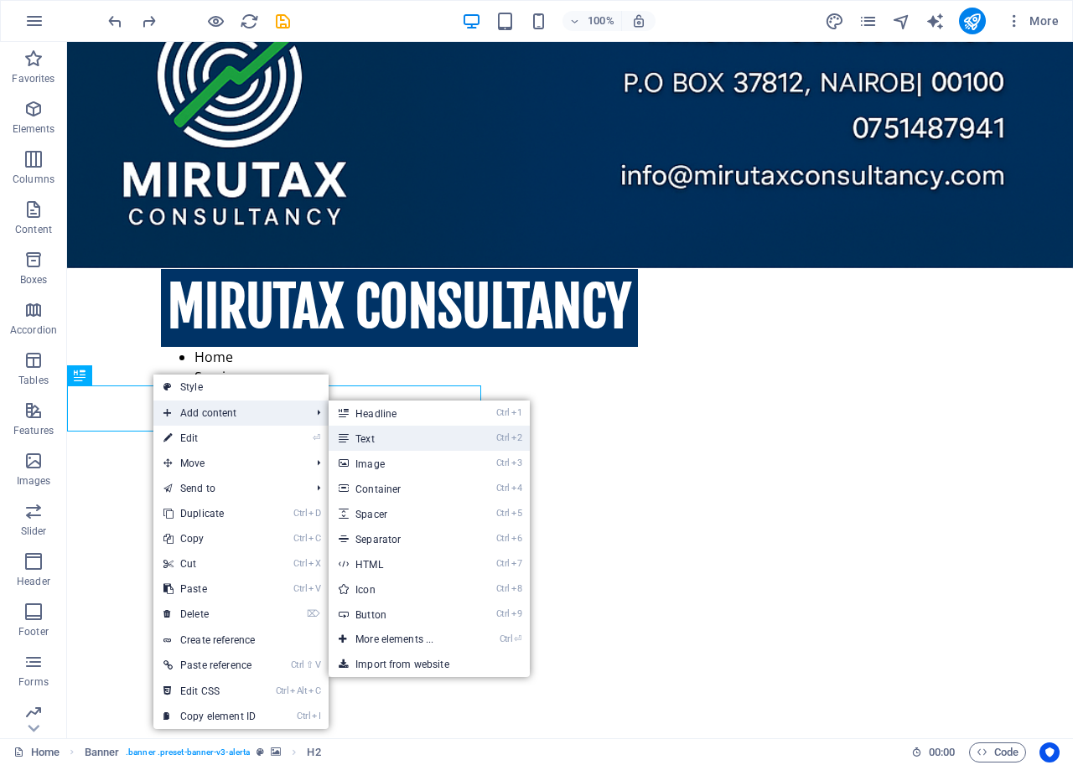
click at [383, 442] on link "Ctrl 2 Text" at bounding box center [398, 438] width 138 height 25
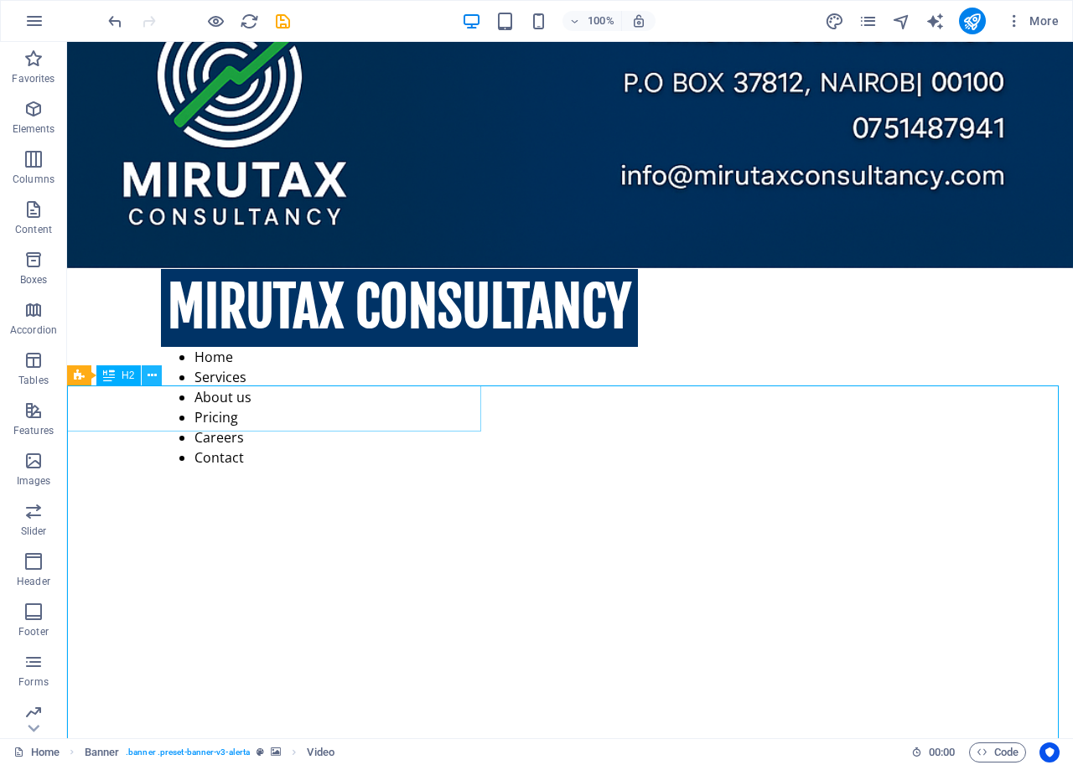
click at [148, 373] on icon at bounding box center [152, 376] width 9 height 18
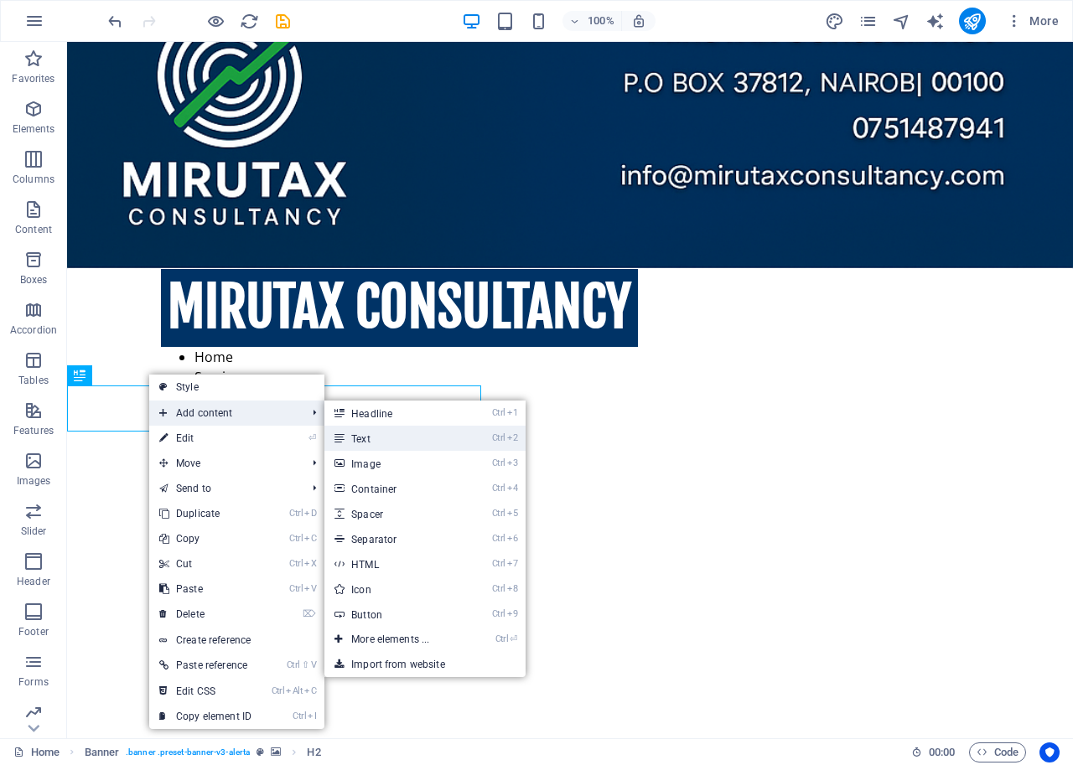
click at [373, 436] on link "Ctrl 2 Text" at bounding box center [393, 438] width 138 height 25
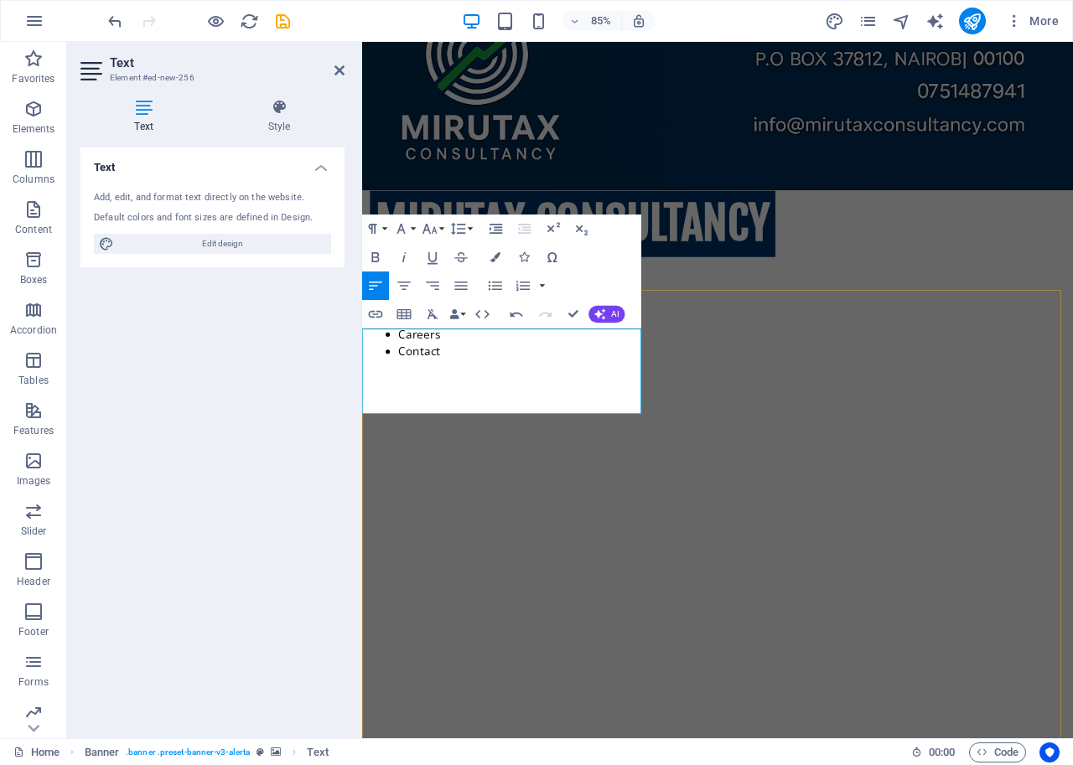
click at [607, 310] on button "AI" at bounding box center [606, 314] width 36 height 17
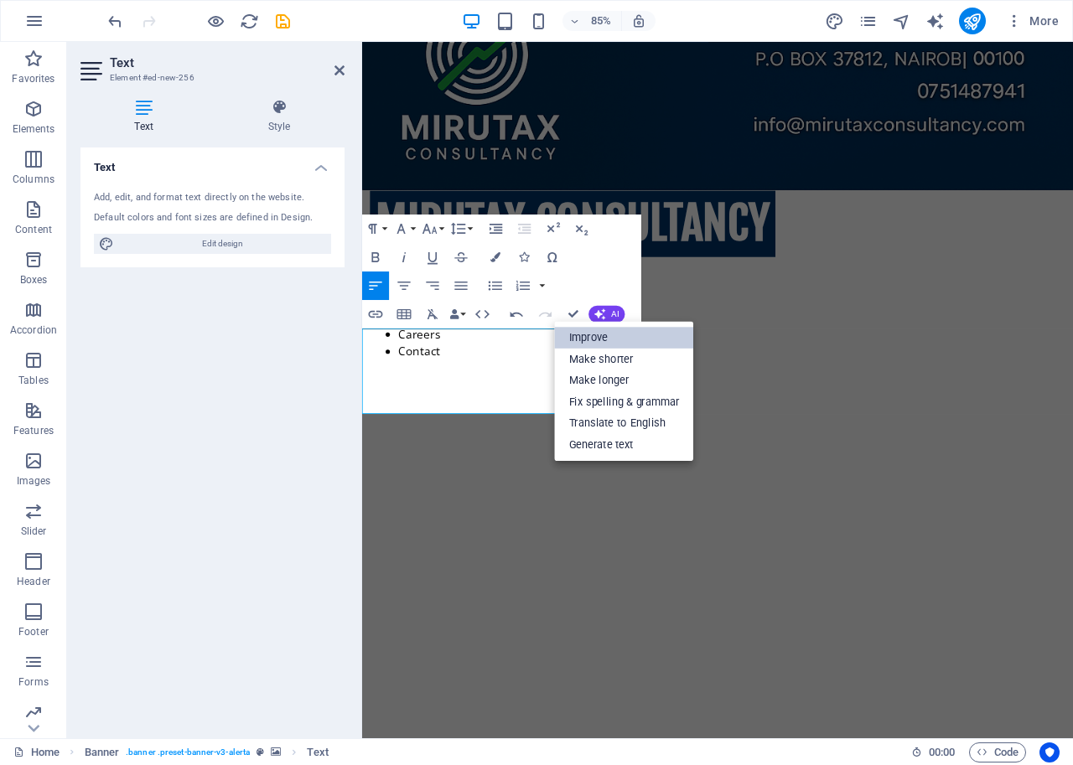
click at [603, 336] on link "Improve" at bounding box center [624, 338] width 139 height 22
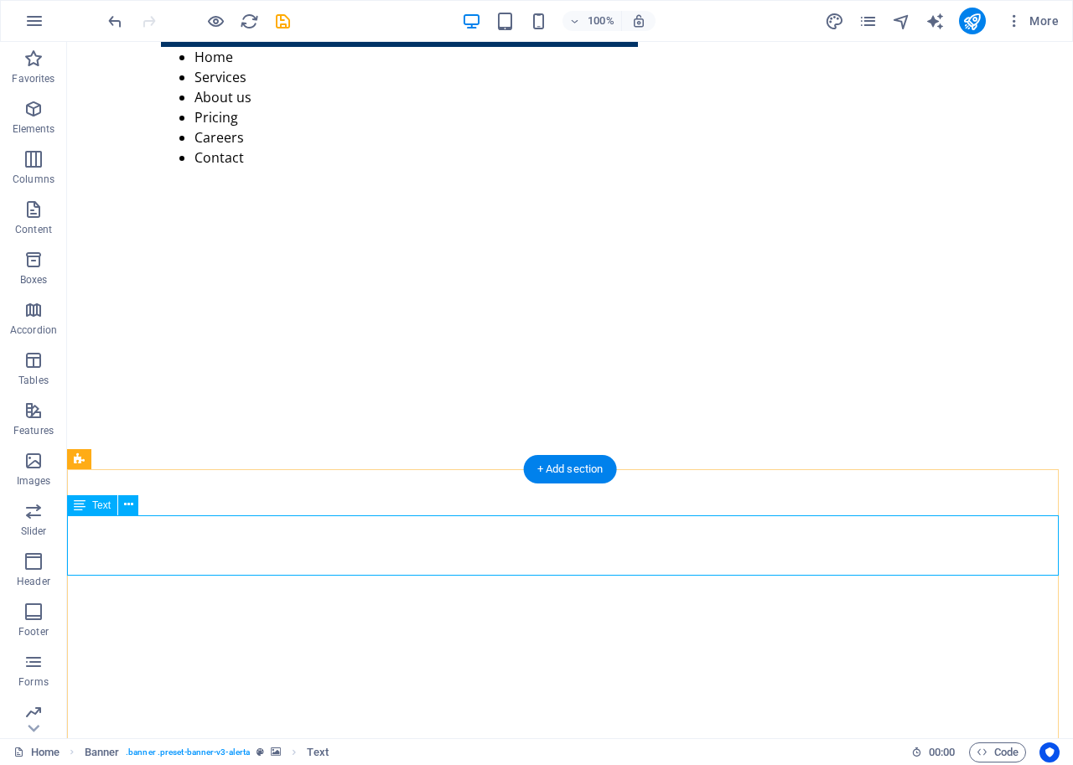
scroll to position [0, 0]
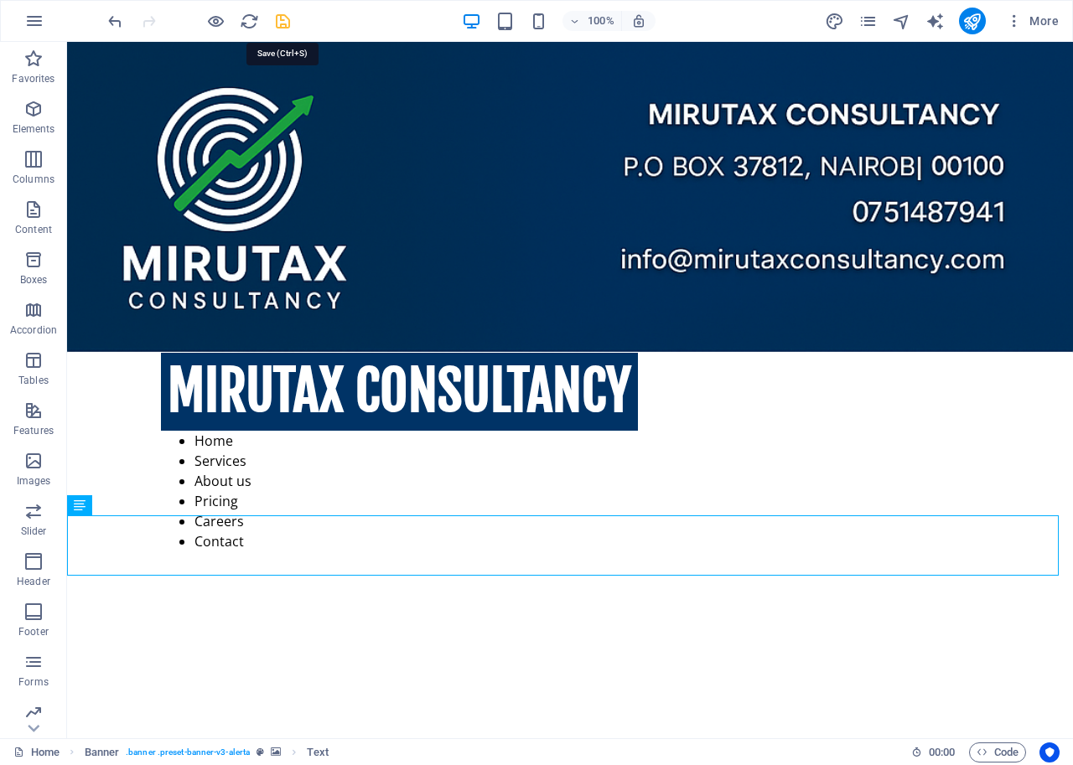
click at [282, 20] on icon "save" at bounding box center [282, 21] width 19 height 19
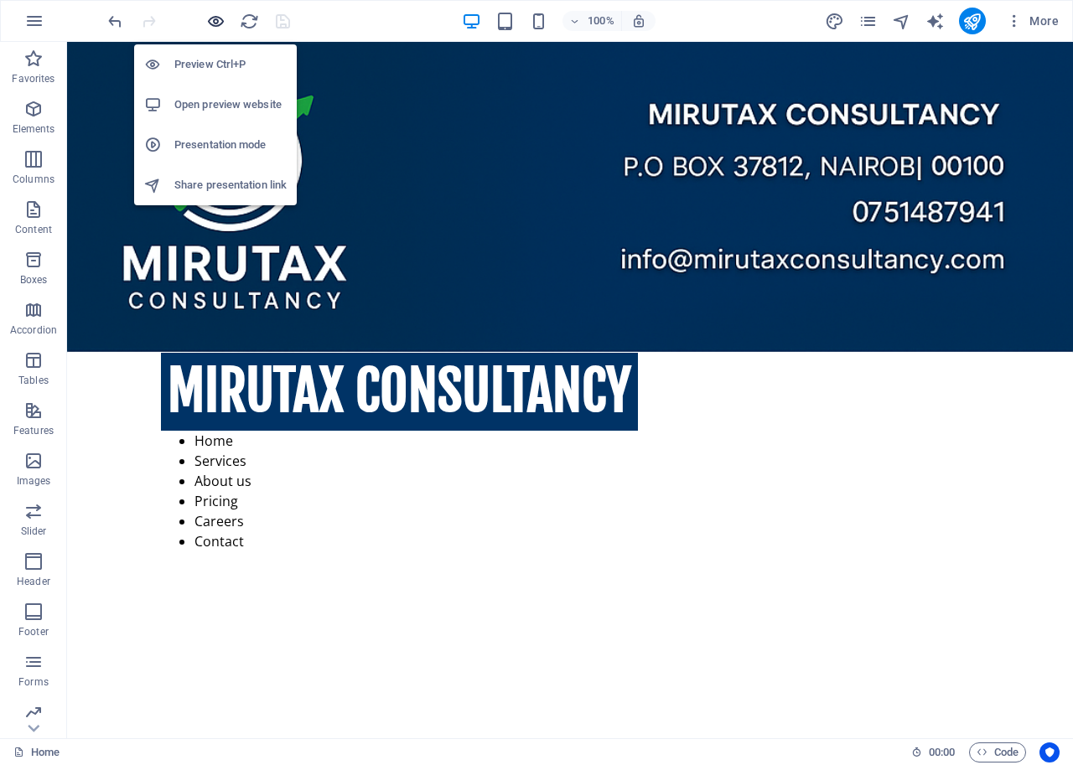
click at [206, 18] on icon "button" at bounding box center [215, 21] width 19 height 19
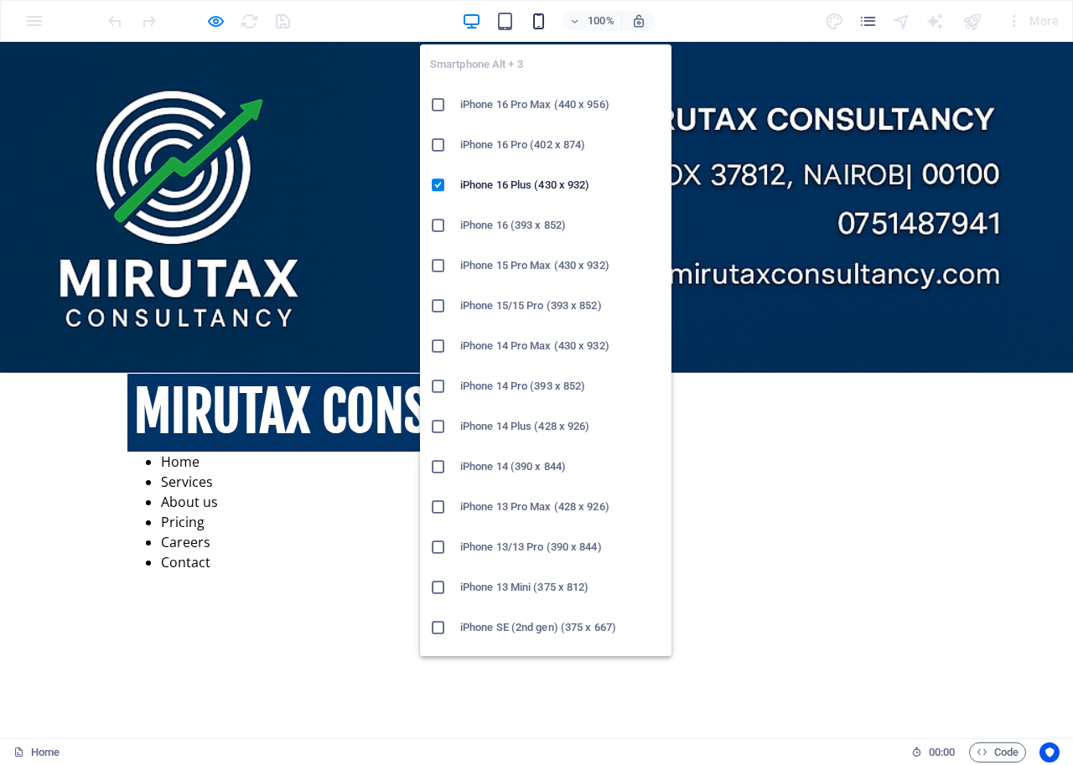
click at [536, 23] on icon "button" at bounding box center [538, 21] width 19 height 19
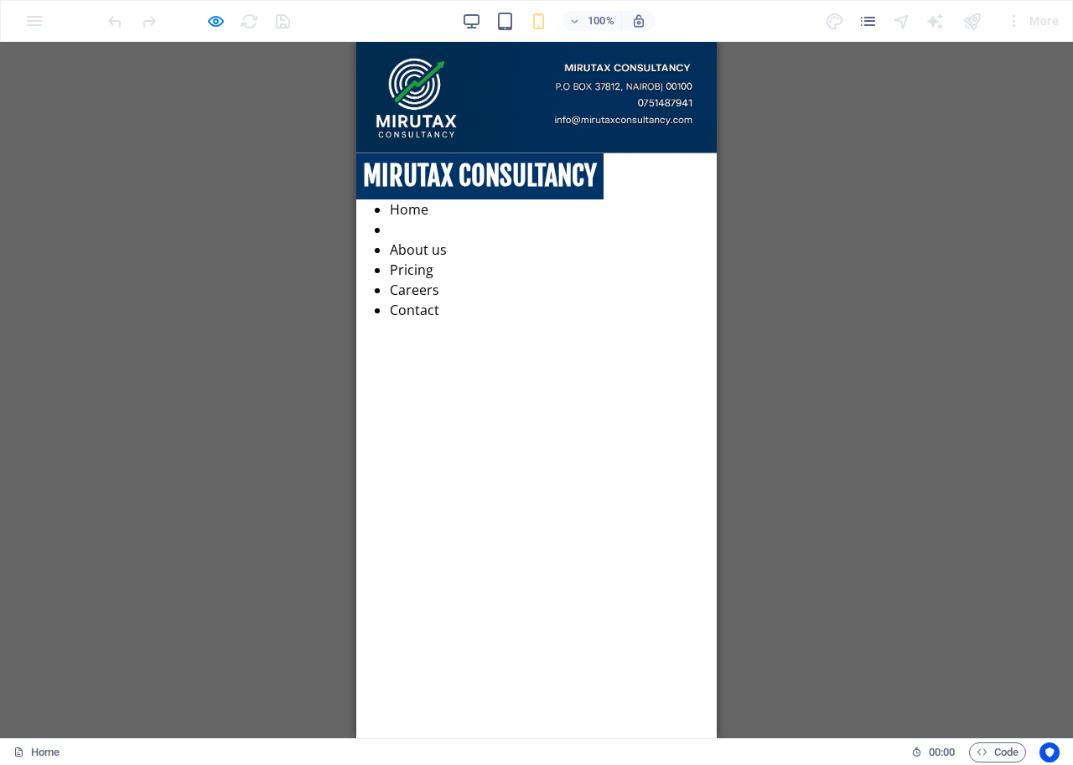
click at [442, 220] on link "Services" at bounding box center [416, 229] width 52 height 18
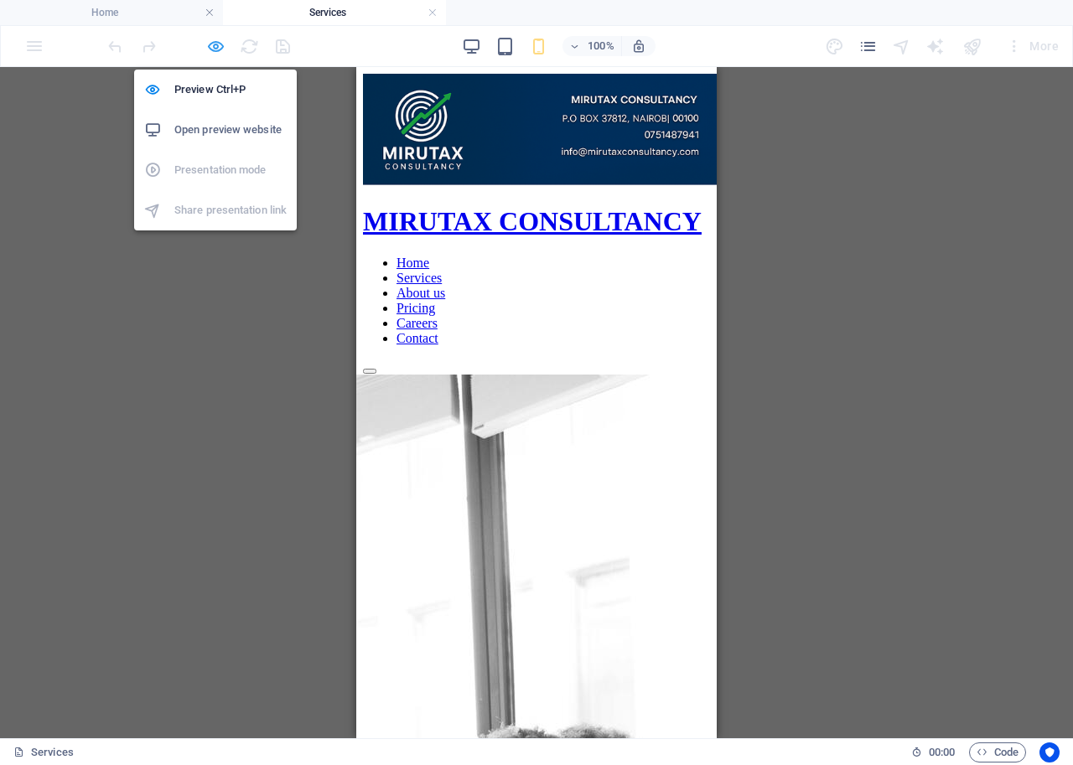
click at [211, 44] on icon "button" at bounding box center [215, 46] width 19 height 19
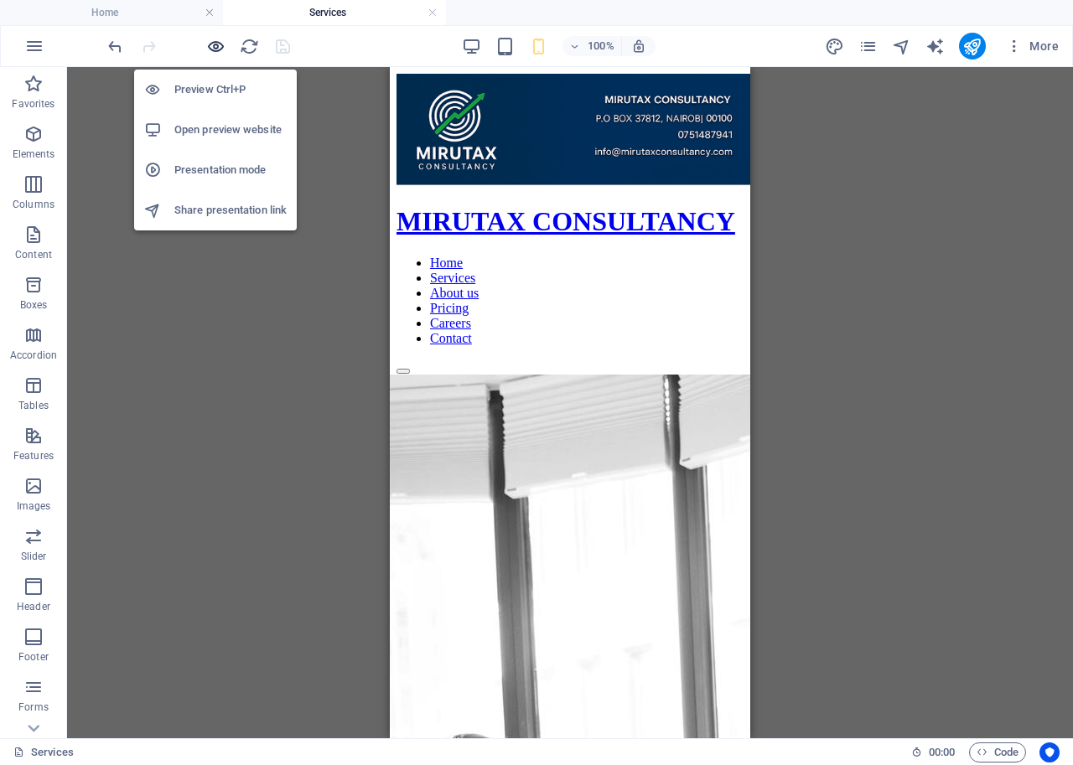
click at [215, 44] on icon "button" at bounding box center [215, 46] width 19 height 19
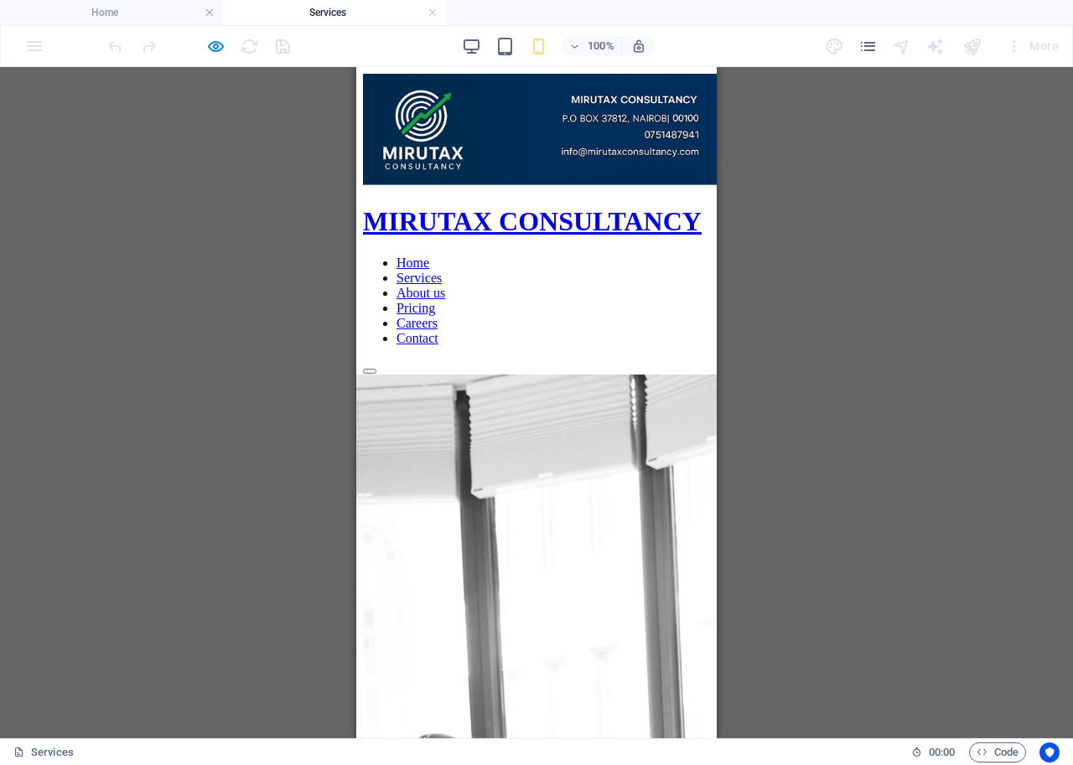
click at [438, 331] on link "Contact" at bounding box center [417, 338] width 42 height 14
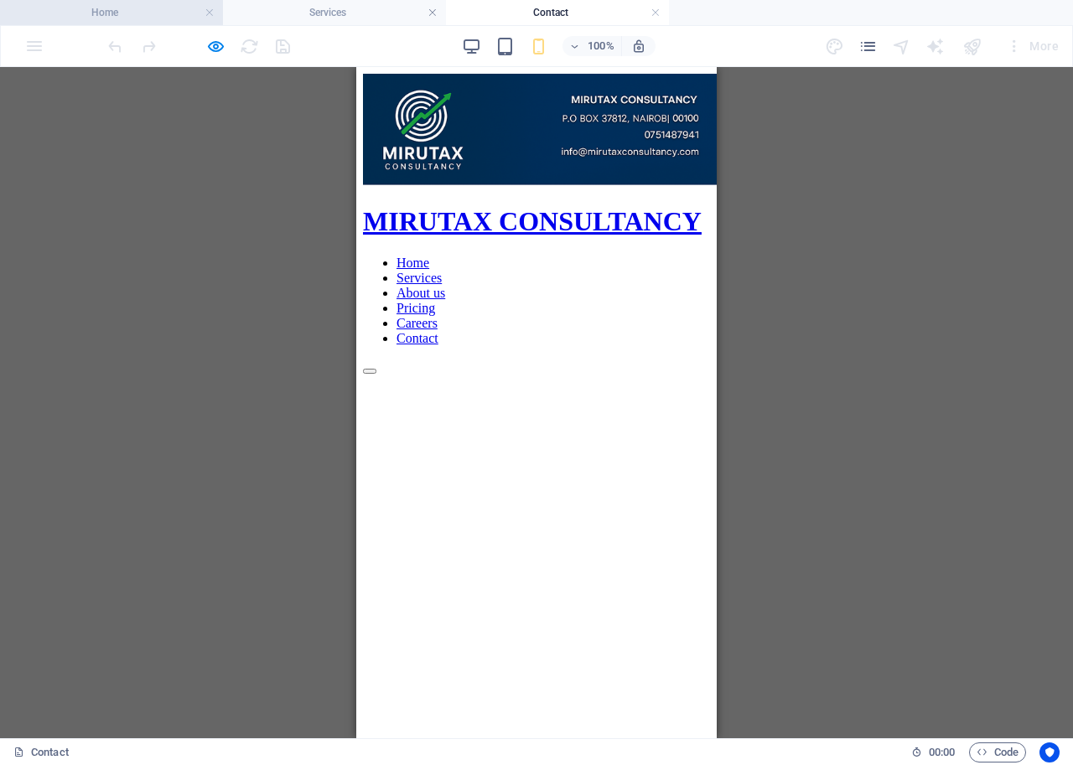
click at [111, 15] on h4 "Home" at bounding box center [111, 12] width 223 height 18
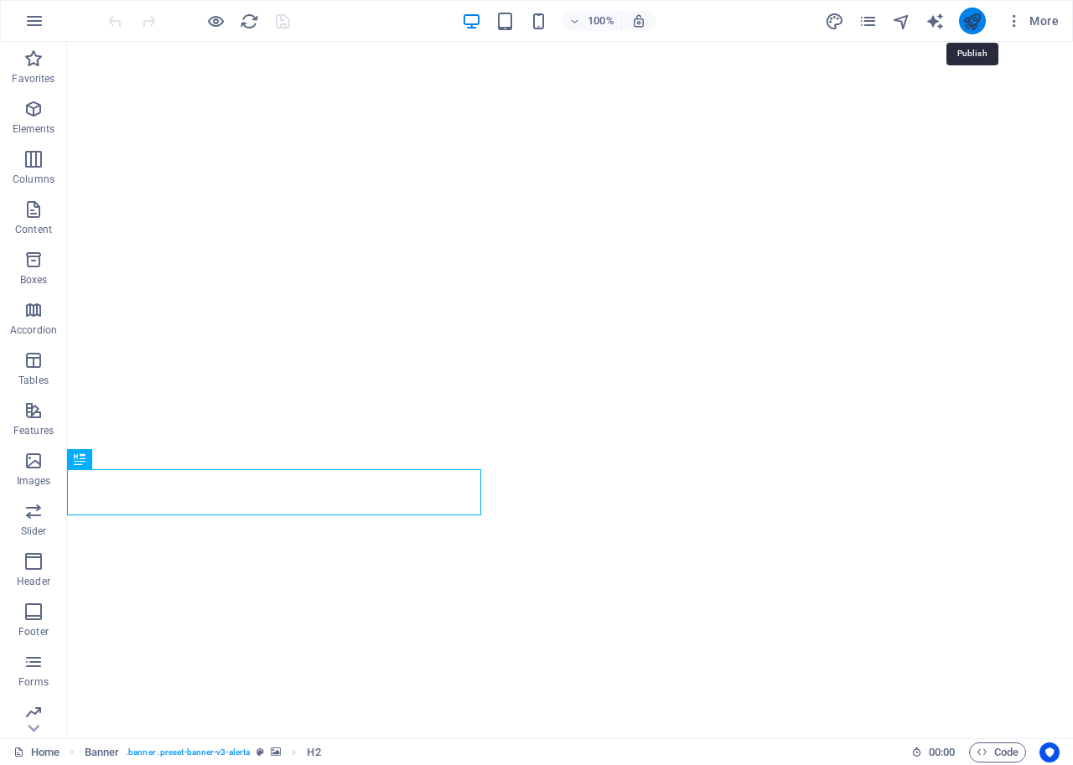
click at [974, 18] on icon "publish" at bounding box center [971, 21] width 19 height 19
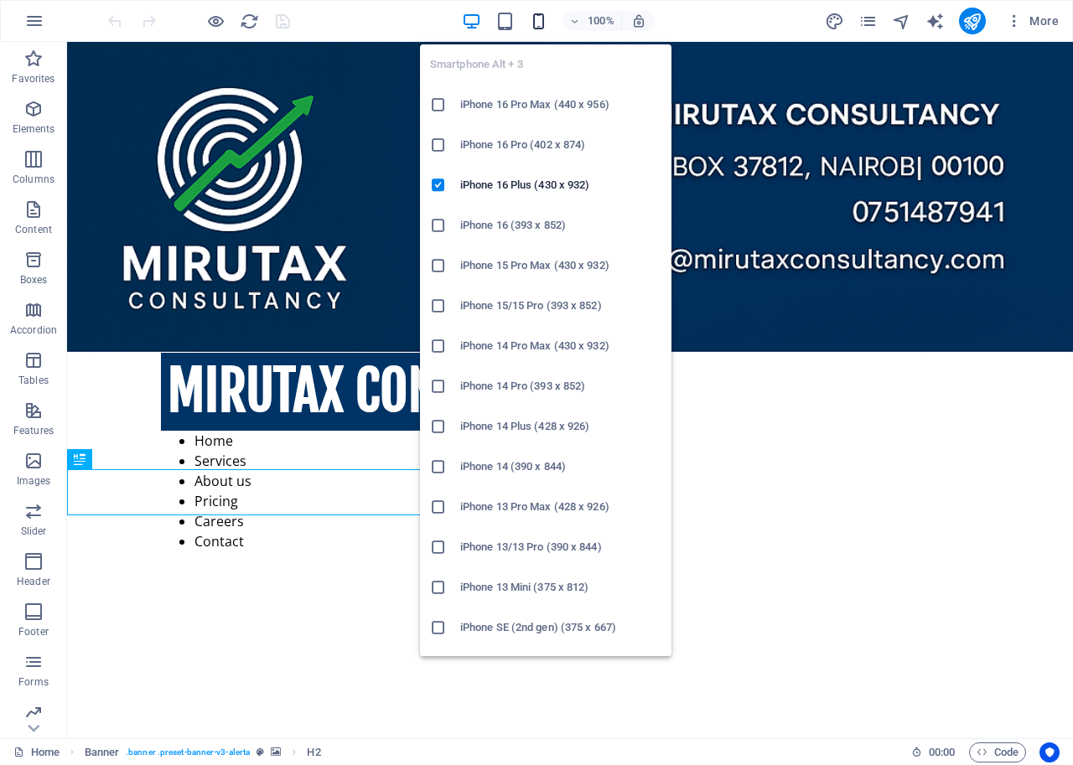
click at [539, 23] on icon "button" at bounding box center [538, 21] width 19 height 19
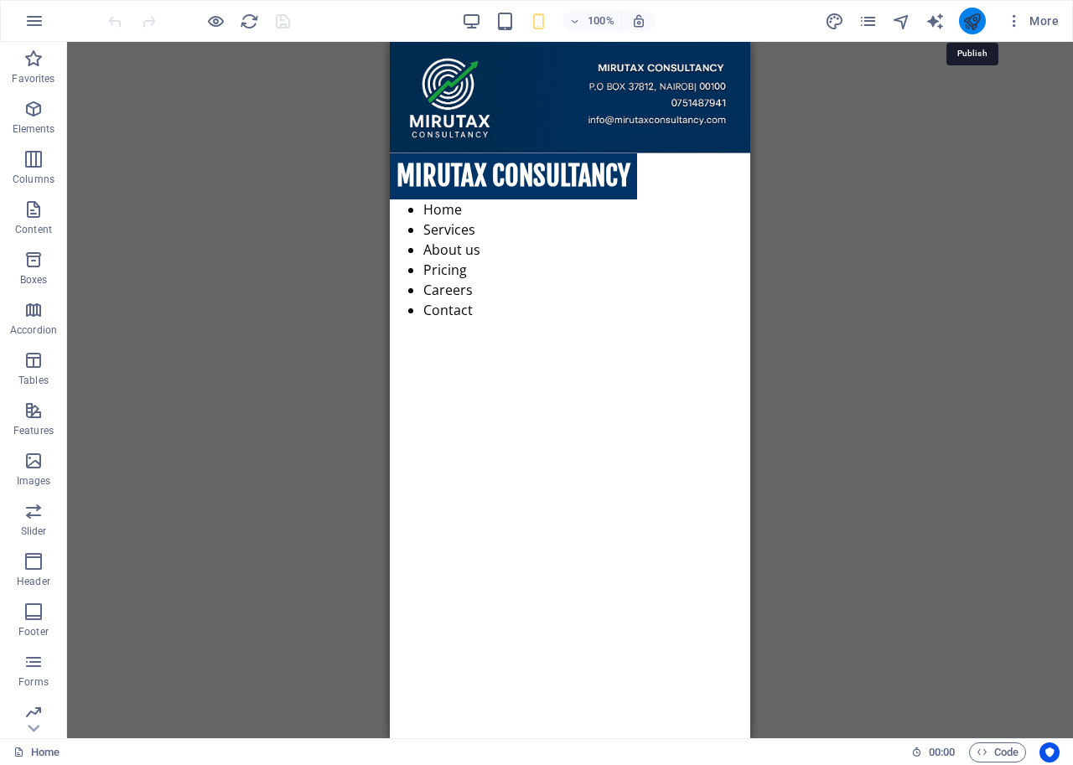
click at [975, 27] on icon "publish" at bounding box center [971, 21] width 19 height 19
